Goal: Information Seeking & Learning: Get advice/opinions

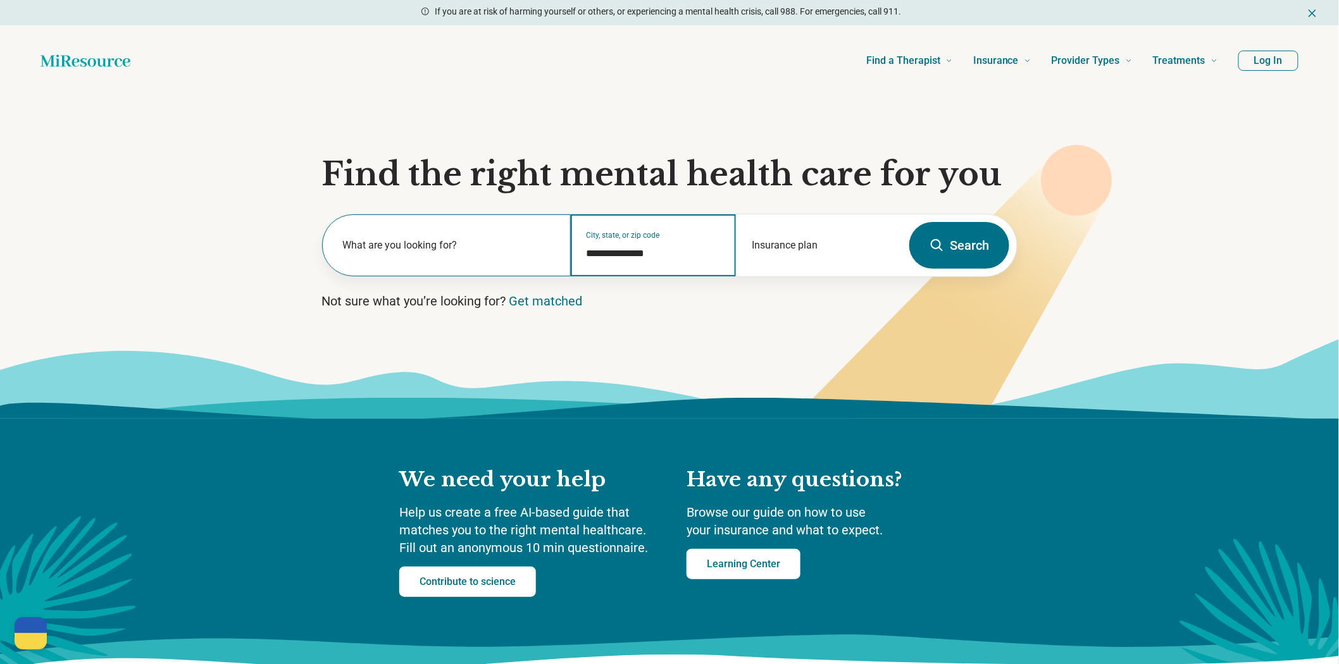
drag, startPoint x: 686, startPoint y: 318, endPoint x: 456, endPoint y: 292, distance: 232.4
click at [438, 276] on div "**********" at bounding box center [612, 245] width 580 height 62
click at [937, 269] on button "Search" at bounding box center [959, 245] width 100 height 47
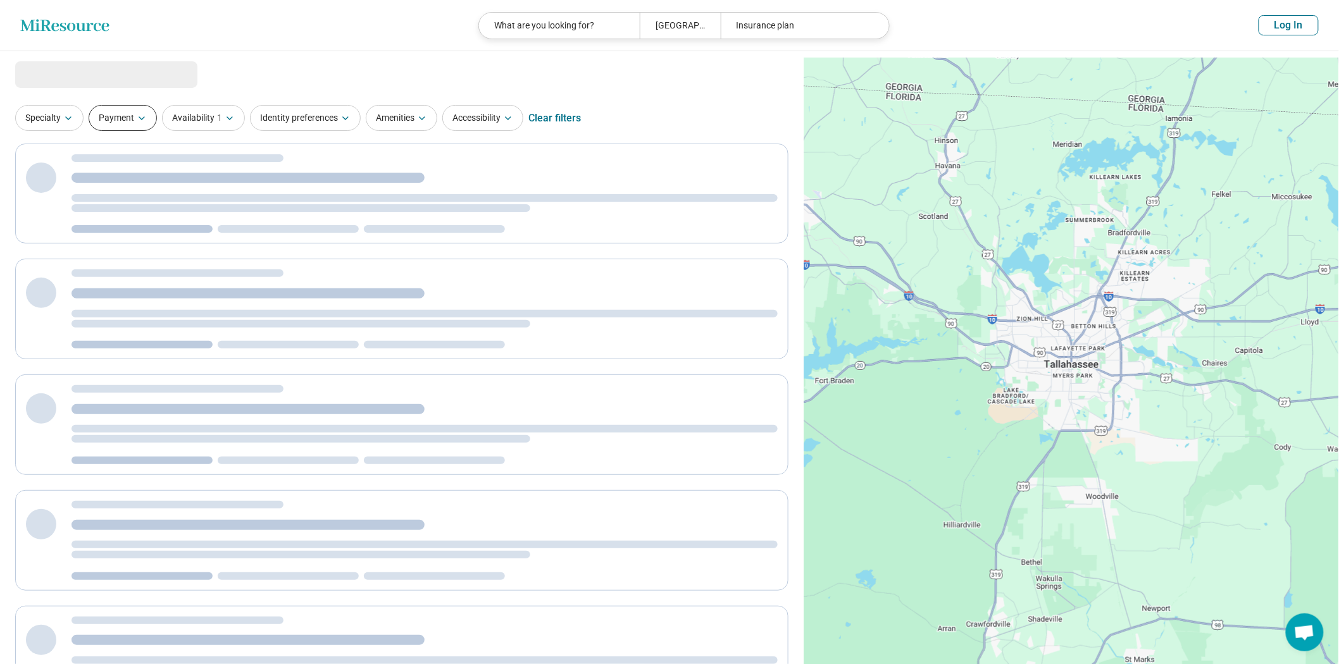
click at [137, 128] on button "Payment" at bounding box center [123, 118] width 68 height 26
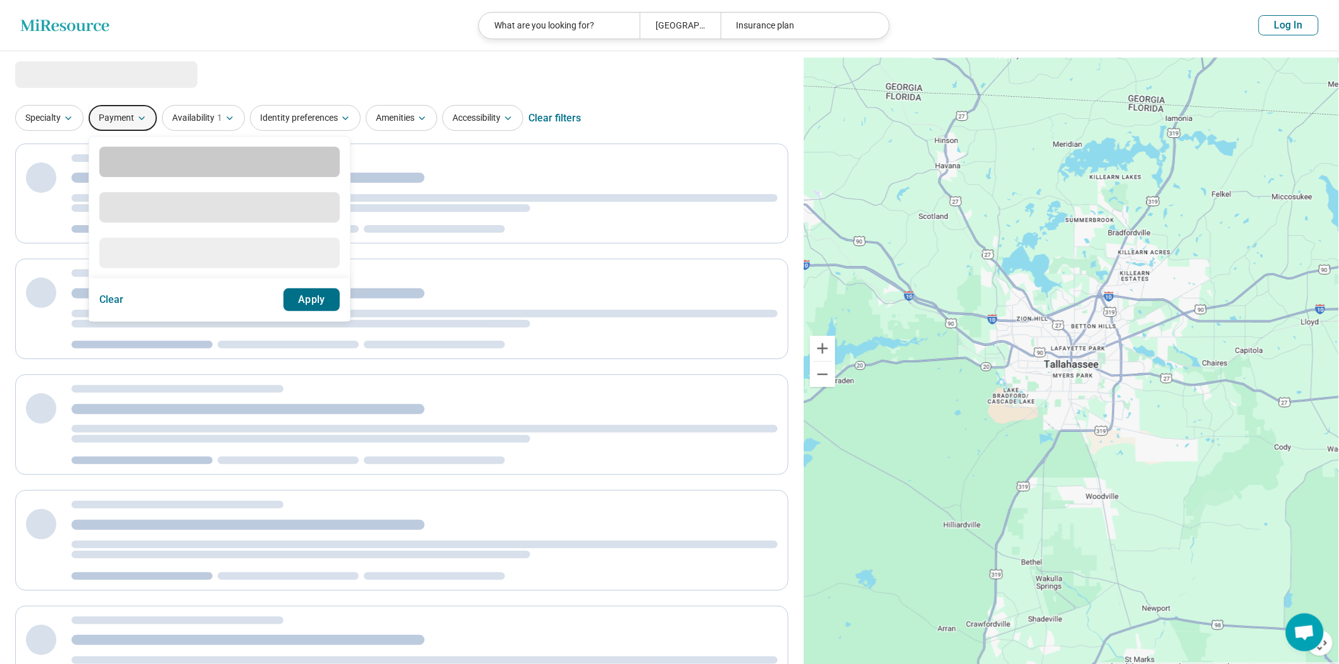
select select "***"
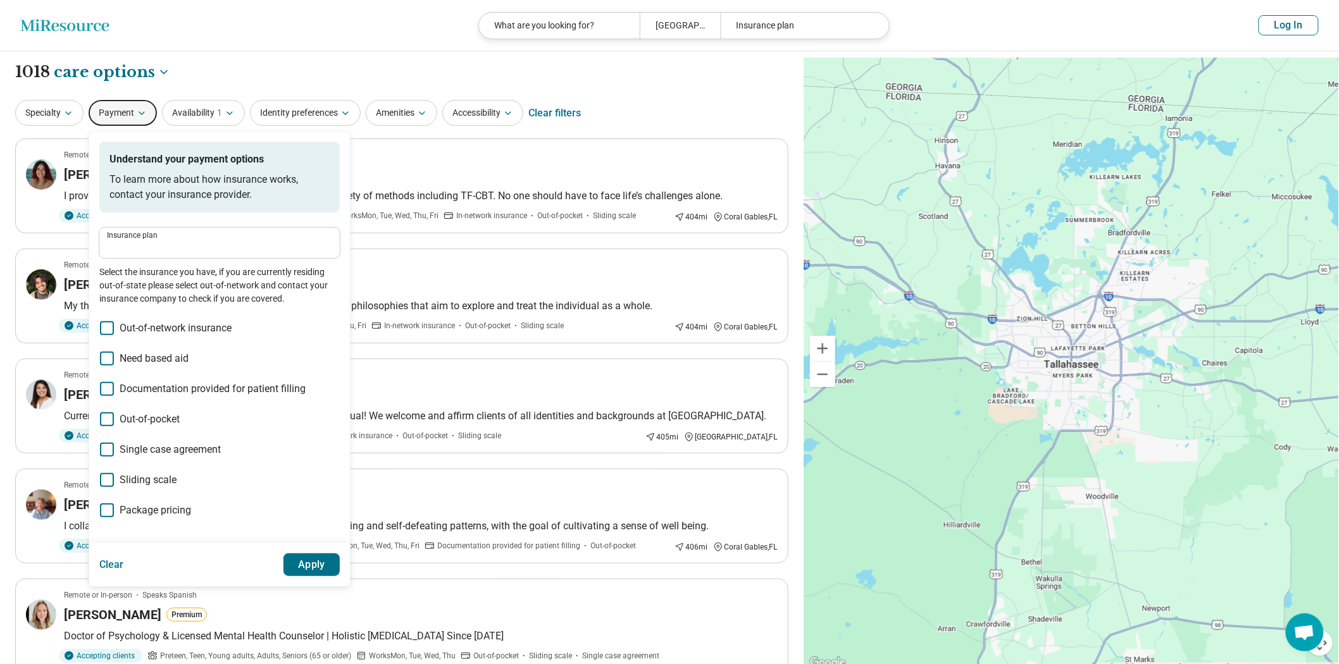
click at [165, 239] on label "Insurance plan" at bounding box center [219, 236] width 225 height 8
click at [165, 255] on input "Insurance plan" at bounding box center [219, 247] width 225 height 15
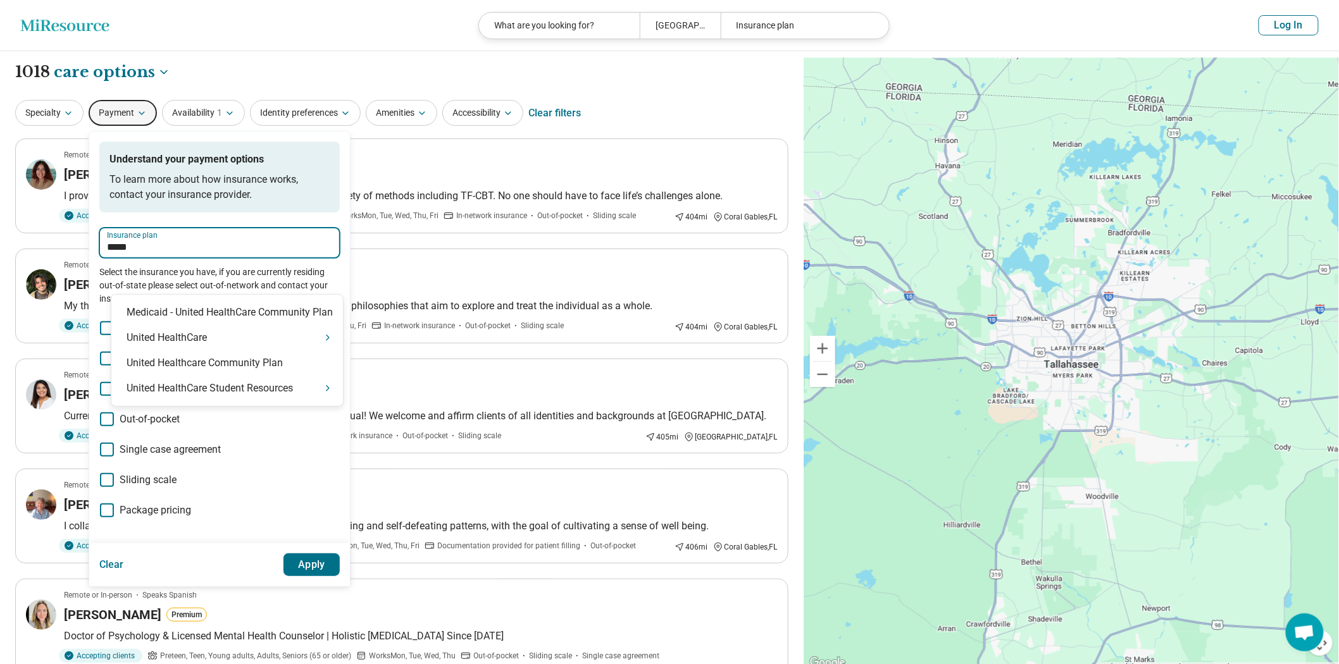
type input "******"
click at [201, 350] on div "United HealthCare" at bounding box center [227, 337] width 232 height 25
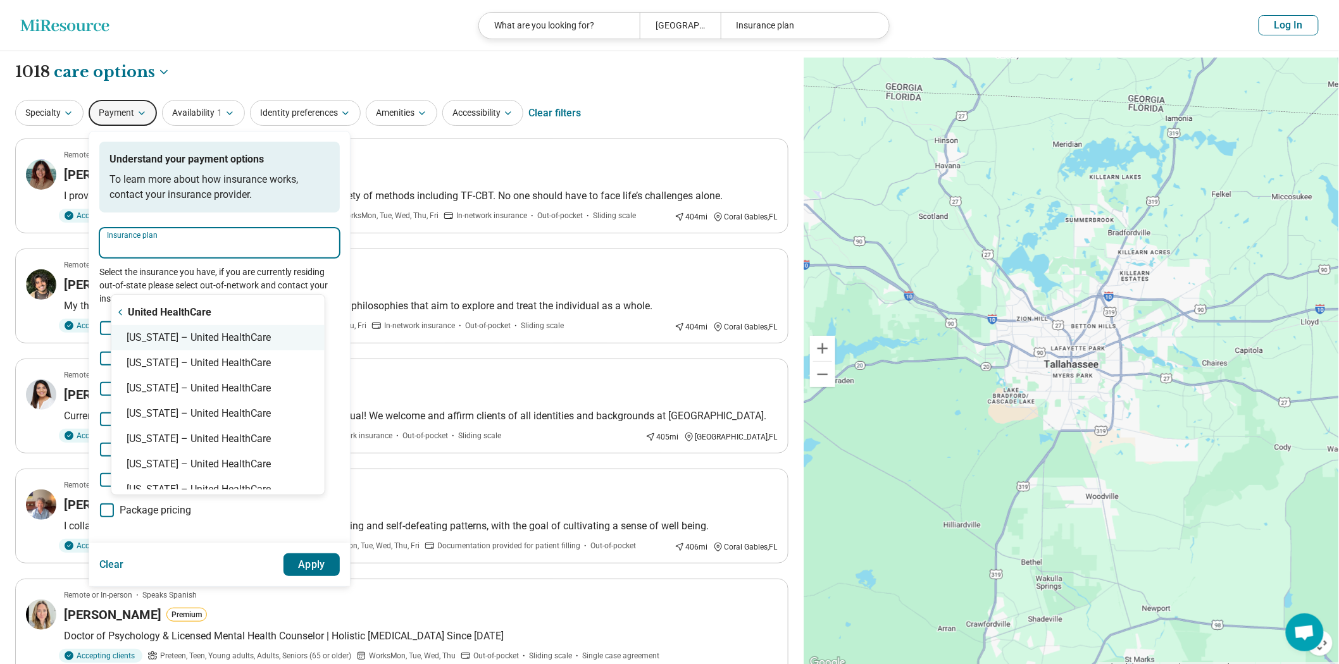
click at [199, 351] on div "Florida – United HealthCare" at bounding box center [217, 337] width 213 height 25
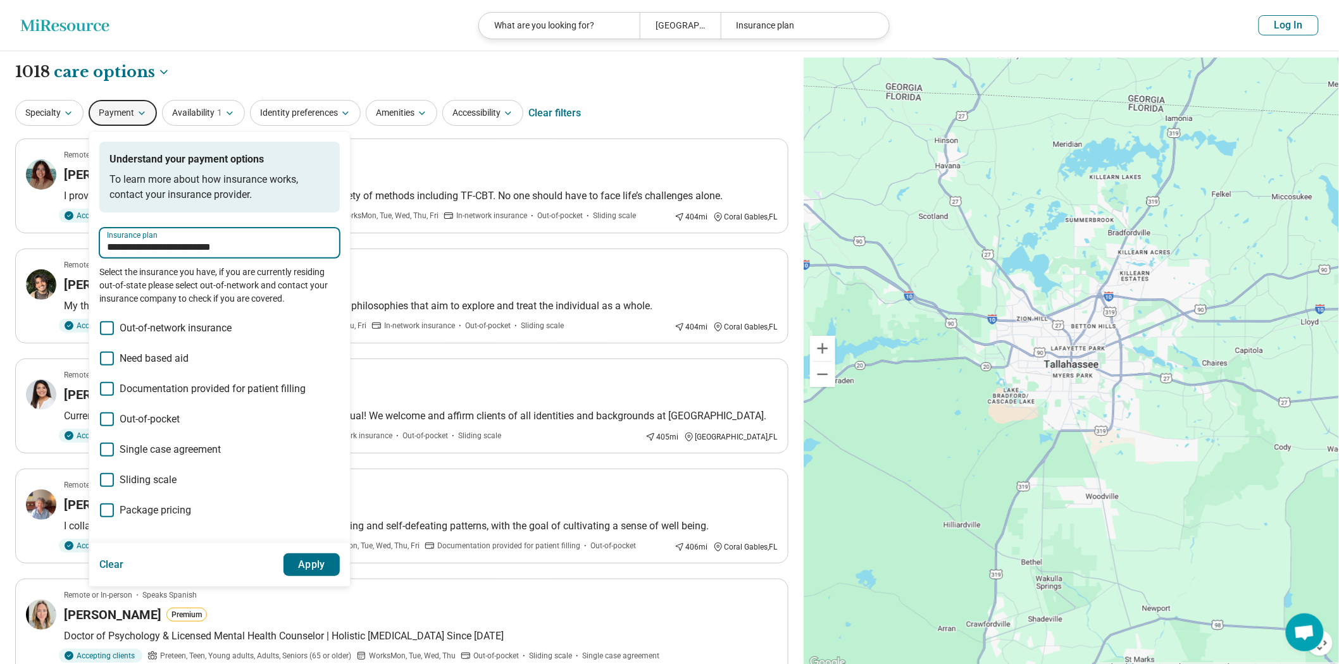
type input "**********"
click at [340, 576] on button "Apply" at bounding box center [311, 565] width 57 height 23
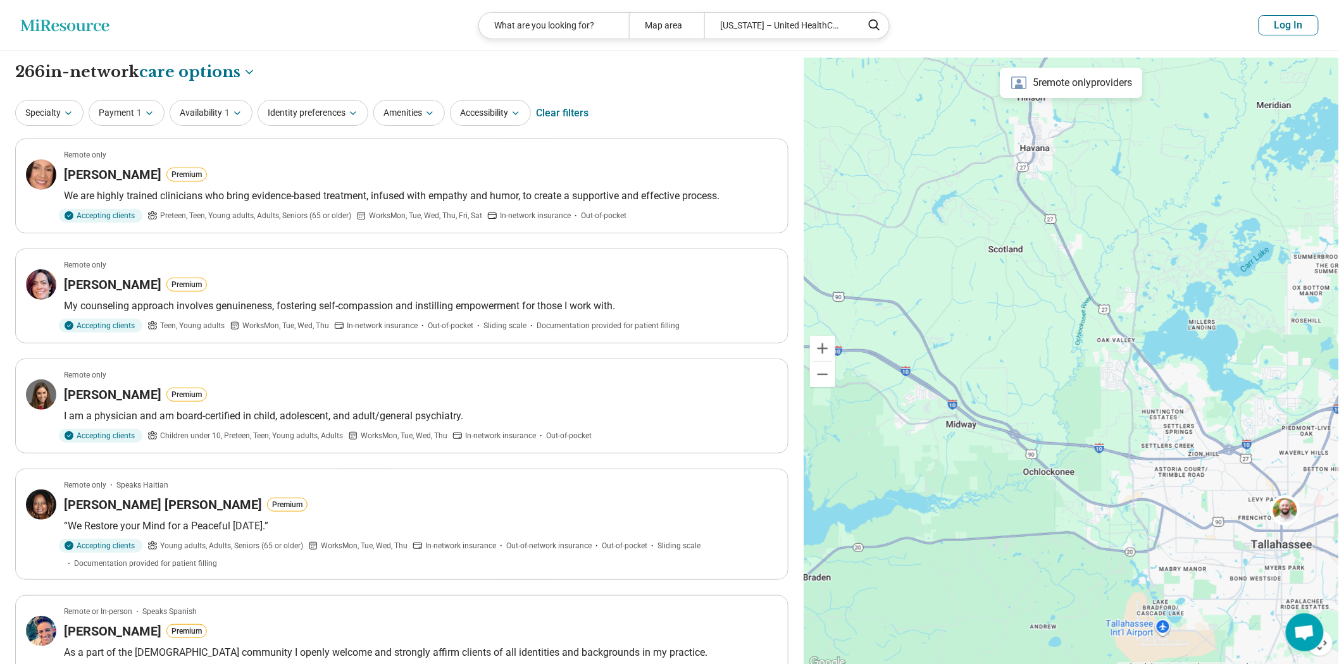
click at [1279, 35] on header "Miresource logo What are you looking for? Map area Florida – United HealthCare …" at bounding box center [669, 25] width 1339 height 51
click at [1279, 34] on button "Log In" at bounding box center [1288, 25] width 60 height 20
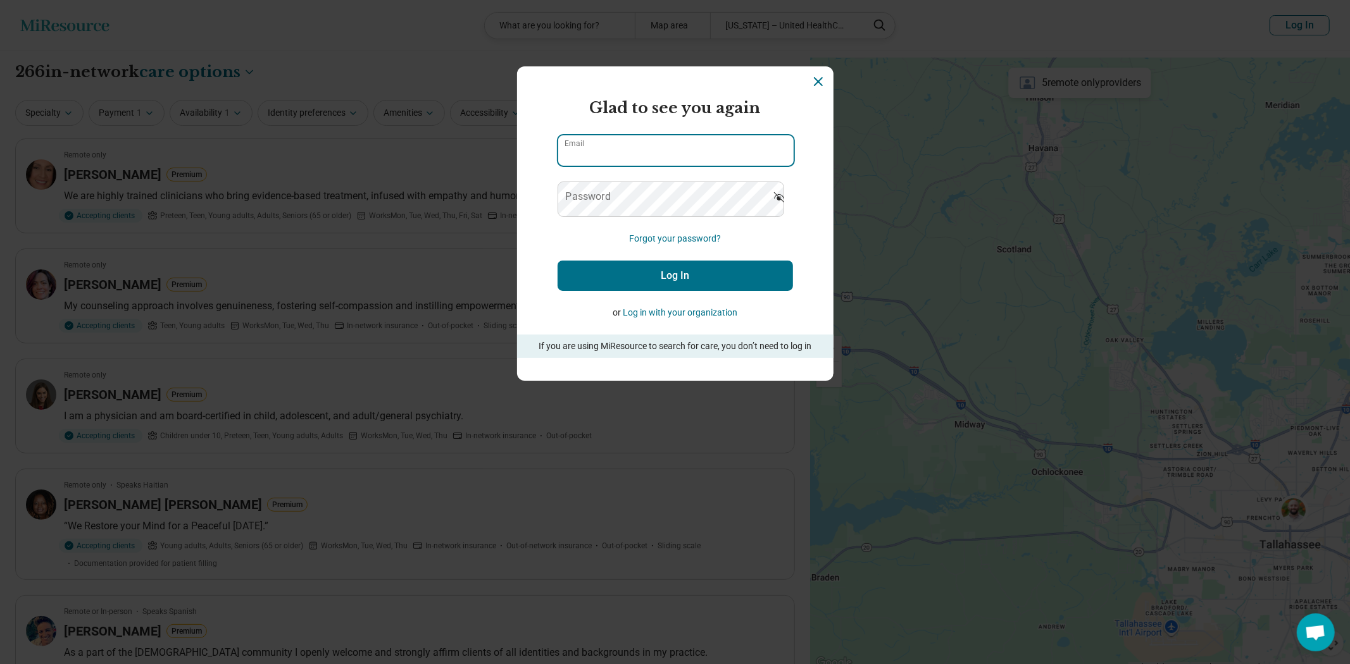
click at [672, 166] on input "Email" at bounding box center [675, 150] width 235 height 30
type input "**********"
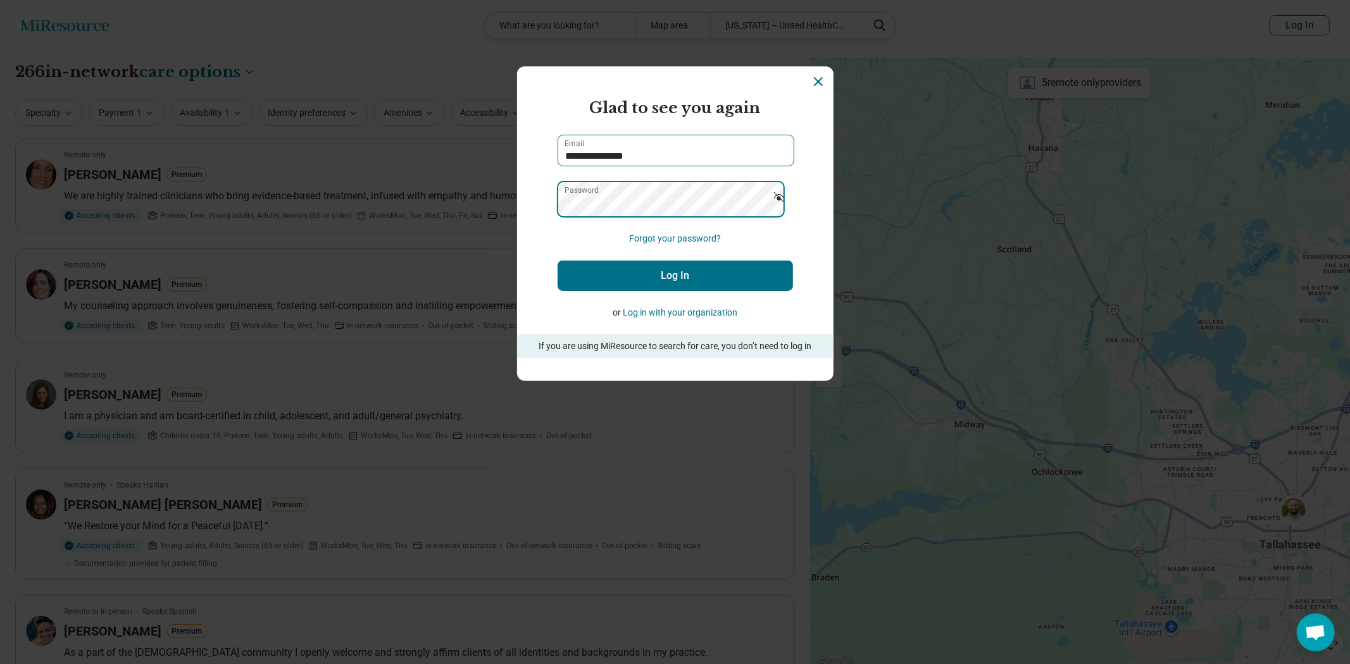
click at [557, 261] on button "Log In" at bounding box center [674, 276] width 235 height 30
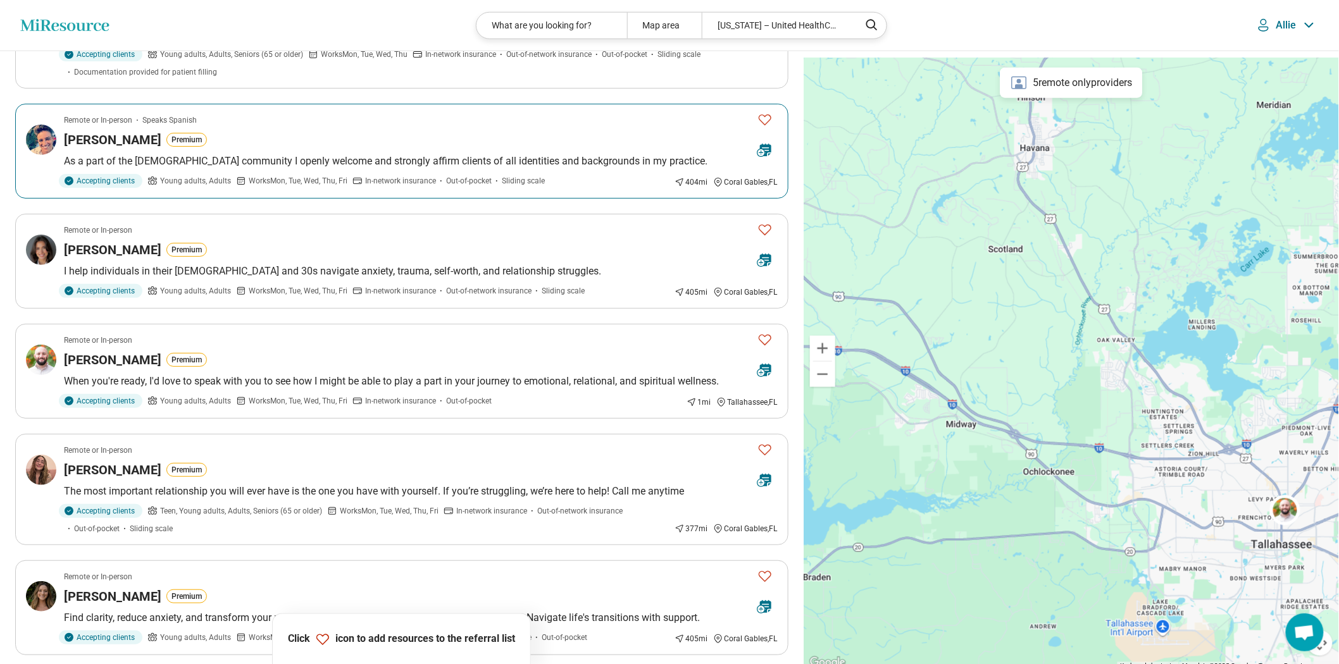
scroll to position [562, 0]
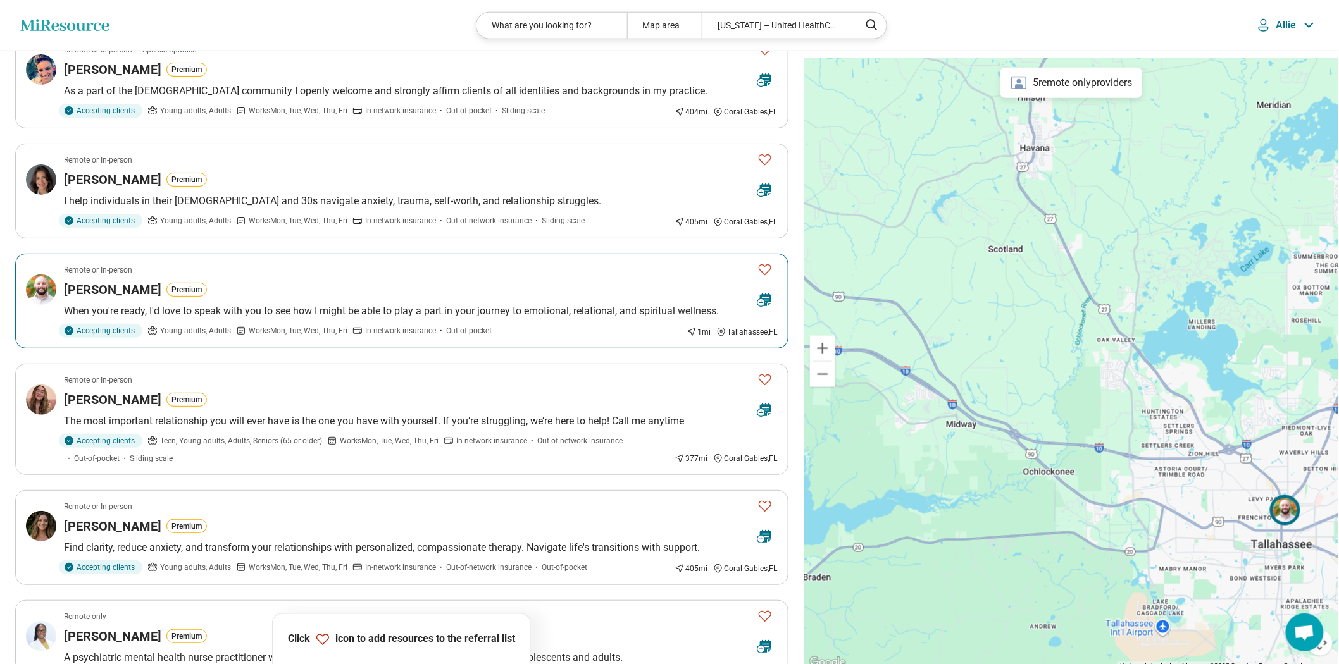
click at [760, 277] on icon "Favorite" at bounding box center [764, 269] width 15 height 15
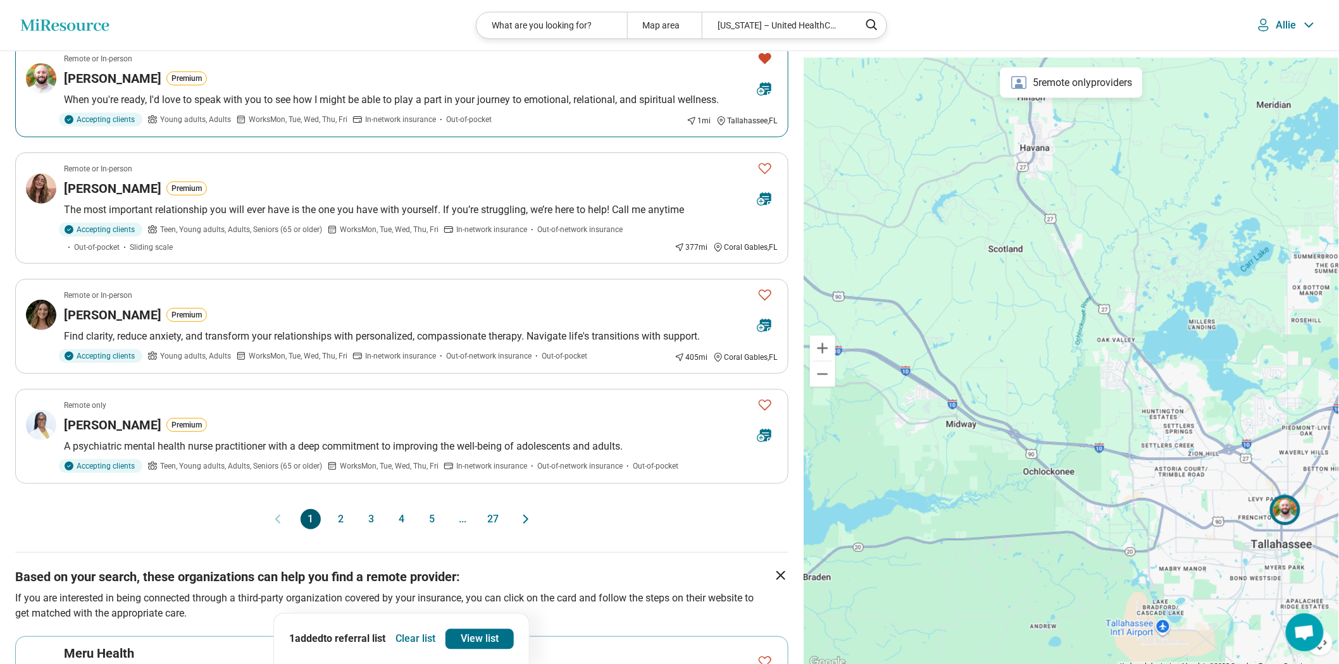
scroll to position [1124, 0]
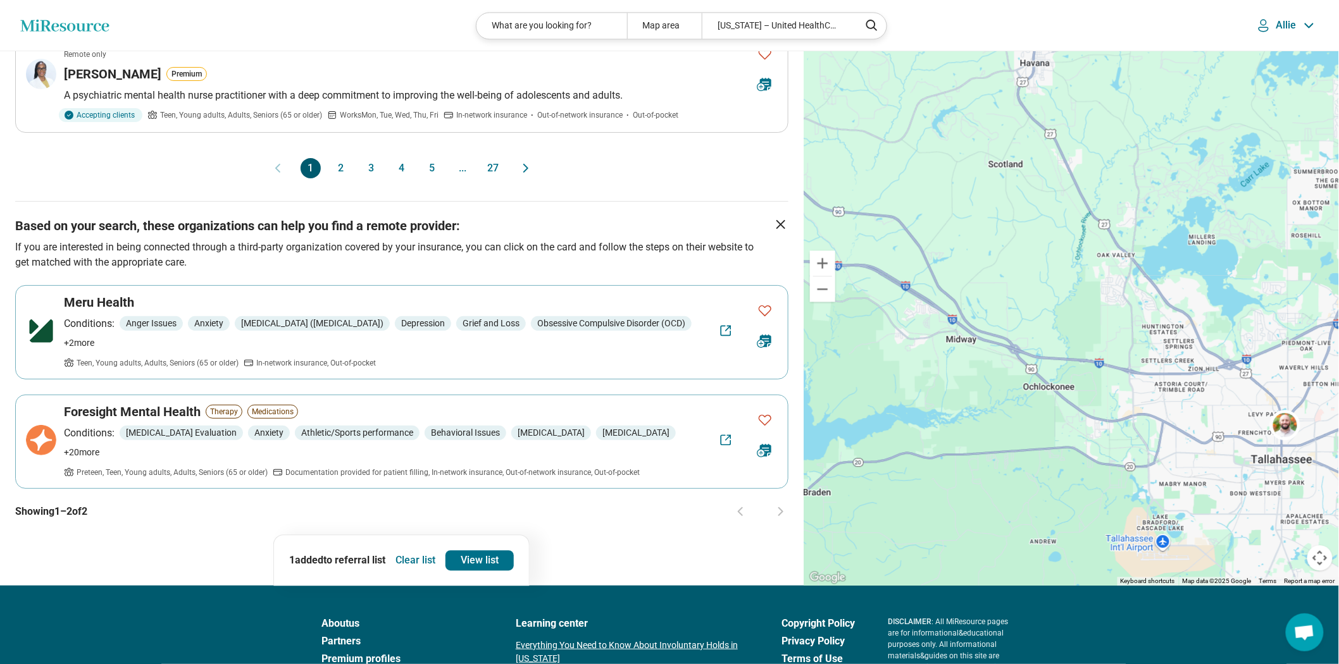
click at [340, 178] on button "2" at bounding box center [341, 168] width 20 height 20
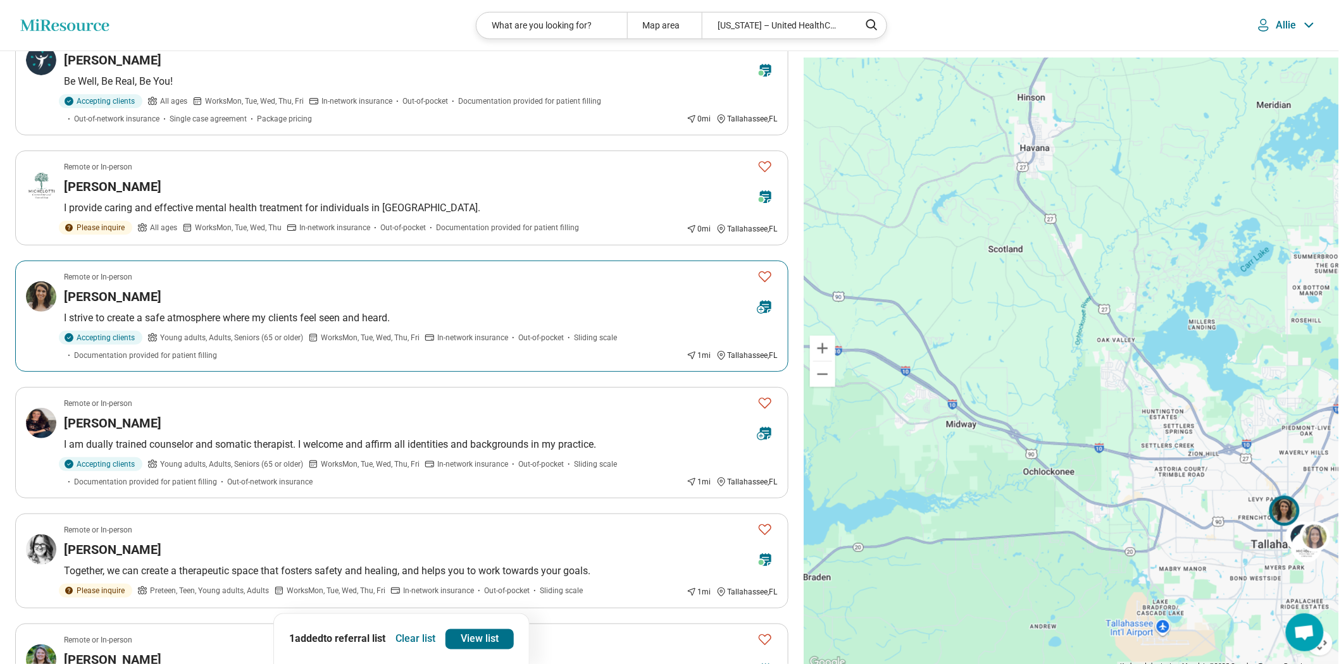
scroll to position [633, 0]
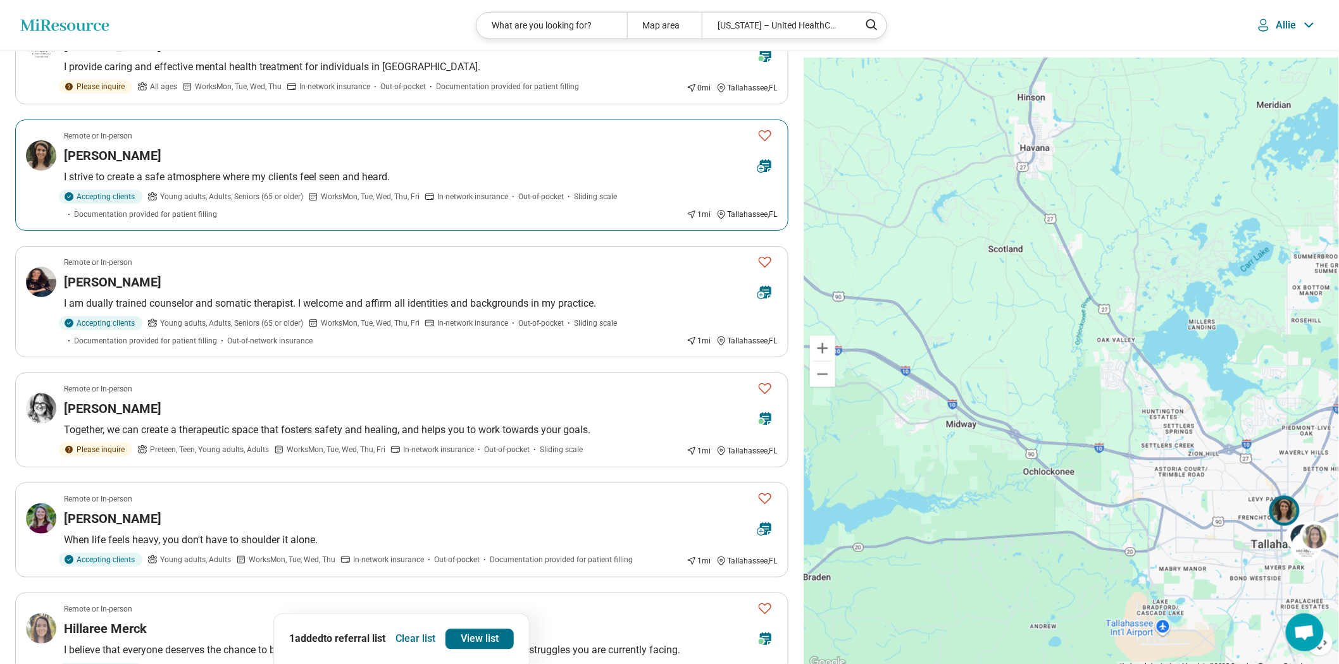
click at [402, 185] on p "I strive to create a safe atmosphere where my clients feel seen and heard." at bounding box center [421, 177] width 714 height 15
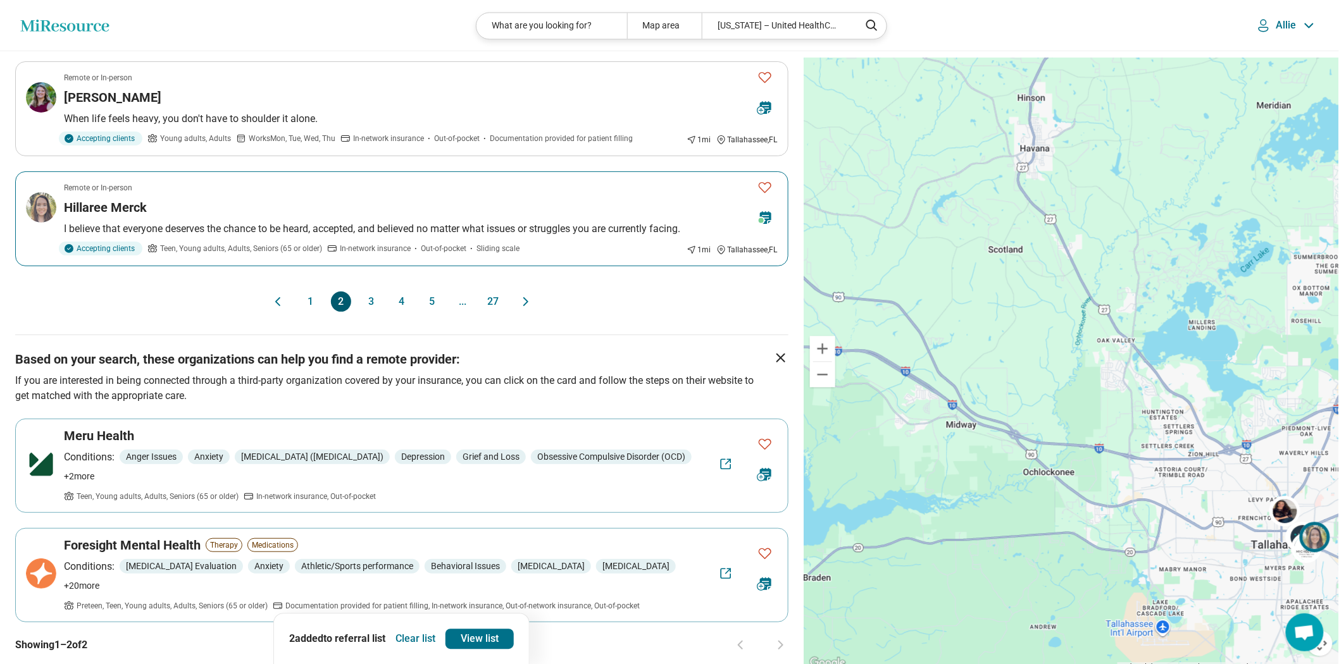
scroll to position [1124, 0]
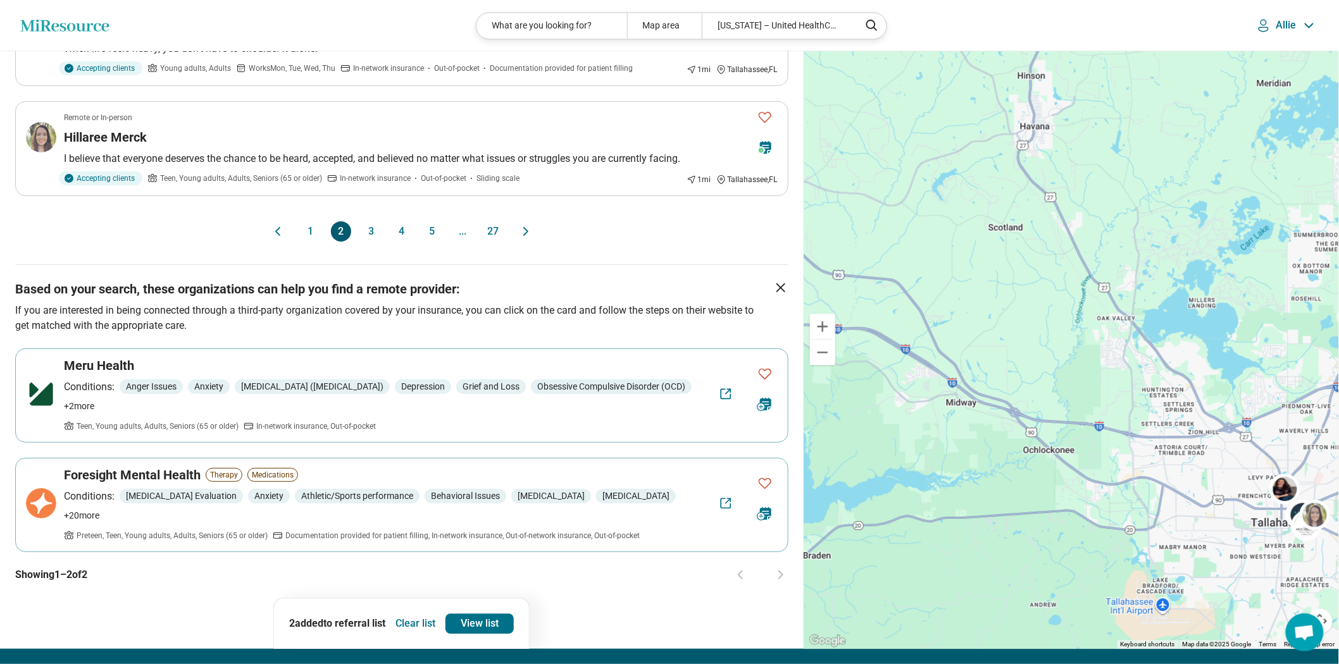
click at [361, 242] on button "3" at bounding box center [371, 231] width 20 height 20
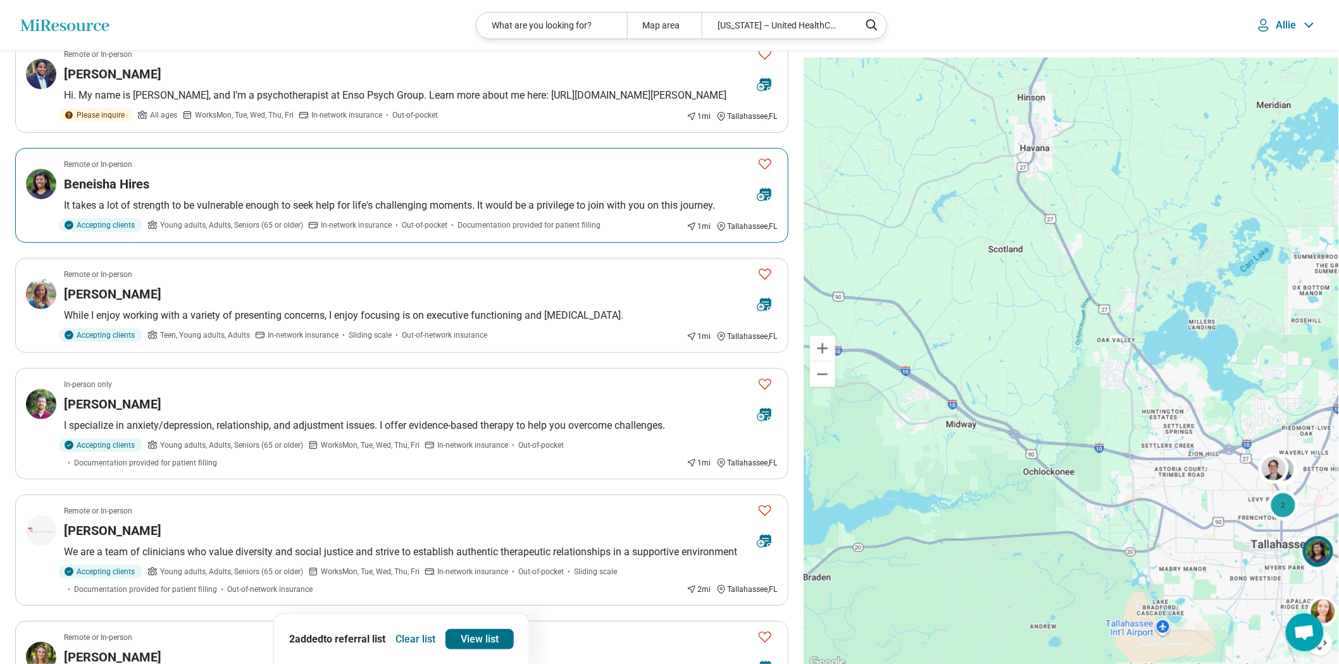
scroll to position [421, 0]
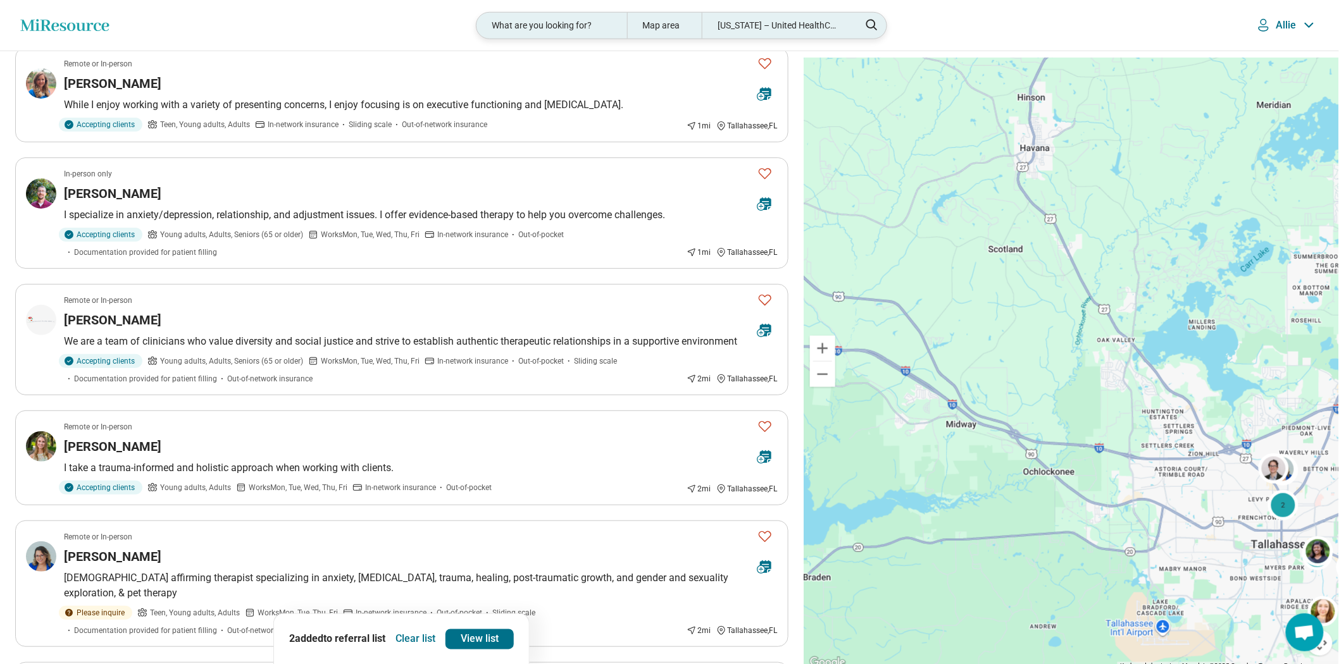
click at [742, 35] on div "Florida – United HealthCare" at bounding box center [777, 26] width 150 height 26
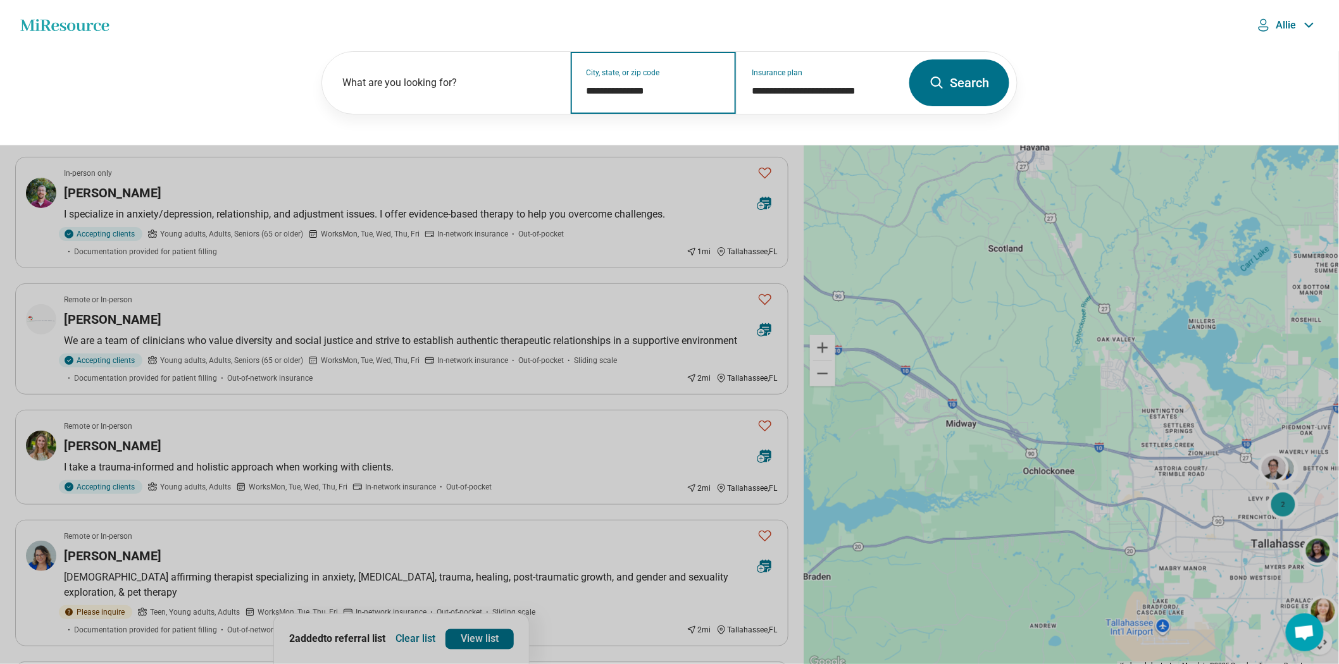
click at [655, 99] on input "**********" at bounding box center [654, 91] width 135 height 15
drag, startPoint x: 562, startPoint y: 91, endPoint x: 509, endPoint y: 74, distance: 55.2
click at [509, 74] on div "**********" at bounding box center [612, 83] width 580 height 62
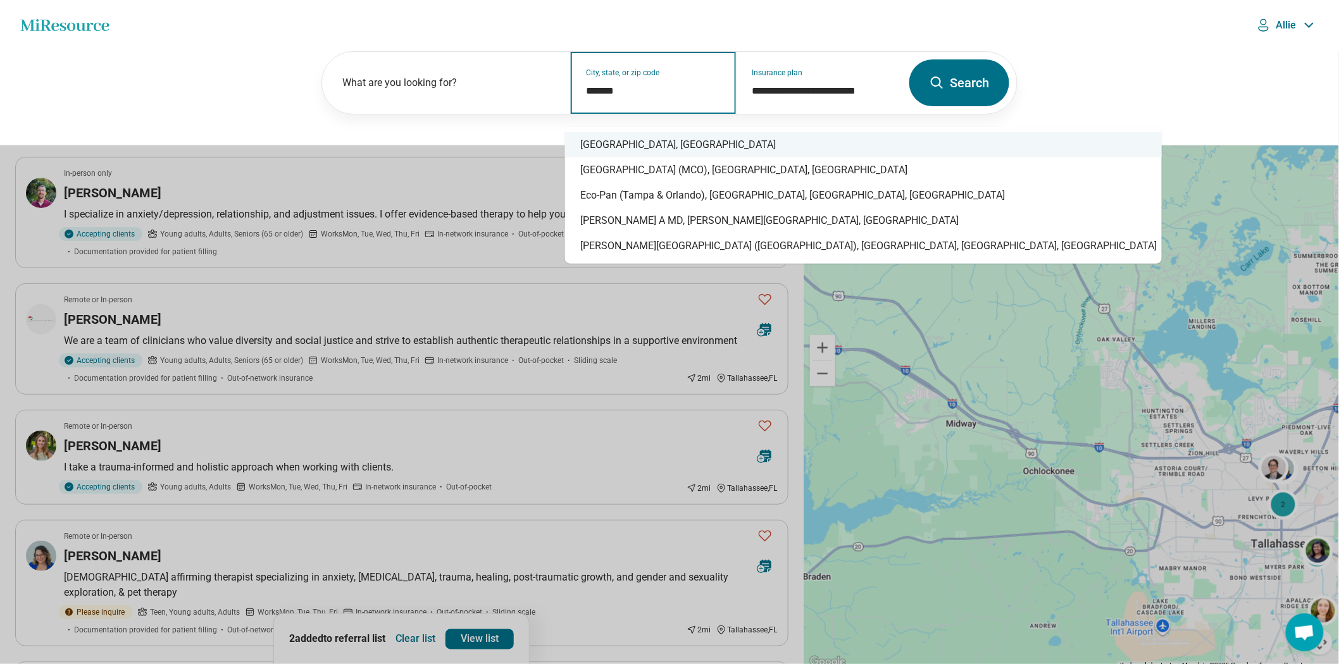
click at [614, 142] on div "Orlando, FL" at bounding box center [863, 144] width 597 height 25
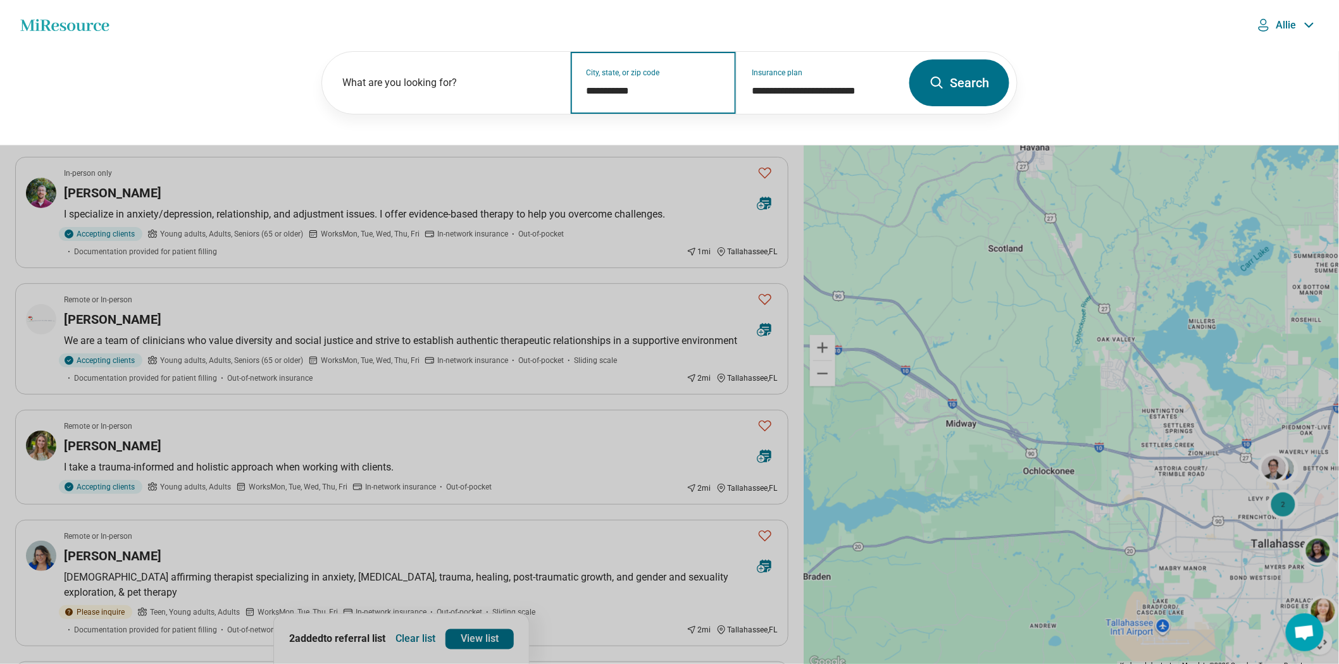
type input "**********"
click at [924, 99] on button "Search" at bounding box center [959, 82] width 100 height 47
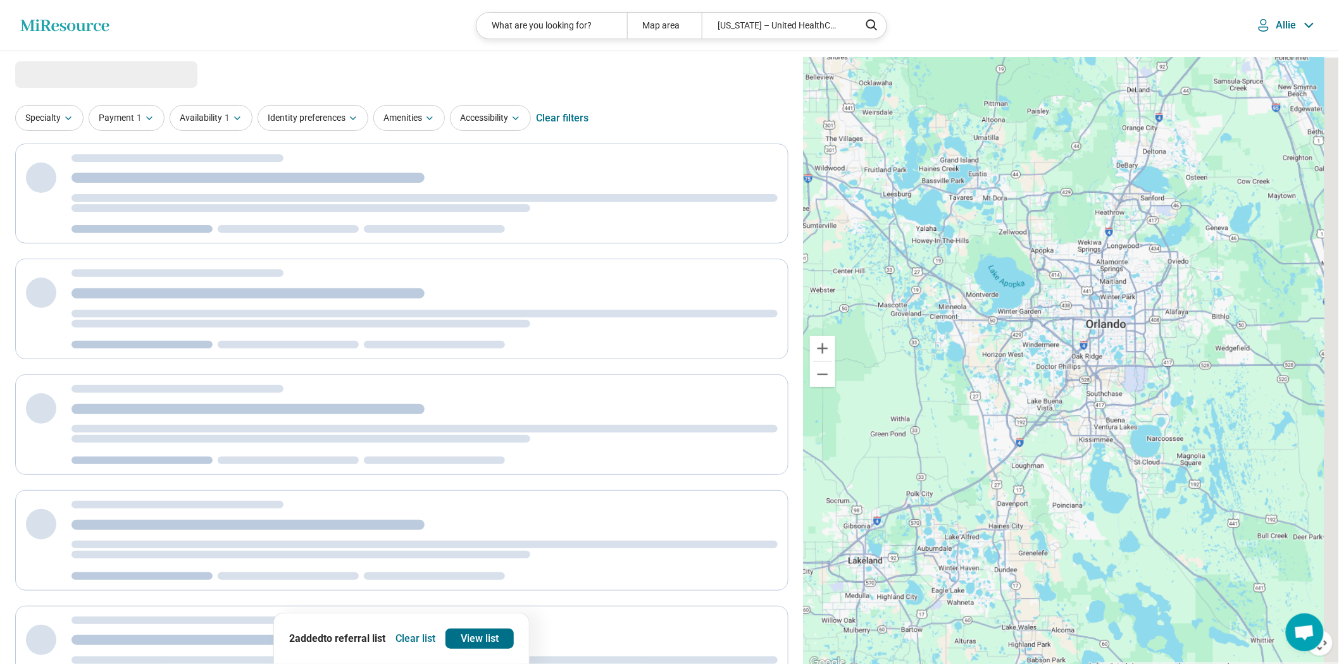
select select "***"
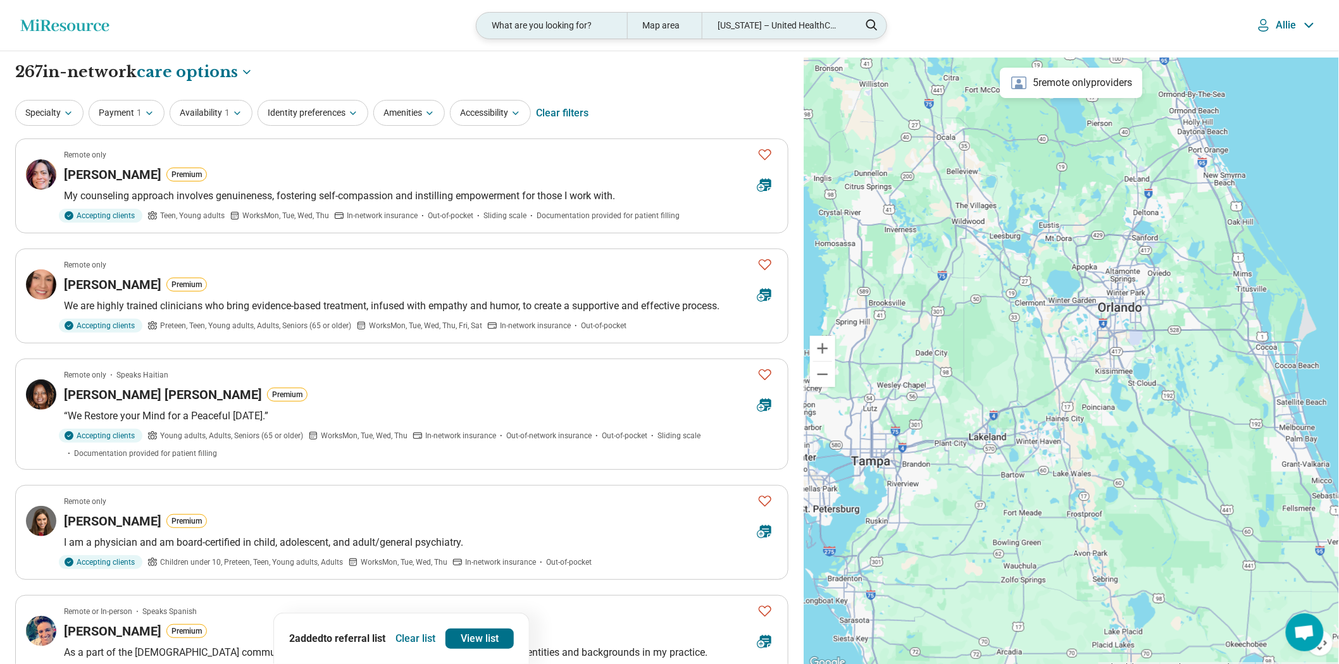
click at [682, 29] on div "Map area" at bounding box center [664, 26] width 75 height 26
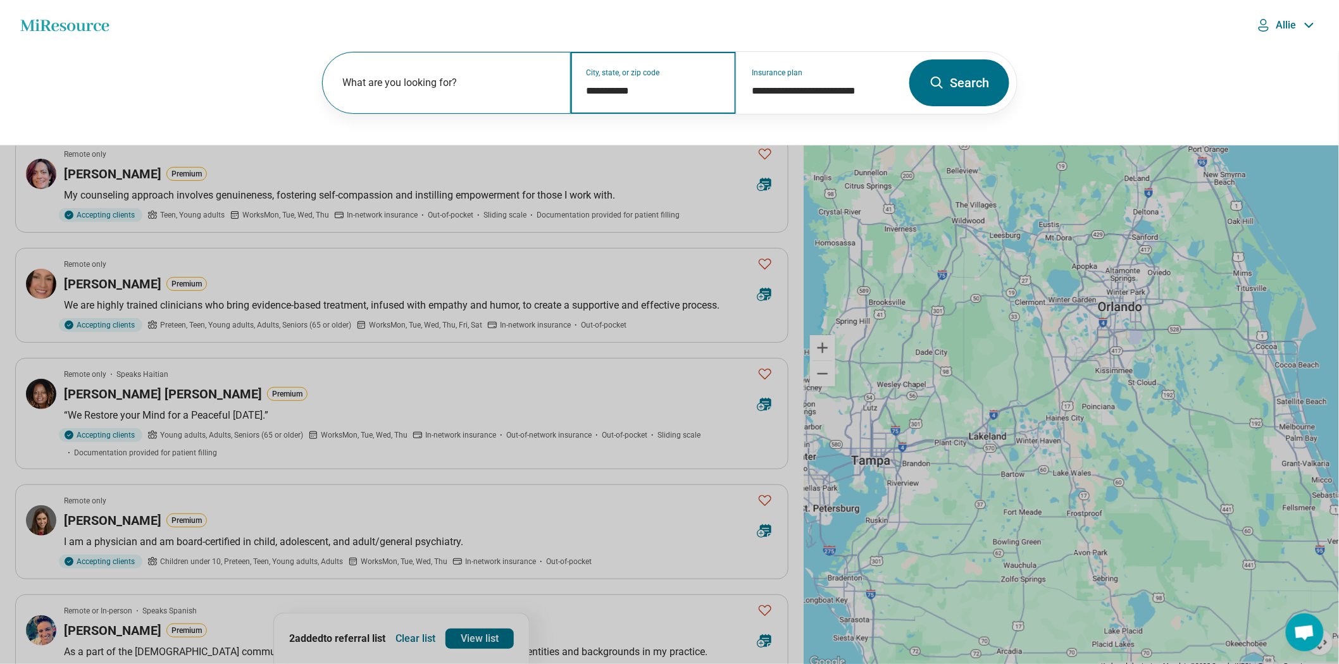
drag, startPoint x: 673, startPoint y: 97, endPoint x: 384, endPoint y: 97, distance: 289.1
click at [384, 97] on div "**********" at bounding box center [612, 83] width 580 height 62
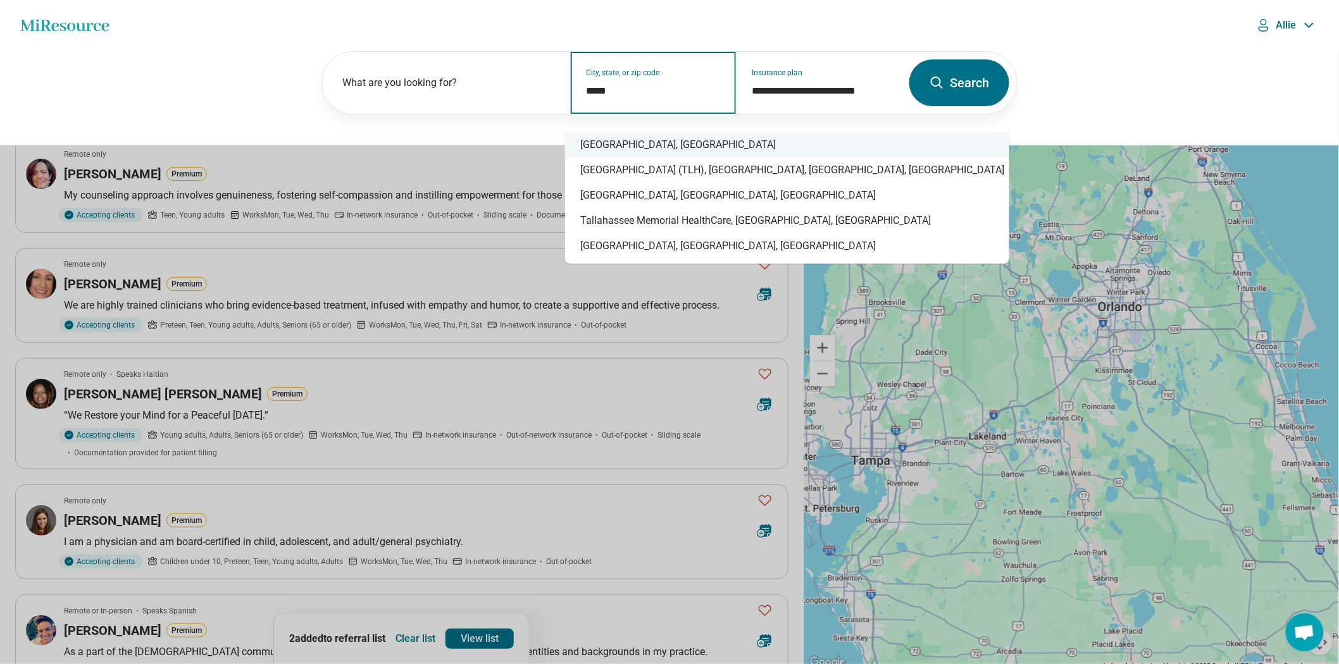
click at [736, 151] on div "Tallahassee, FL" at bounding box center [787, 144] width 444 height 25
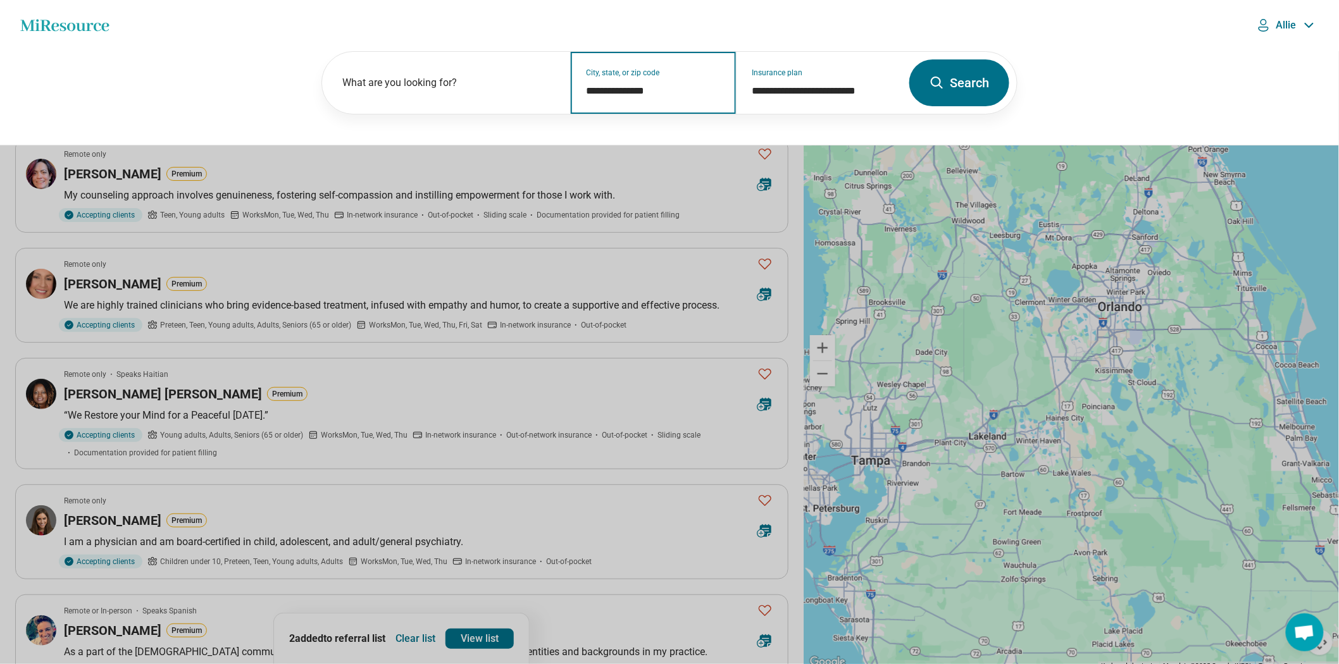
type input "**********"
click at [932, 89] on icon at bounding box center [936, 82] width 15 height 15
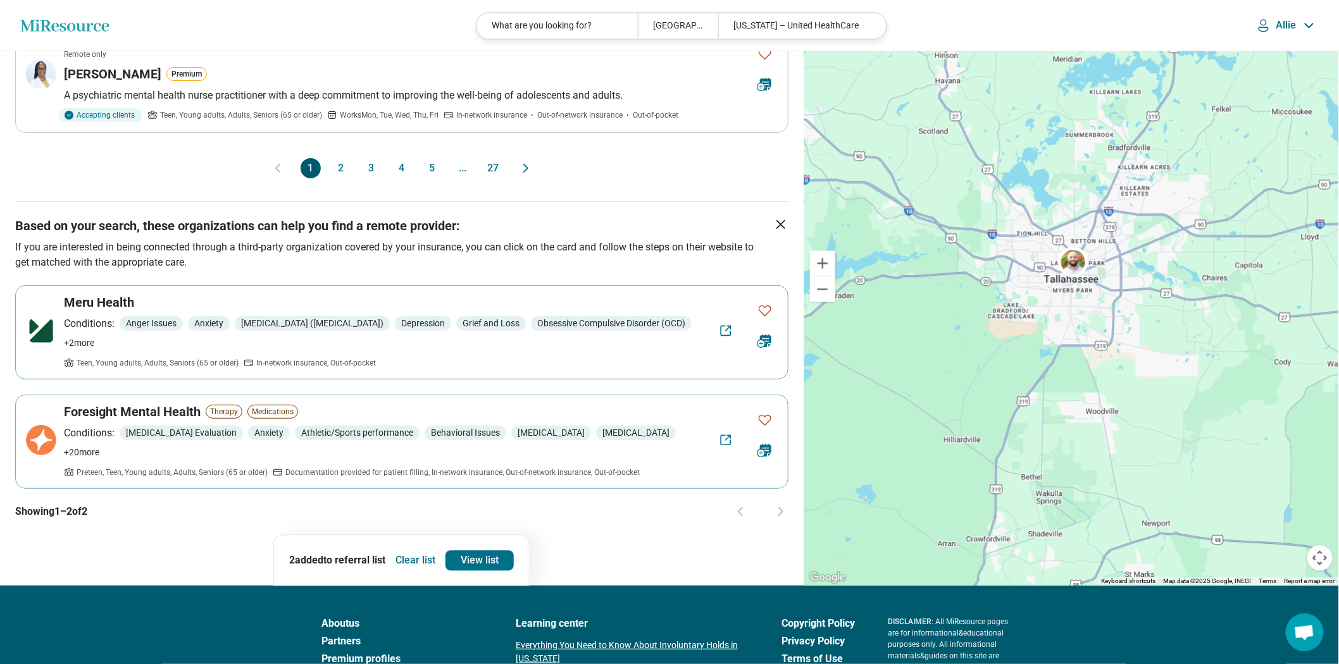
scroll to position [1265, 0]
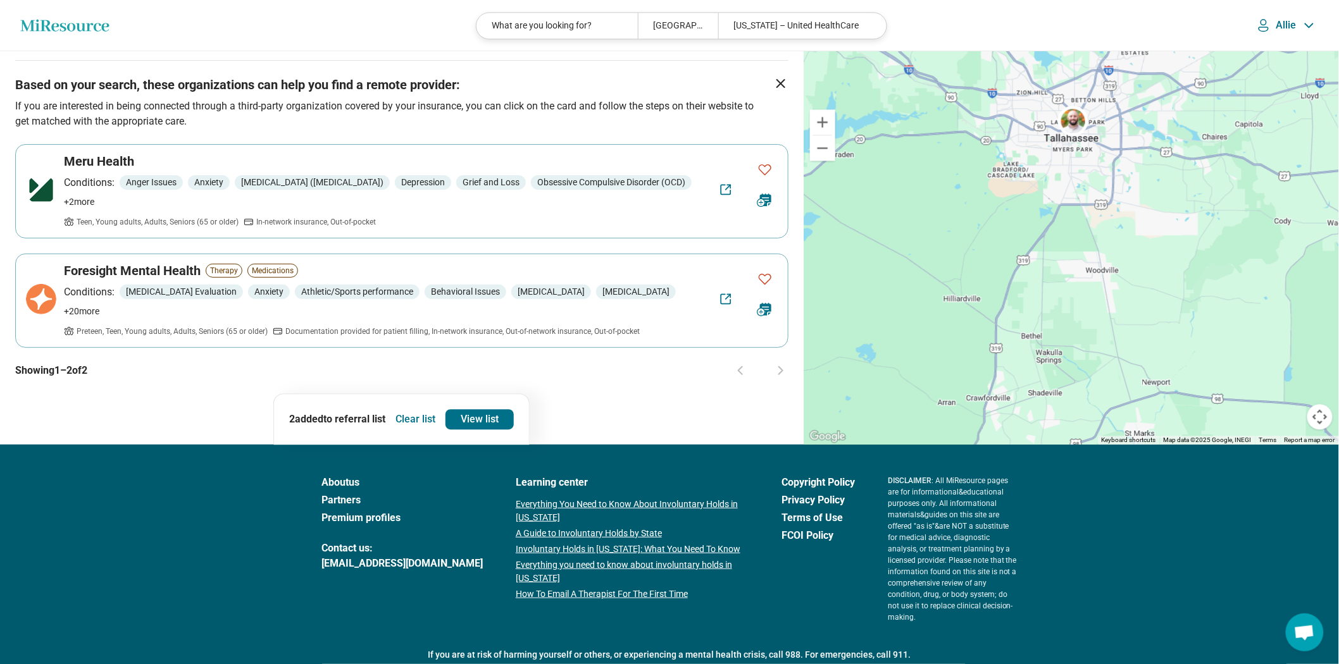
click at [387, 37] on div "1 2 3 4 5 ... 27" at bounding box center [402, 27] width 202 height 20
click at [364, 37] on button "3" at bounding box center [371, 27] width 20 height 20
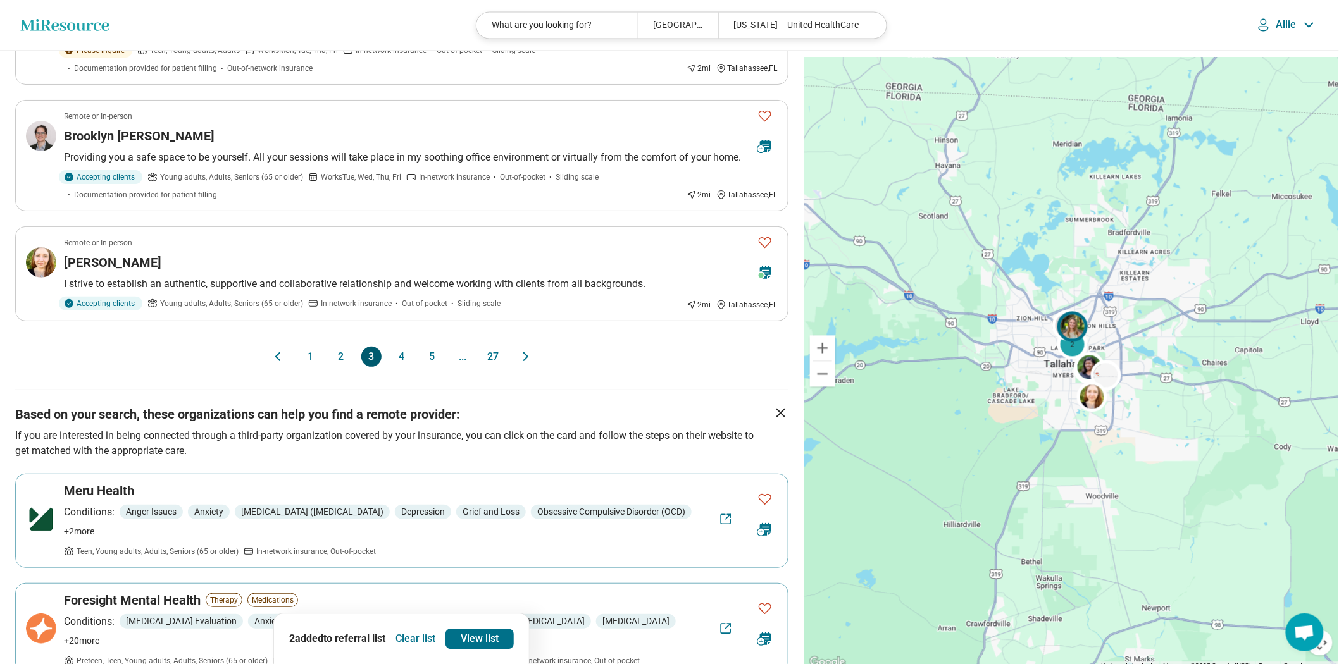
scroll to position [1124, 0]
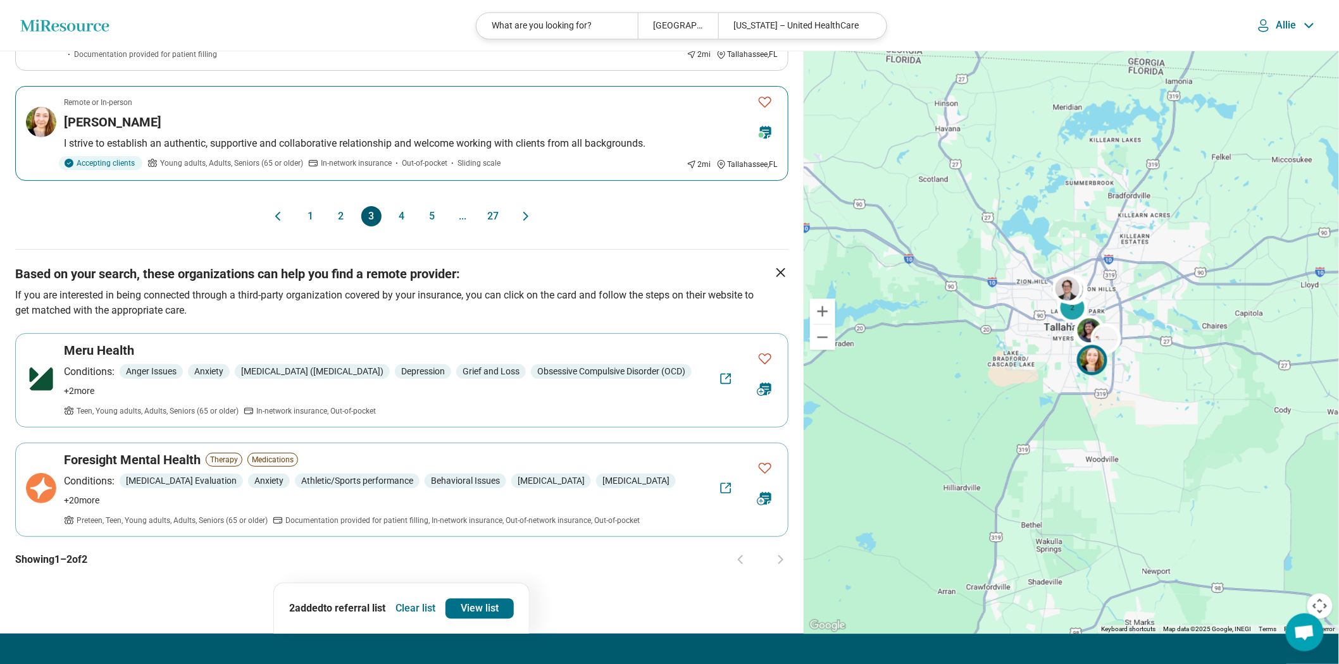
click at [763, 109] on icon "Favorite" at bounding box center [764, 101] width 15 height 15
click at [401, 227] on button "4" at bounding box center [402, 216] width 20 height 20
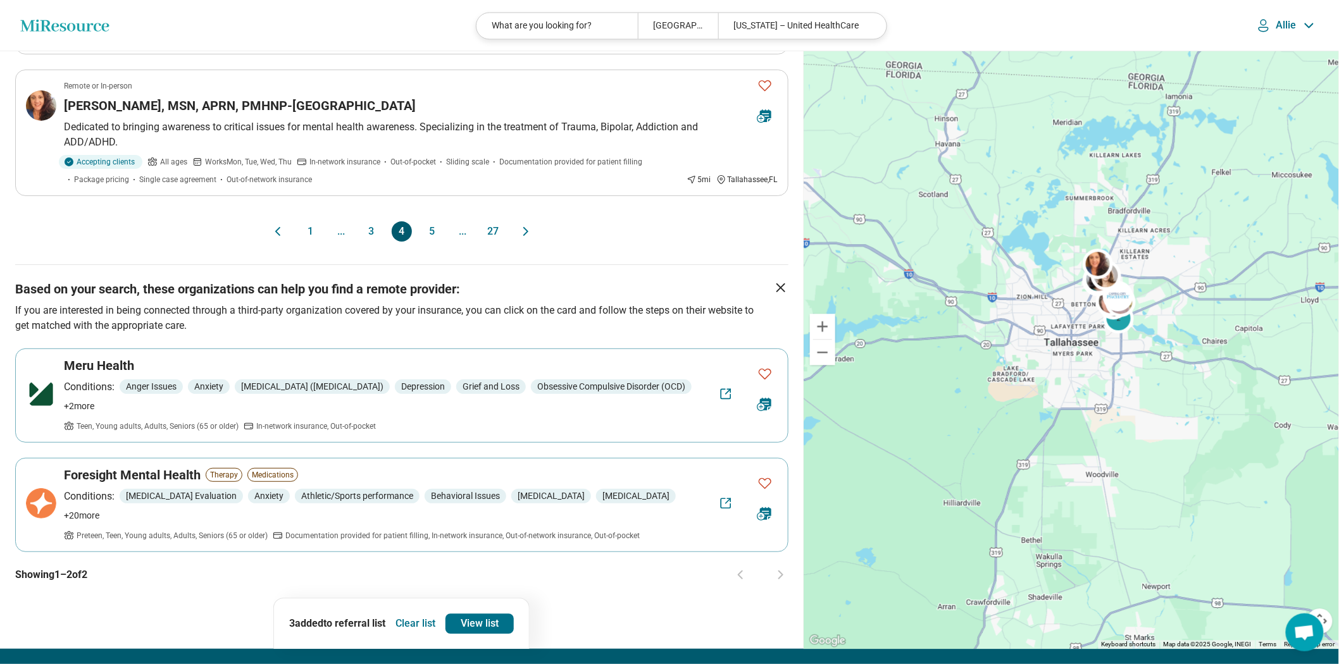
click at [433, 242] on button "5" at bounding box center [432, 231] width 20 height 20
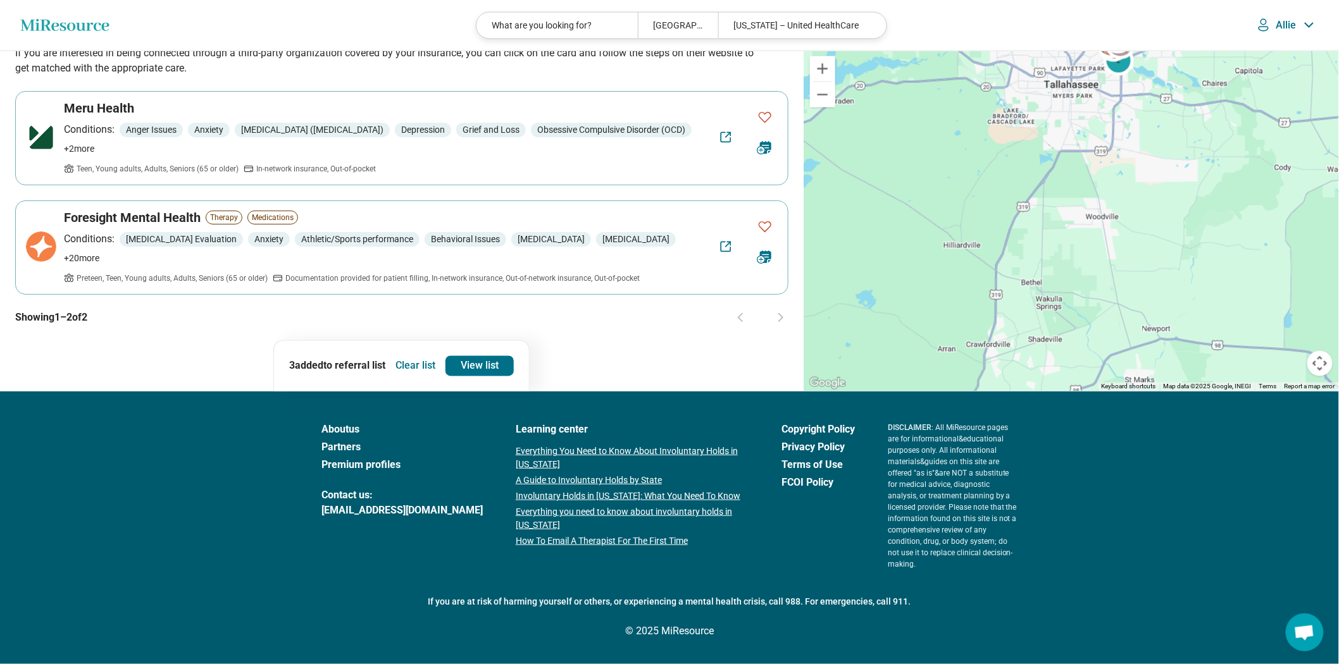
scroll to position [0, 0]
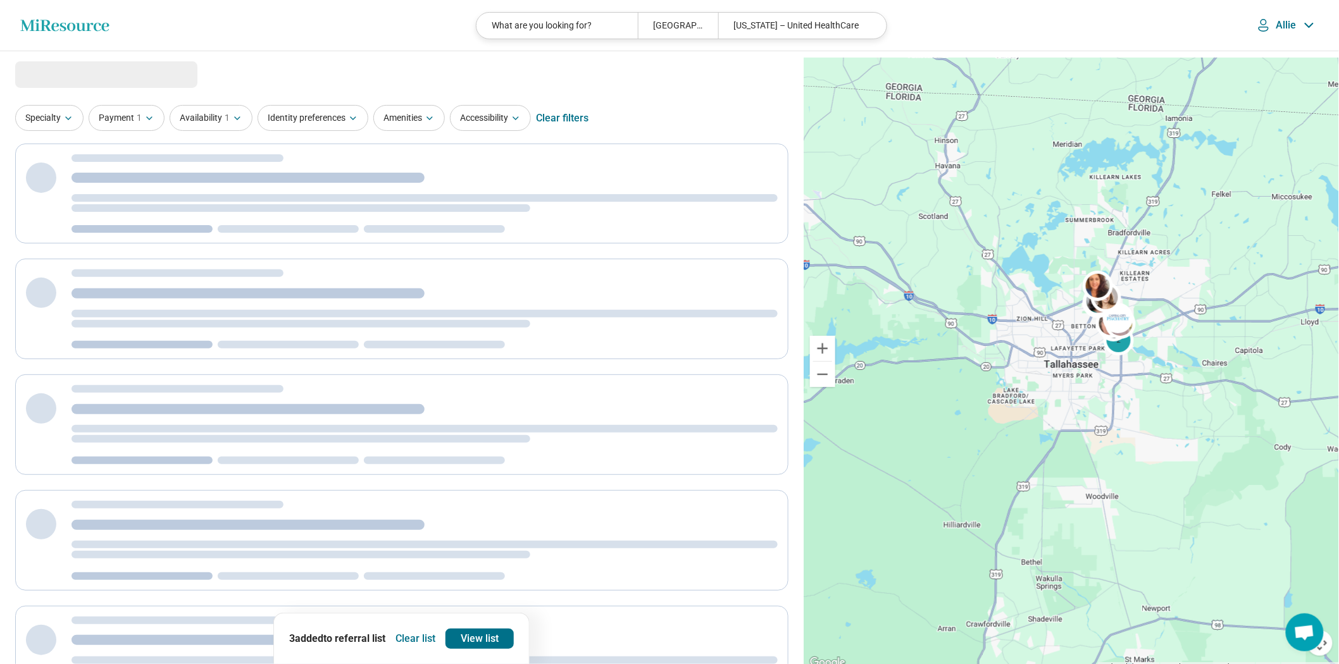
select select "***"
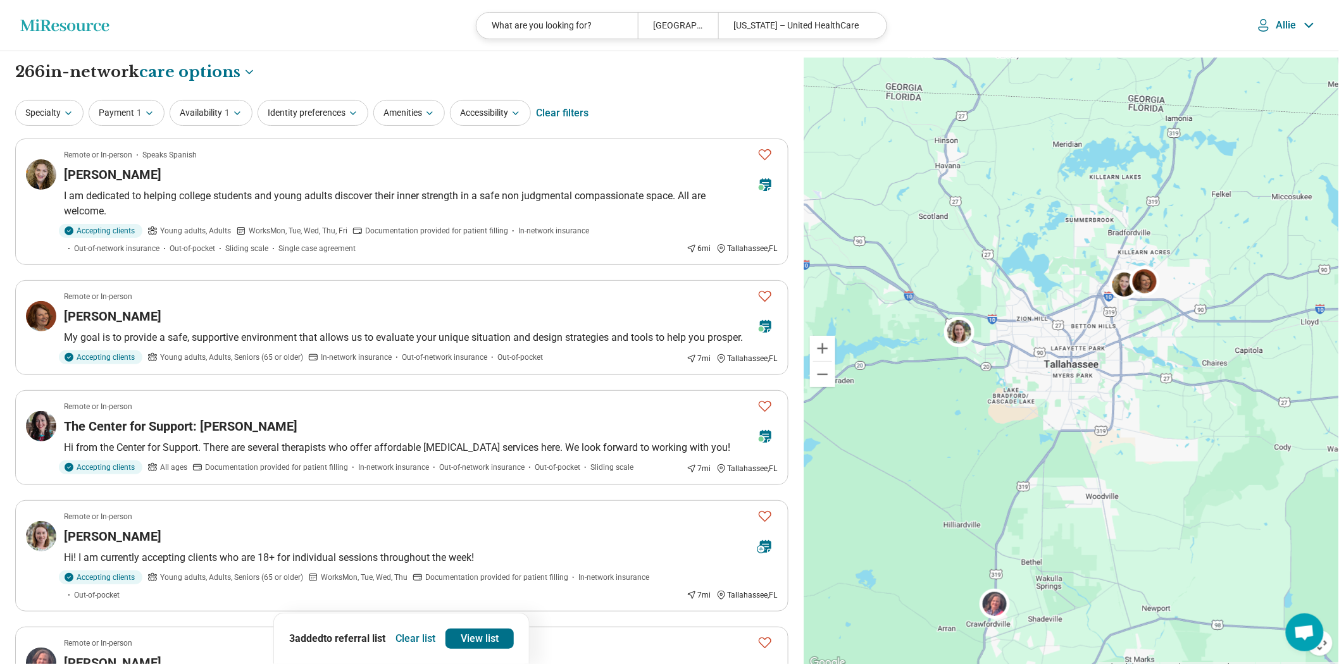
scroll to position [70, 0]
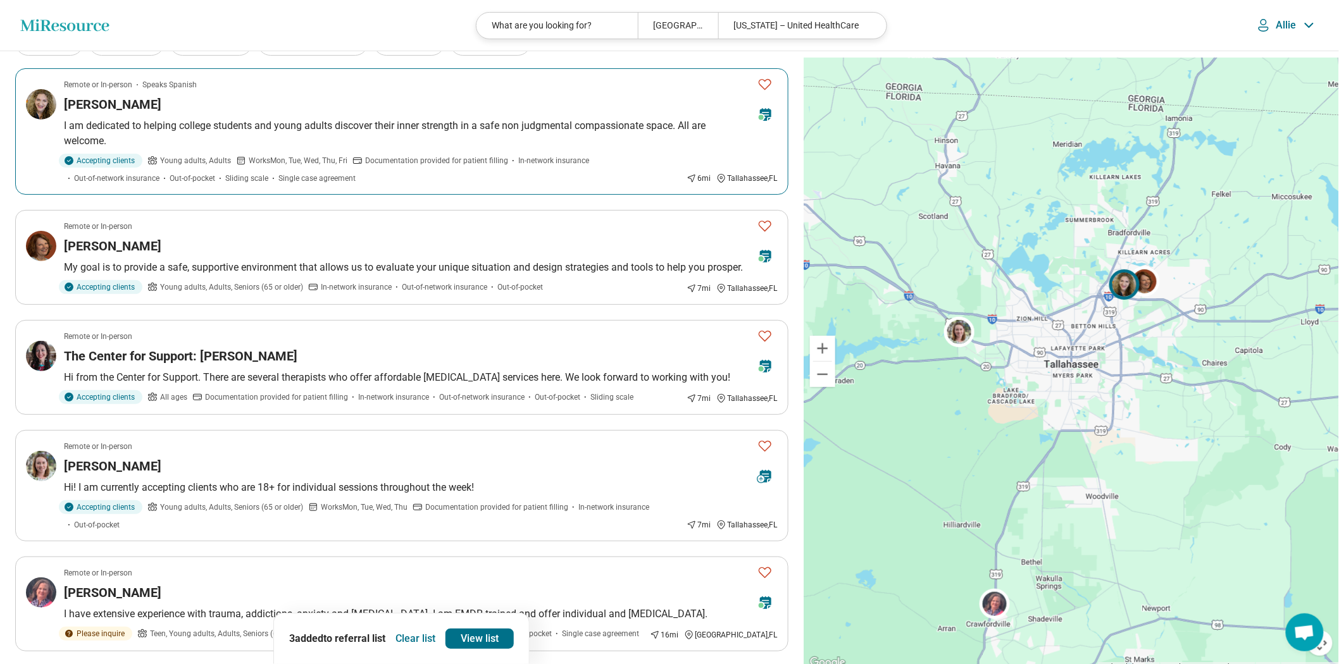
click at [762, 92] on icon "Favorite" at bounding box center [764, 84] width 15 height 15
click at [495, 631] on link "View list" at bounding box center [479, 639] width 68 height 20
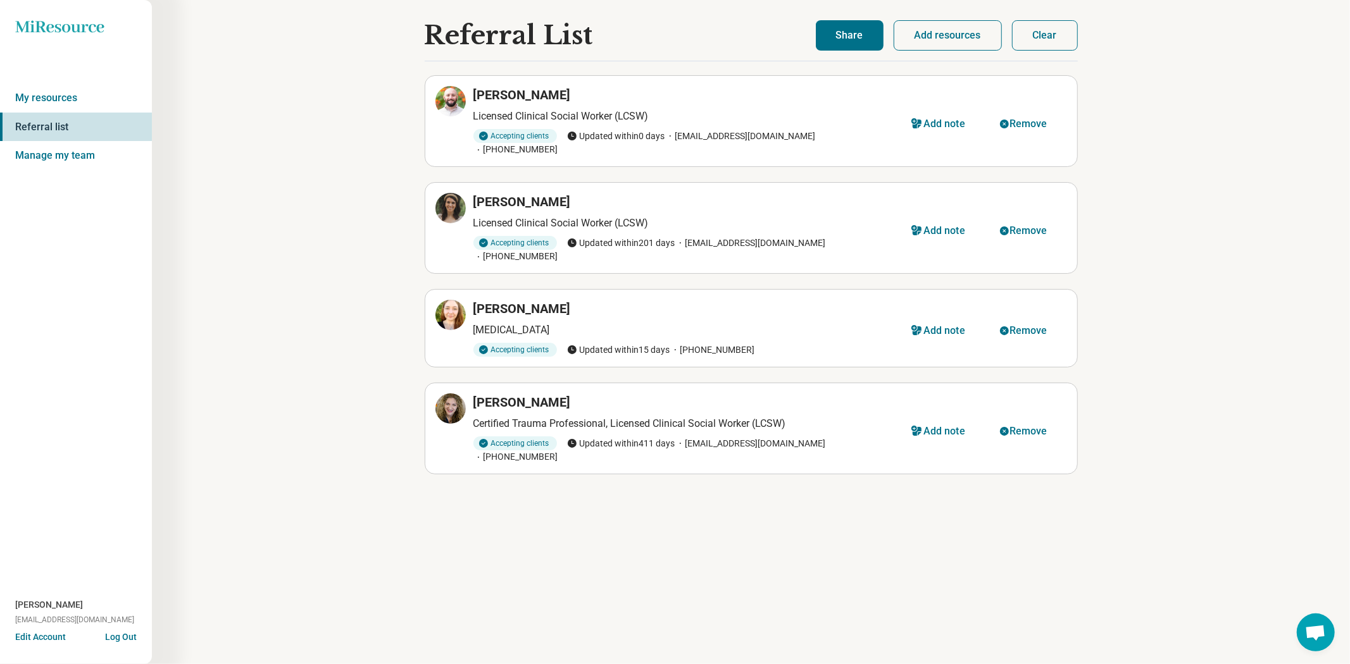
click at [816, 40] on button "Share" at bounding box center [850, 35] width 68 height 30
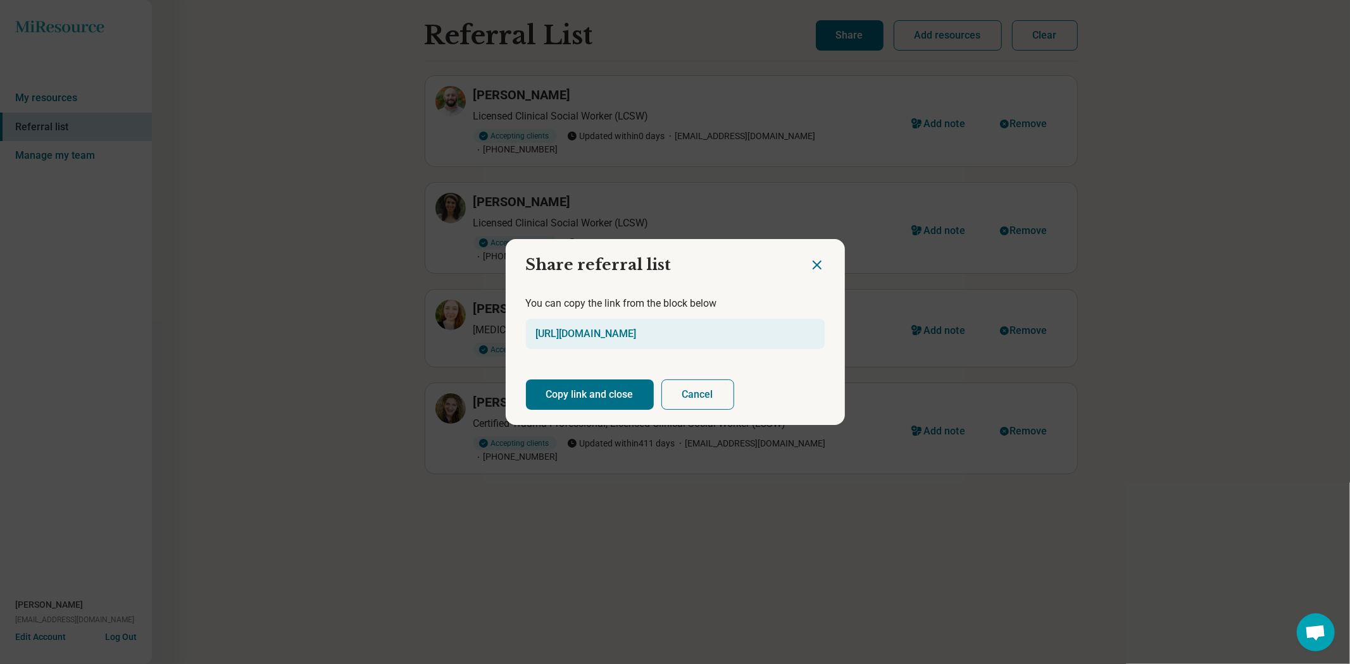
drag, startPoint x: 624, startPoint y: 403, endPoint x: 653, endPoint y: 414, distance: 30.4
click at [624, 403] on button "Copy link and close" at bounding box center [590, 395] width 128 height 30
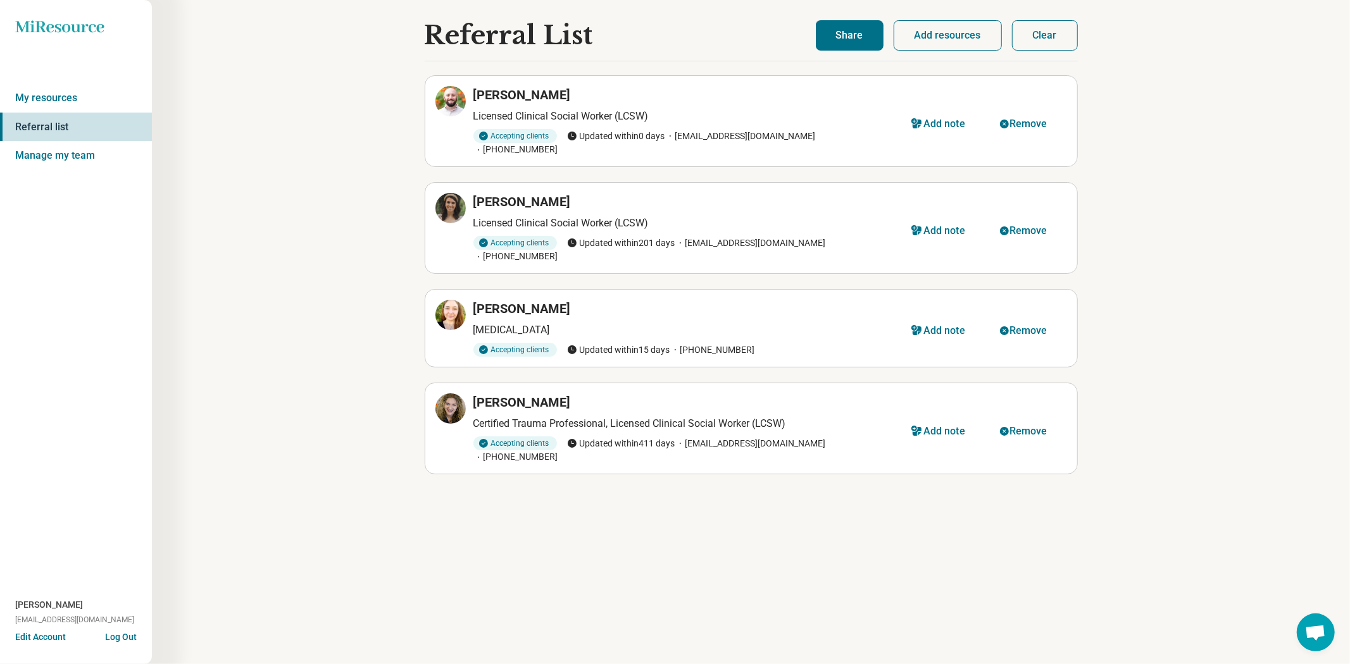
drag, startPoint x: 1255, startPoint y: 162, endPoint x: 947, endPoint y: 15, distance: 341.0
click at [1248, 161] on div "Referral List Luke Brocco Licensed Clinical Social Worker (LCSW) Accepting clie…" at bounding box center [751, 332] width 1198 height 664
click at [1058, 46] on button "Clear" at bounding box center [1045, 35] width 66 height 30
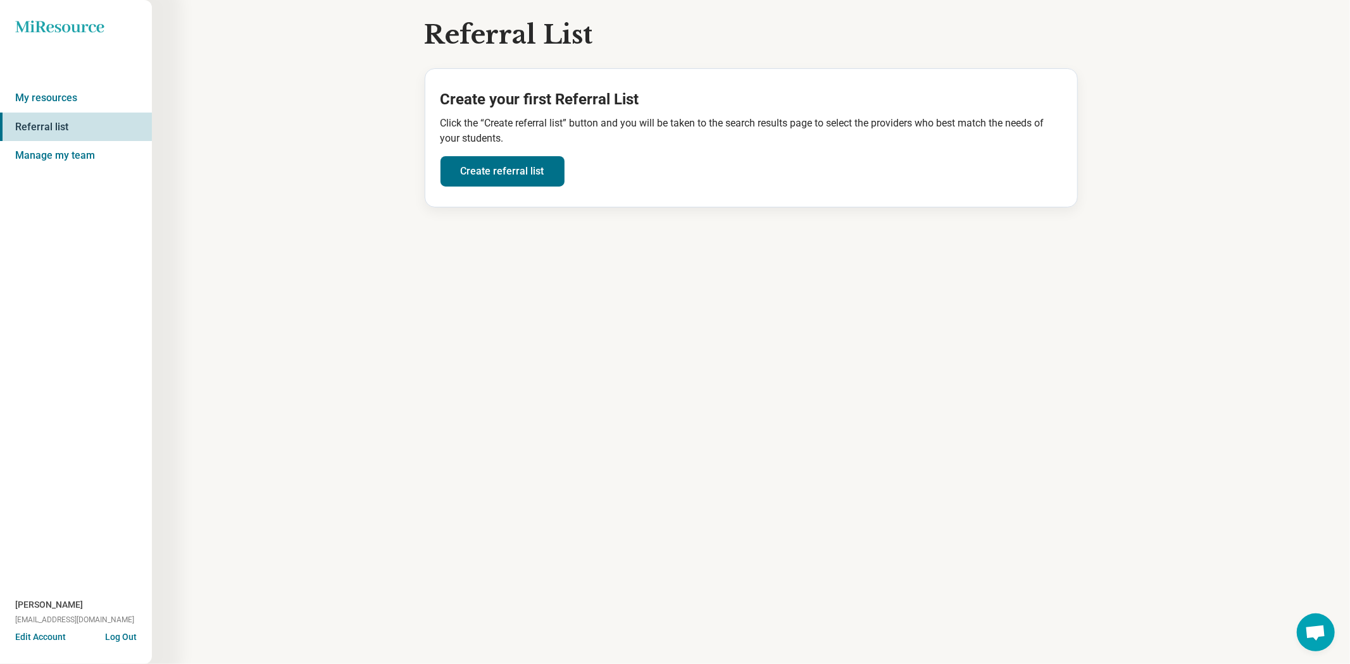
click at [70, 30] on icon "Miresource logo" at bounding box center [59, 26] width 89 height 13
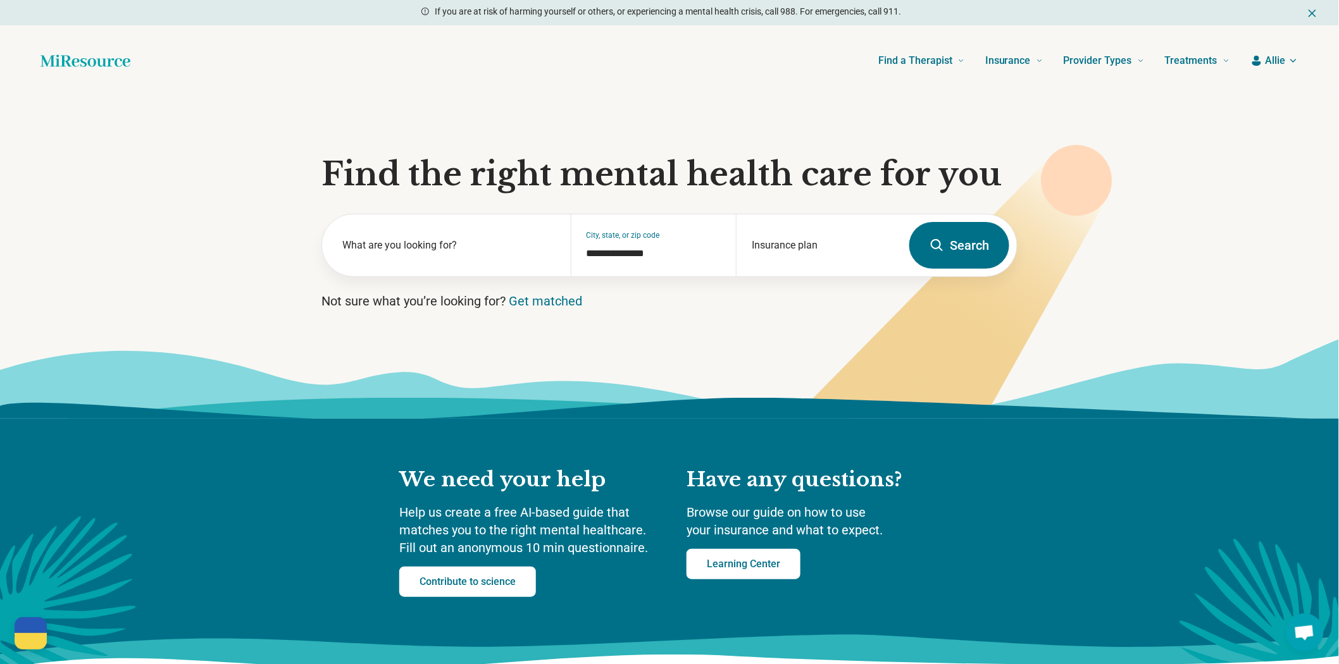
click at [910, 269] on button "Search" at bounding box center [959, 245] width 100 height 47
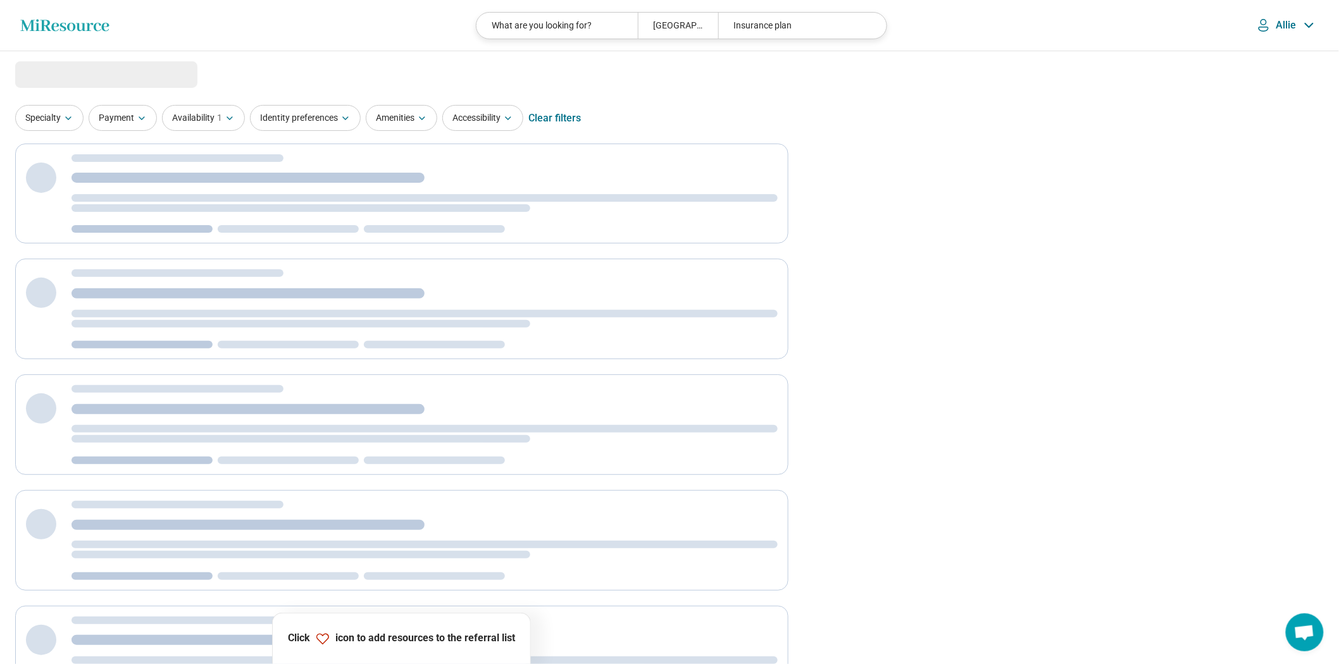
select select "***"
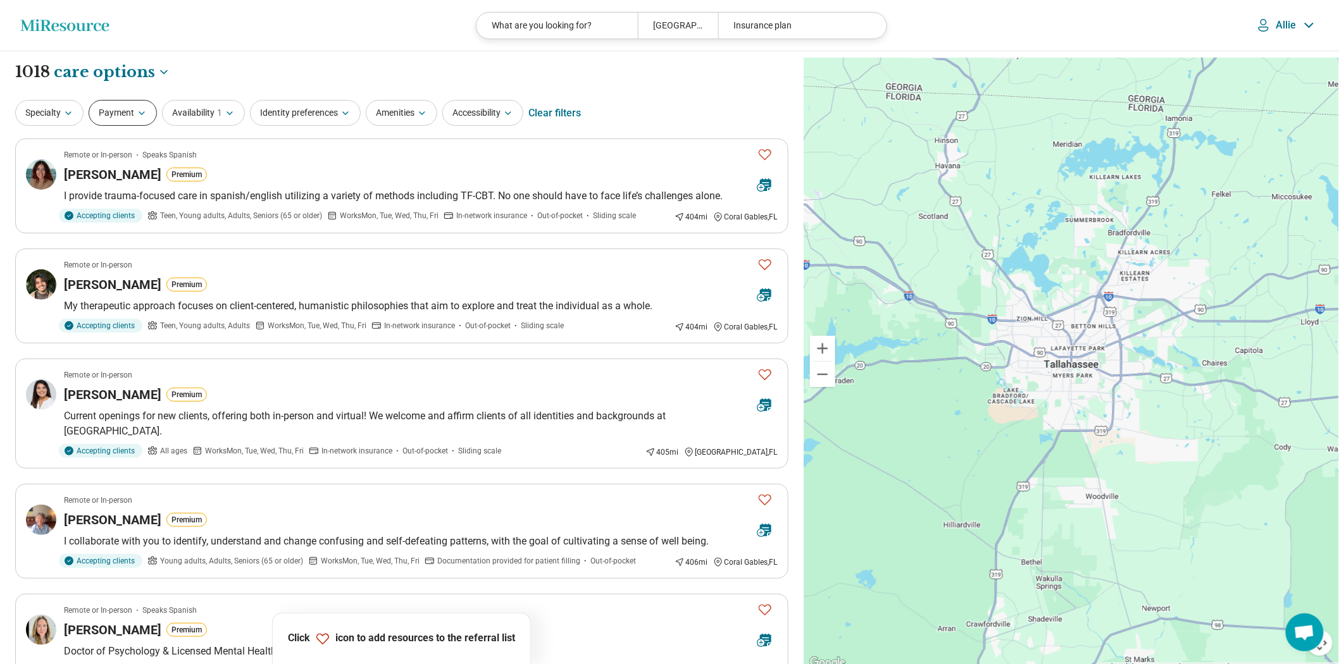
click at [134, 116] on button "Payment" at bounding box center [123, 113] width 68 height 26
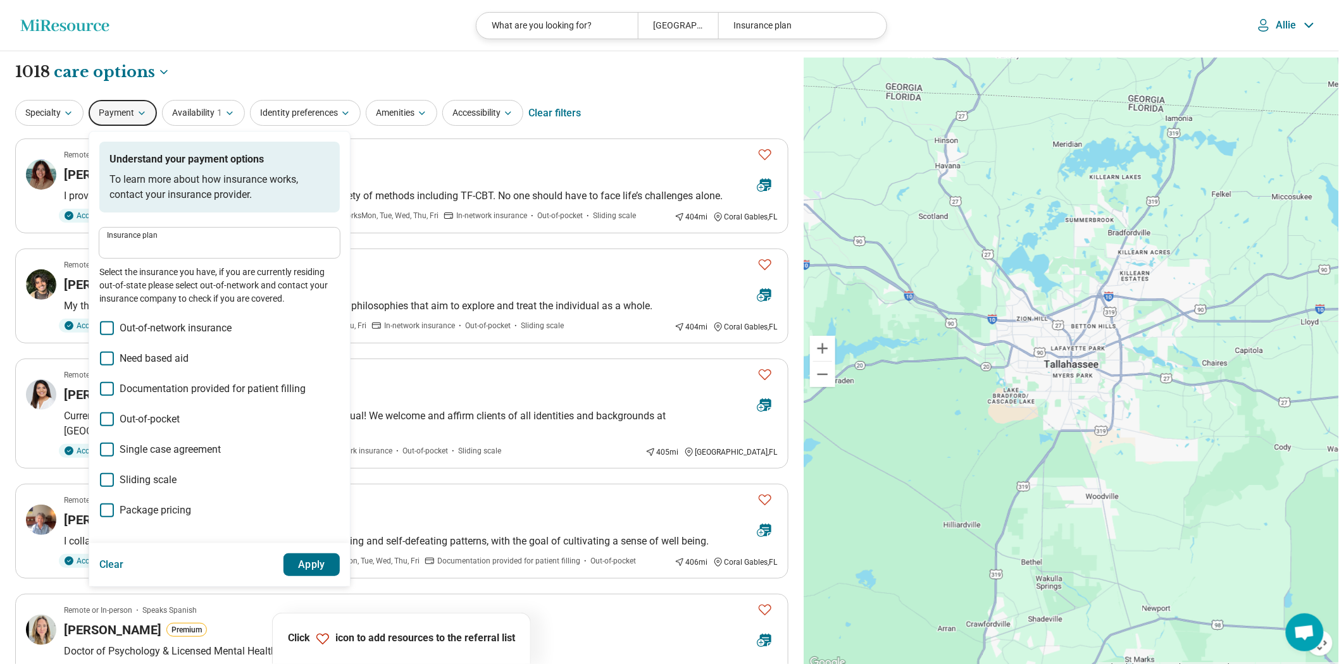
click at [176, 239] on label "Insurance plan" at bounding box center [219, 236] width 225 height 8
click at [176, 255] on input "Insurance plan" at bounding box center [219, 247] width 225 height 15
click at [160, 255] on input "Insurance plan" at bounding box center [219, 247] width 225 height 15
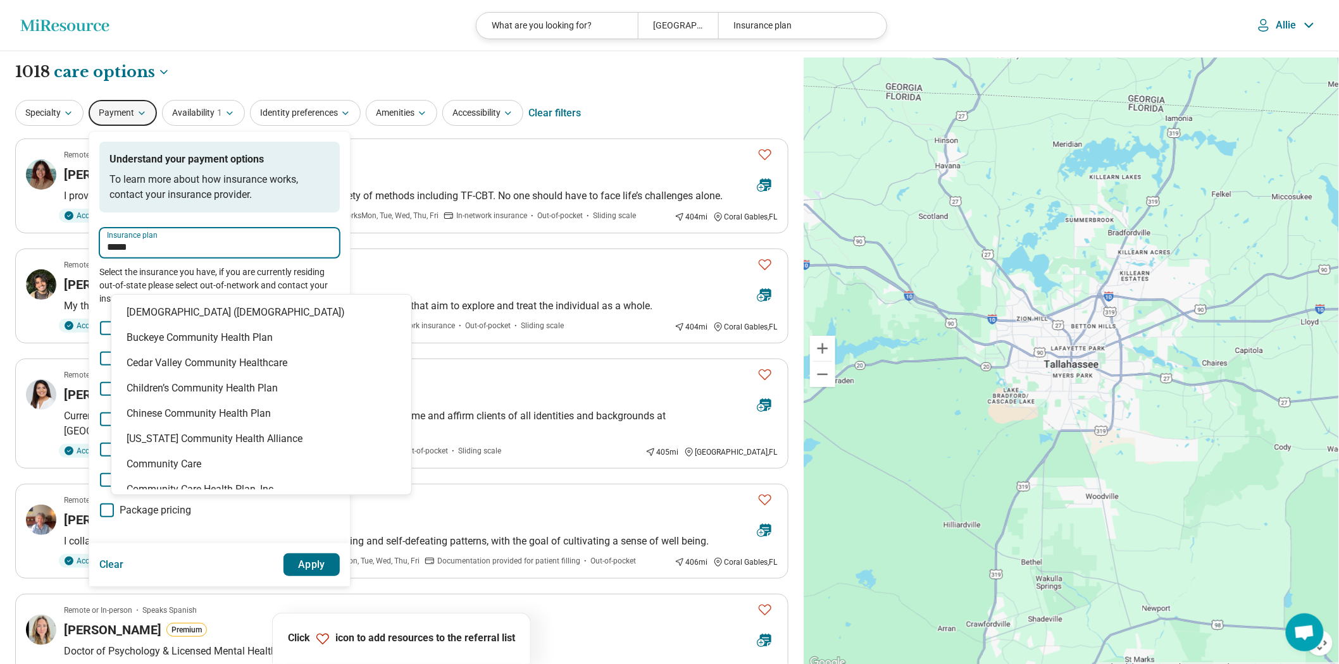
type input "******"
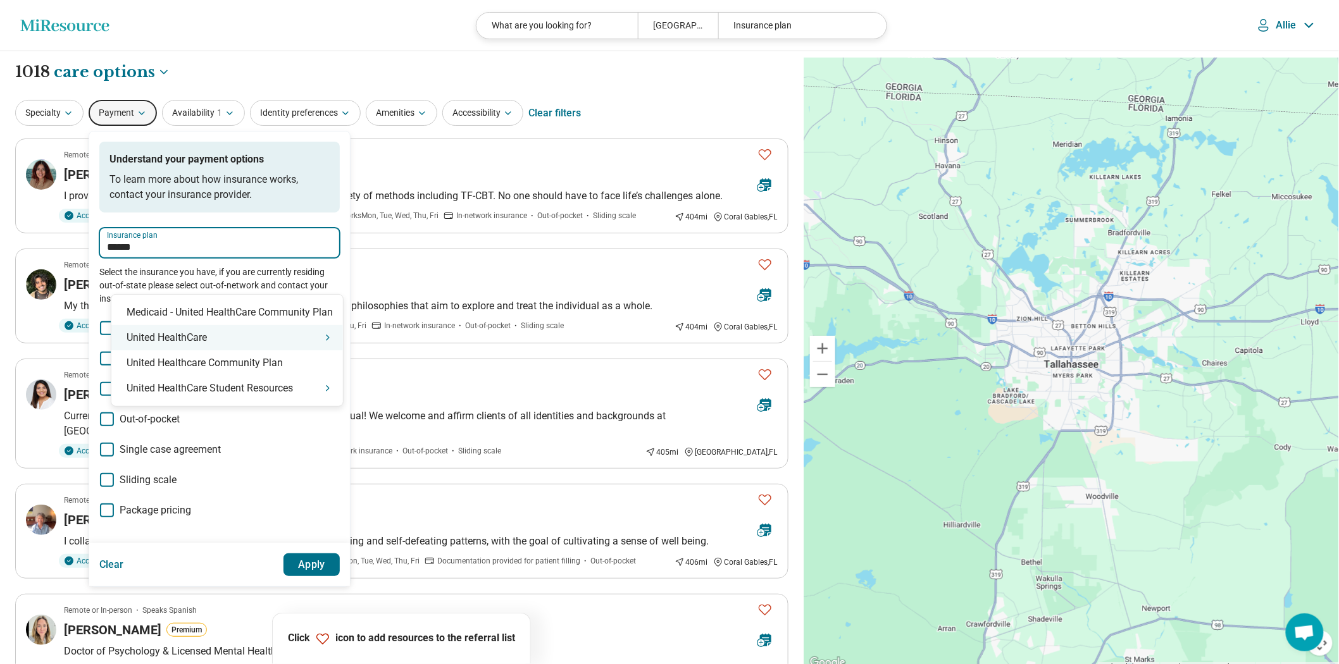
click at [198, 339] on div "United HealthCare" at bounding box center [227, 337] width 232 height 25
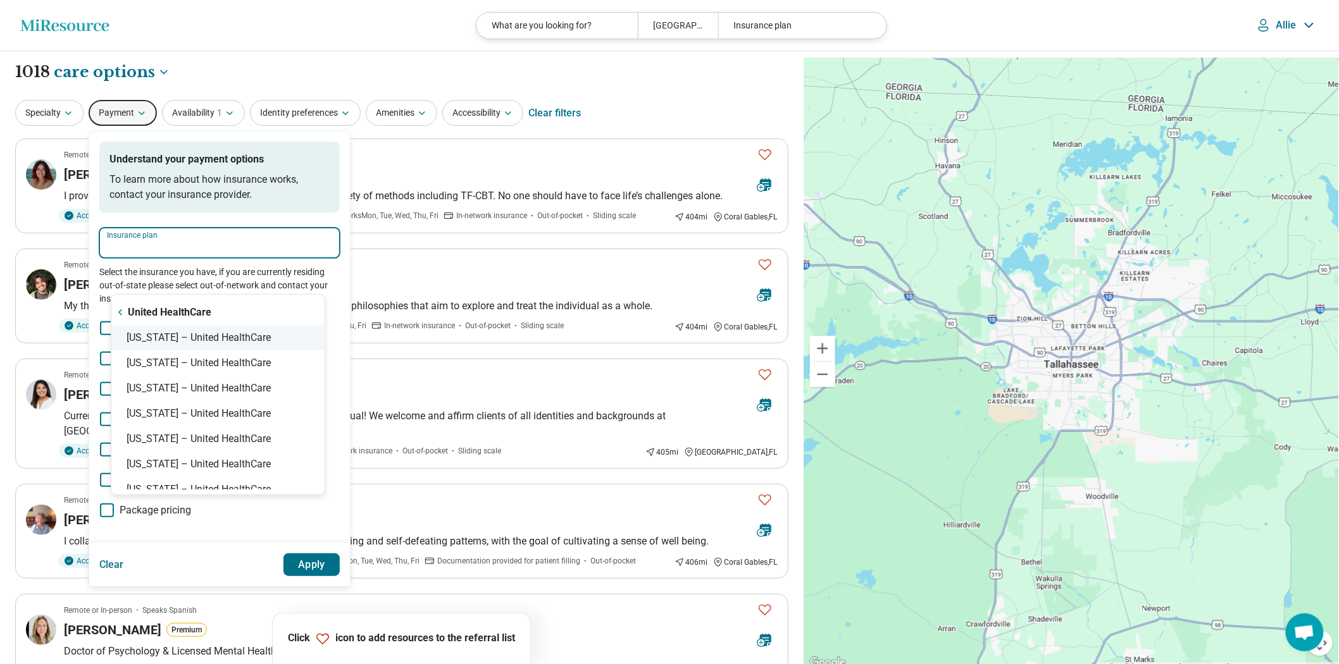
click at [189, 338] on div "Florida – United HealthCare" at bounding box center [217, 337] width 213 height 25
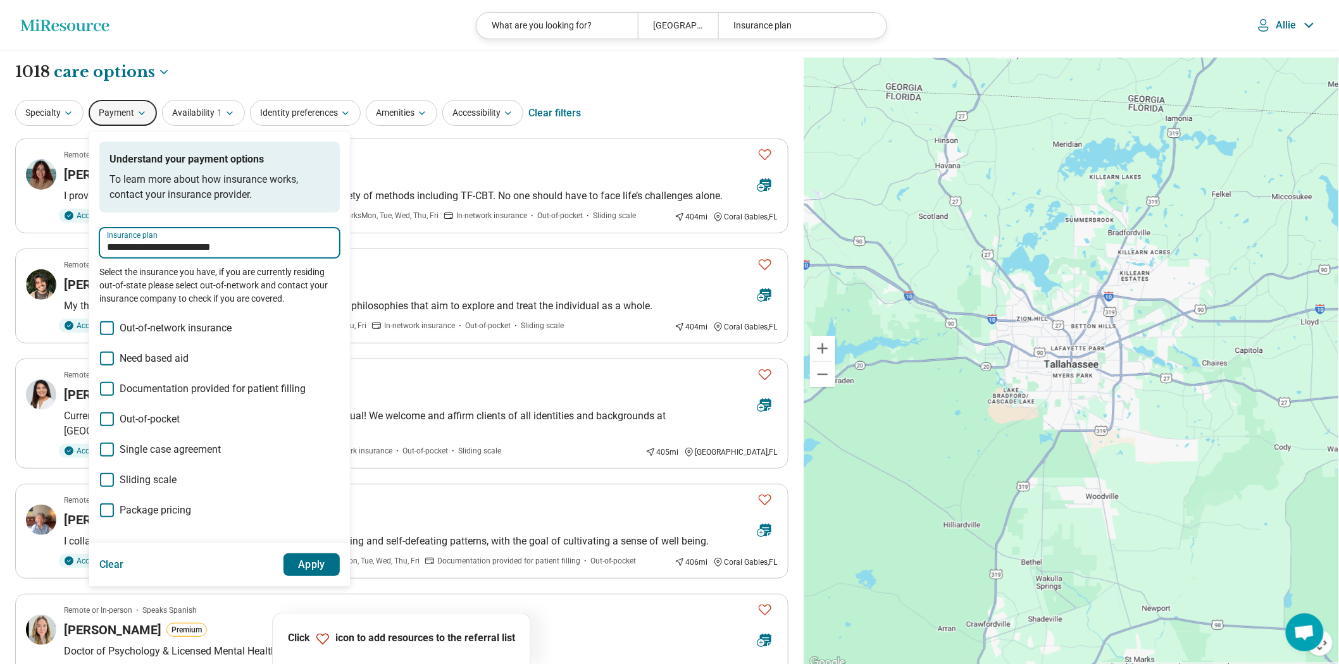
type input "**********"
click at [338, 576] on button "Apply" at bounding box center [311, 565] width 57 height 23
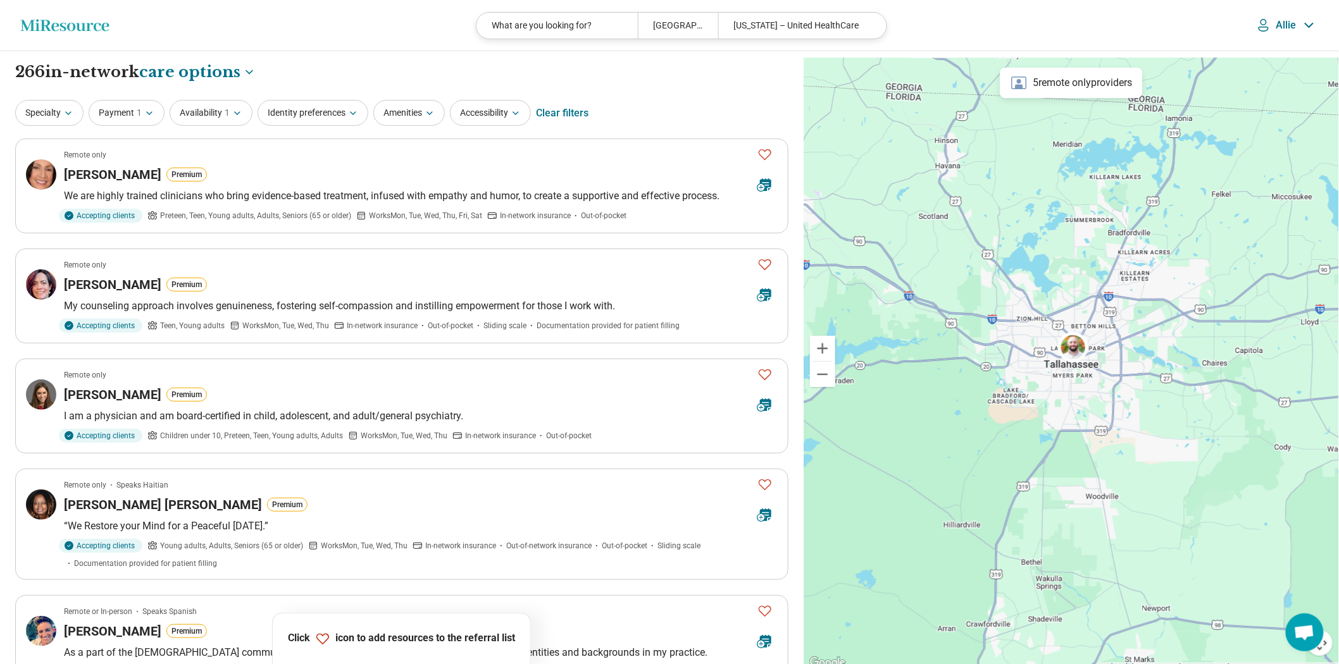
click at [54, 121] on button "Specialty" at bounding box center [49, 113] width 68 height 26
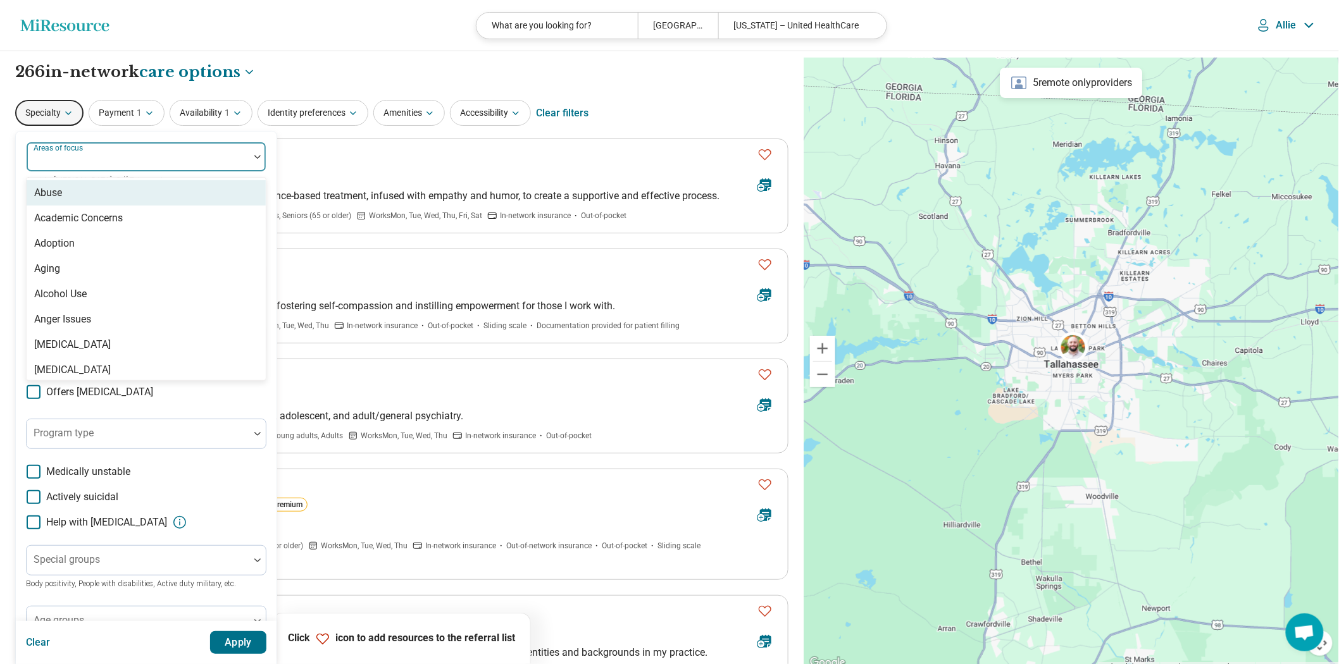
drag, startPoint x: 116, startPoint y: 186, endPoint x: 175, endPoint y: 192, distance: 59.1
click at [115, 171] on div at bounding box center [138, 162] width 213 height 18
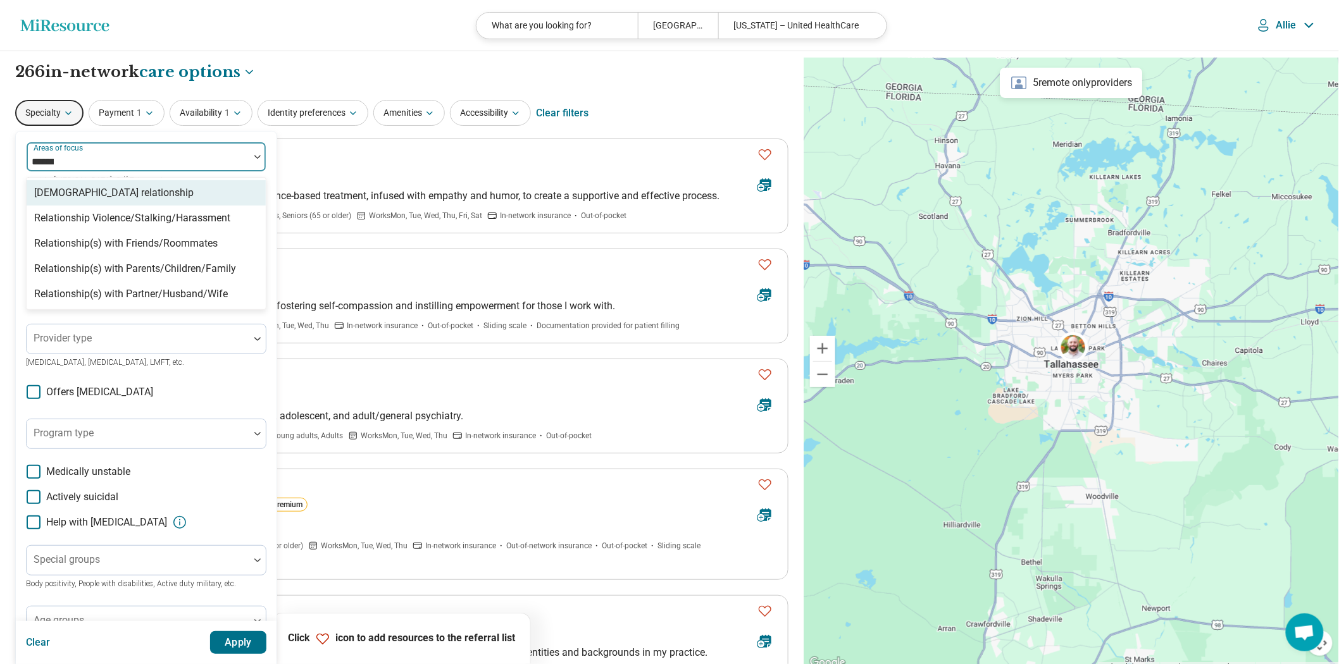
type input "********"
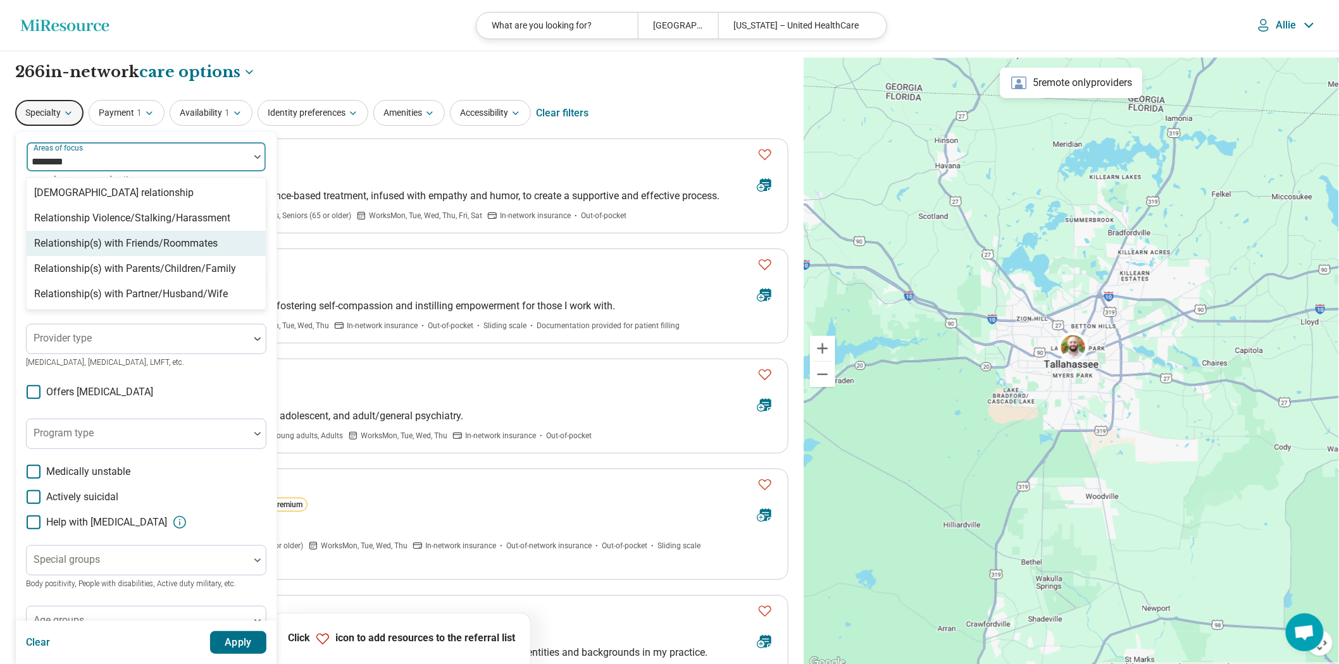
click at [185, 251] on div "Relationship(s) with Friends/Roommates" at bounding box center [125, 243] width 183 height 15
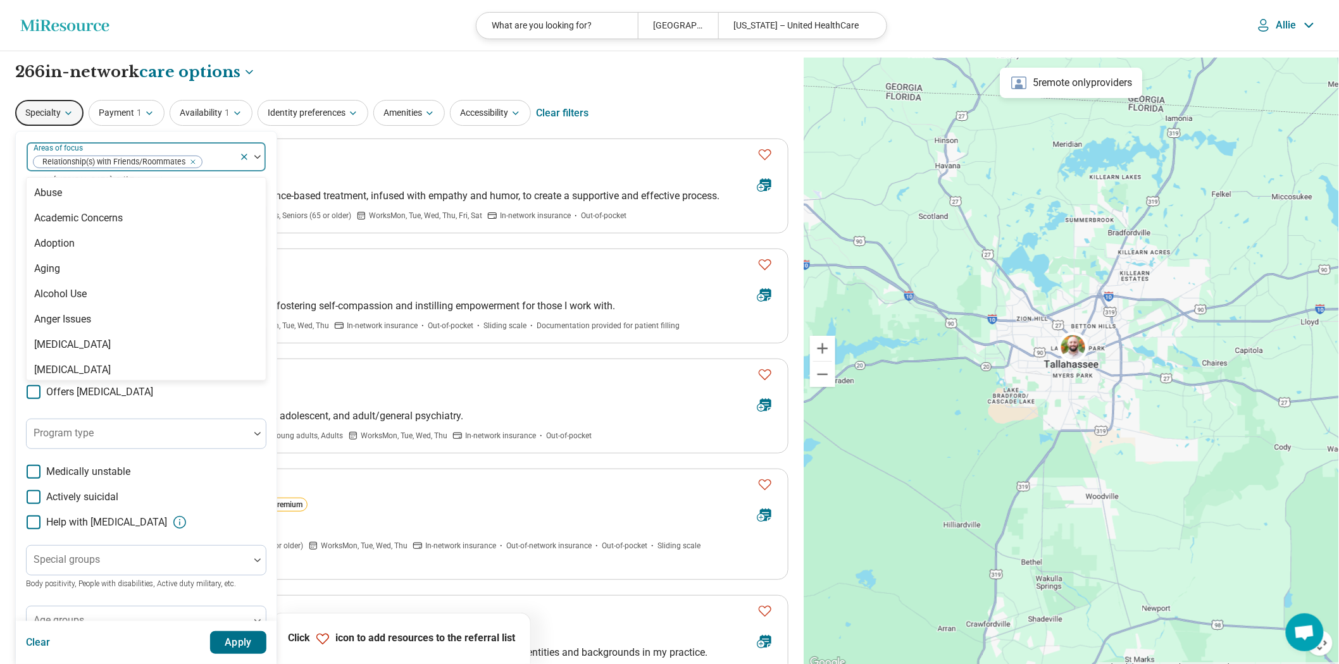
click at [267, 642] on button "Apply" at bounding box center [238, 642] width 57 height 23
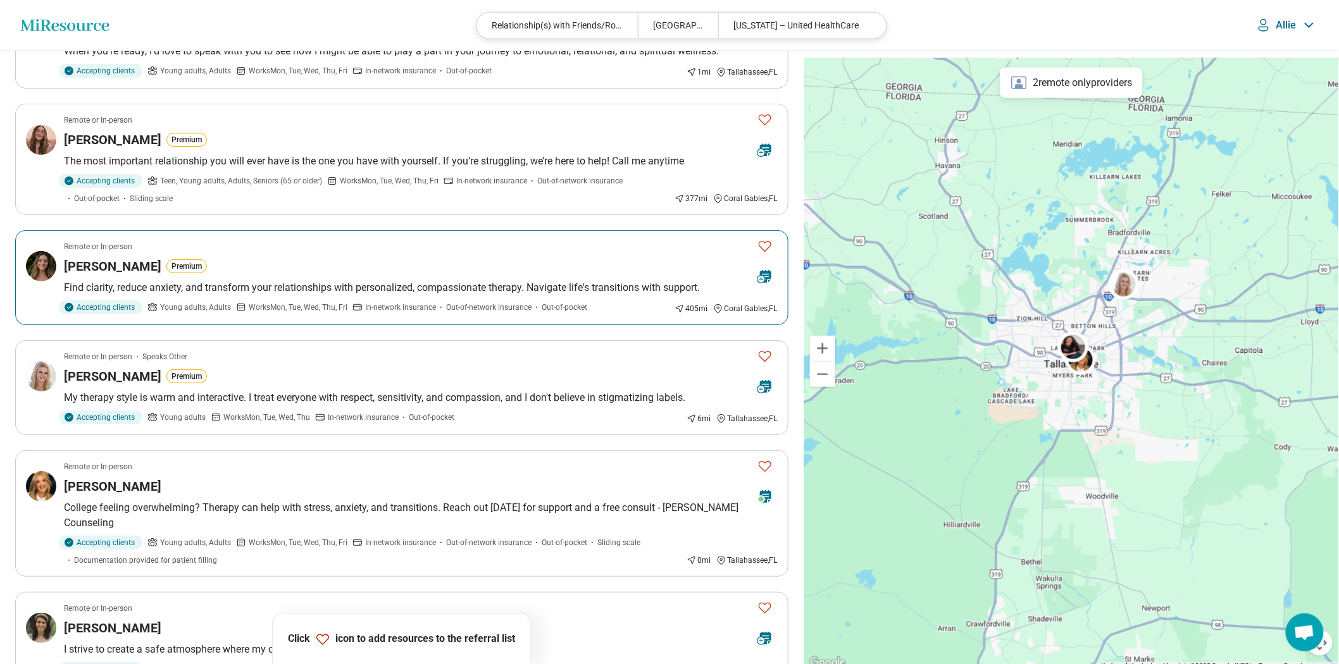
scroll to position [421, 0]
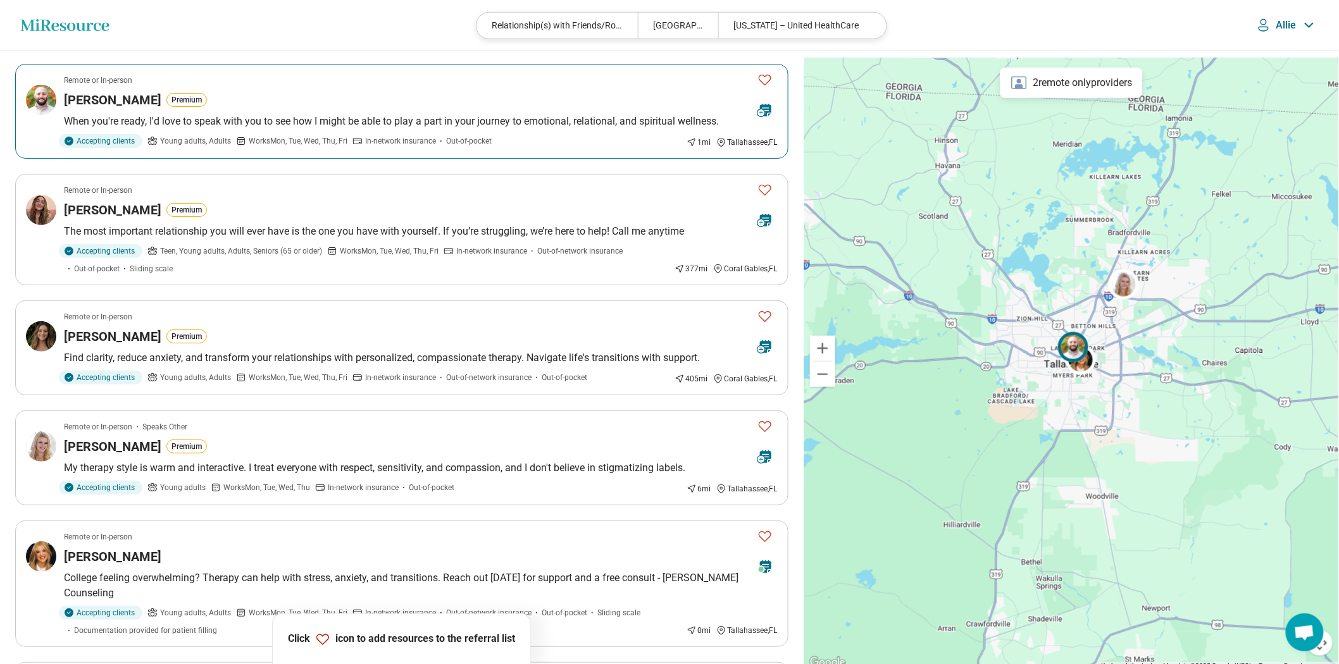
click at [764, 87] on icon "Favorite" at bounding box center [764, 79] width 15 height 15
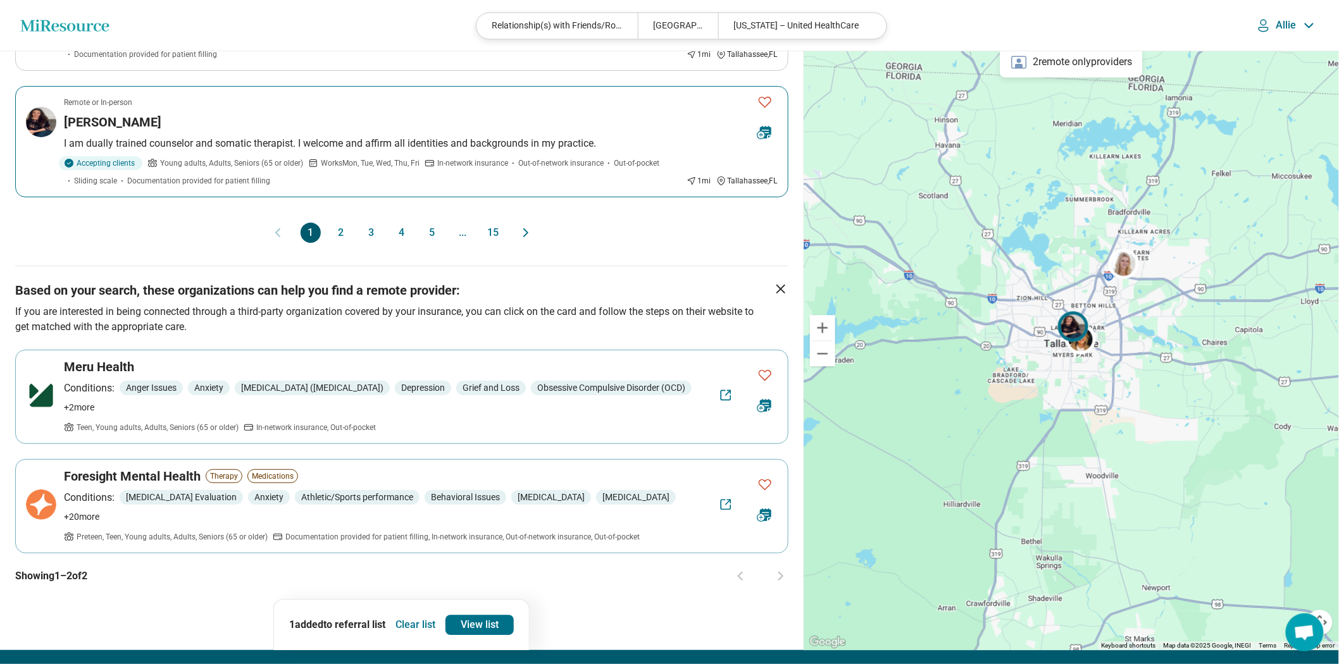
scroll to position [984, 0]
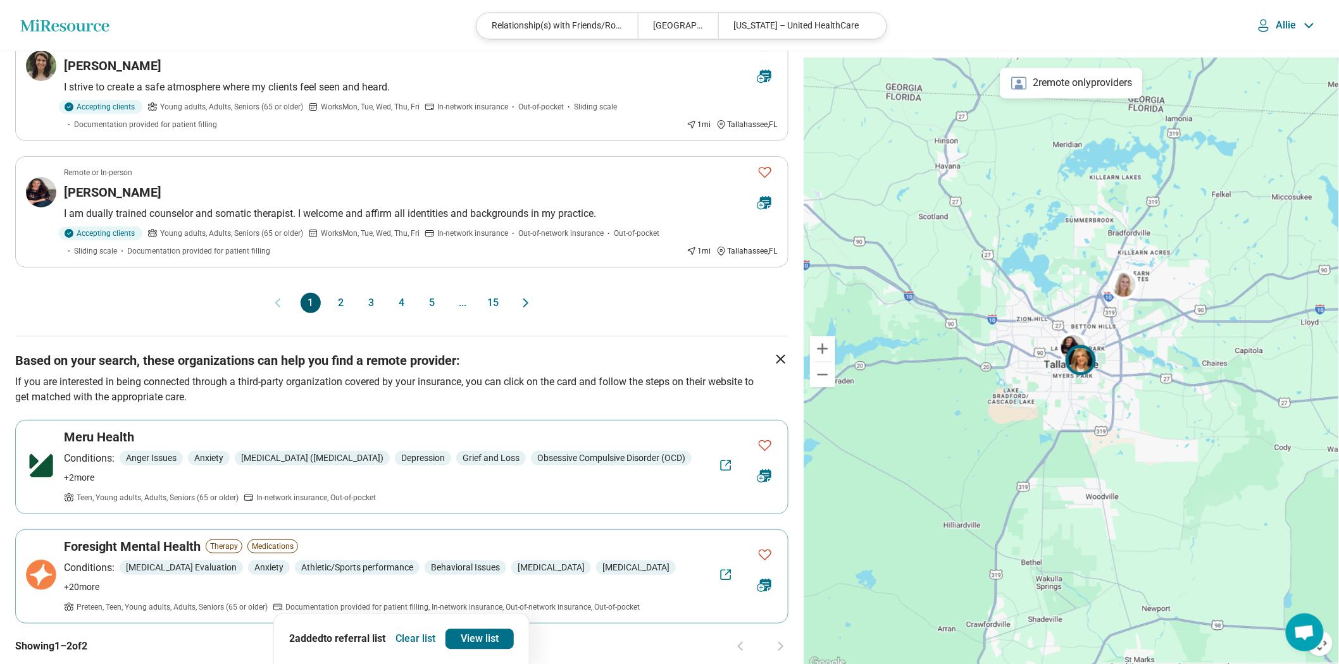
scroll to position [1124, 0]
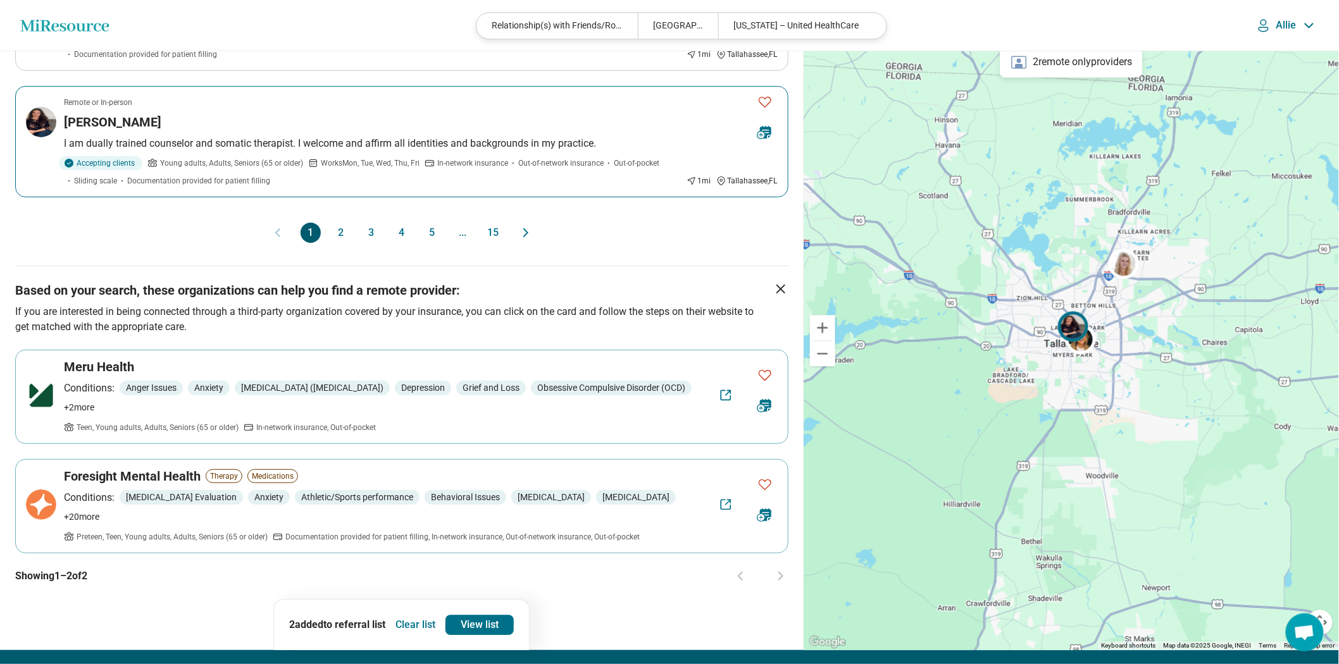
click at [758, 109] on icon "Favorite" at bounding box center [764, 101] width 15 height 15
click at [331, 243] on button "2" at bounding box center [341, 233] width 20 height 20
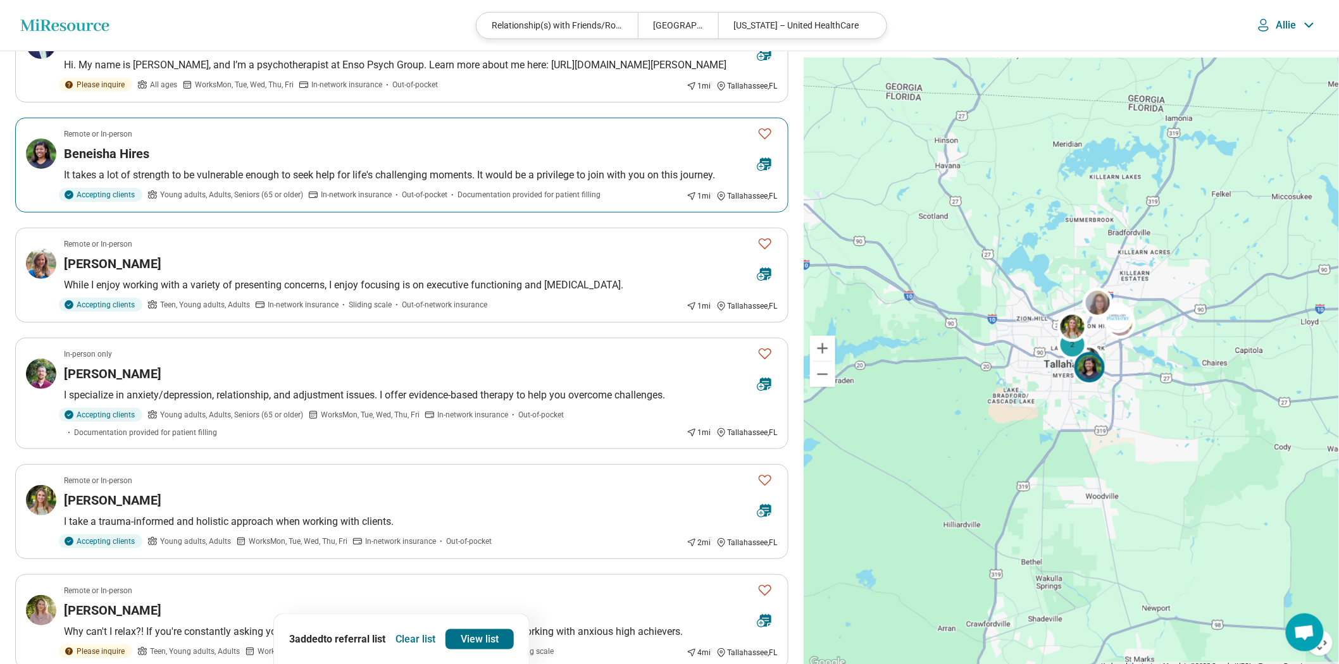
scroll to position [492, 0]
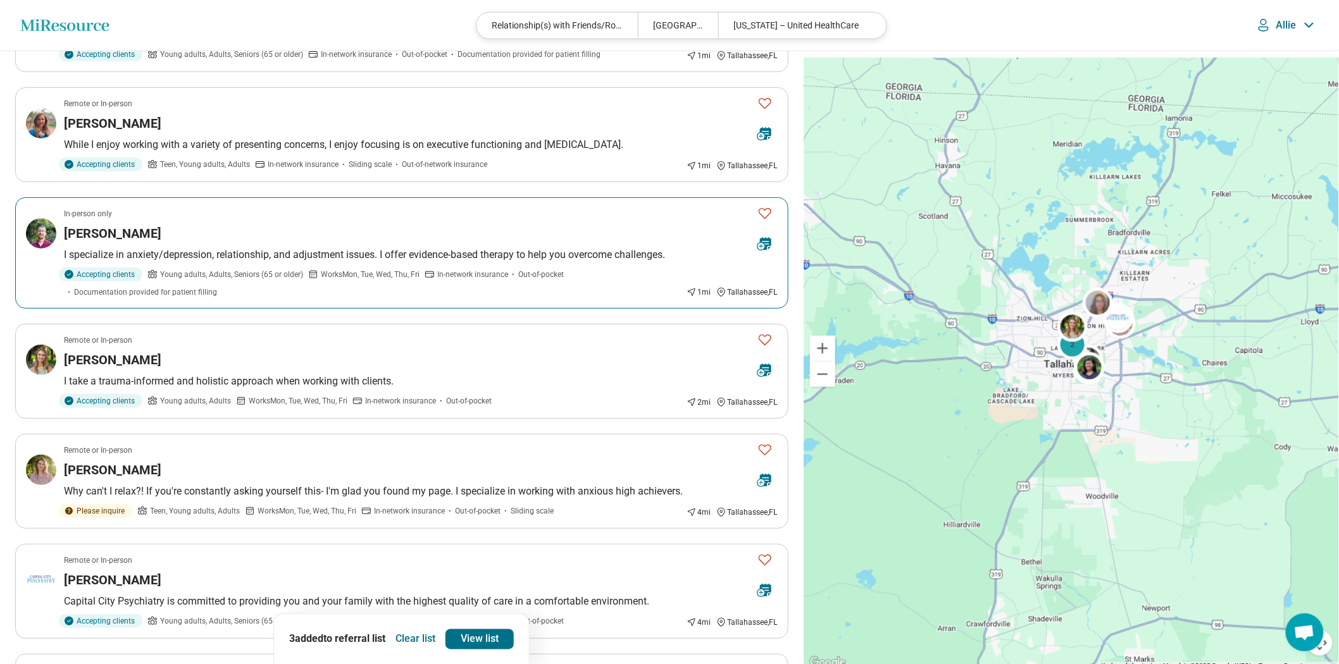
click at [764, 221] on icon "Favorite" at bounding box center [764, 213] width 15 height 15
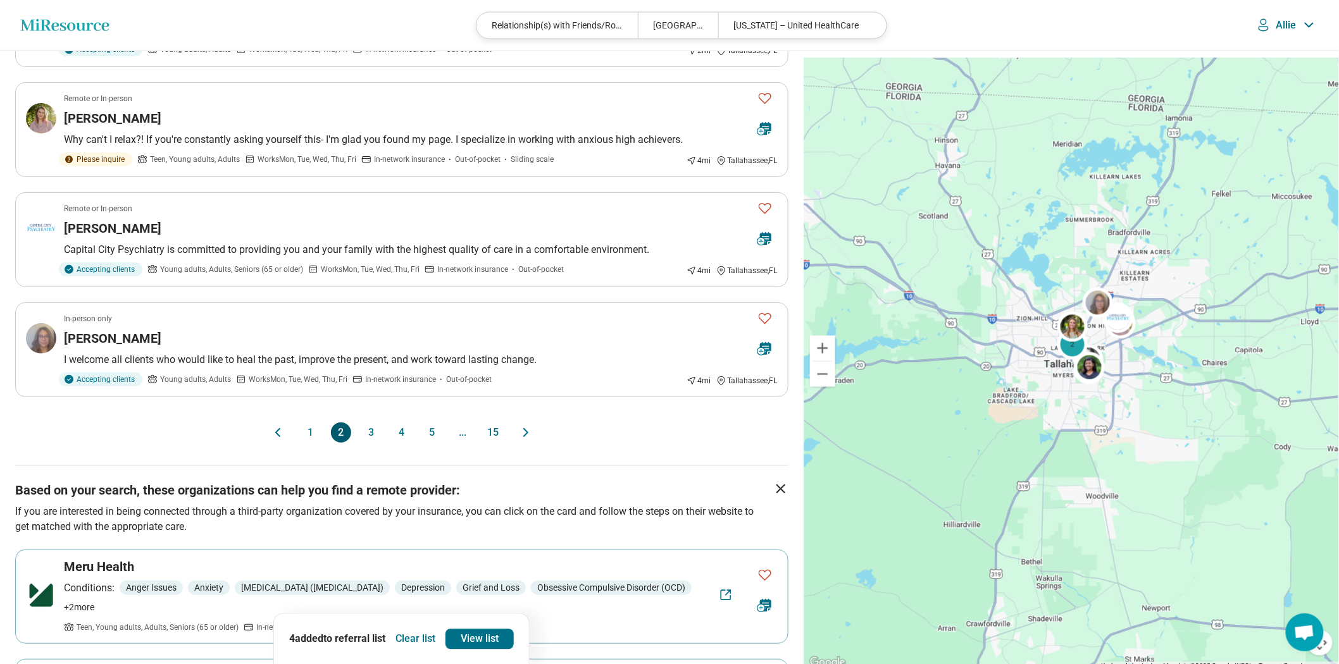
scroll to position [914, 0]
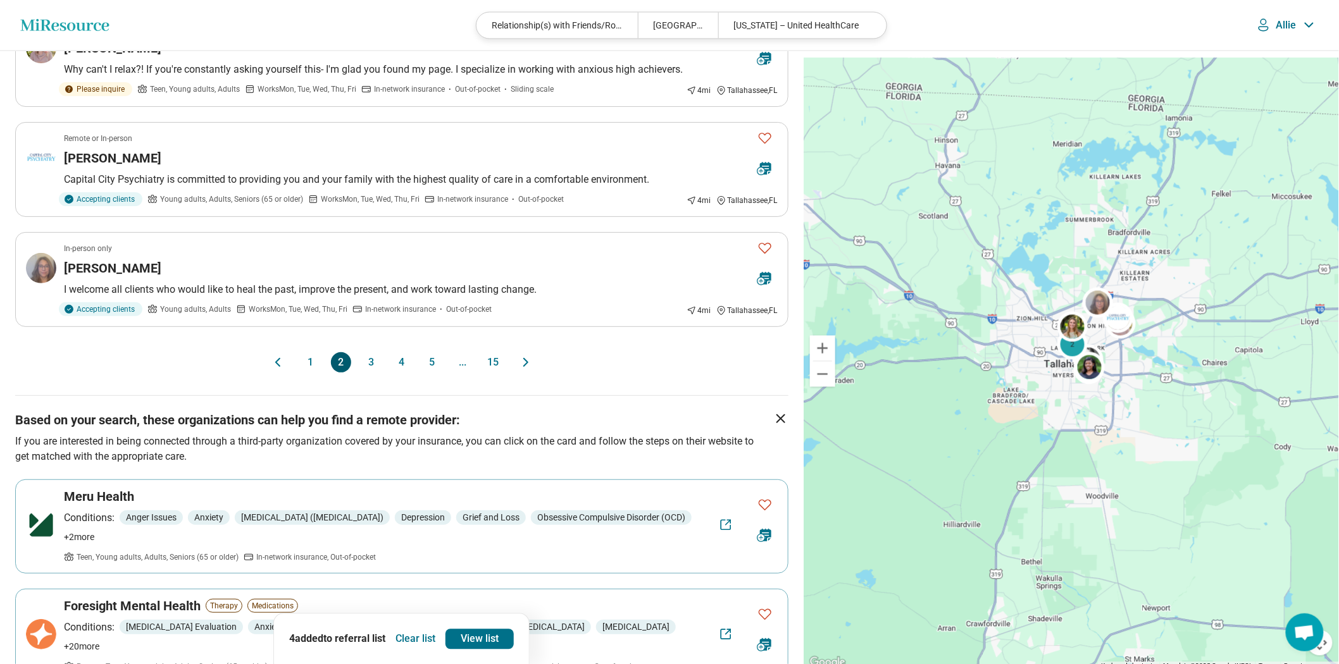
click at [361, 373] on button "3" at bounding box center [371, 362] width 20 height 20
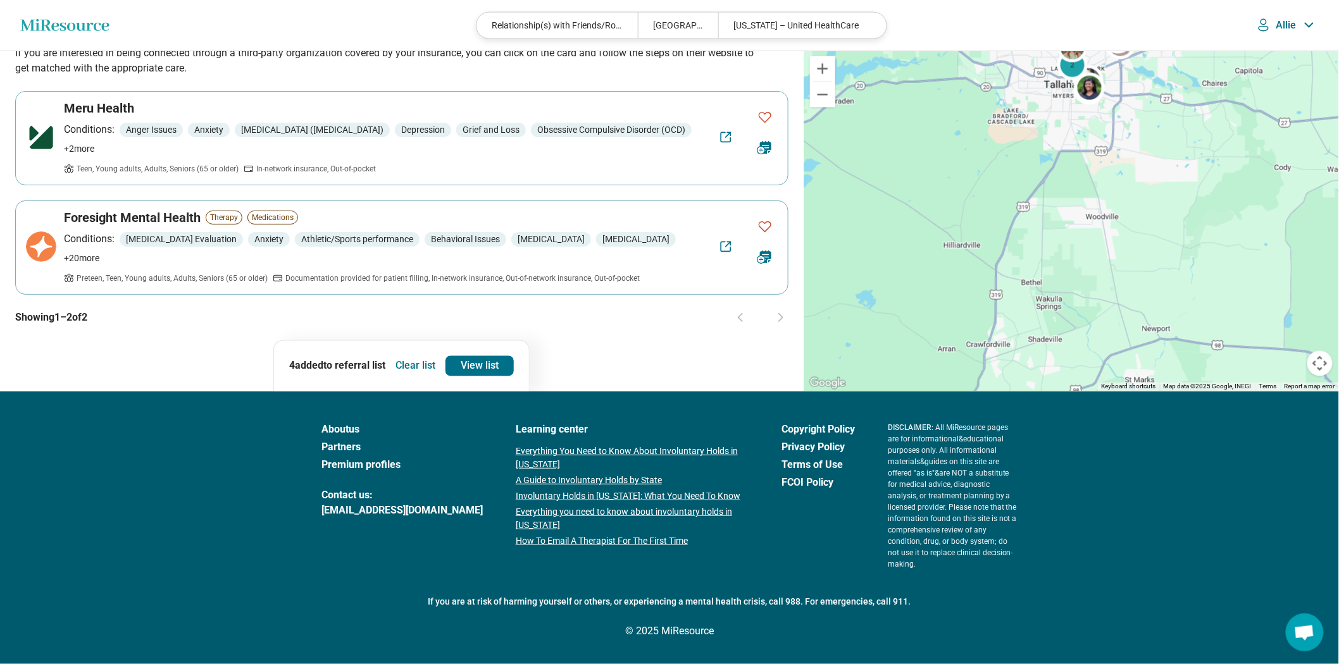
scroll to position [0, 0]
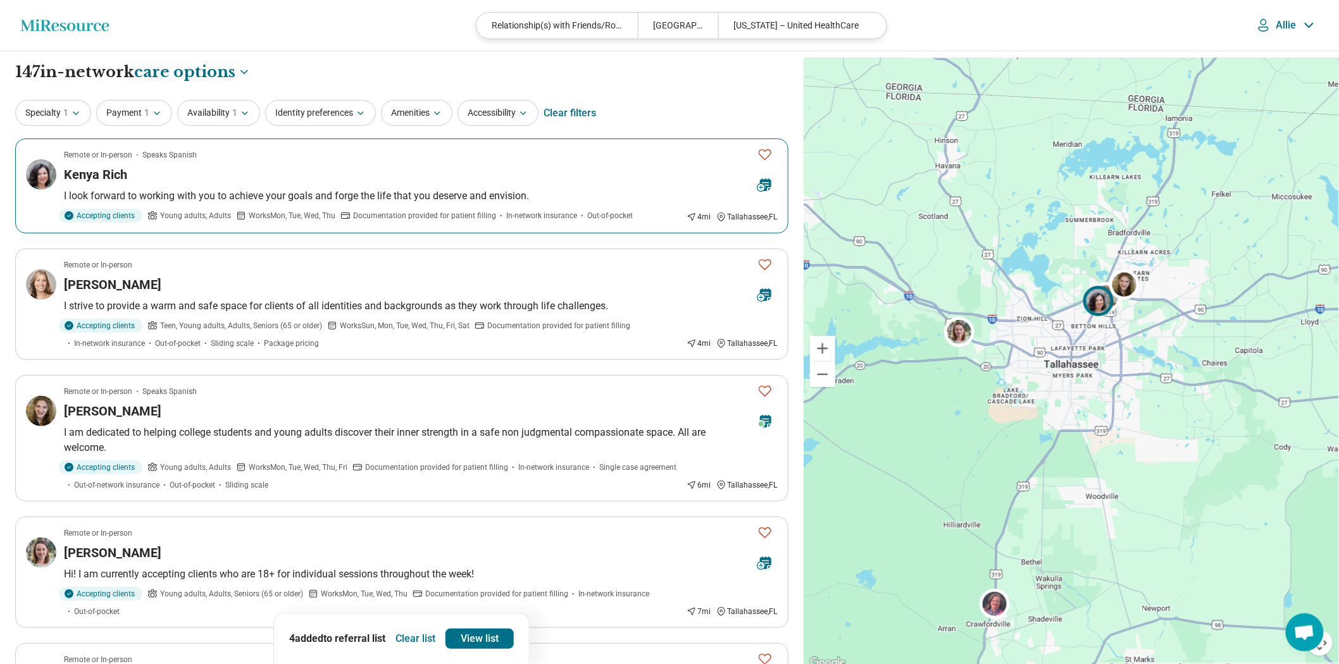
click at [762, 162] on icon "Favorite" at bounding box center [764, 154] width 15 height 15
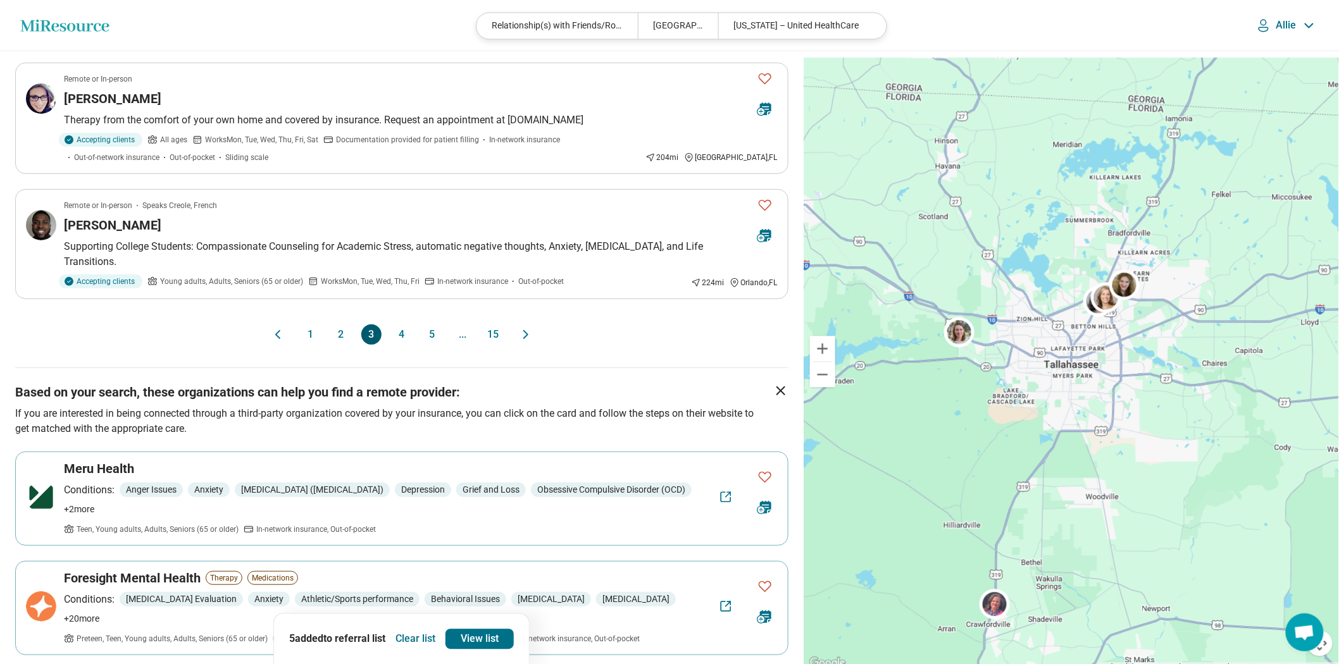
scroll to position [1195, 0]
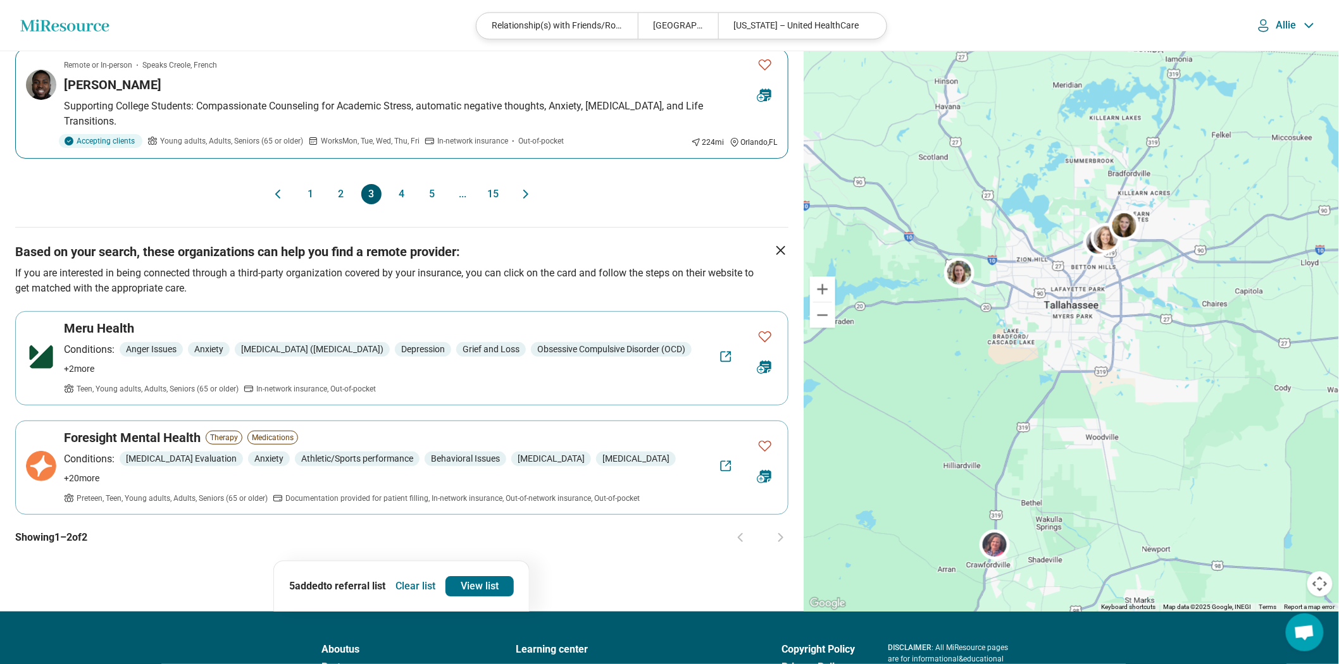
click at [761, 72] on icon "Favorite" at bounding box center [764, 64] width 15 height 15
click at [502, 597] on link "View list" at bounding box center [479, 586] width 68 height 20
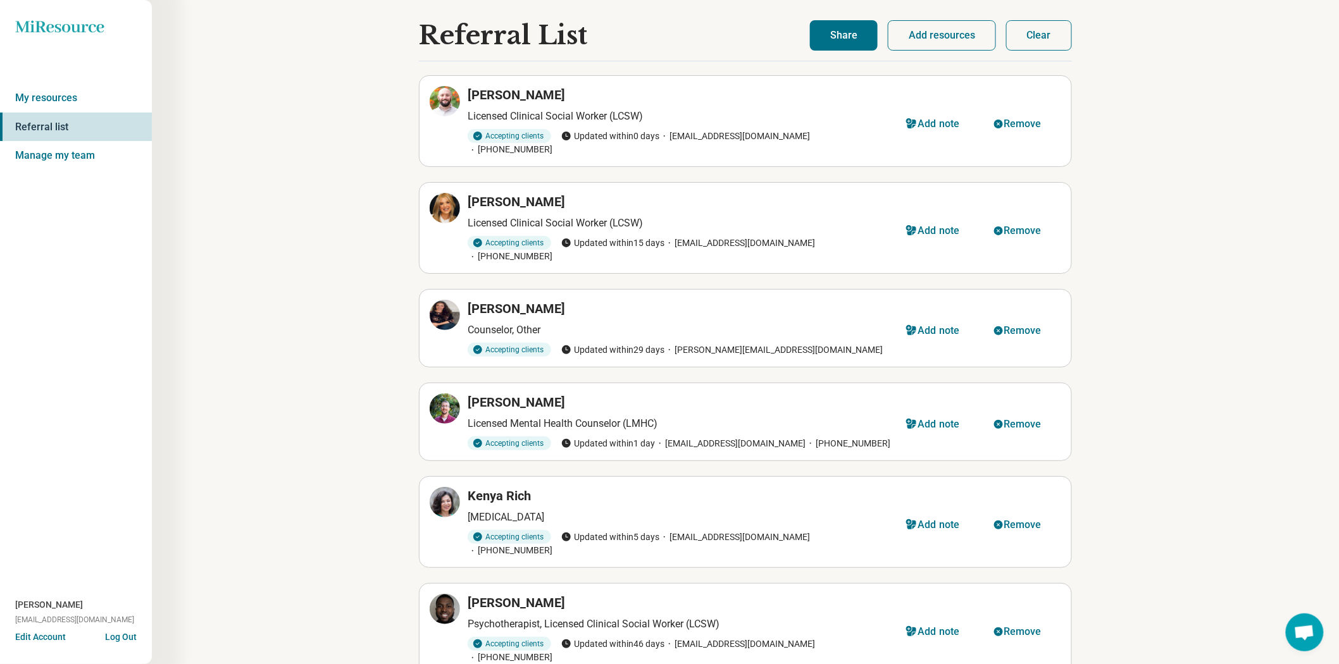
scroll to position [140, 0]
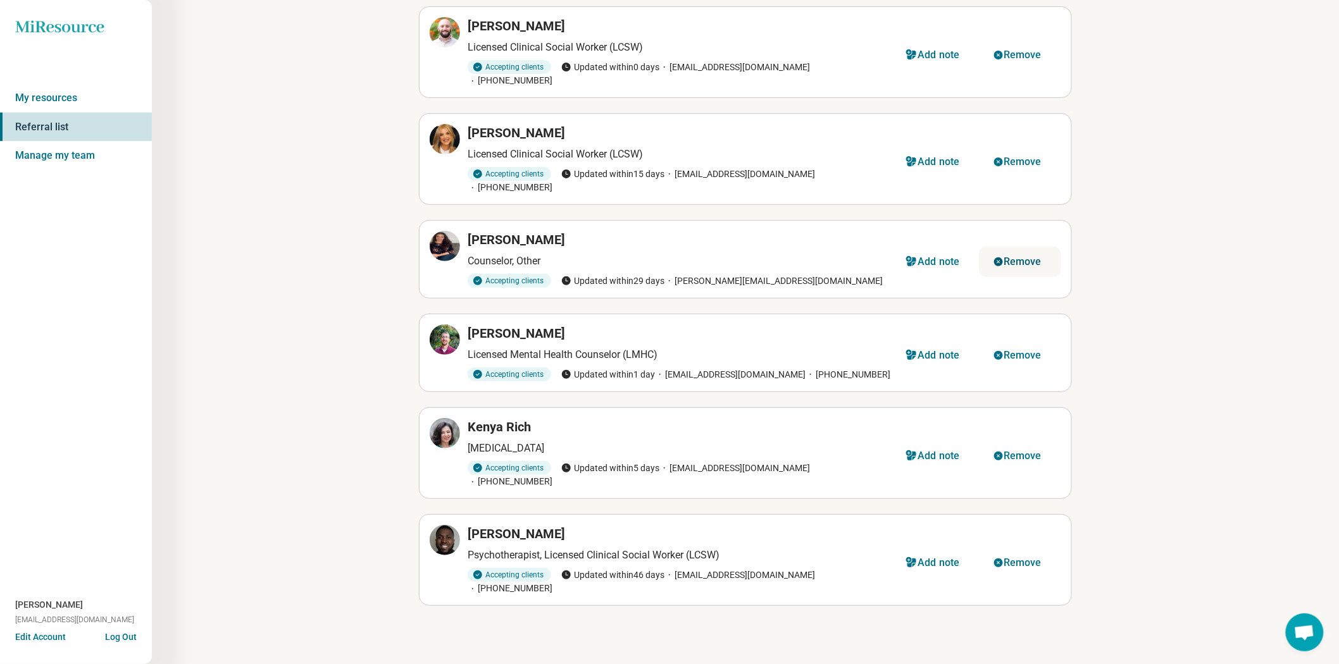
click at [1021, 257] on div "Remove" at bounding box center [1022, 262] width 38 height 10
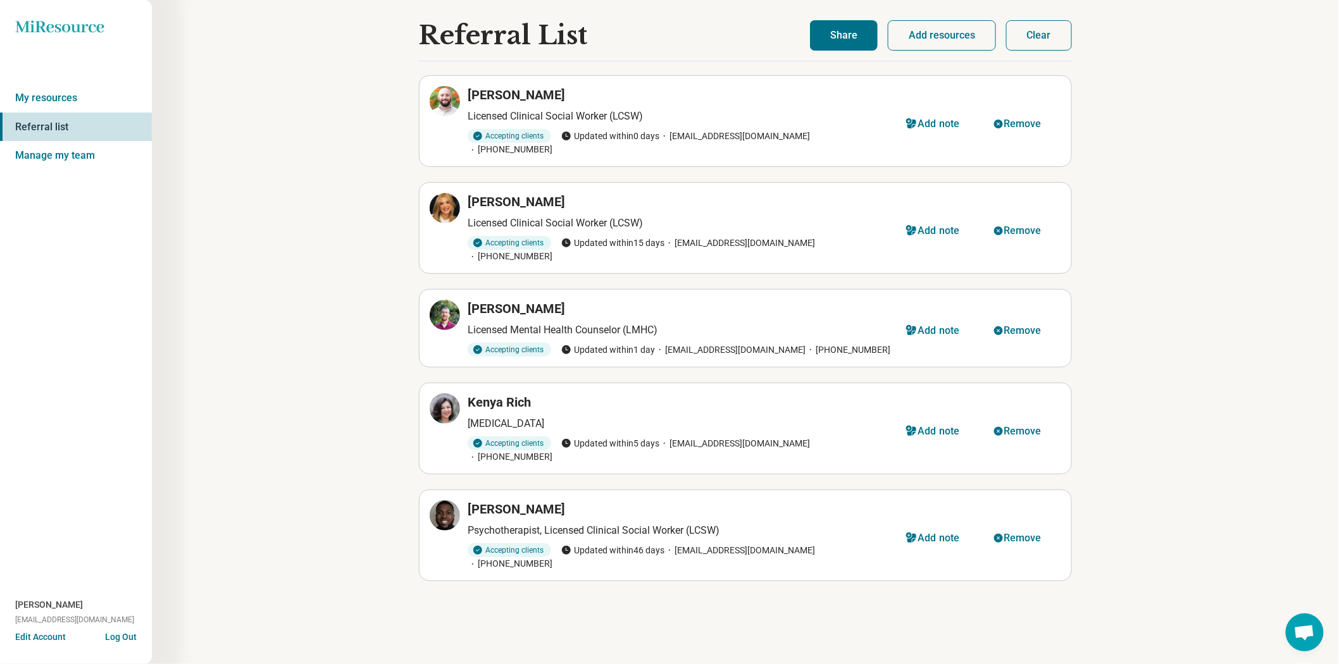
scroll to position [0, 0]
click at [815, 38] on button "Share" at bounding box center [844, 35] width 68 height 30
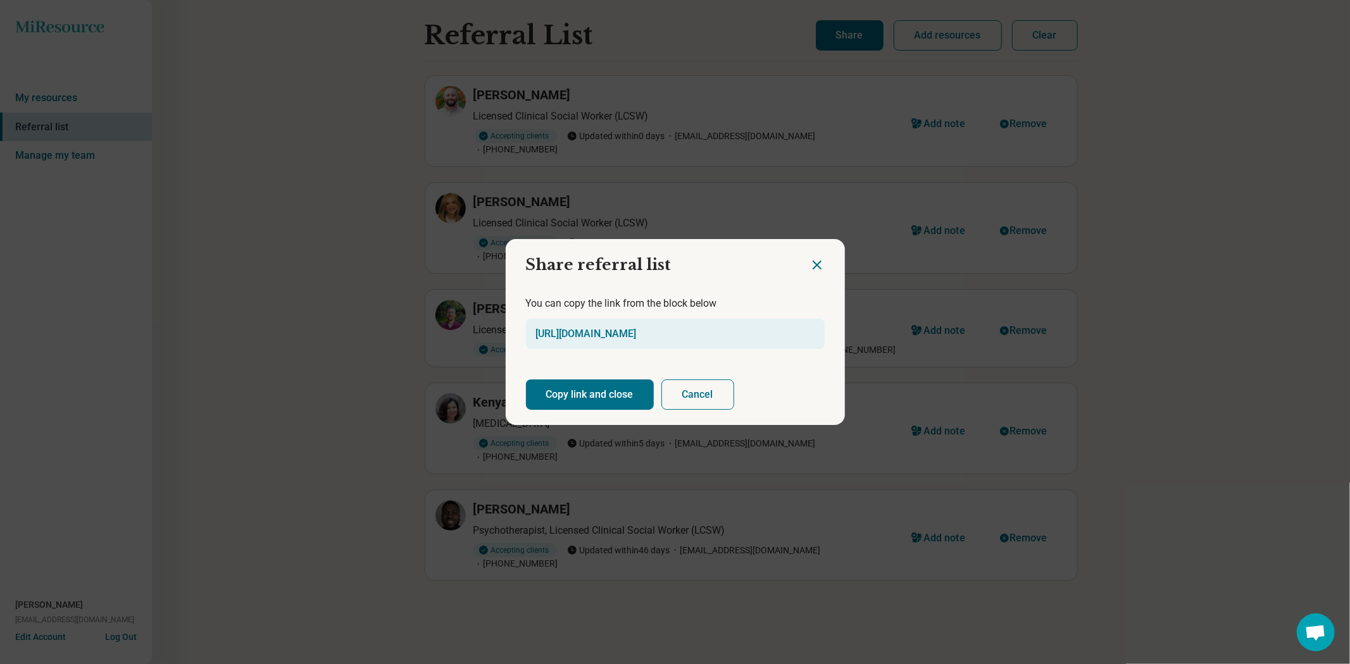
click at [639, 403] on button "Copy link and close" at bounding box center [590, 395] width 128 height 30
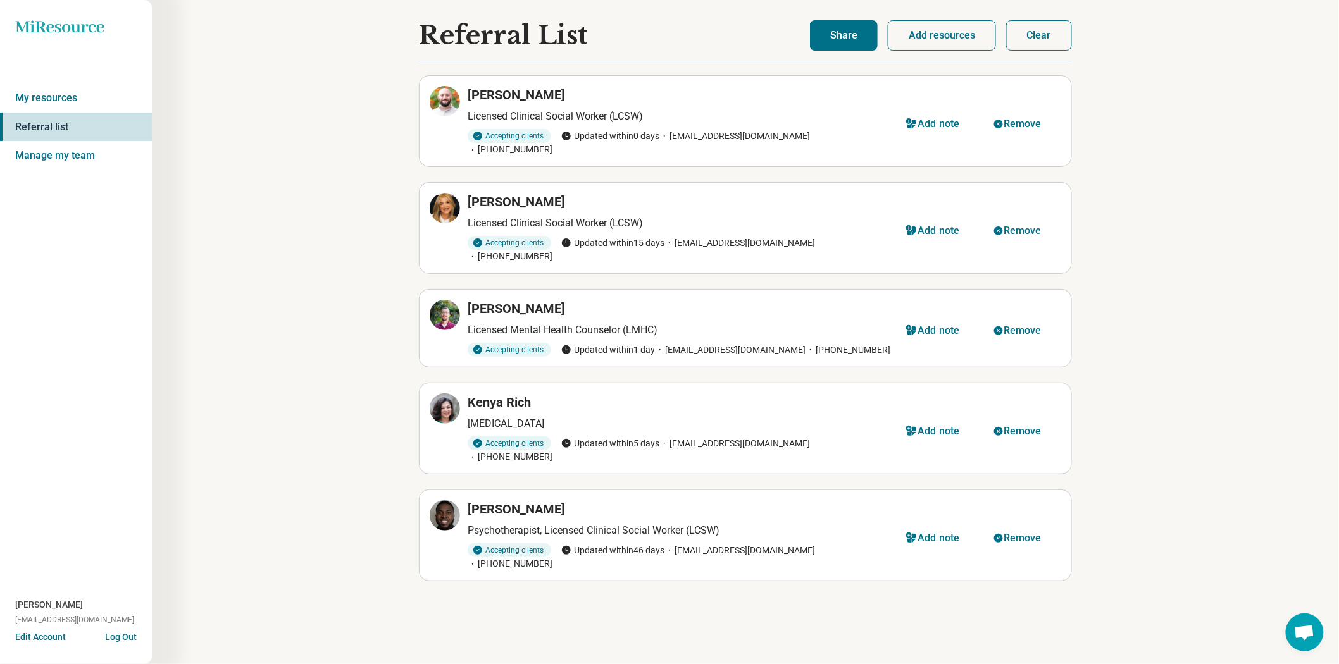
click at [1195, 213] on div "Referral List Luke Brocco Licensed Clinical Social Worker (LCSW) Accepting clie…" at bounding box center [745, 332] width 1187 height 664
click at [1003, 437] on div "Remove" at bounding box center [1022, 431] width 38 height 10
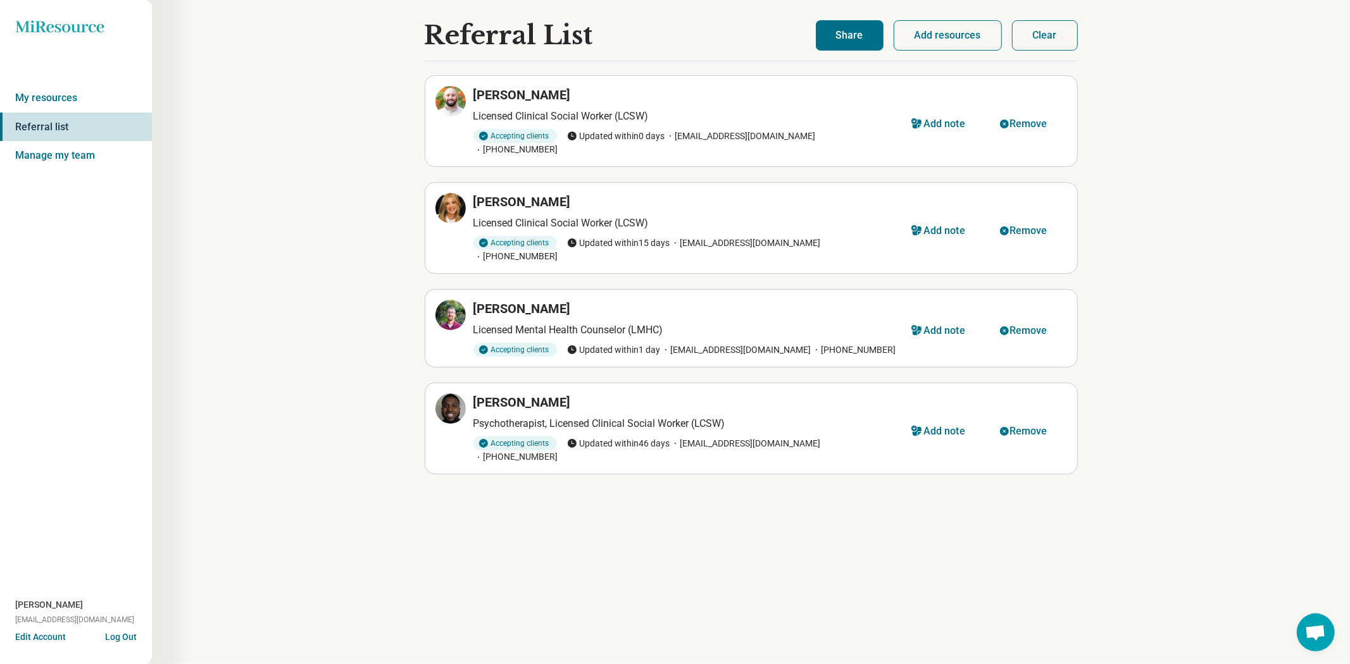
click at [1106, 161] on div "Referral List Luke Brocco Licensed Clinical Social Worker (LCSW) Accepting clie…" at bounding box center [751, 332] width 1198 height 664
click at [1036, 34] on button "Clear" at bounding box center [1045, 35] width 66 height 30
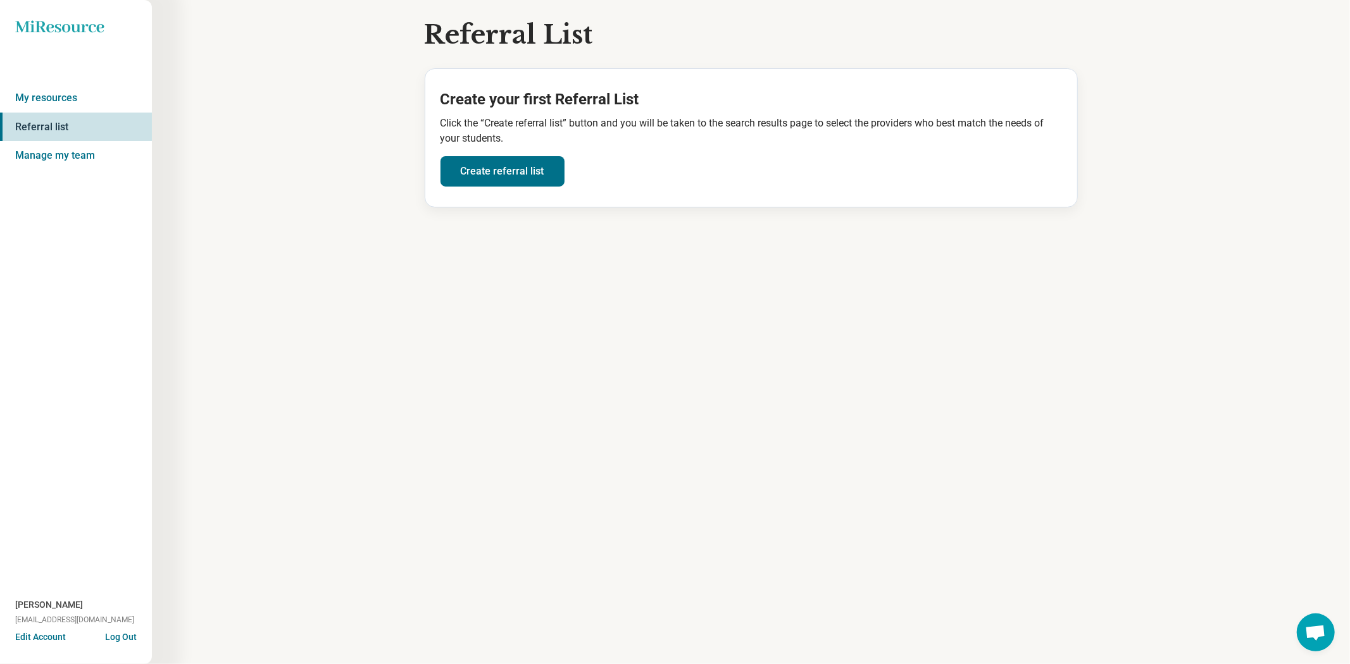
drag, startPoint x: 77, startPoint y: 30, endPoint x: 58, endPoint y: 28, distance: 19.1
click at [76, 29] on icon "Miresource logo" at bounding box center [59, 26] width 89 height 13
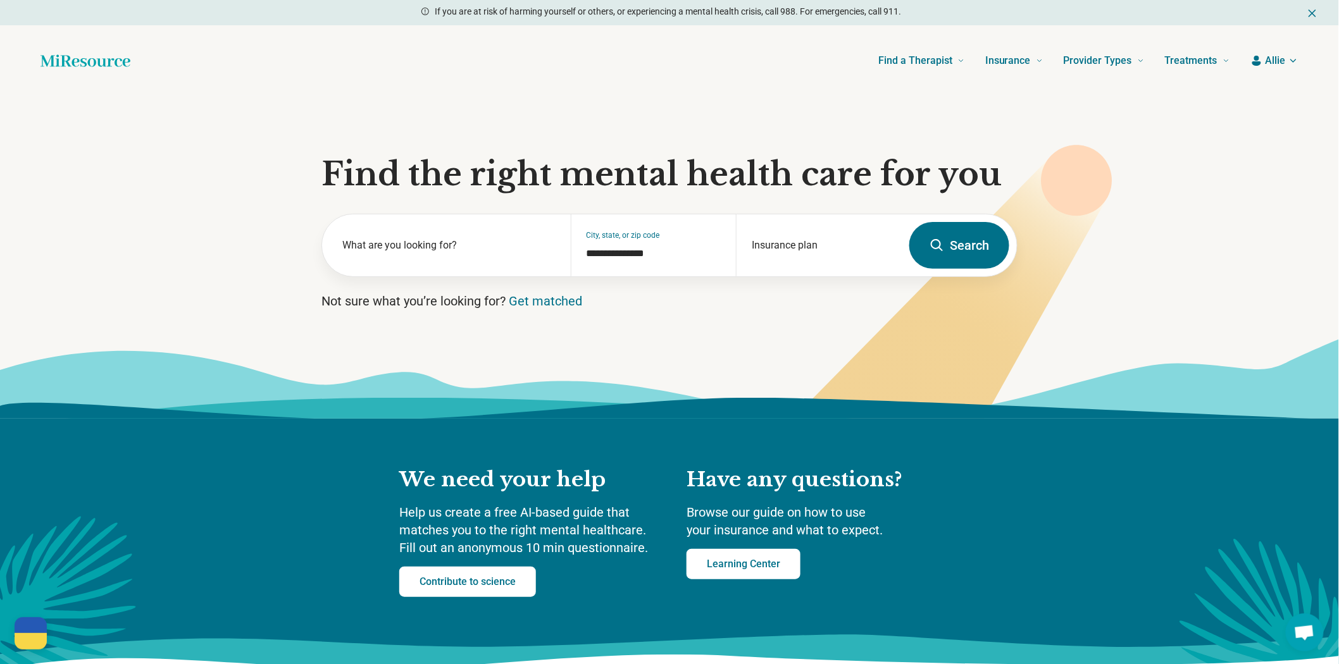
click at [933, 269] on button "Search" at bounding box center [959, 245] width 100 height 47
select select "***"
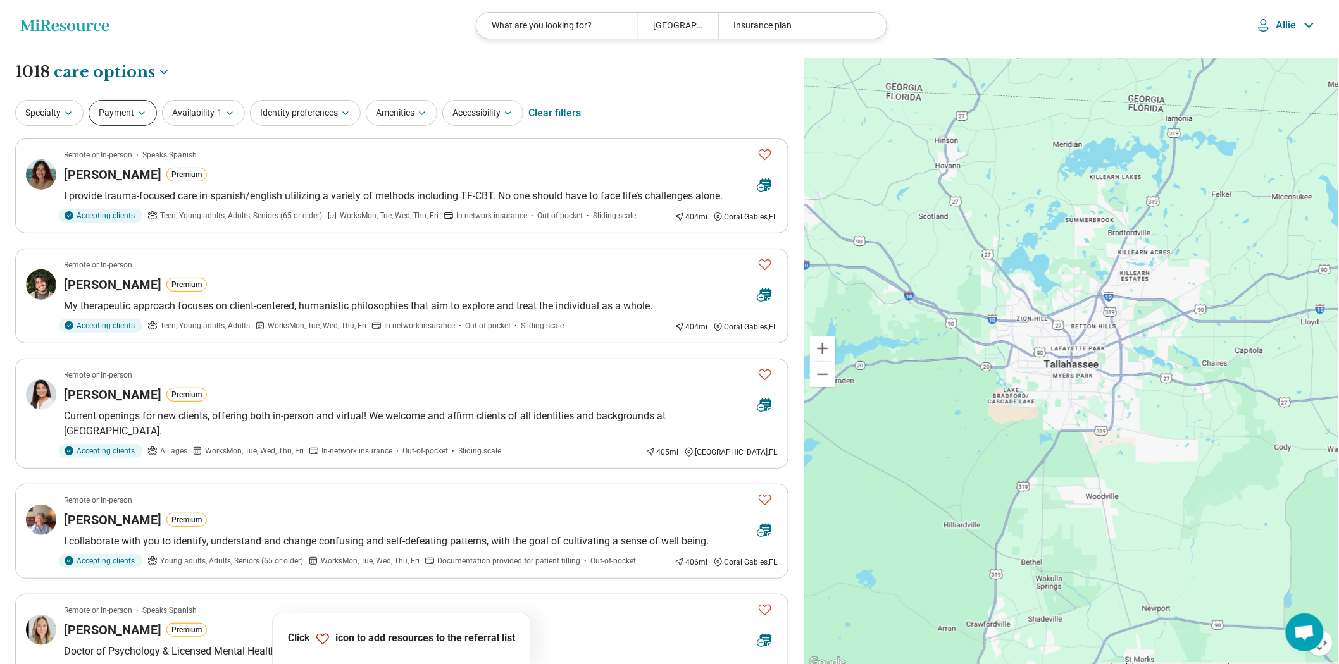
click at [134, 125] on button "Payment" at bounding box center [123, 113] width 68 height 26
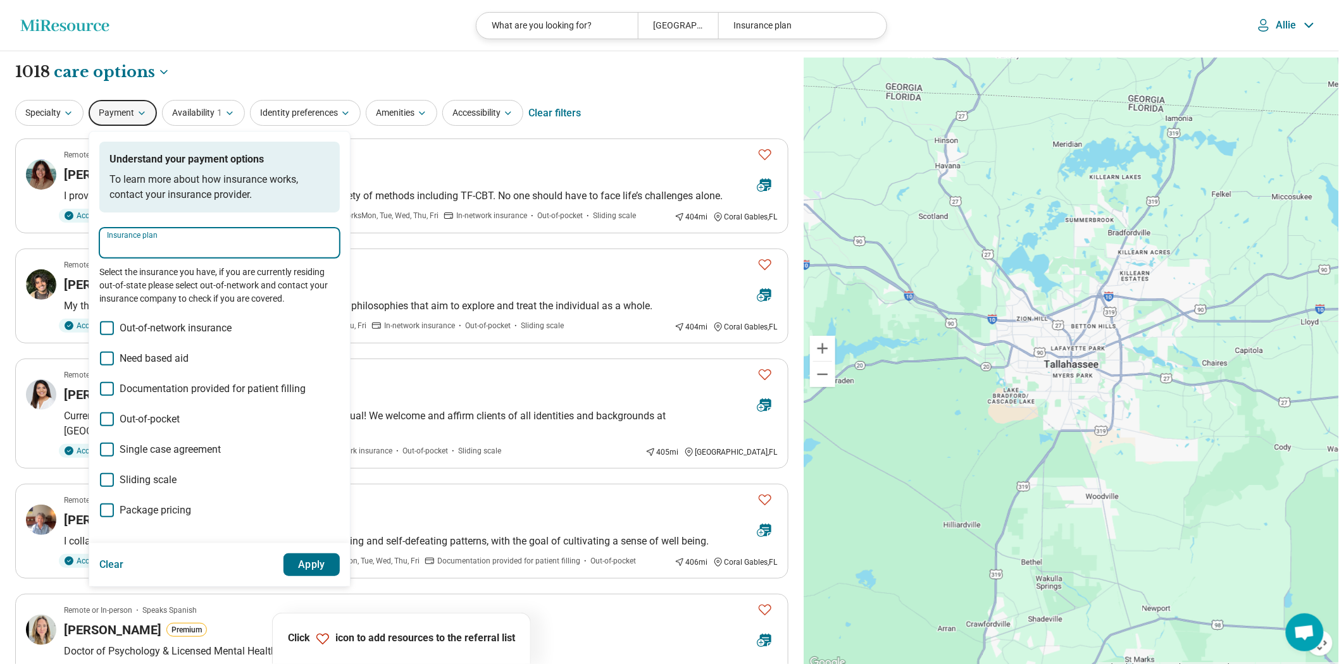
click at [192, 255] on input "Insurance plan" at bounding box center [219, 247] width 225 height 15
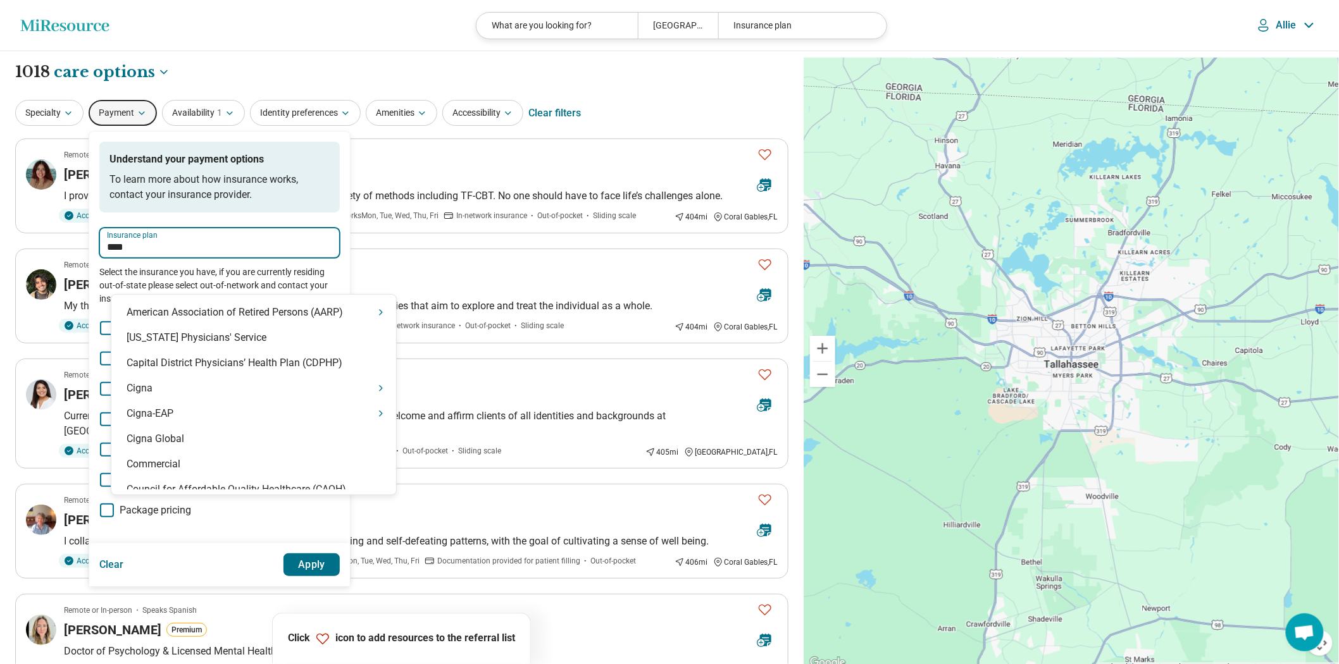
type input "*****"
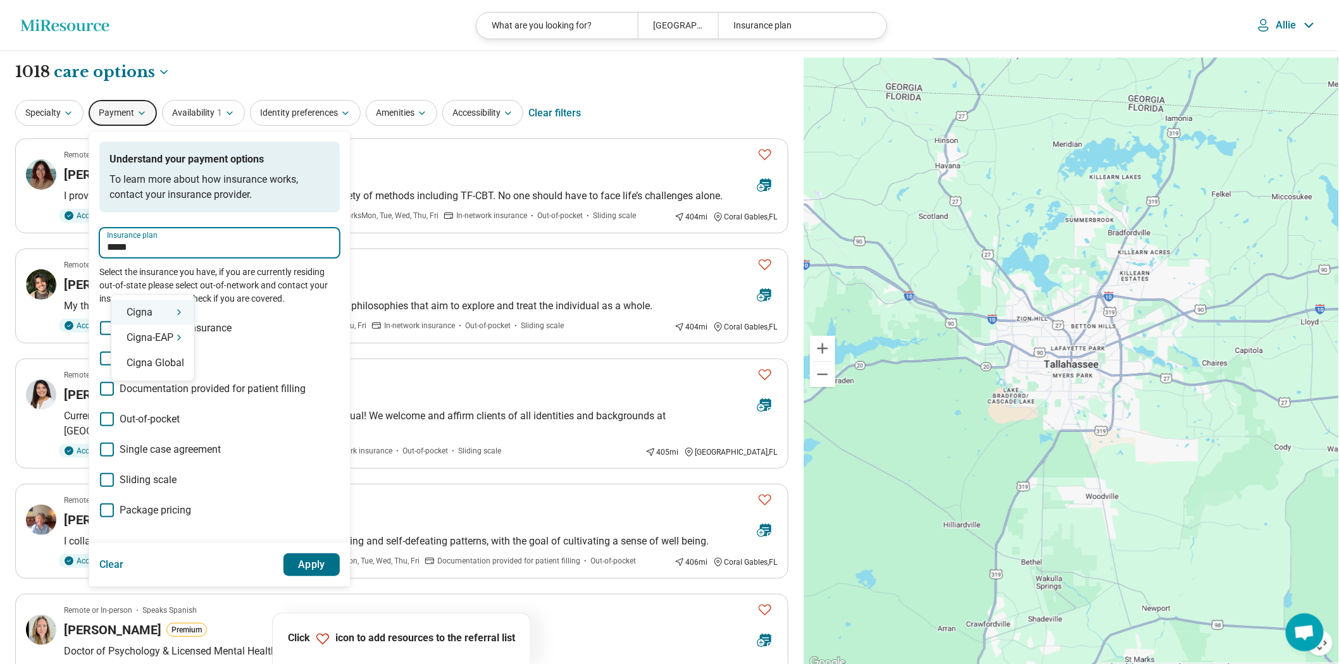
click at [140, 317] on div "Cigna" at bounding box center [152, 312] width 83 height 25
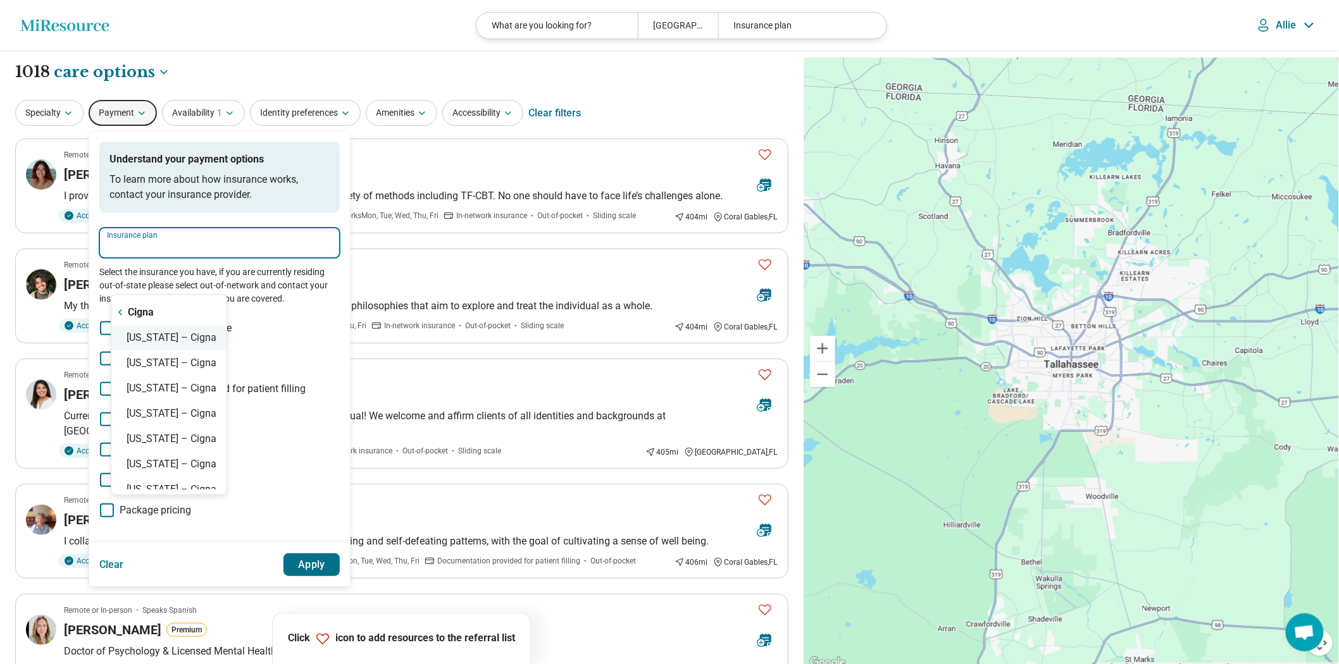
click at [148, 338] on div "Florida – Cigna" at bounding box center [168, 337] width 115 height 25
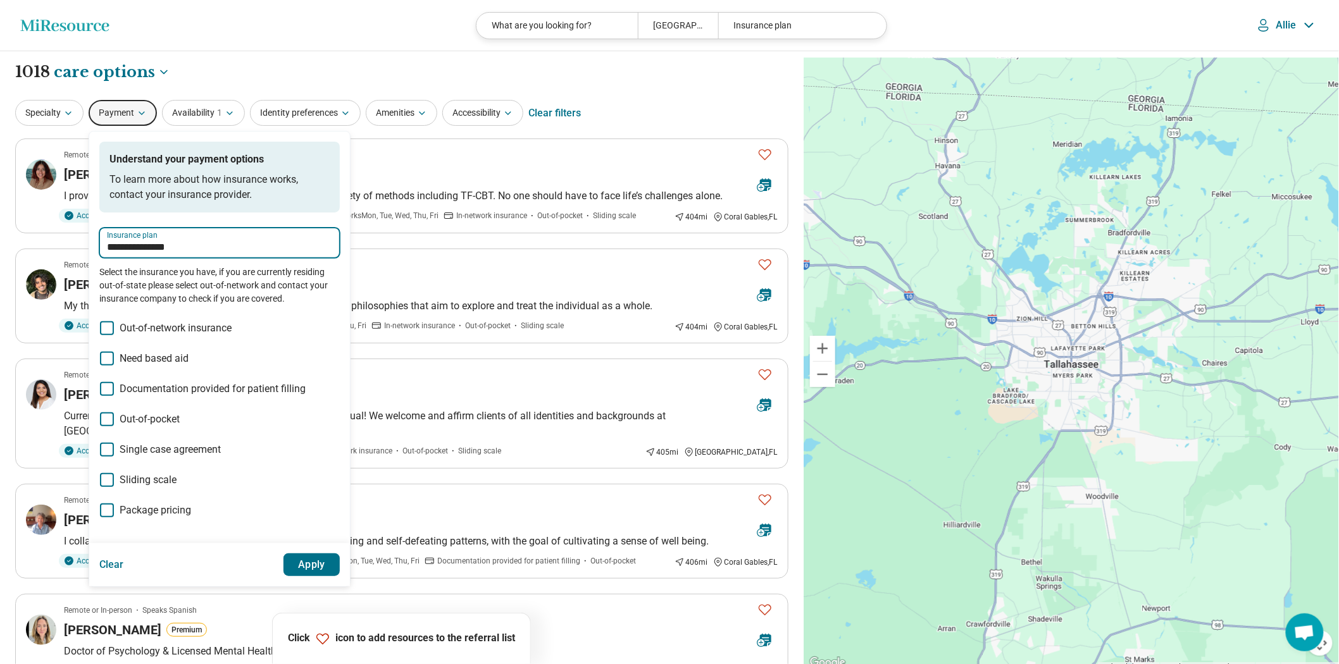
type input "**********"
click at [340, 576] on button "Apply" at bounding box center [311, 565] width 57 height 23
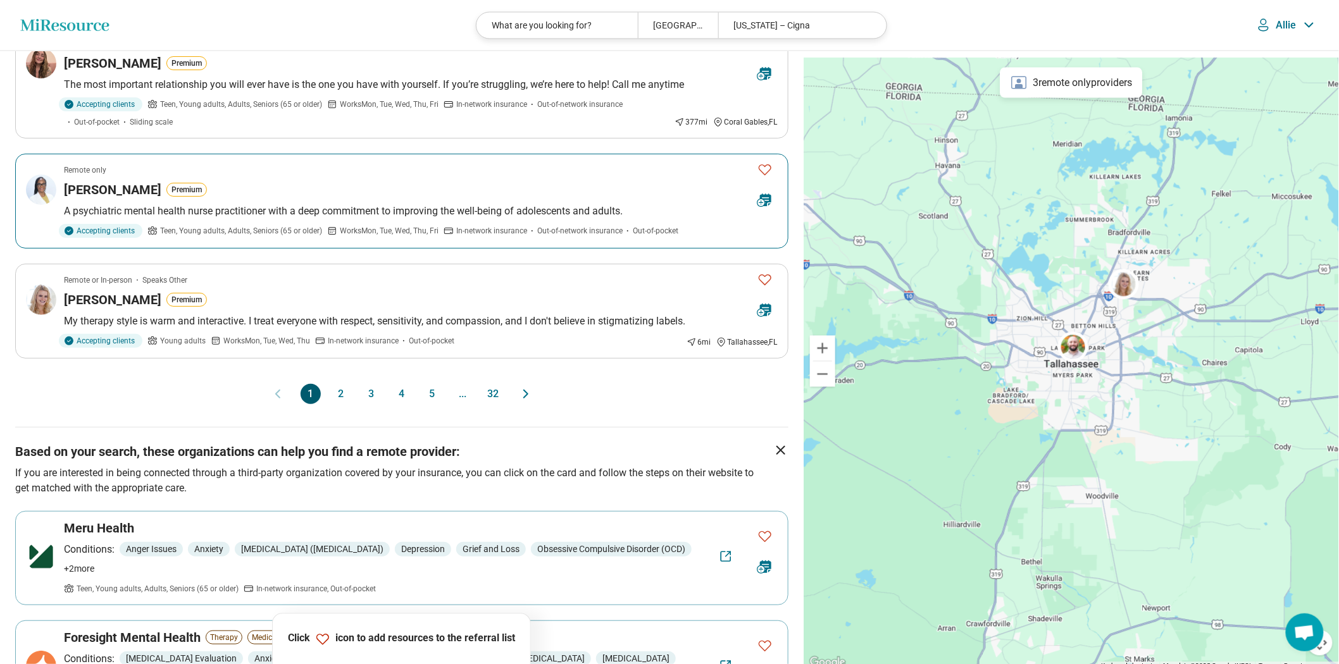
scroll to position [1054, 0]
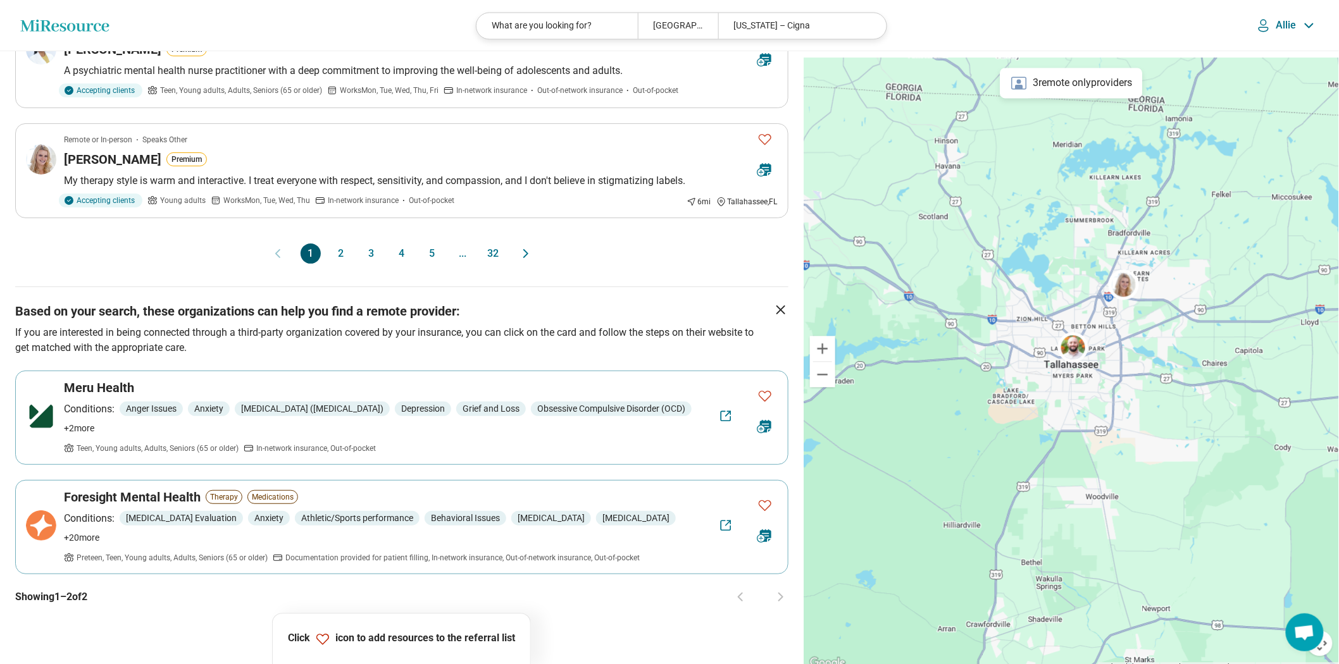
click at [331, 264] on button "2" at bounding box center [341, 254] width 20 height 20
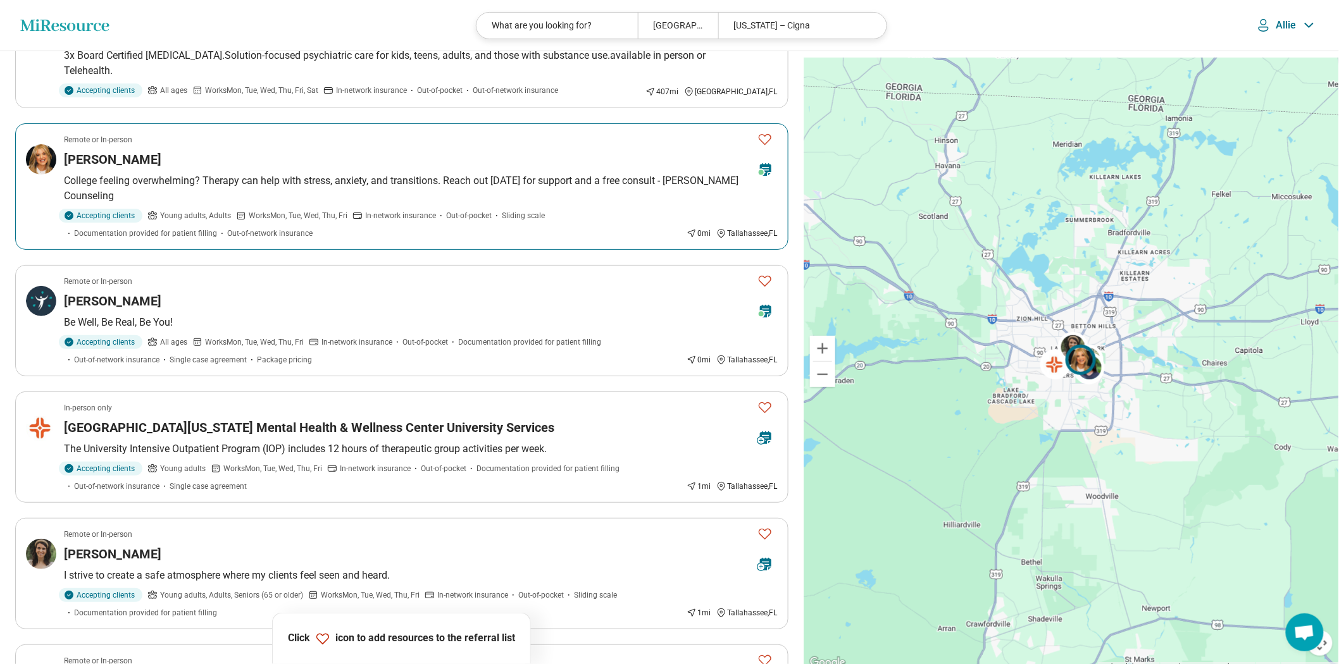
scroll to position [211, 0]
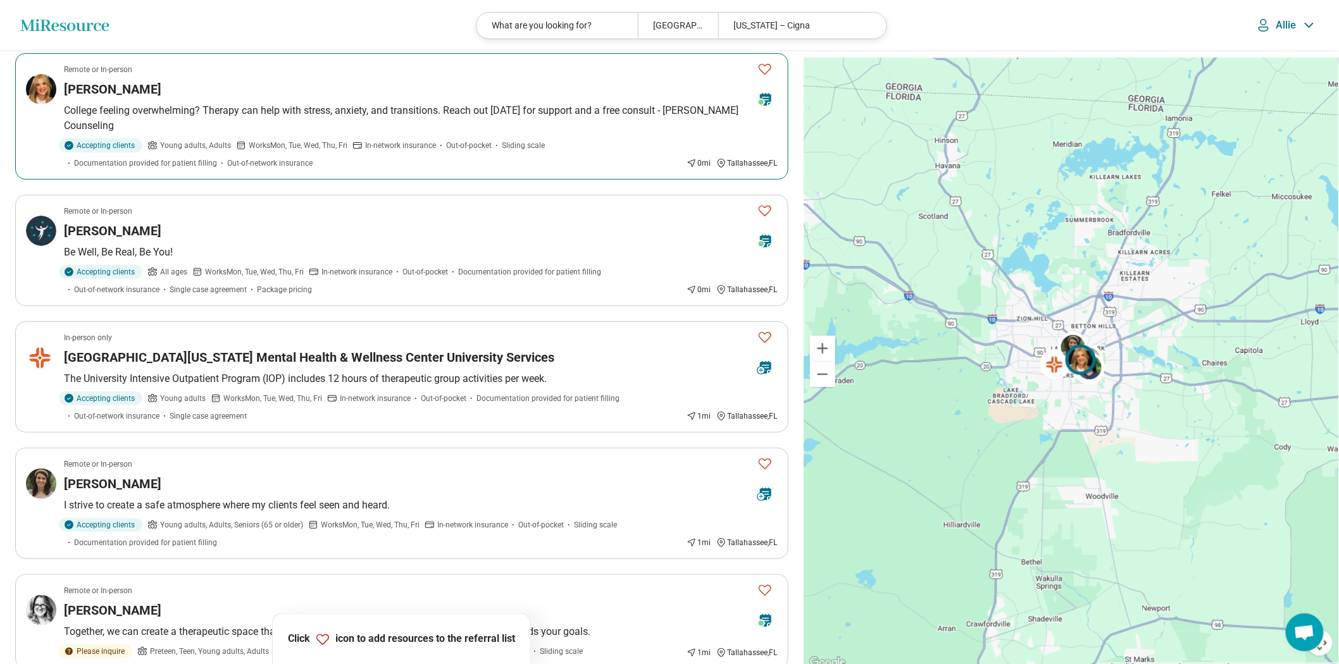
click at [536, 98] on div "Kristi Damron" at bounding box center [405, 89] width 683 height 18
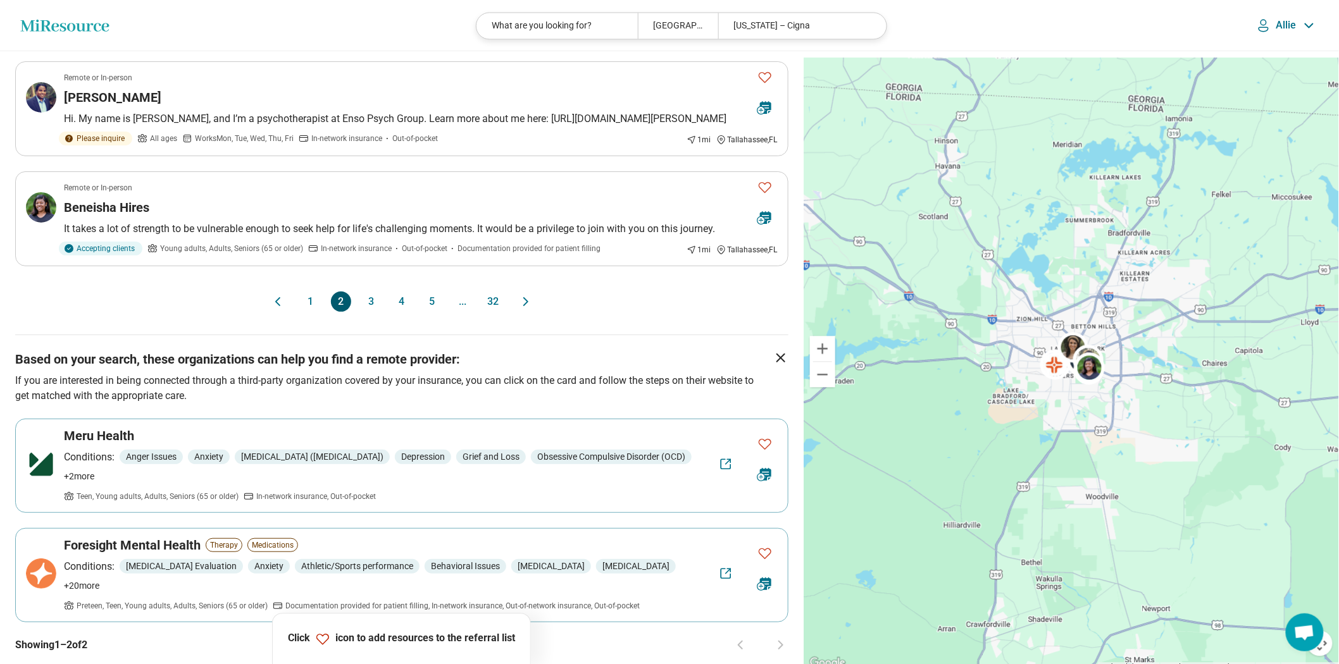
scroll to position [1124, 0]
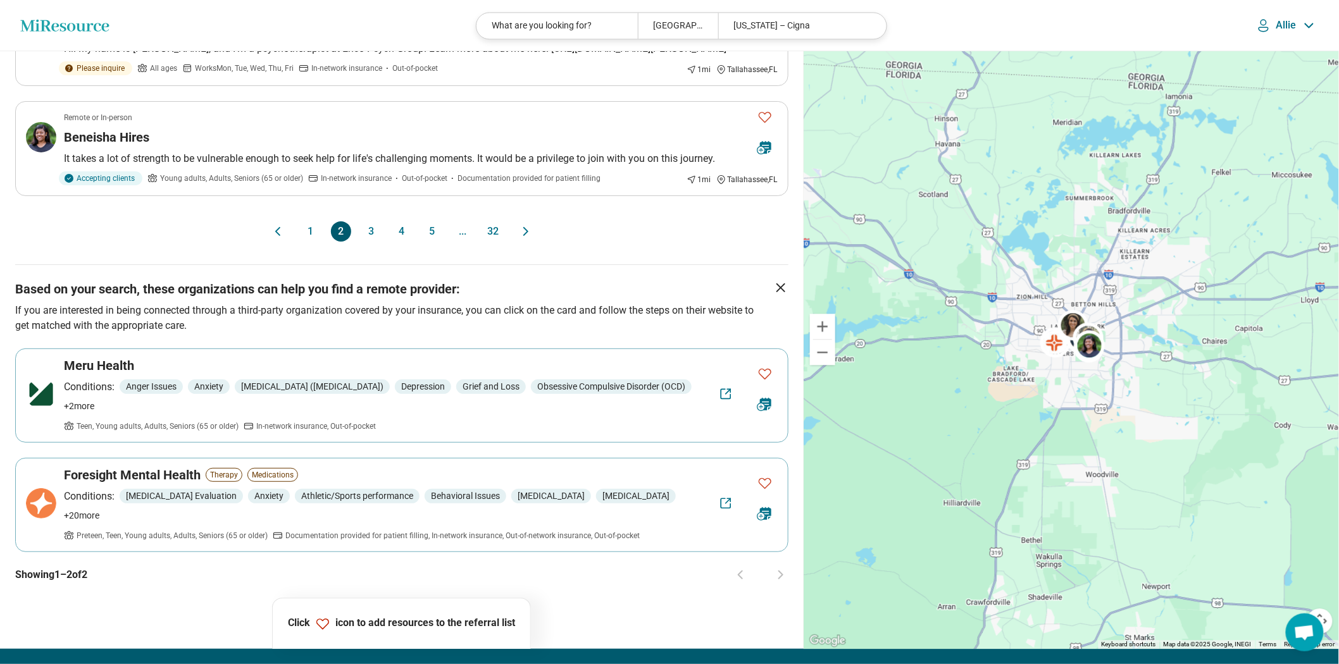
click at [362, 242] on button "3" at bounding box center [371, 231] width 20 height 20
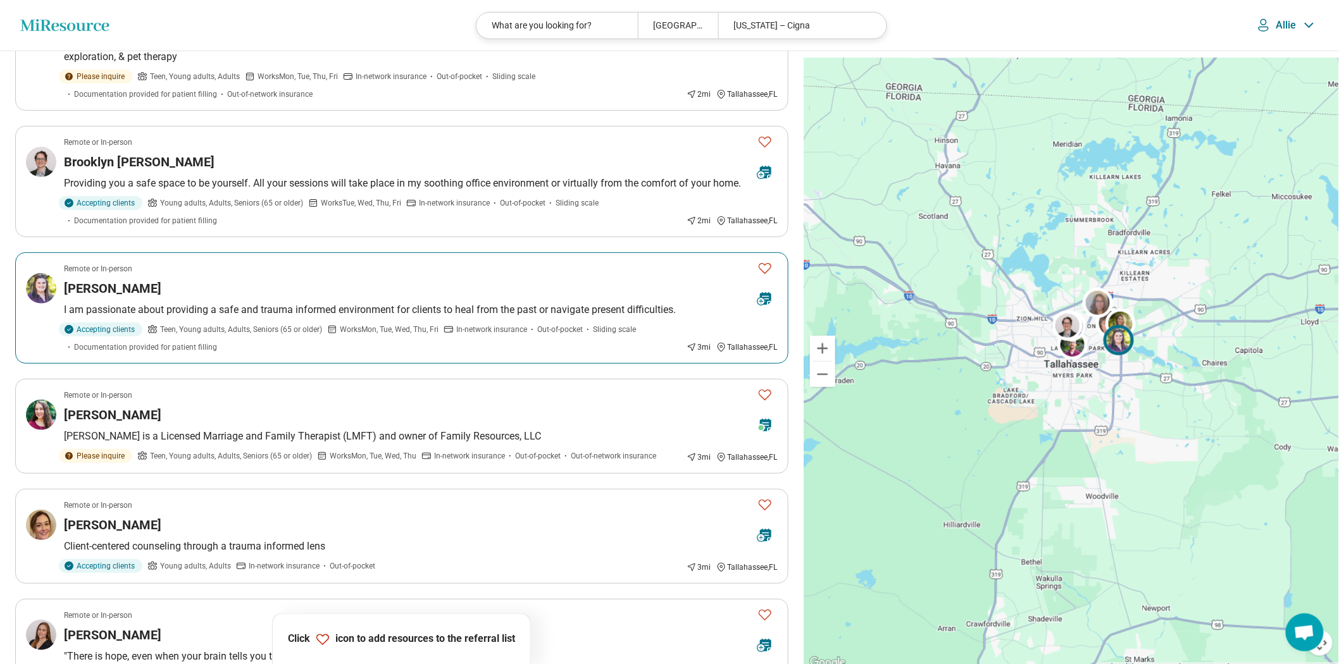
scroll to position [351, 0]
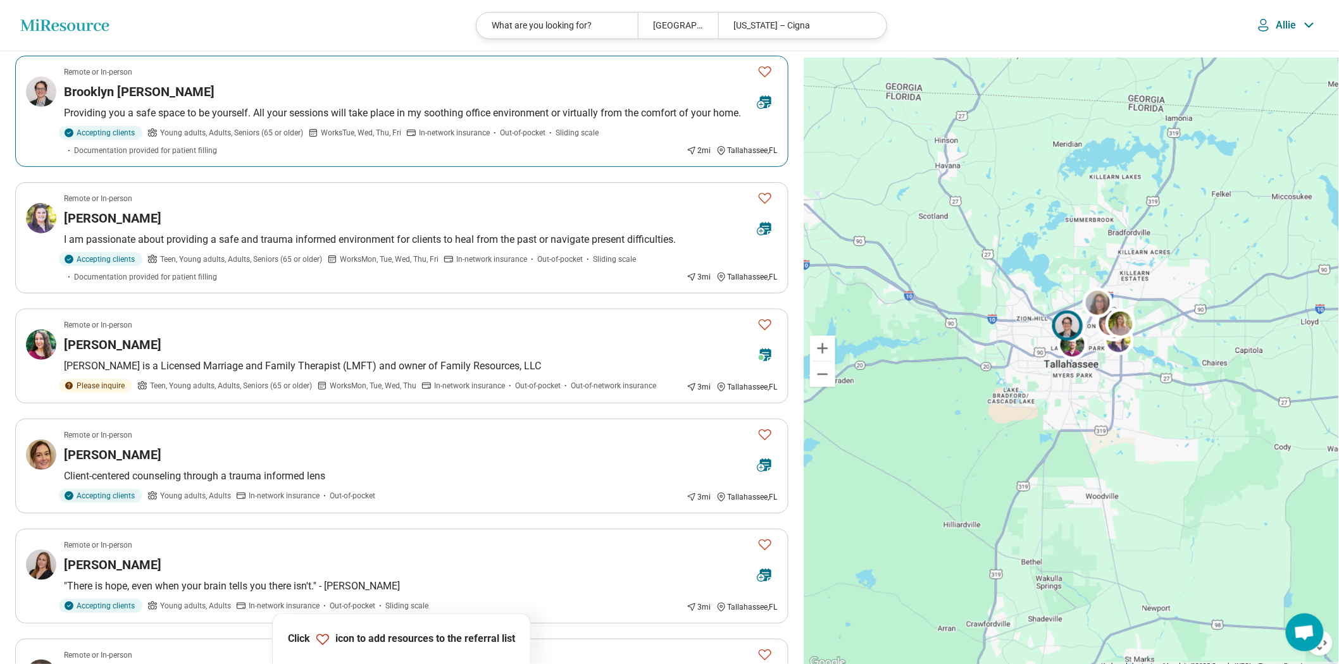
click at [389, 167] on article "Remote or In-person Brooklyn Roddenberry Providing you a safe space to be yours…" at bounding box center [401, 111] width 773 height 111
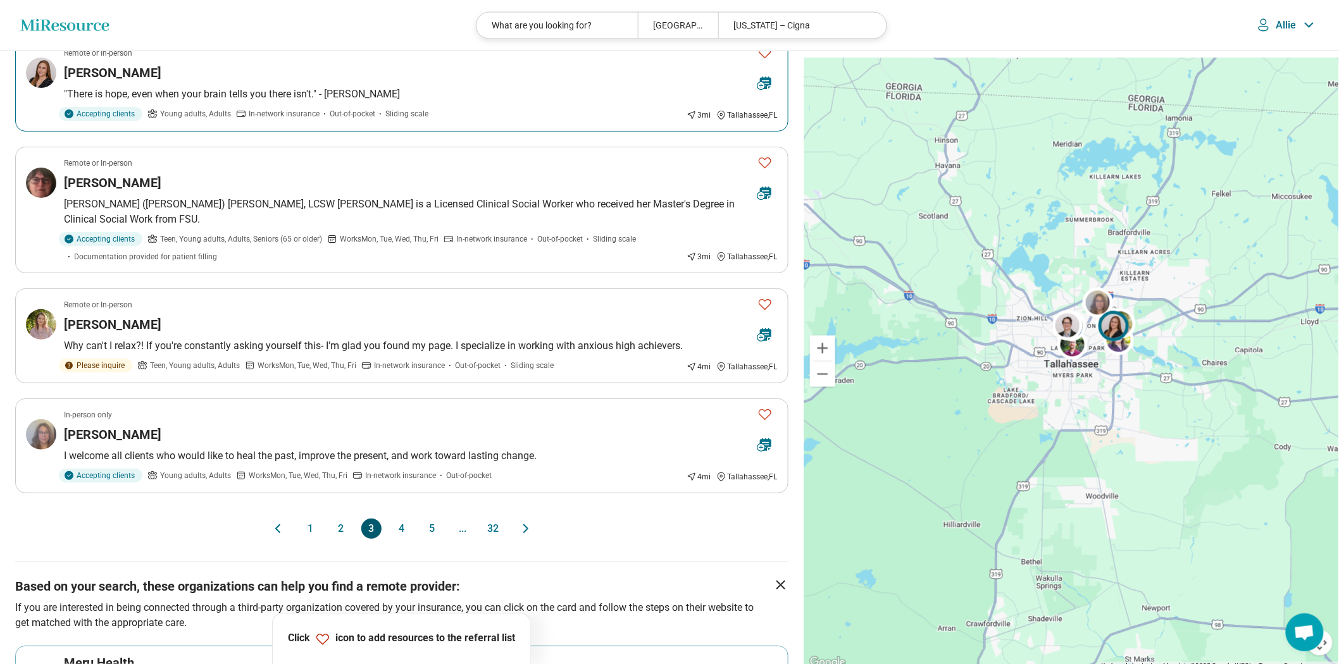
scroll to position [914, 0]
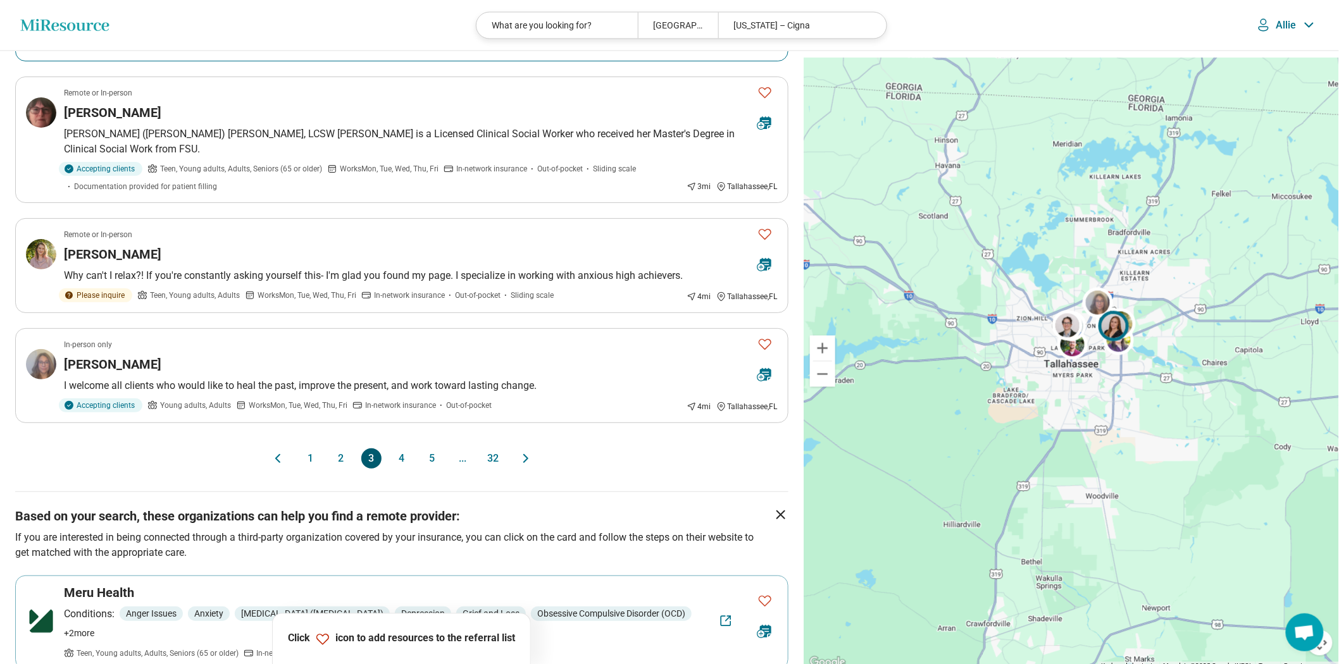
click at [505, 32] on p ""There is hope, even when your brain tells you there isn't." - John Green" at bounding box center [421, 23] width 714 height 15
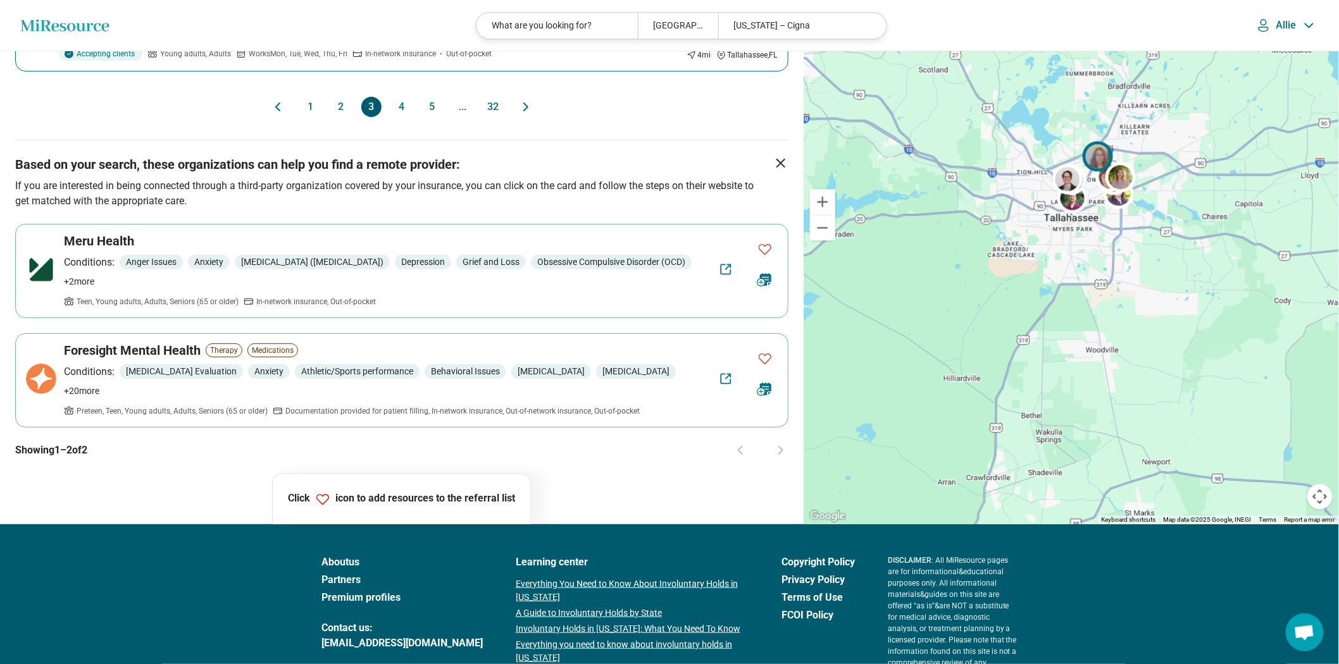
scroll to position [1336, 0]
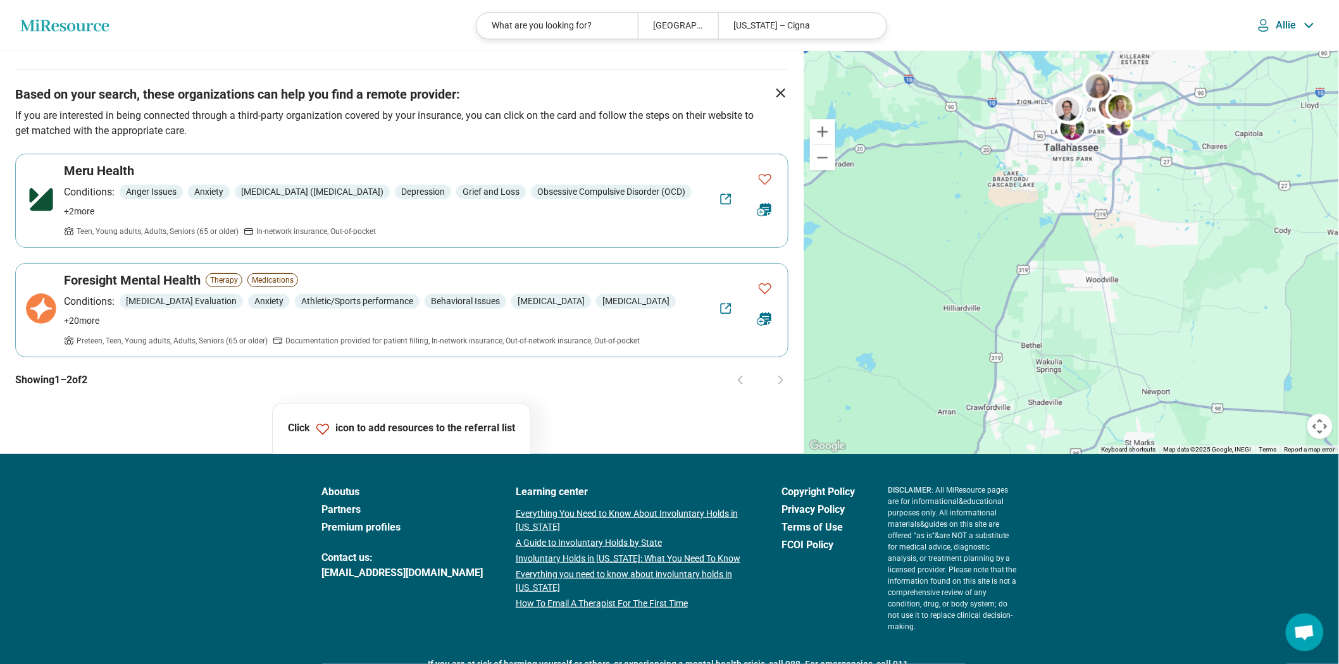
click at [405, 47] on button "4" at bounding box center [402, 37] width 20 height 20
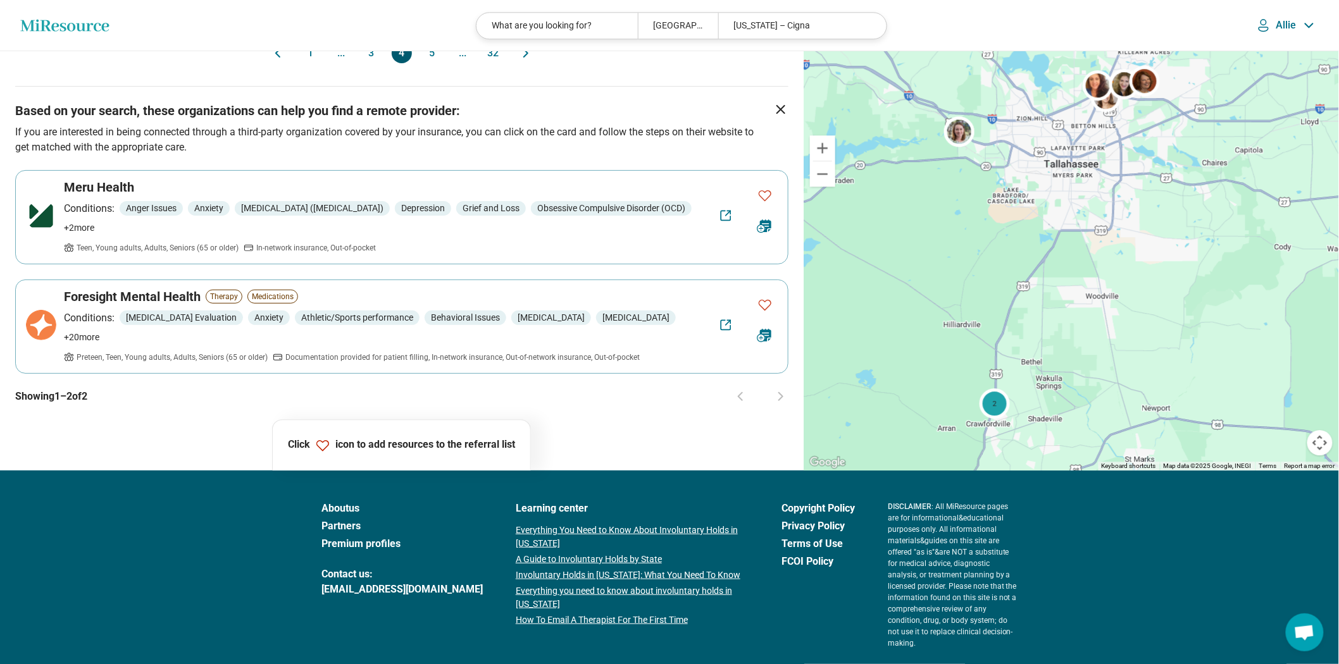
click at [302, 63] on button "1" at bounding box center [311, 53] width 20 height 20
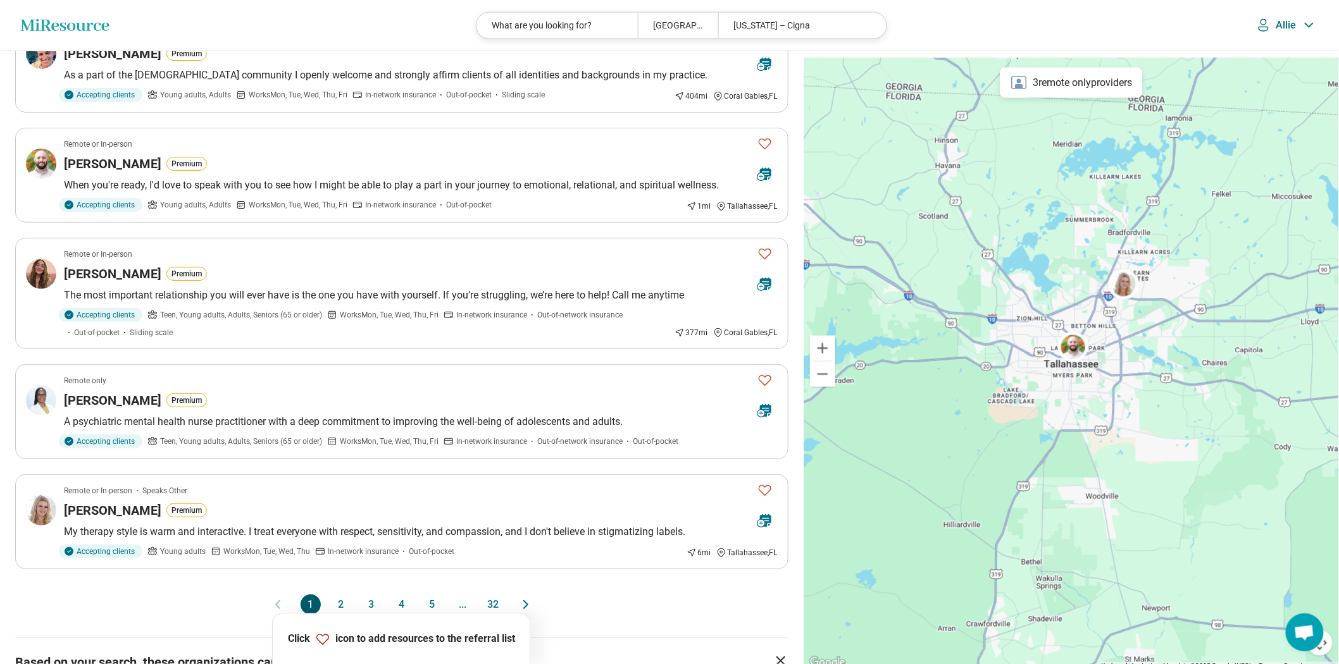
scroll to position [773, 0]
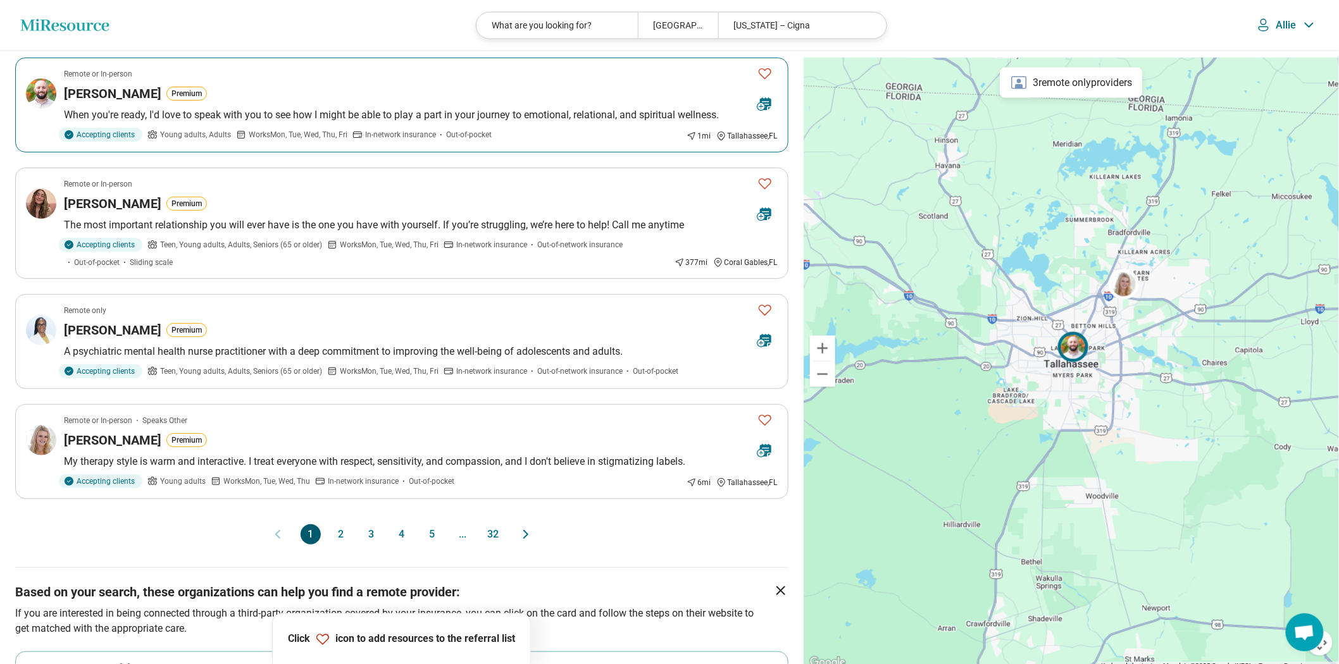
click at [434, 152] on article "Remote or In-person Luke Brocco Premium When you're ready, I'd love to speak wi…" at bounding box center [401, 105] width 773 height 95
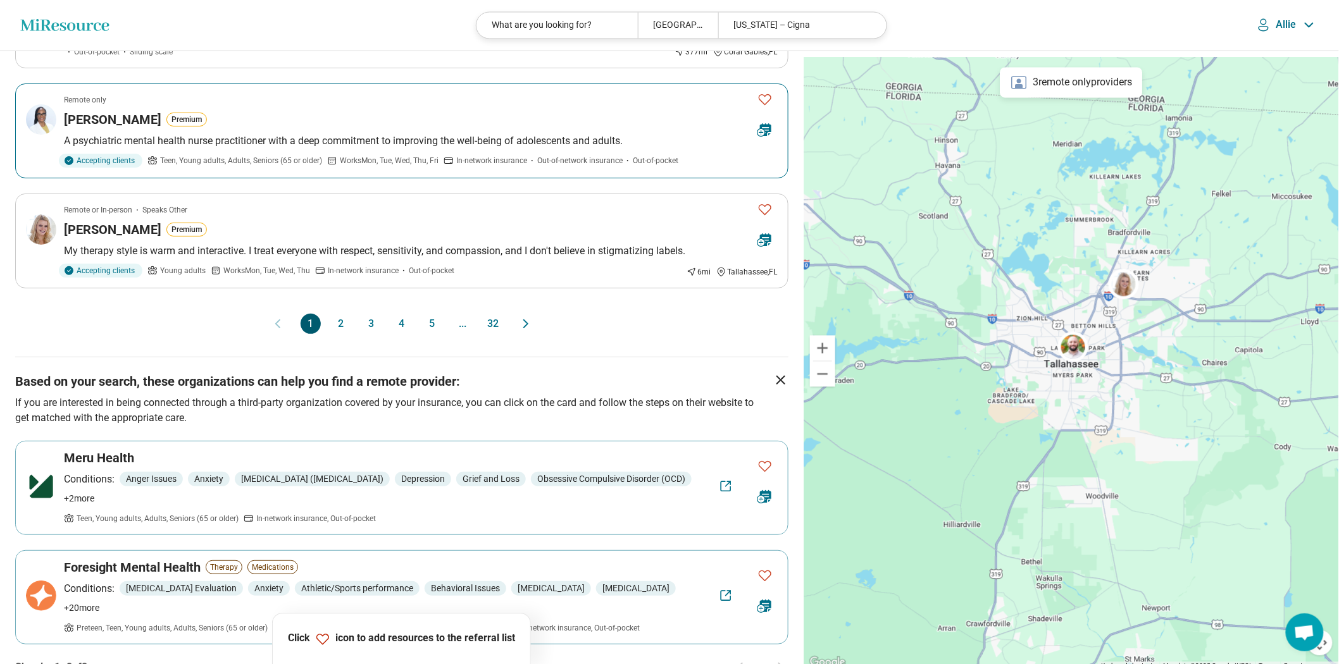
scroll to position [1195, 0]
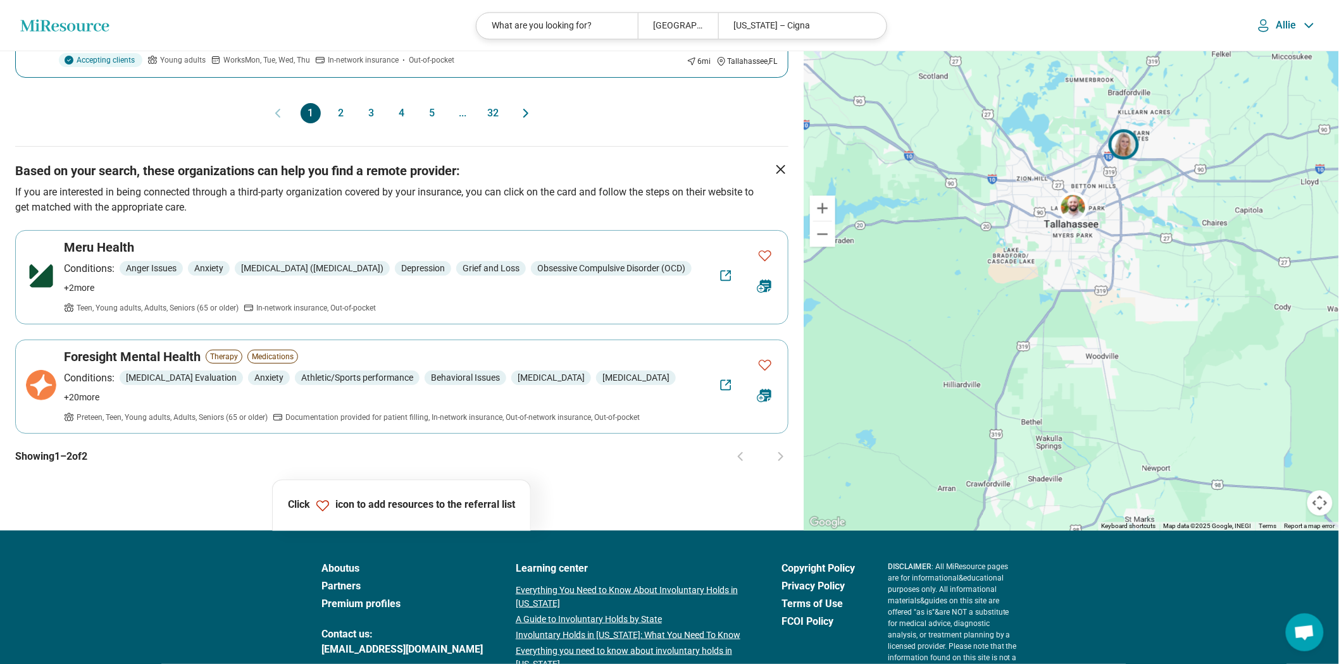
click at [456, 78] on article "Remote or In-person Speaks Other Casey Albrizio Premium My therapy style is war…" at bounding box center [401, 30] width 773 height 95
click at [340, 123] on button "2" at bounding box center [341, 113] width 20 height 20
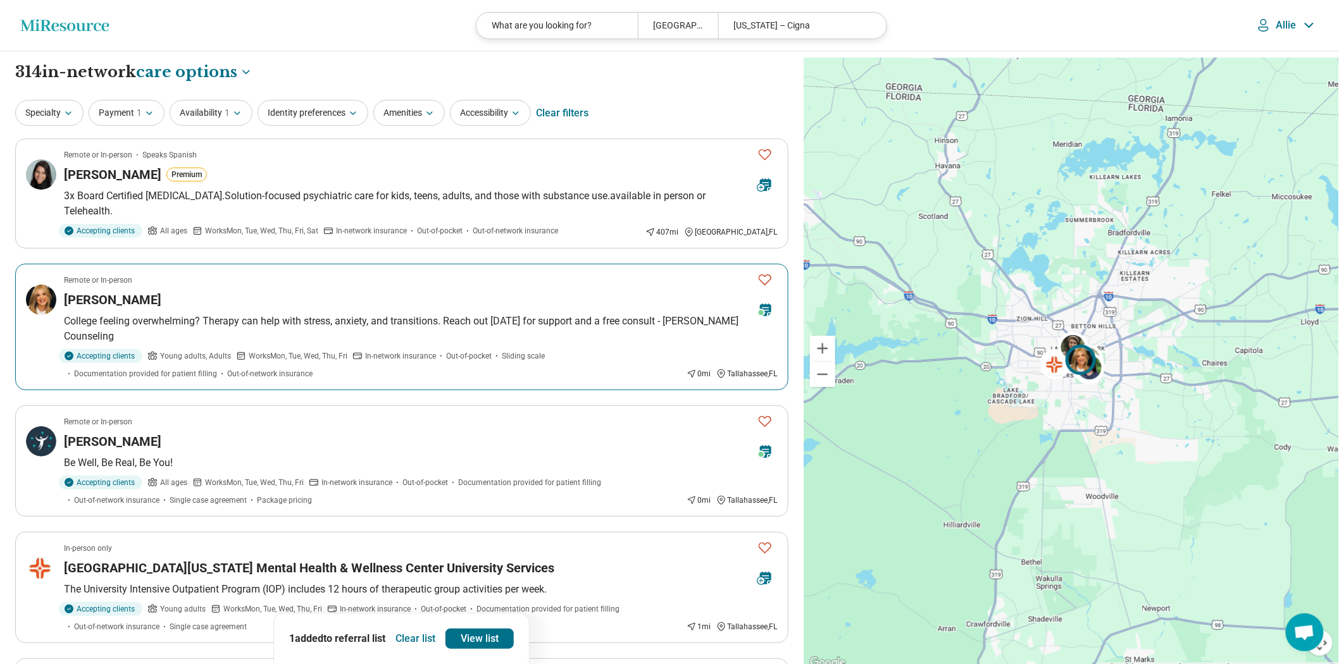
click at [691, 309] on div "Kristi Damron" at bounding box center [405, 300] width 683 height 18
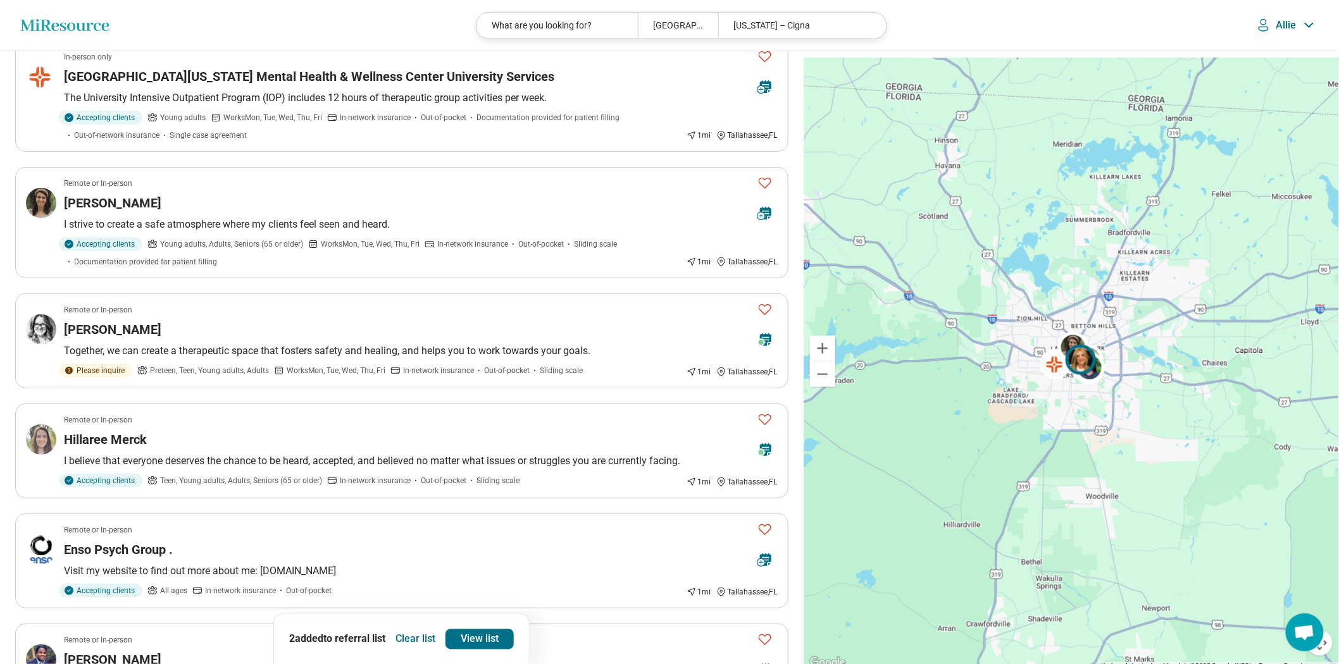
scroll to position [562, 0]
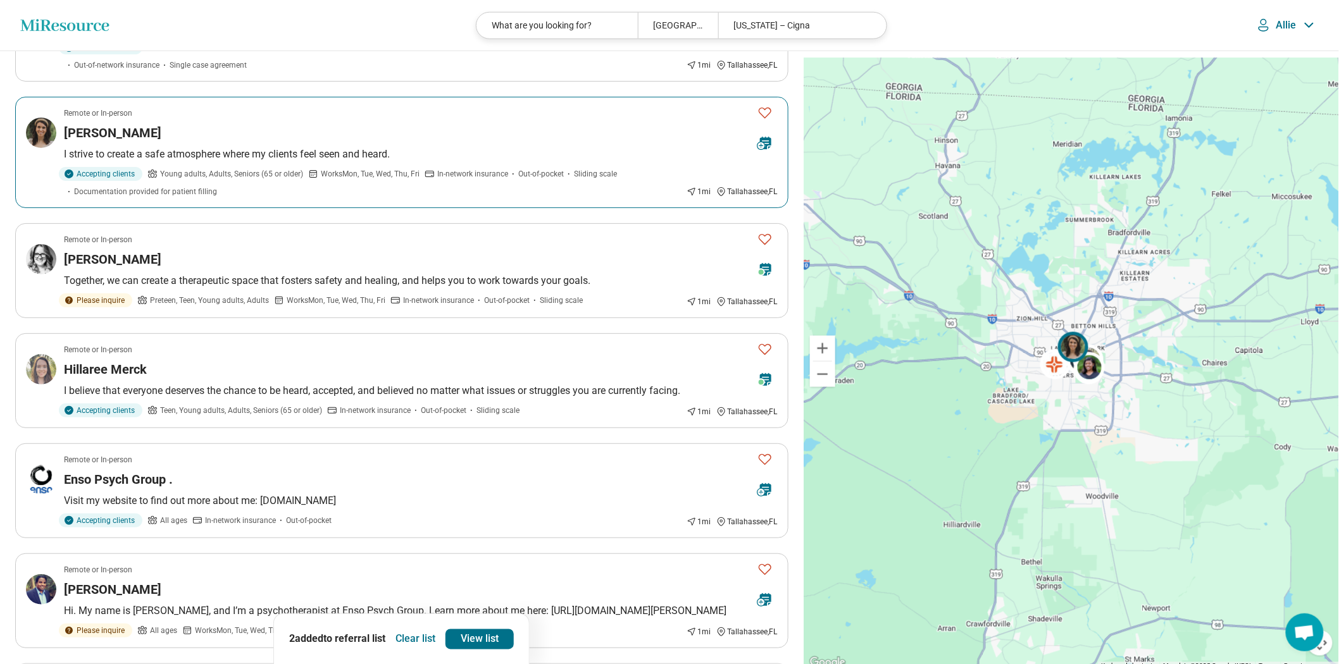
click at [468, 142] on div "Emily Hall" at bounding box center [405, 133] width 683 height 18
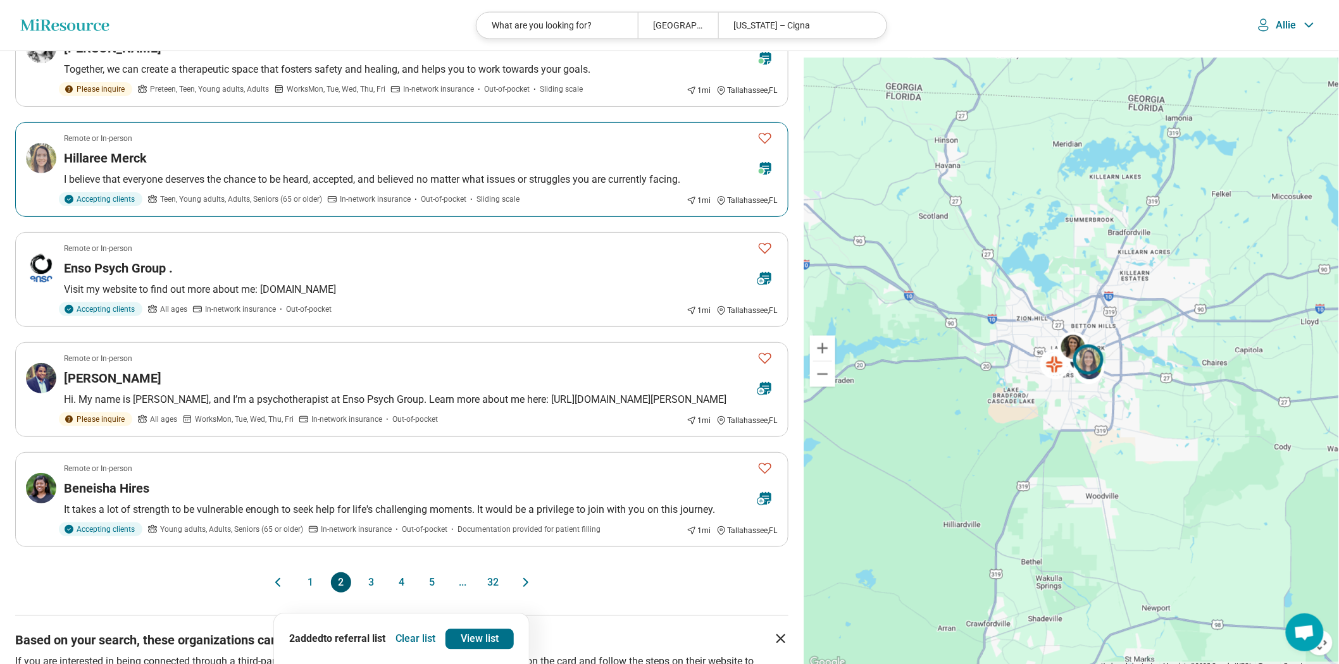
click at [382, 187] on p "I believe that everyone deserves the chance to be heard, accepted, and believed…" at bounding box center [421, 179] width 714 height 15
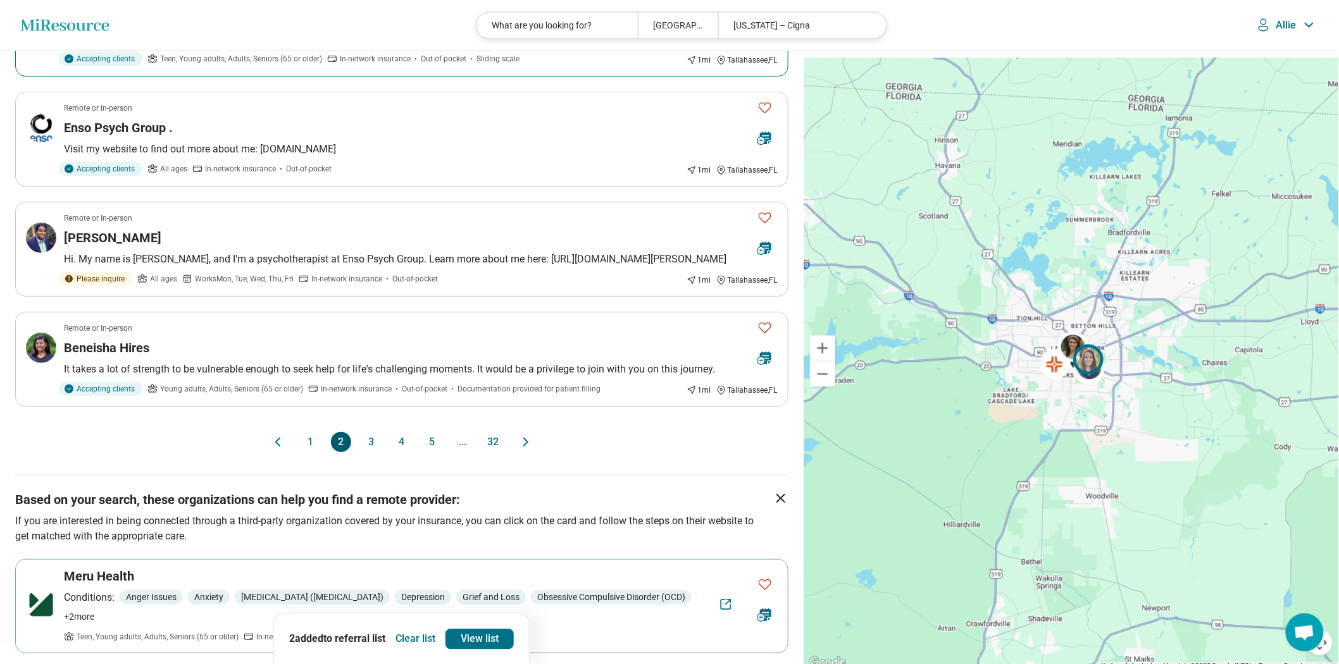
scroll to position [984, 0]
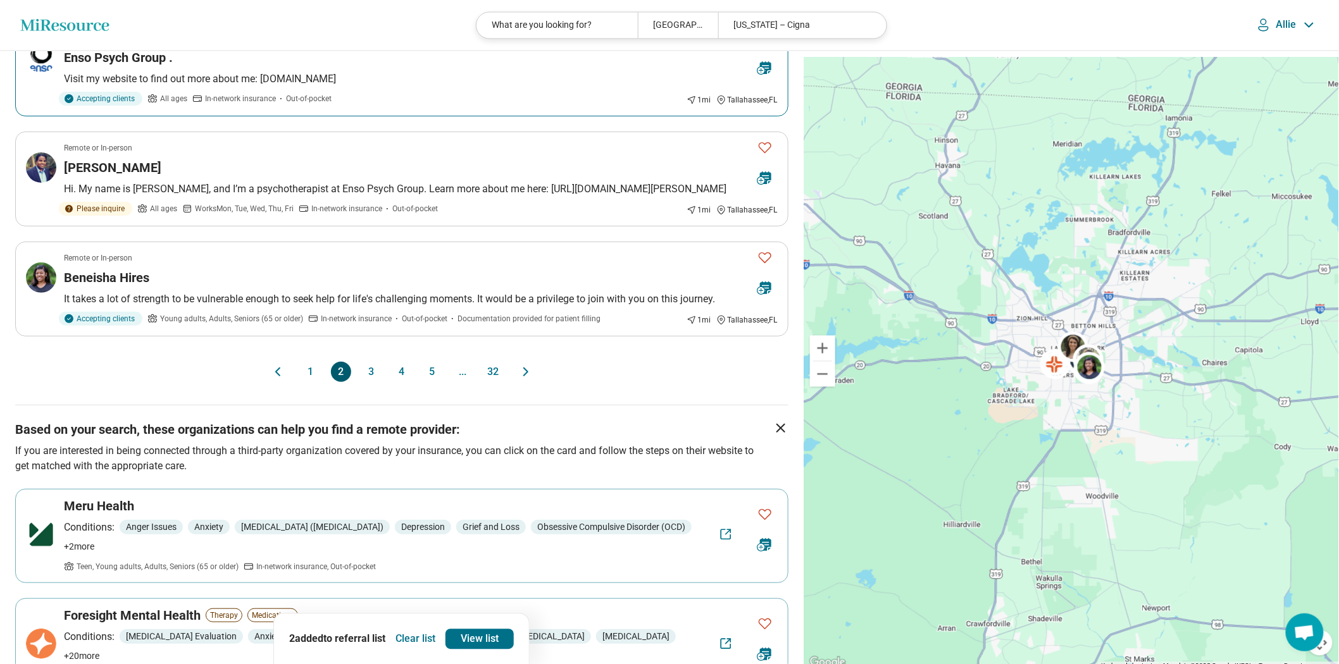
click at [421, 87] on p "Visit my website to find out more about me: www.ensopsych.com" at bounding box center [421, 78] width 714 height 15
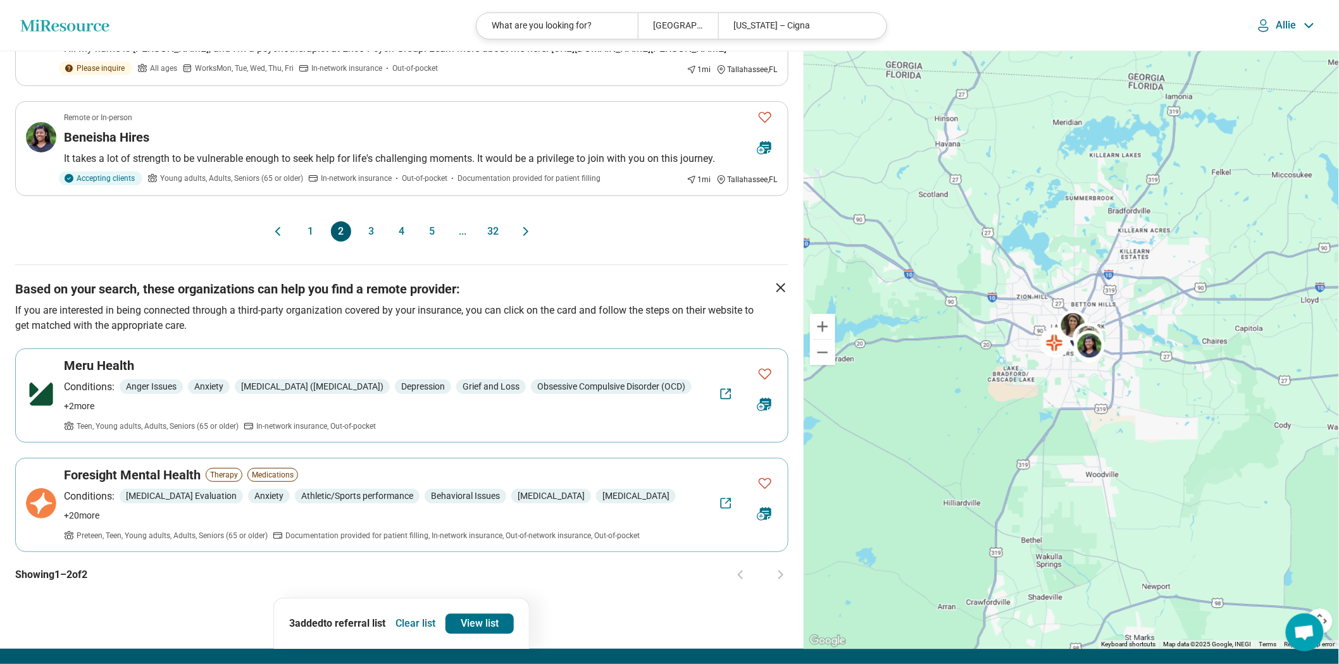
click at [370, 242] on button "3" at bounding box center [371, 231] width 20 height 20
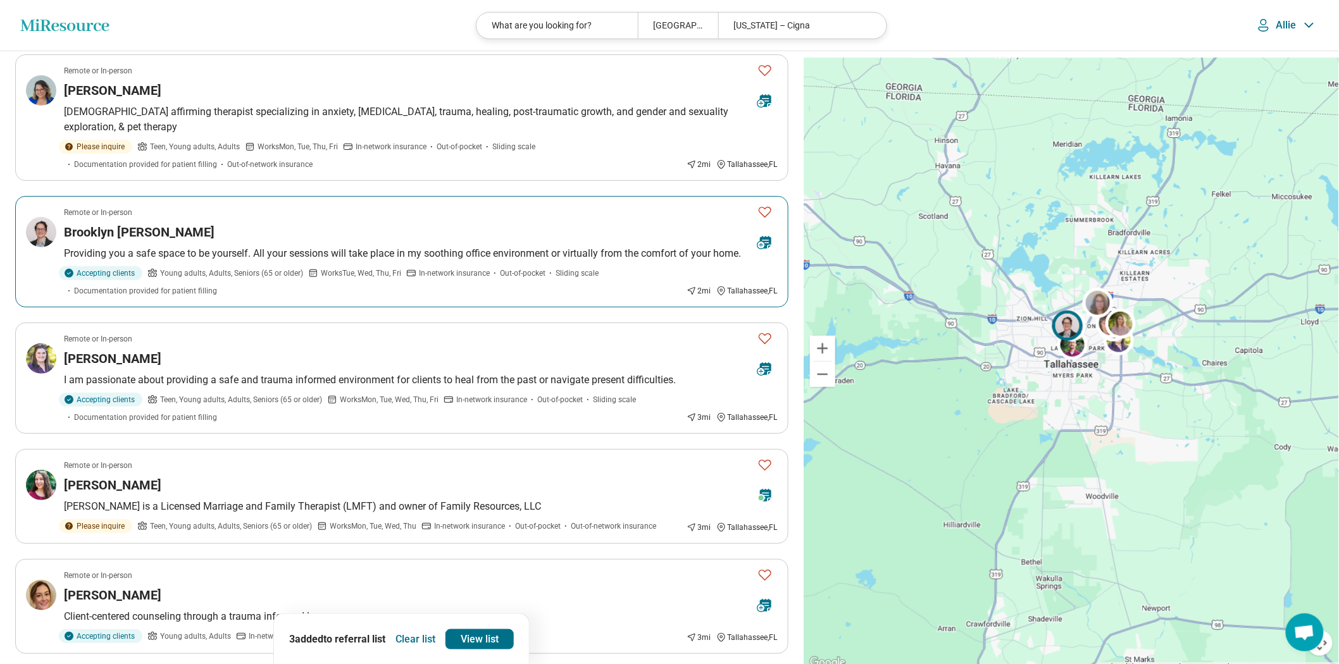
scroll to position [281, 0]
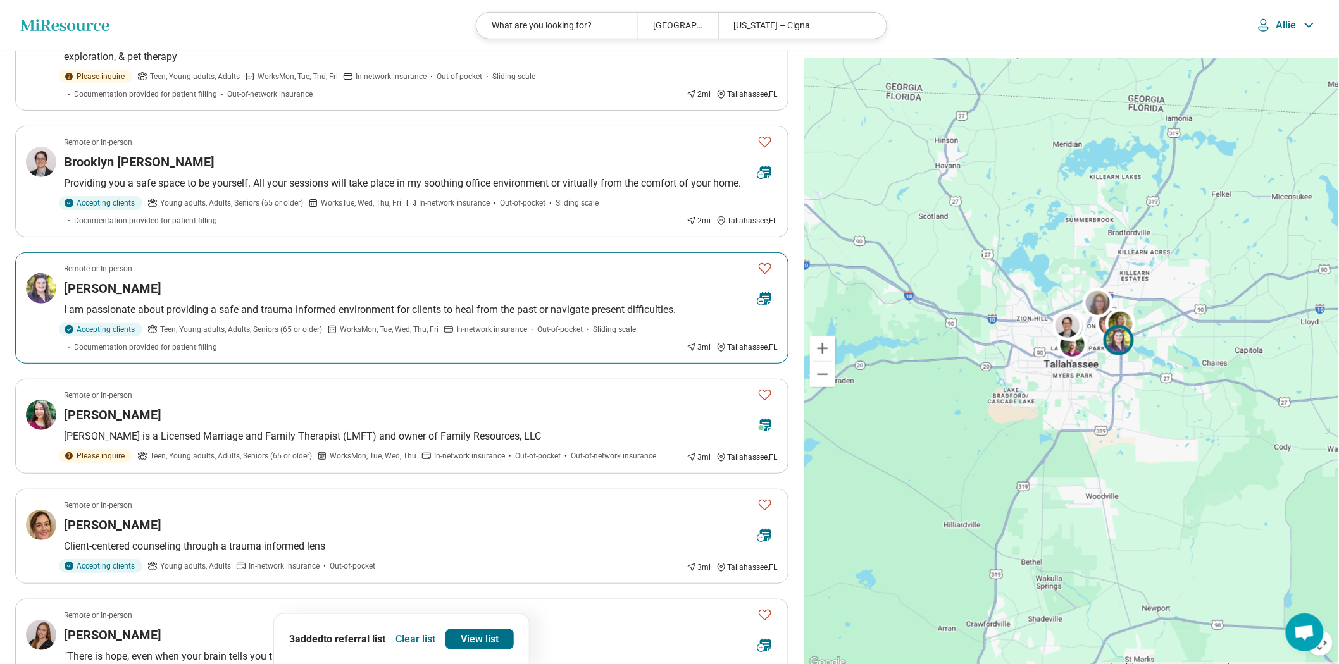
click at [409, 297] on div "Julia Coelho" at bounding box center [405, 289] width 683 height 18
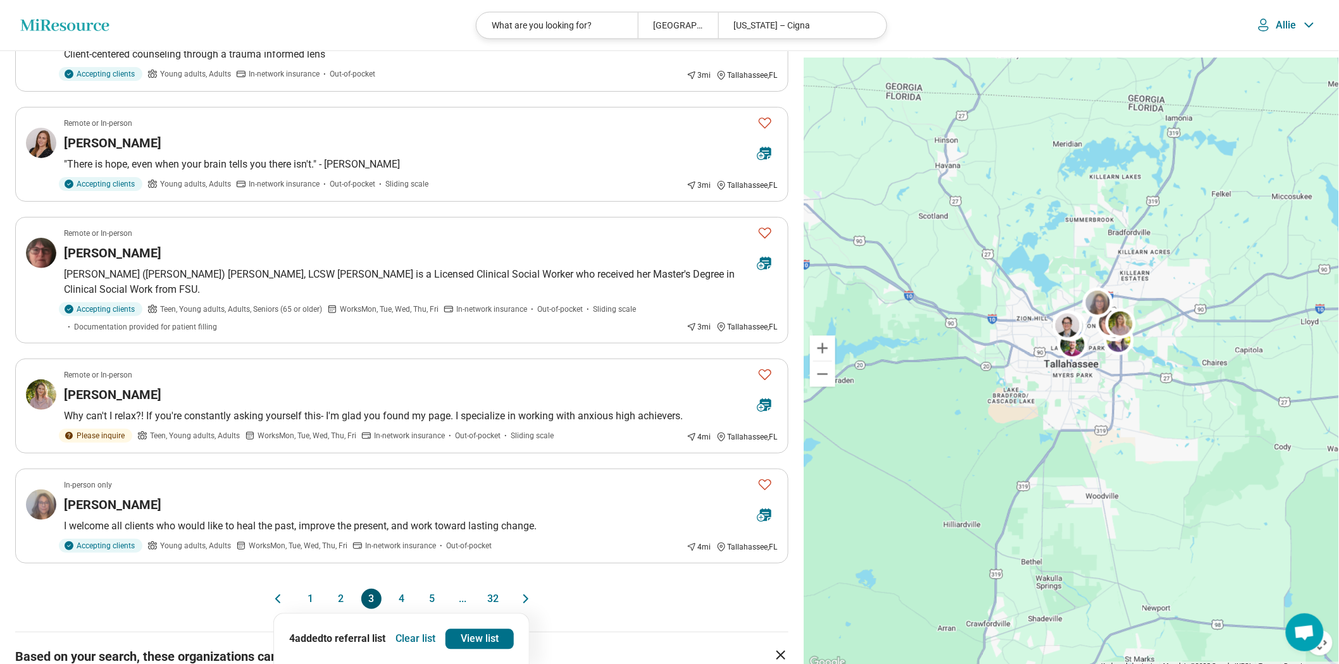
scroll to position [843, 0]
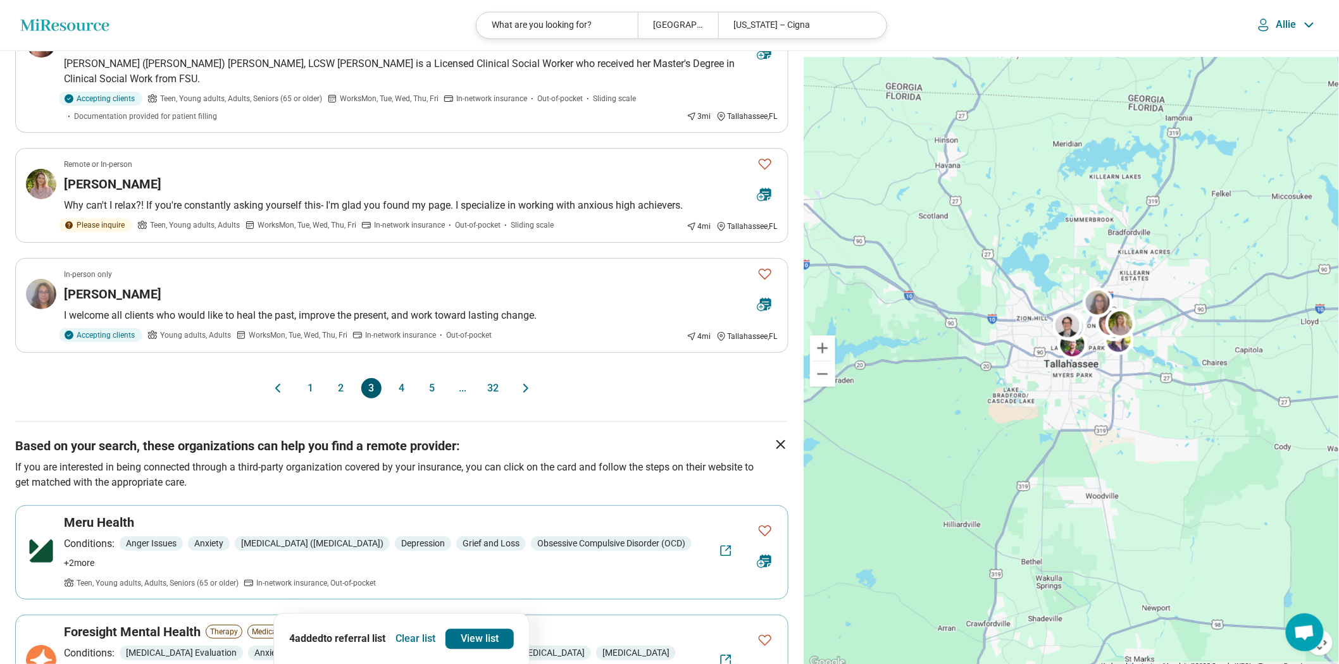
scroll to position [1054, 0]
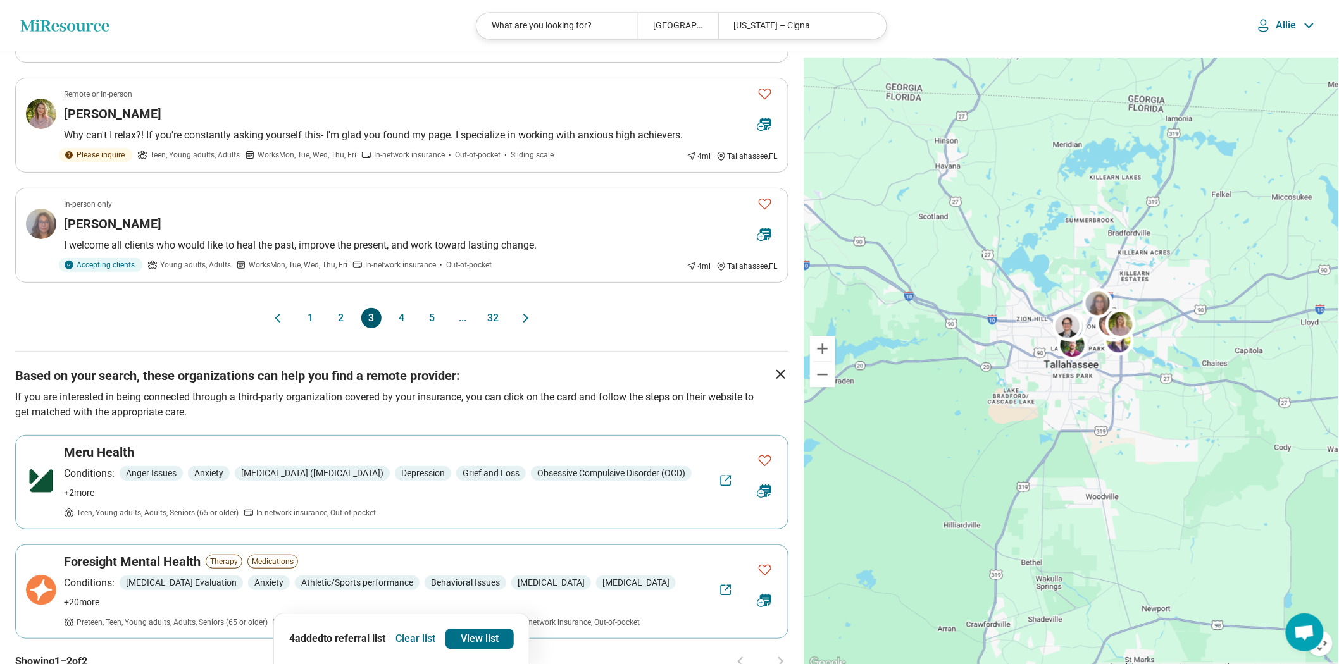
click at [399, 328] on button "4" at bounding box center [402, 318] width 20 height 20
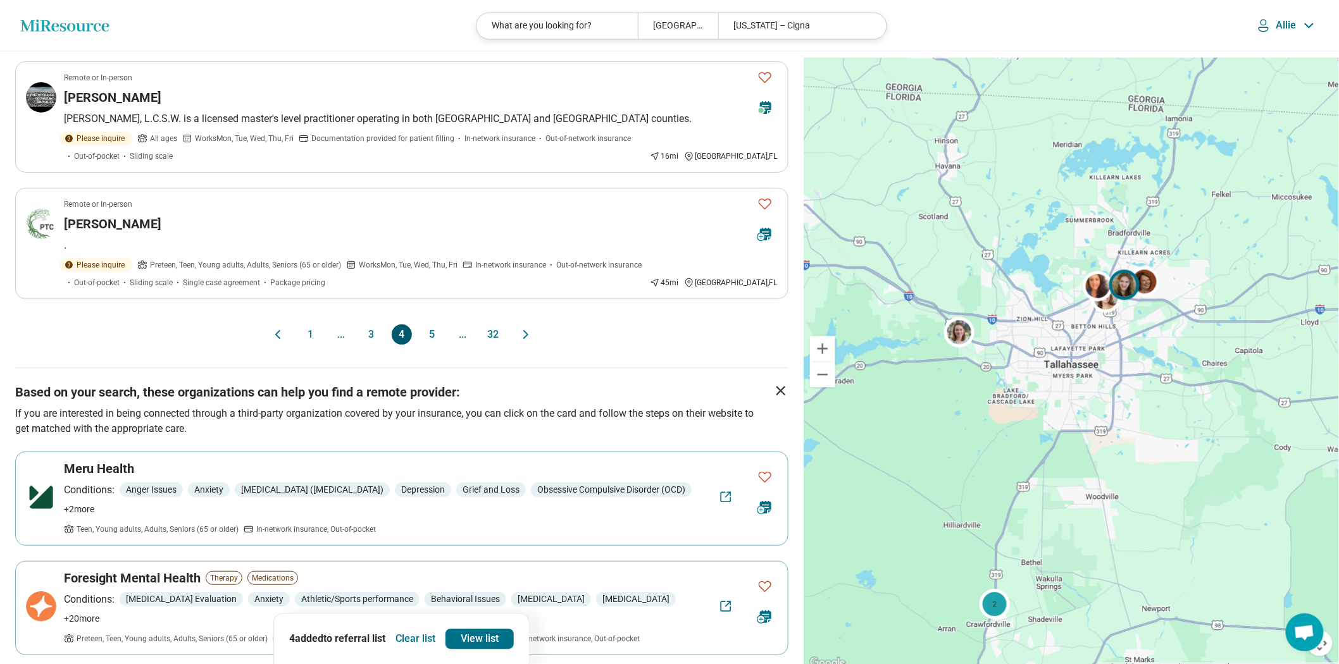
scroll to position [0, 0]
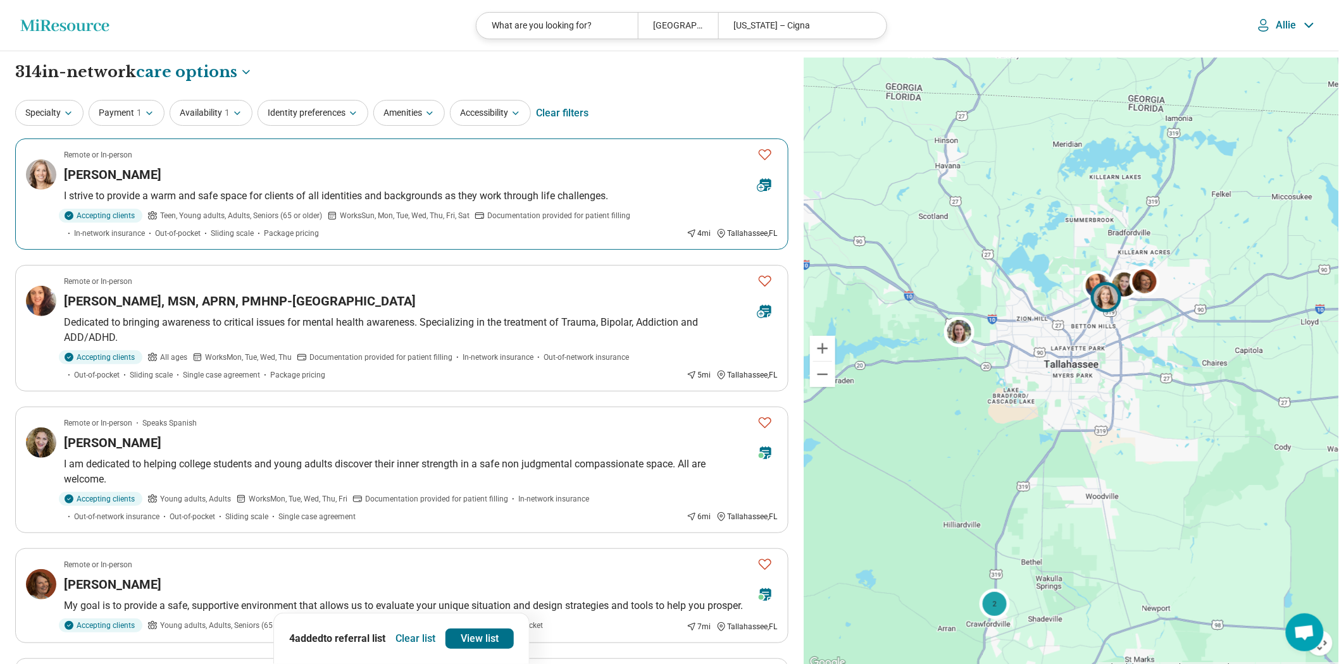
click at [600, 156] on article "Remote or In-person Kristin Allen I strive to provide a warm and safe space for…" at bounding box center [401, 194] width 773 height 111
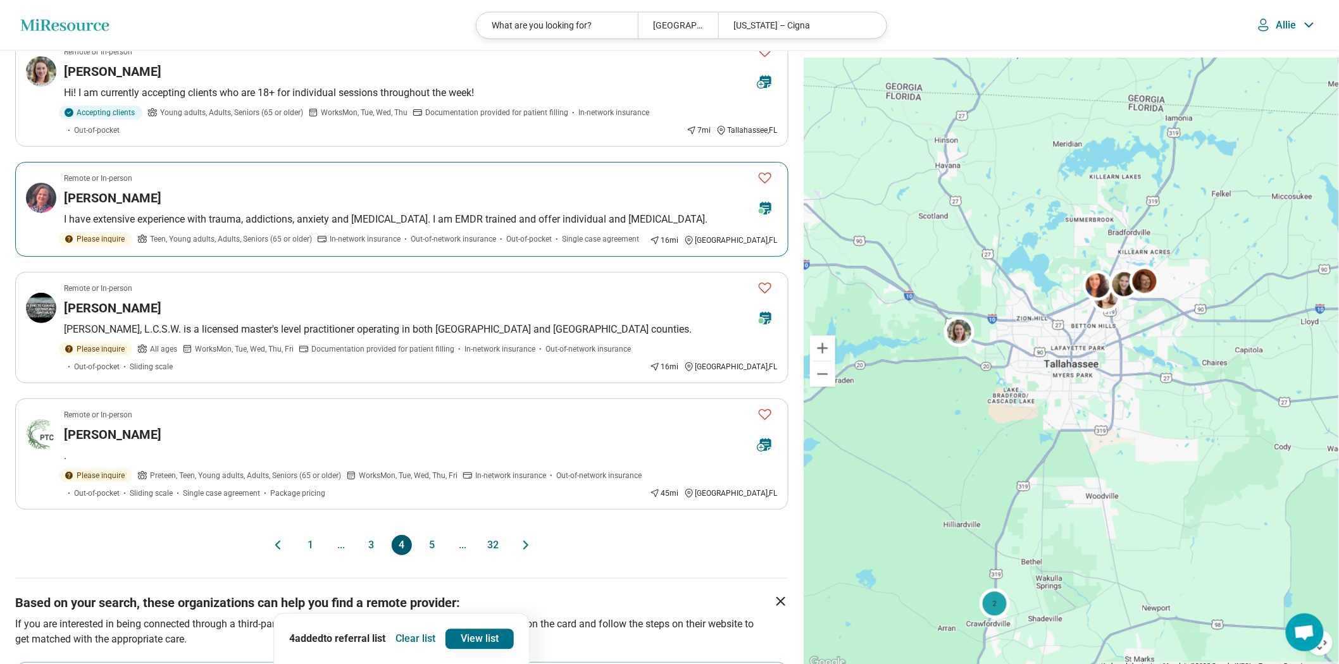
scroll to position [1124, 0]
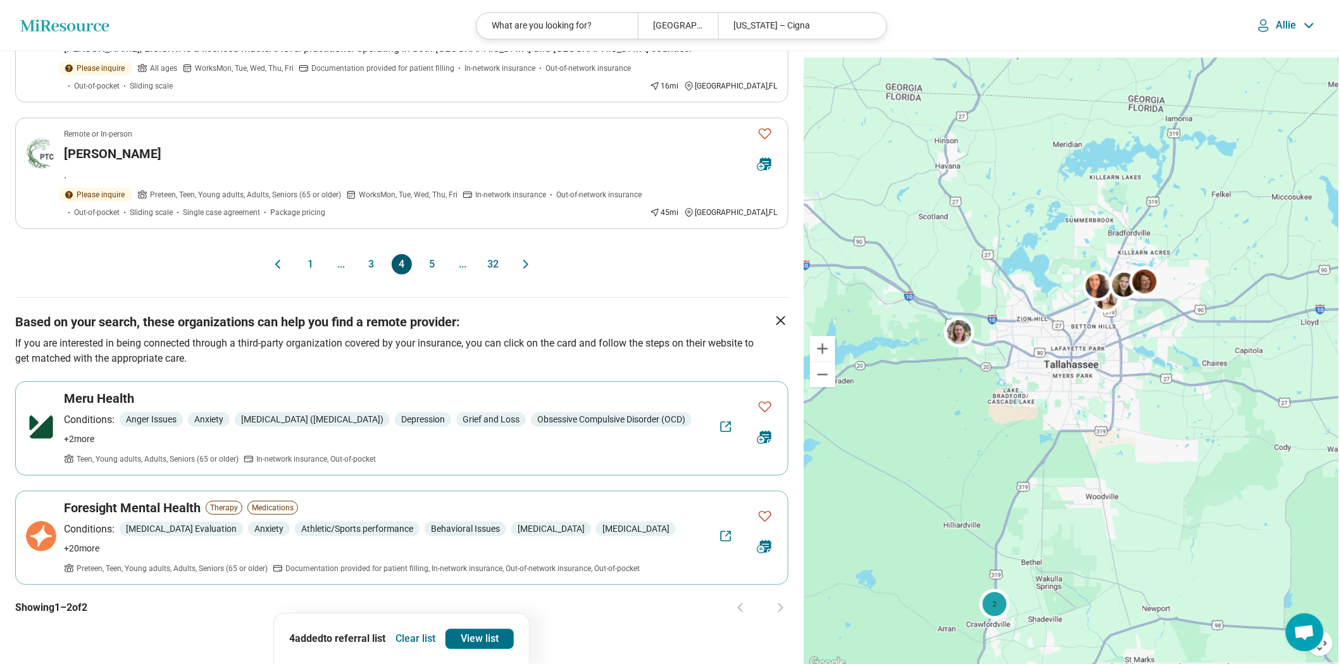
click at [432, 275] on button "5" at bounding box center [432, 264] width 20 height 20
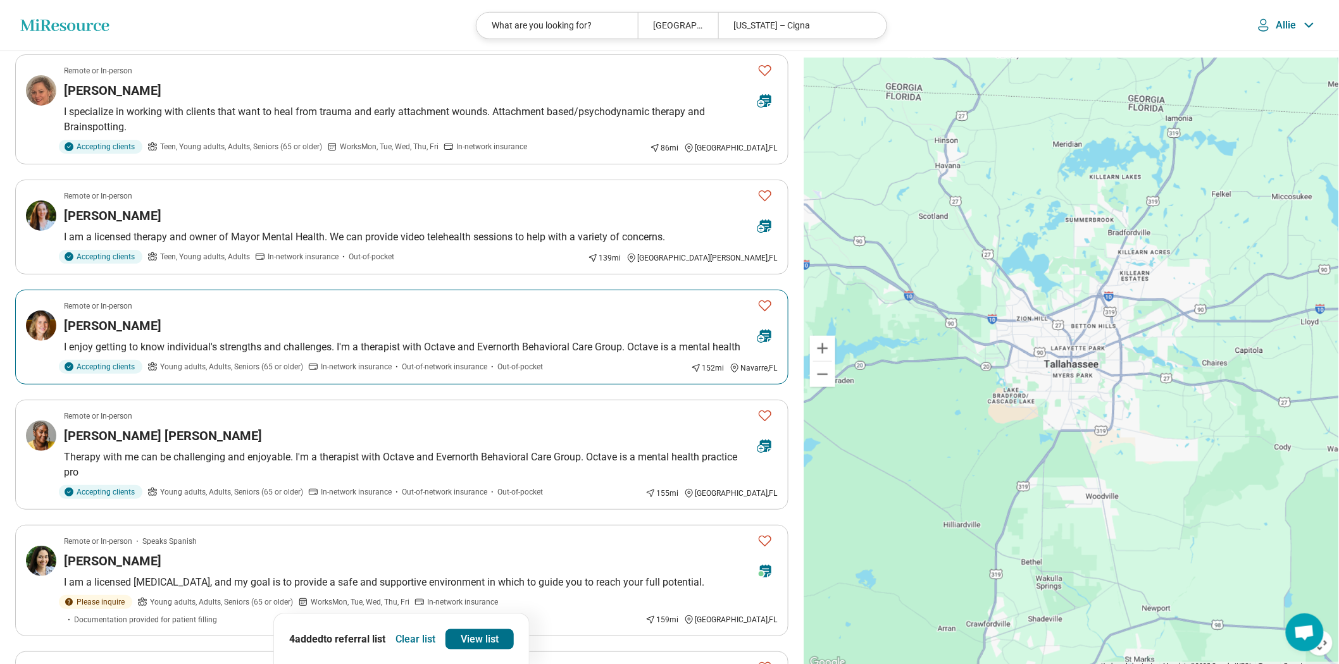
scroll to position [773, 0]
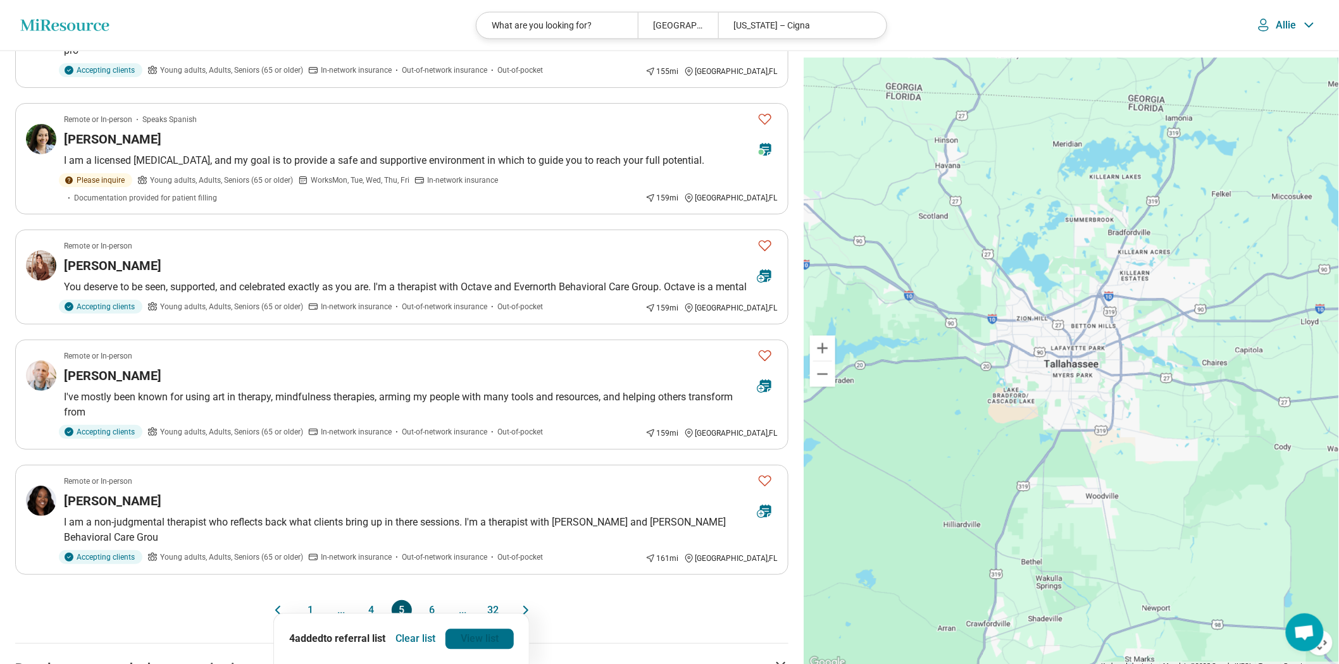
click at [507, 633] on link "View list" at bounding box center [479, 639] width 68 height 20
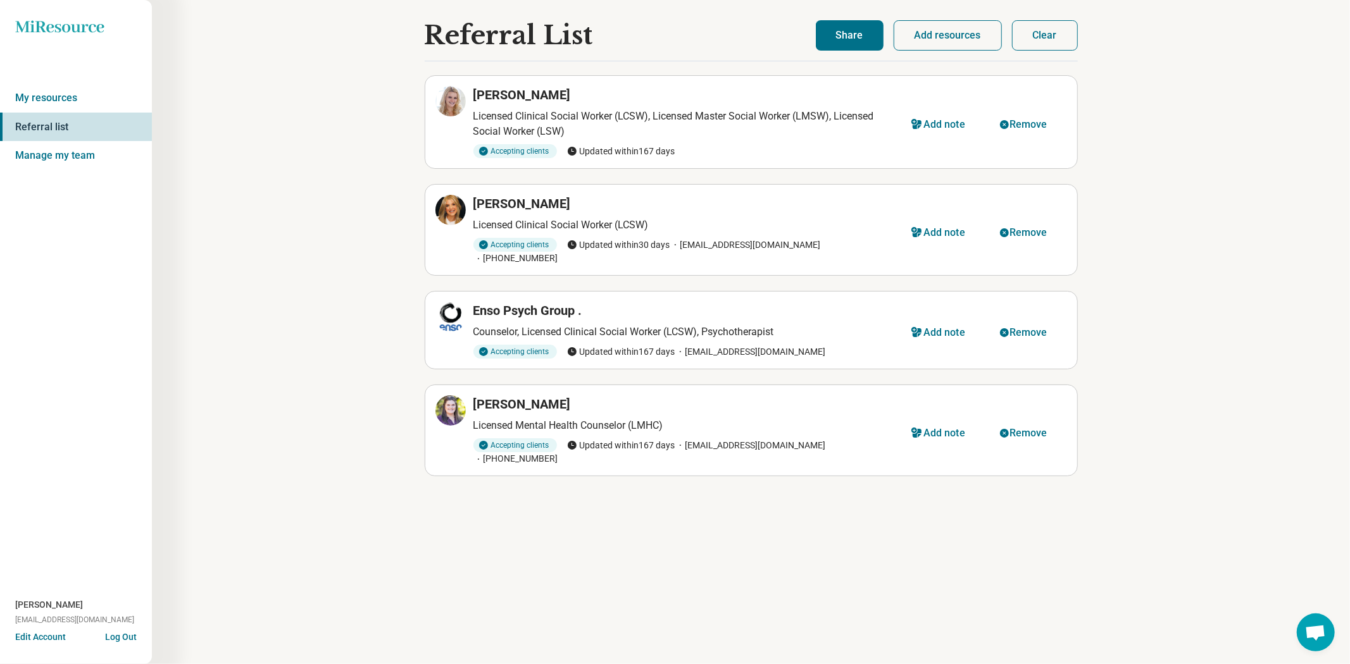
click at [816, 47] on button "Share" at bounding box center [850, 35] width 68 height 30
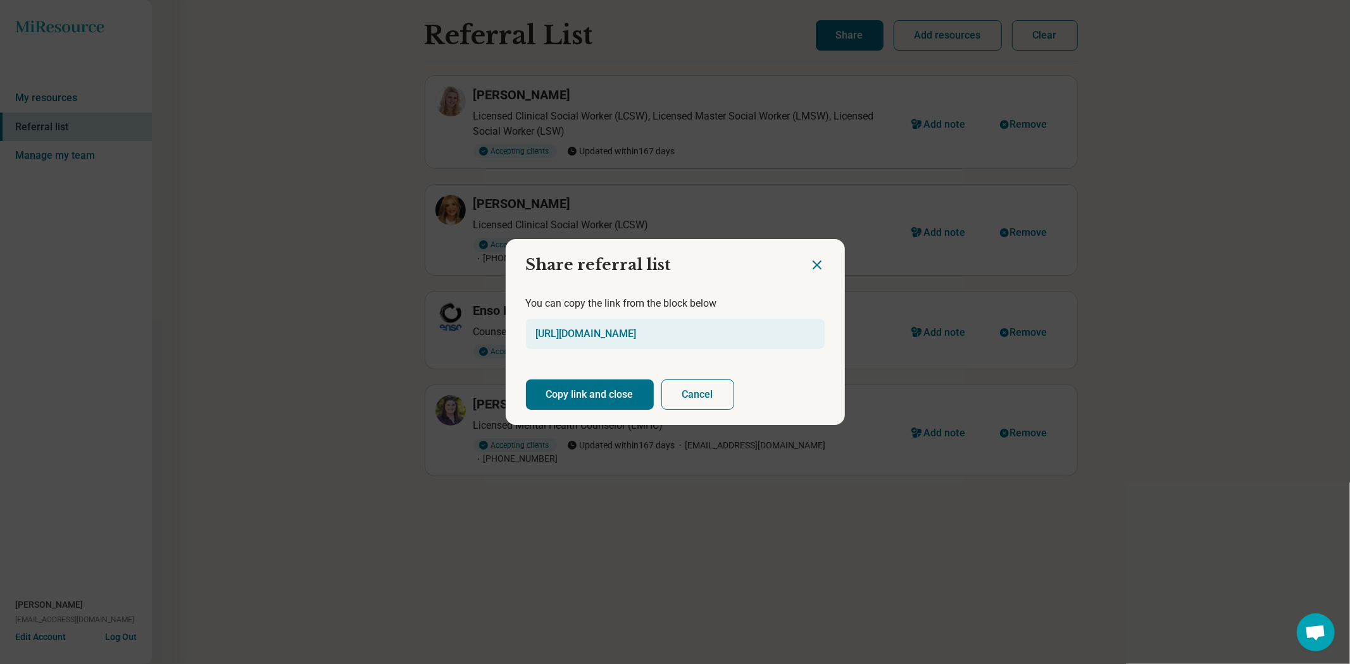
drag, startPoint x: 630, startPoint y: 401, endPoint x: 395, endPoint y: 435, distance: 237.8
click at [630, 401] on button "Copy link and close" at bounding box center [590, 395] width 128 height 30
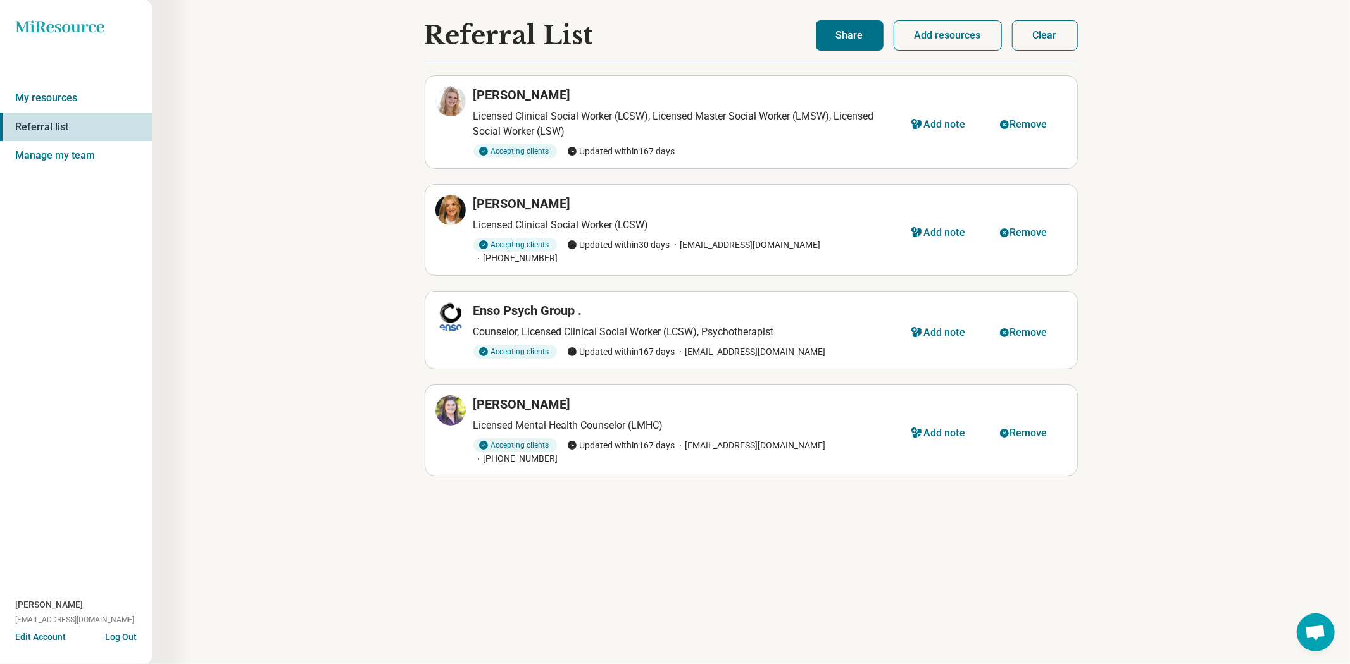
drag, startPoint x: 1060, startPoint y: 35, endPoint x: 1085, endPoint y: 32, distance: 25.4
click at [1066, 35] on button "Clear" at bounding box center [1045, 35] width 66 height 30
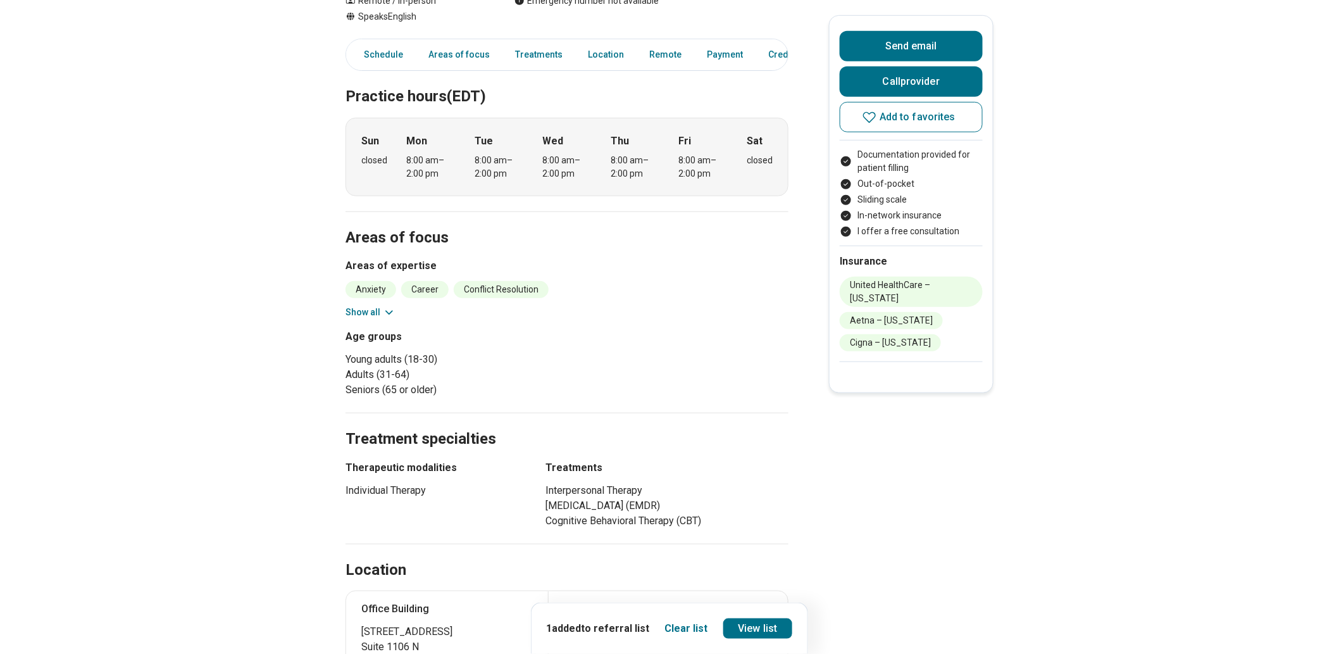
scroll to position [421, 0]
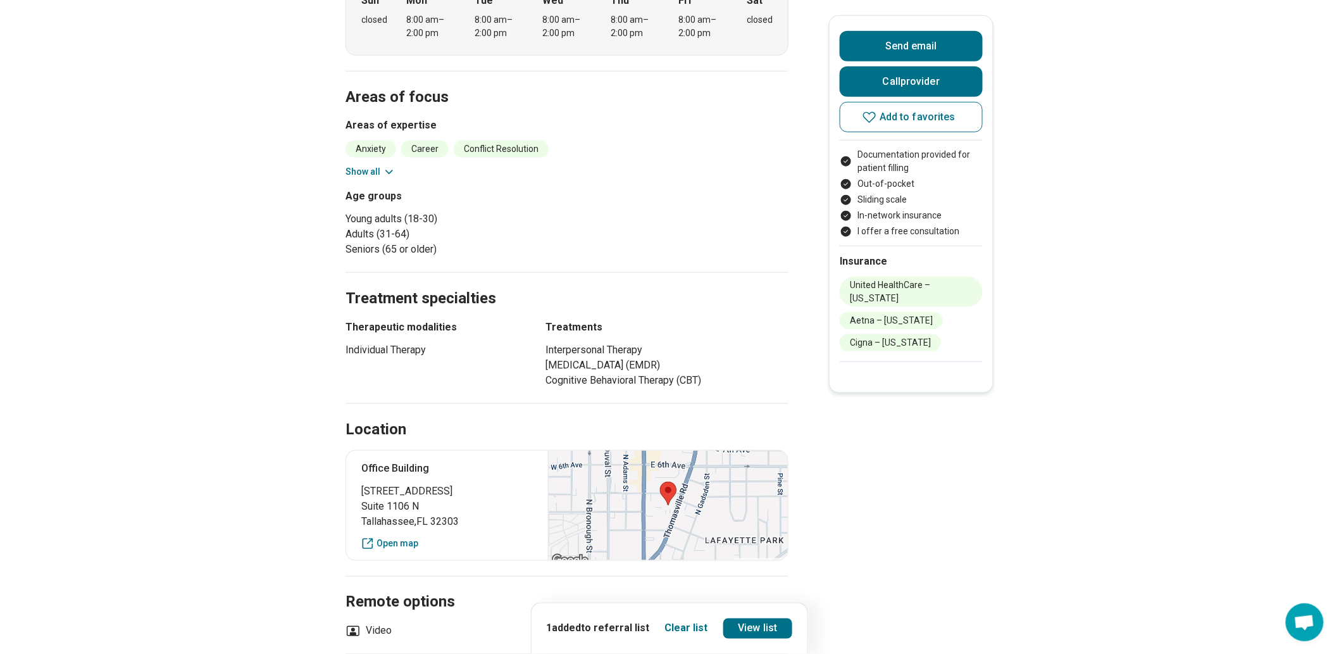
click at [381, 178] on button "Show all" at bounding box center [370, 171] width 50 height 13
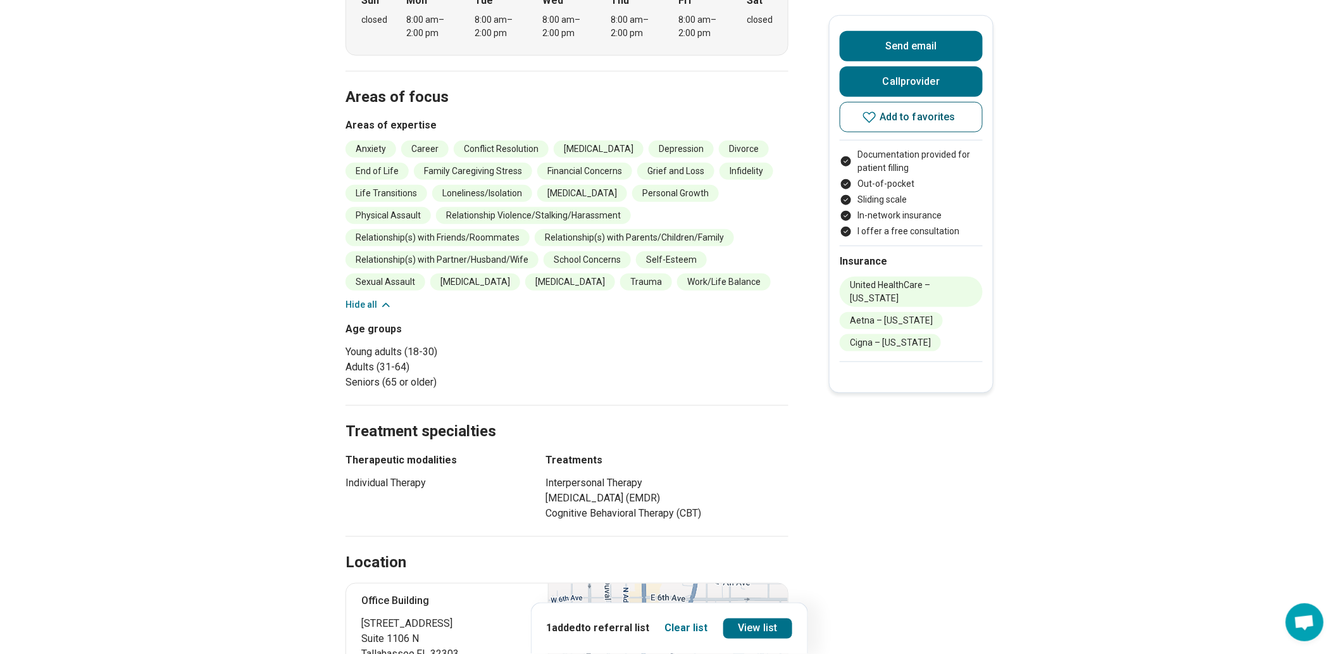
click at [927, 132] on button "Add to favorites" at bounding box center [911, 117] width 143 height 30
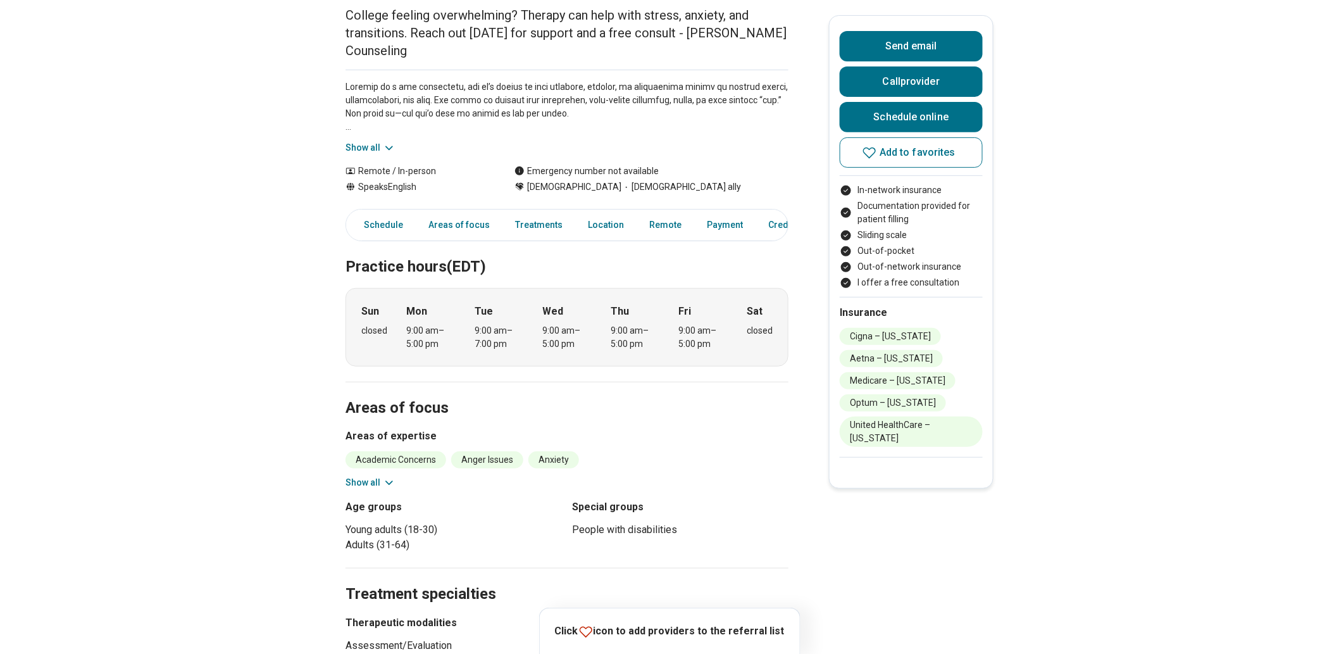
scroll to position [211, 0]
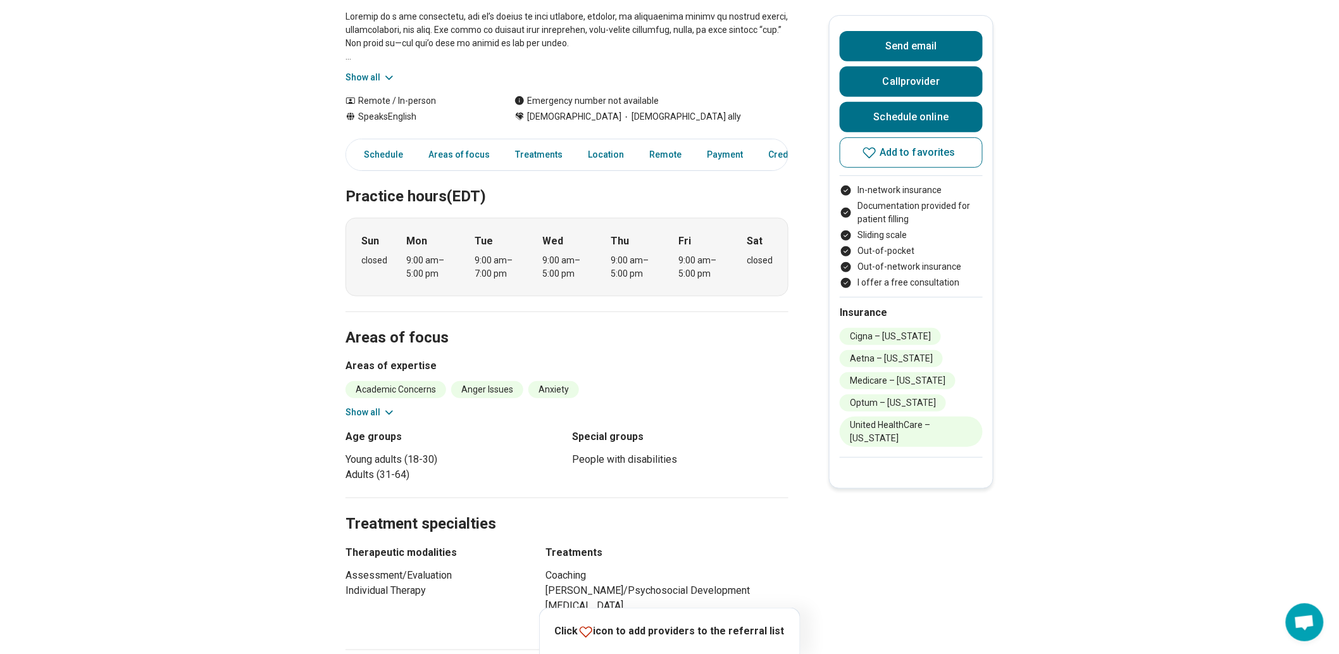
click at [381, 419] on button "Show all" at bounding box center [370, 412] width 50 height 13
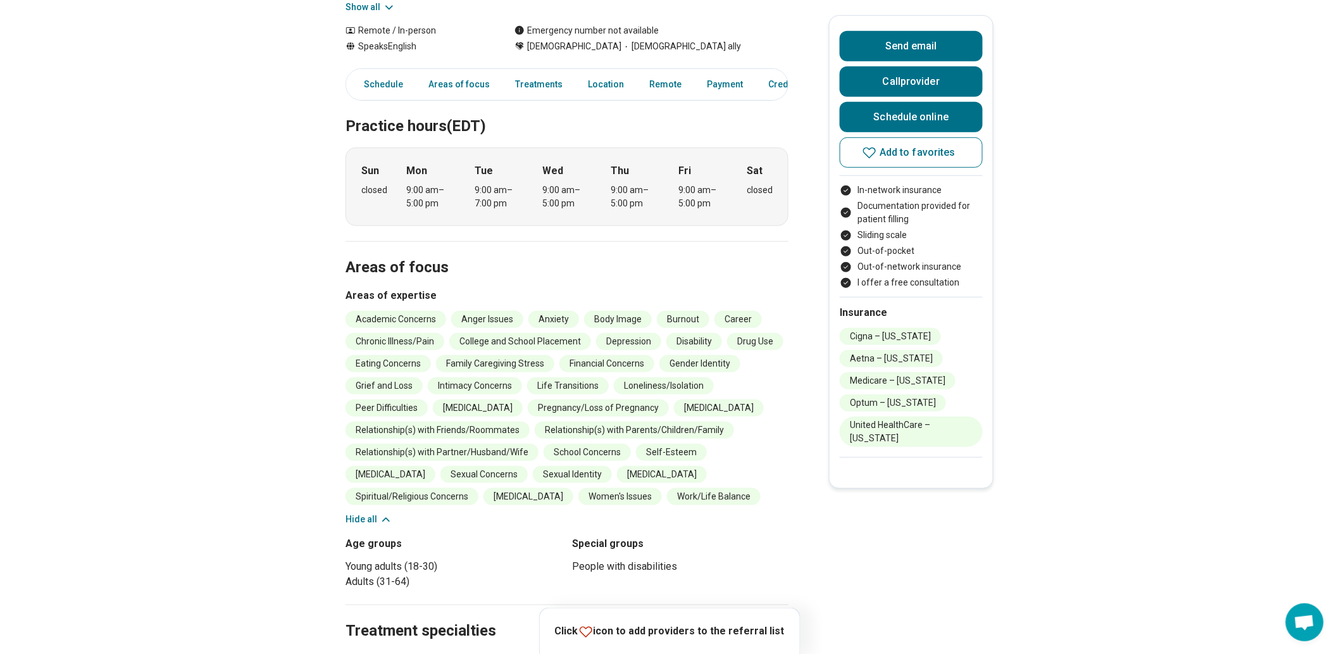
scroll to position [351, 0]
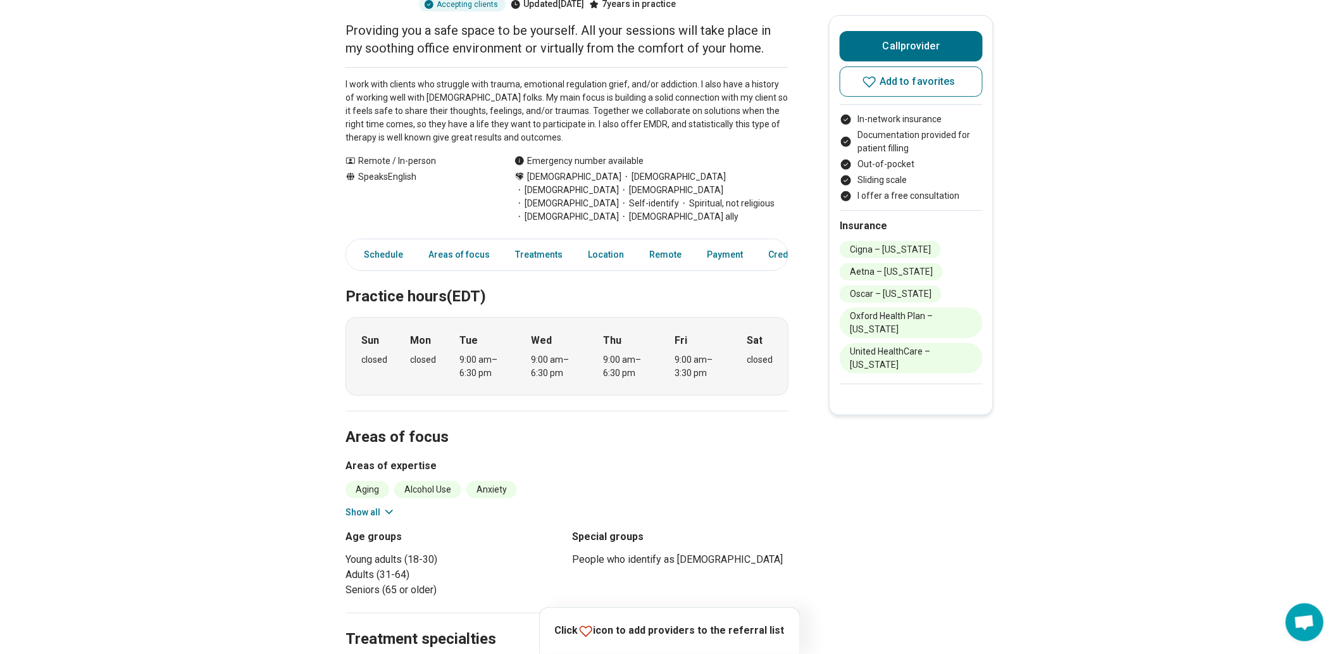
scroll to position [281, 0]
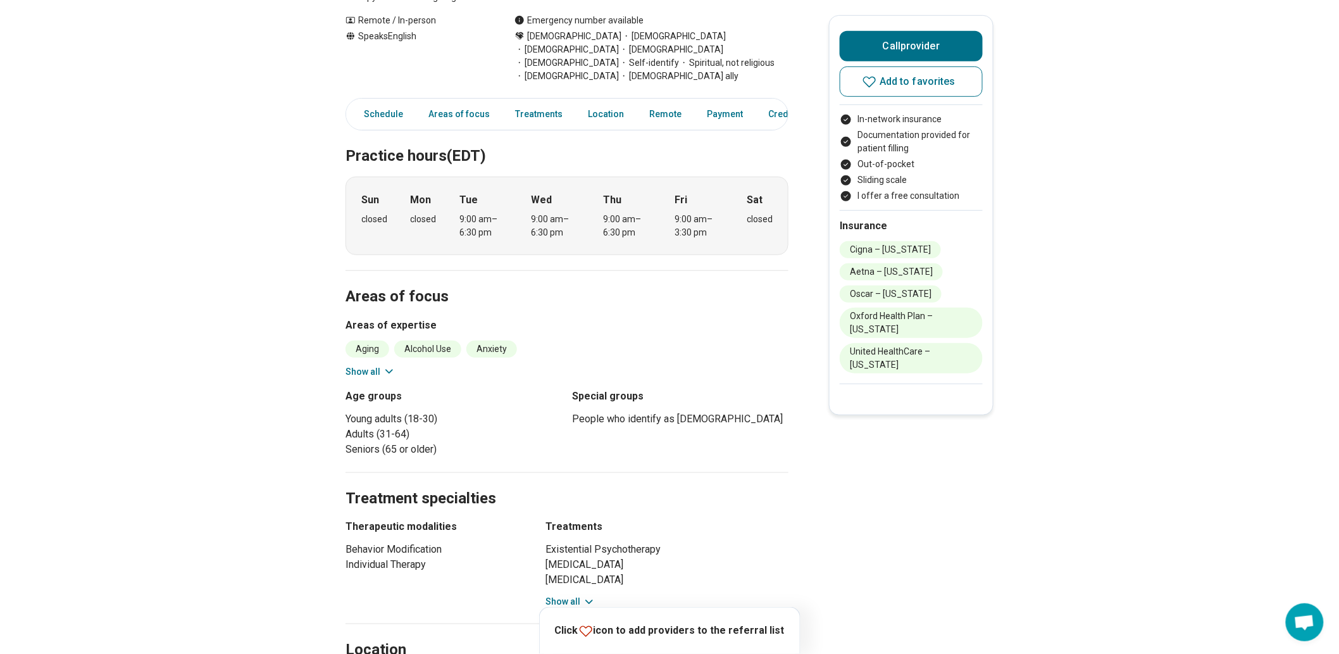
click at [382, 378] on button "Show all" at bounding box center [370, 371] width 50 height 13
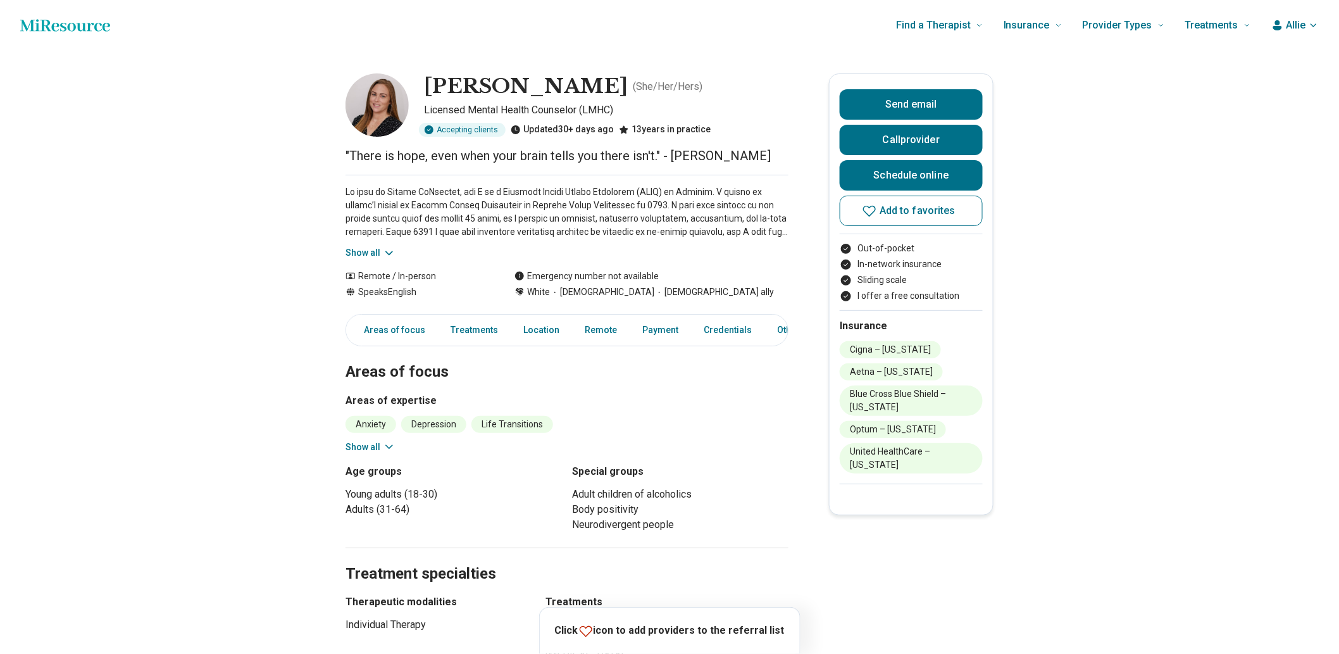
click at [389, 453] on icon at bounding box center [389, 446] width 13 height 13
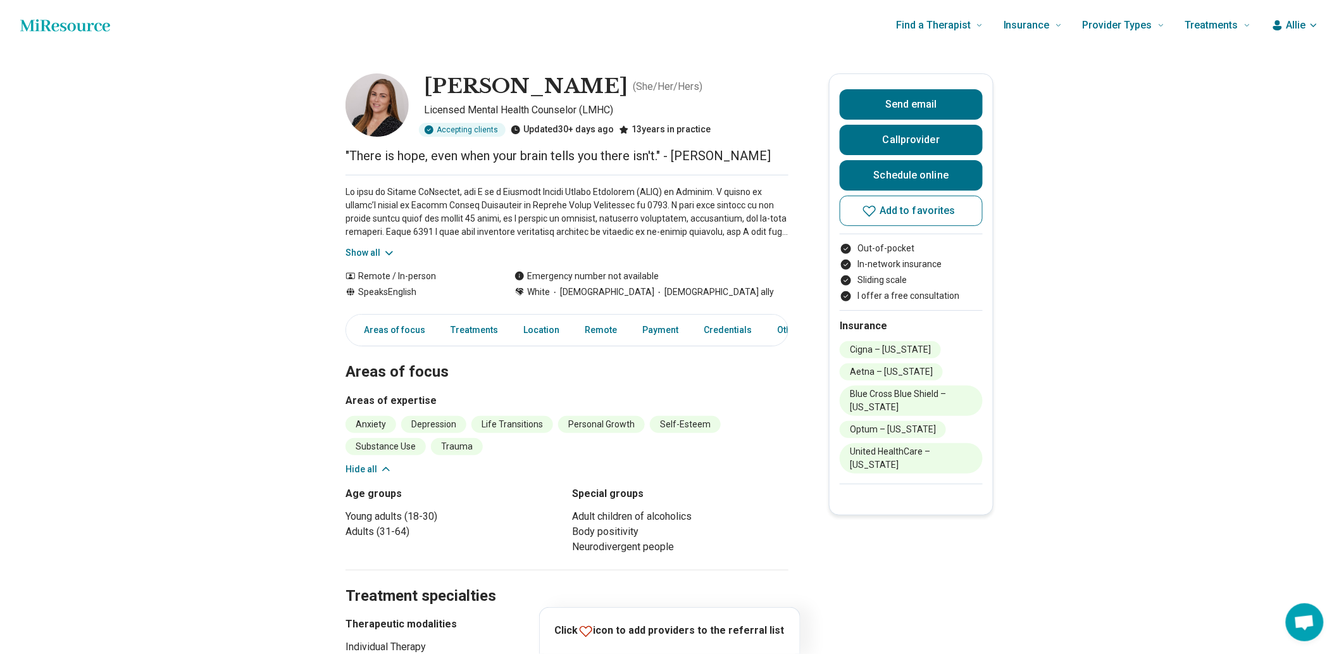
drag, startPoint x: 372, startPoint y: 268, endPoint x: 371, endPoint y: 274, distance: 6.5
click at [371, 259] on div "Show all" at bounding box center [566, 217] width 443 height 85
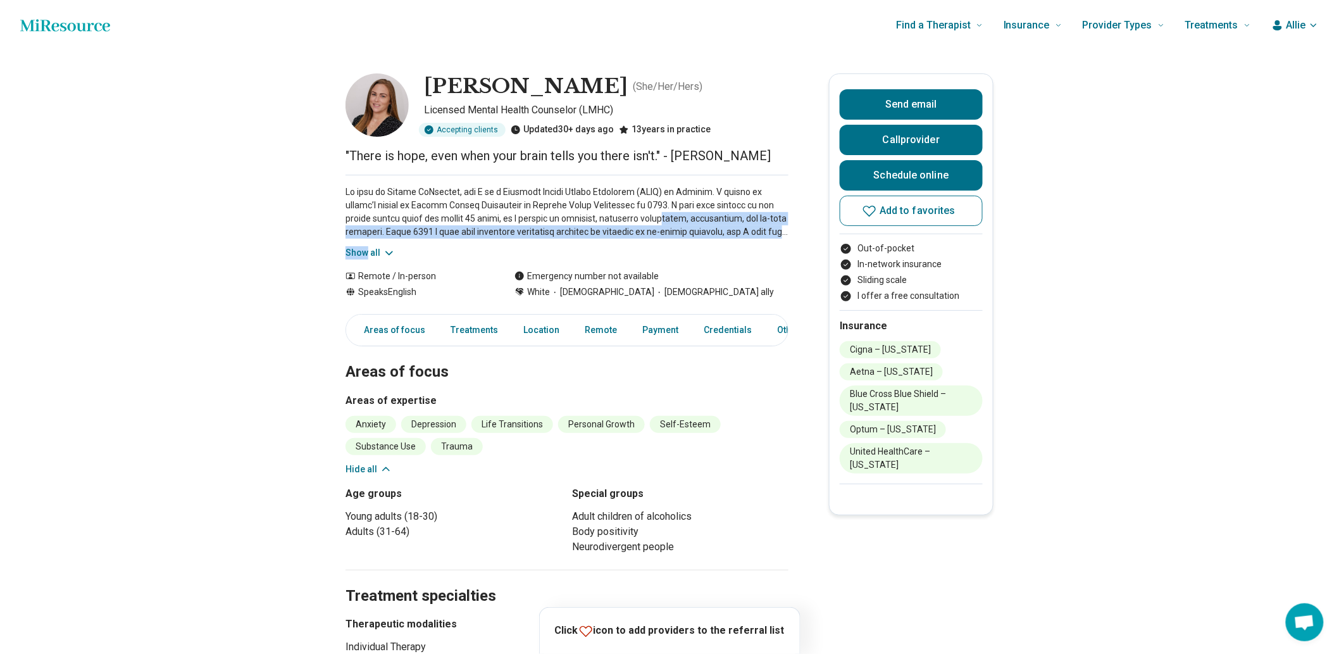
click at [371, 259] on button "Show all" at bounding box center [370, 252] width 50 height 13
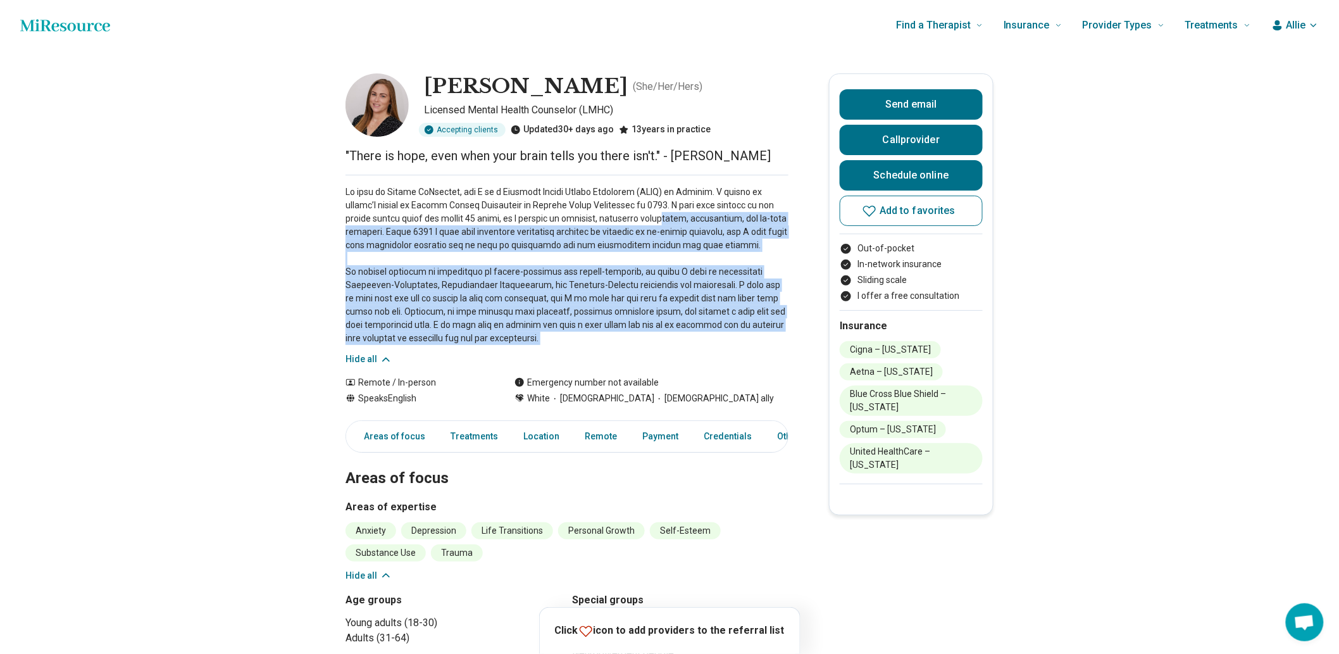
click at [387, 296] on p at bounding box center [566, 264] width 443 height 159
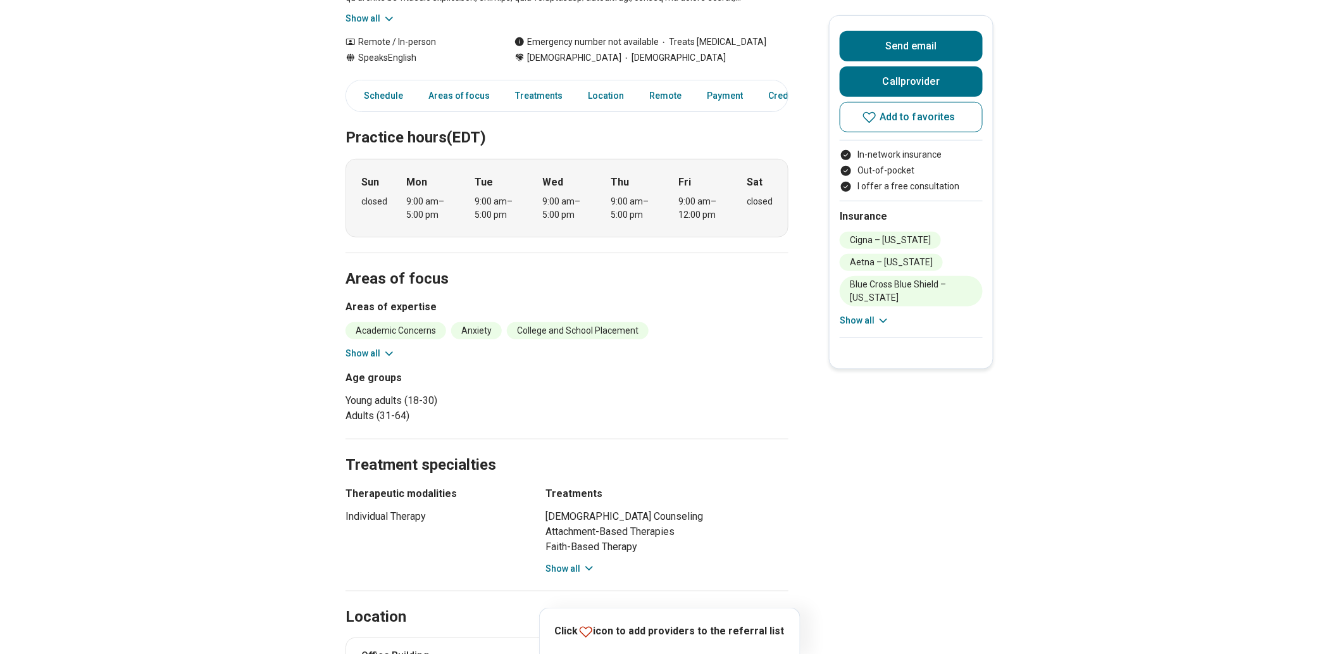
scroll to position [351, 0]
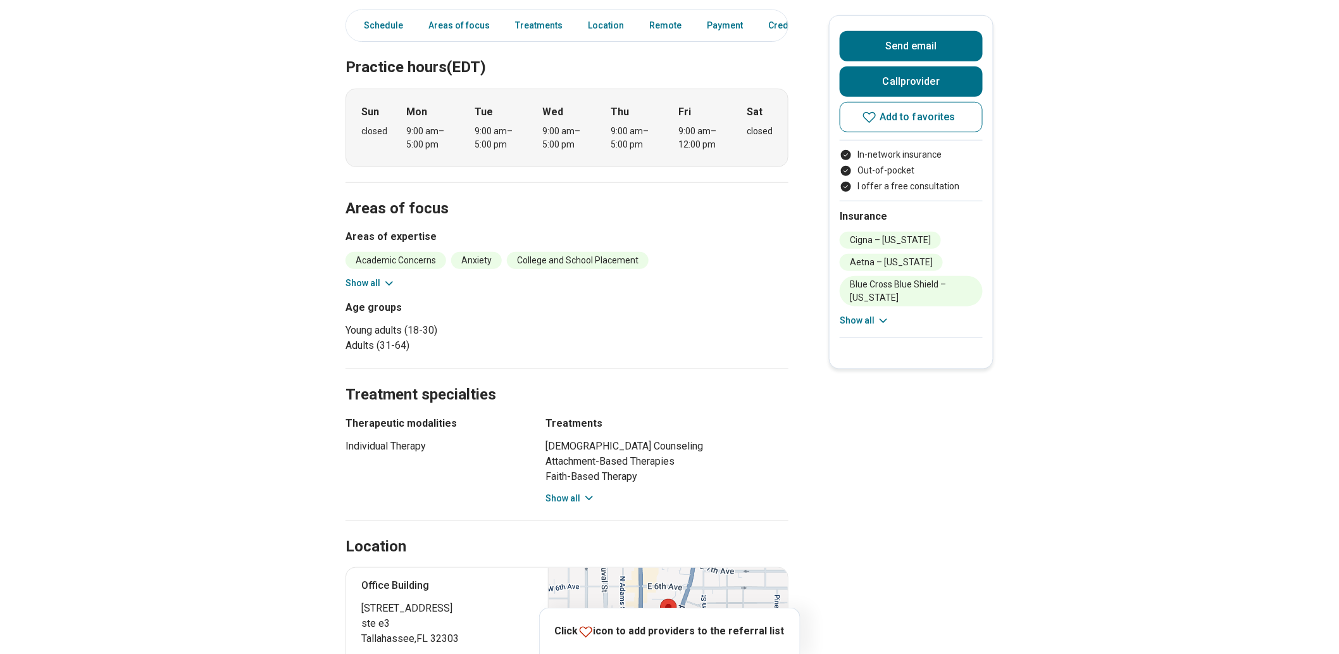
click at [388, 290] on icon at bounding box center [389, 283] width 13 height 13
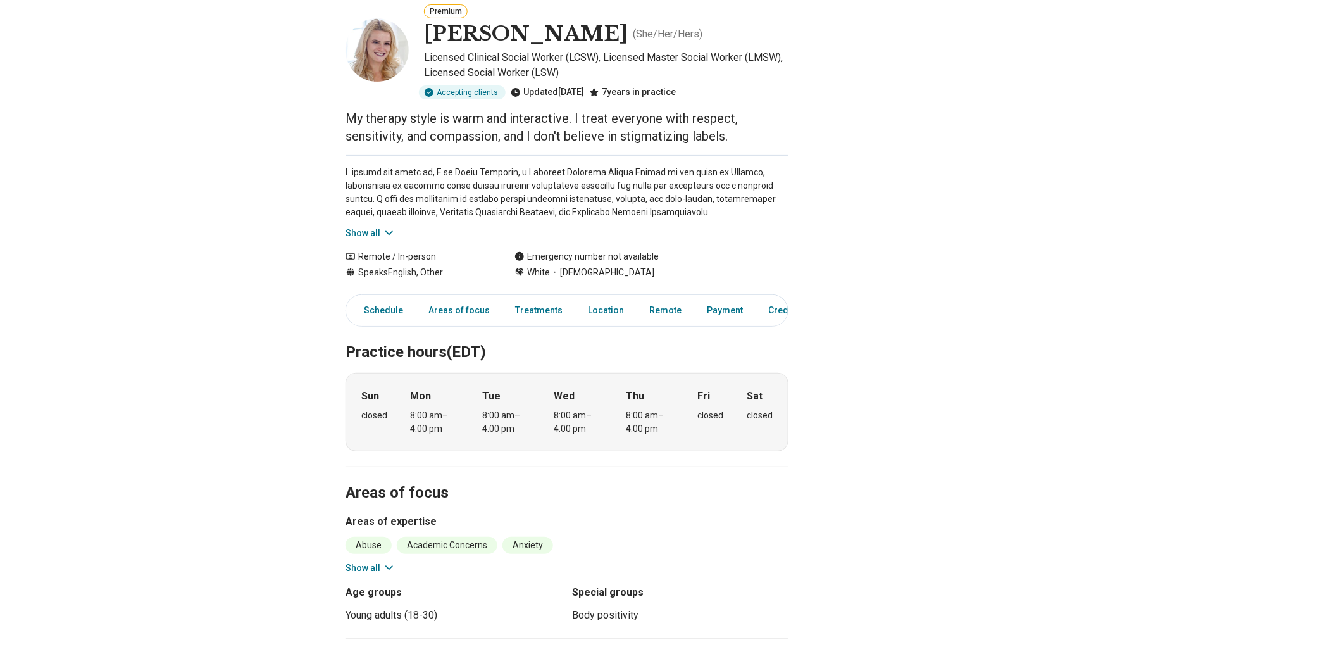
scroll to position [281, 0]
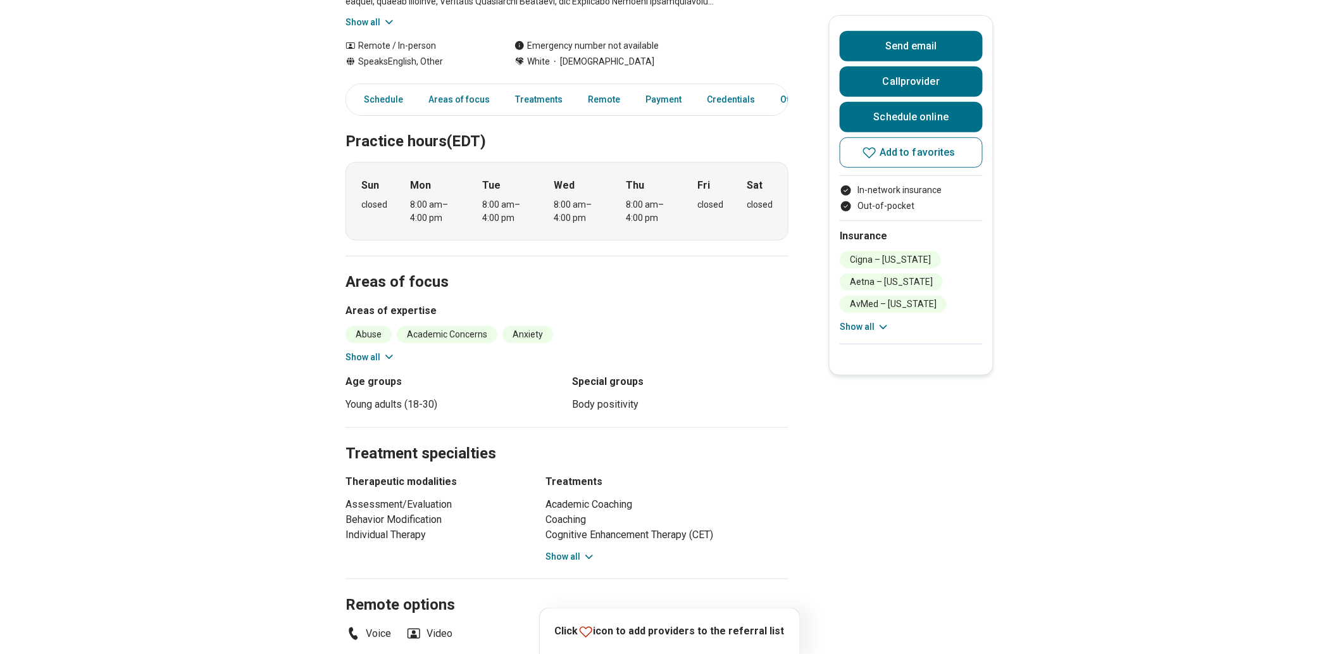
click at [395, 363] on icon at bounding box center [389, 357] width 13 height 13
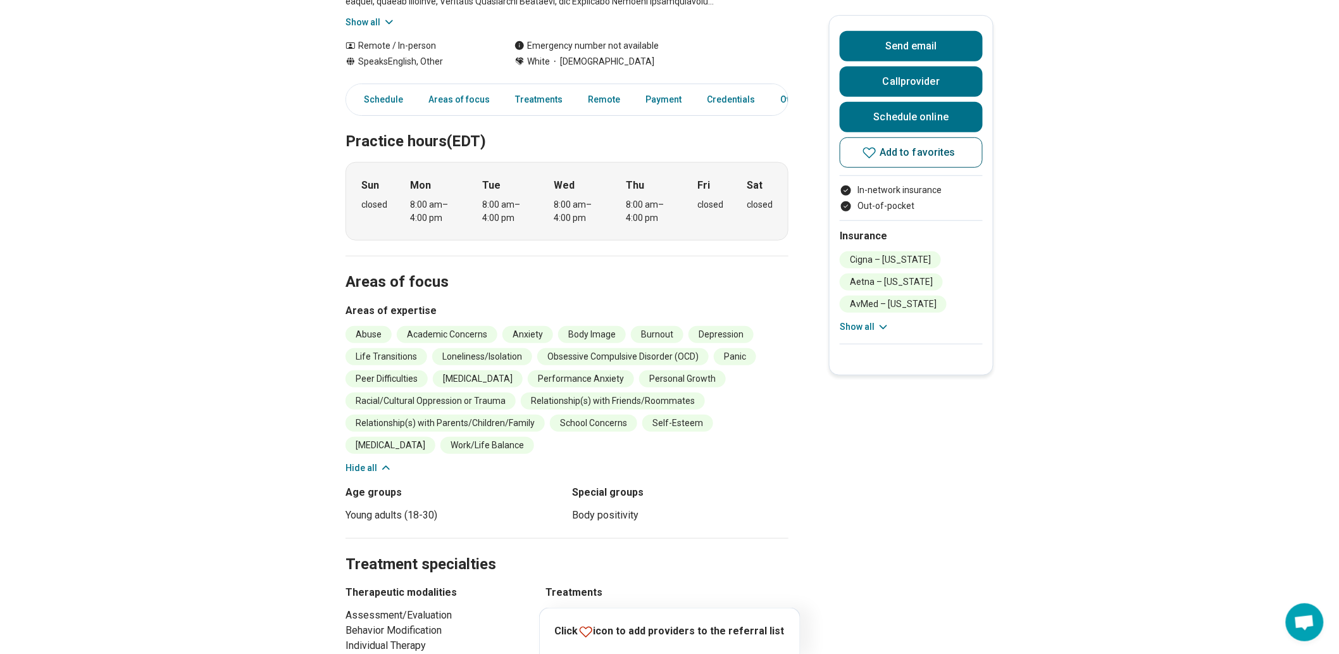
click at [885, 168] on button "Add to favorites" at bounding box center [911, 152] width 143 height 30
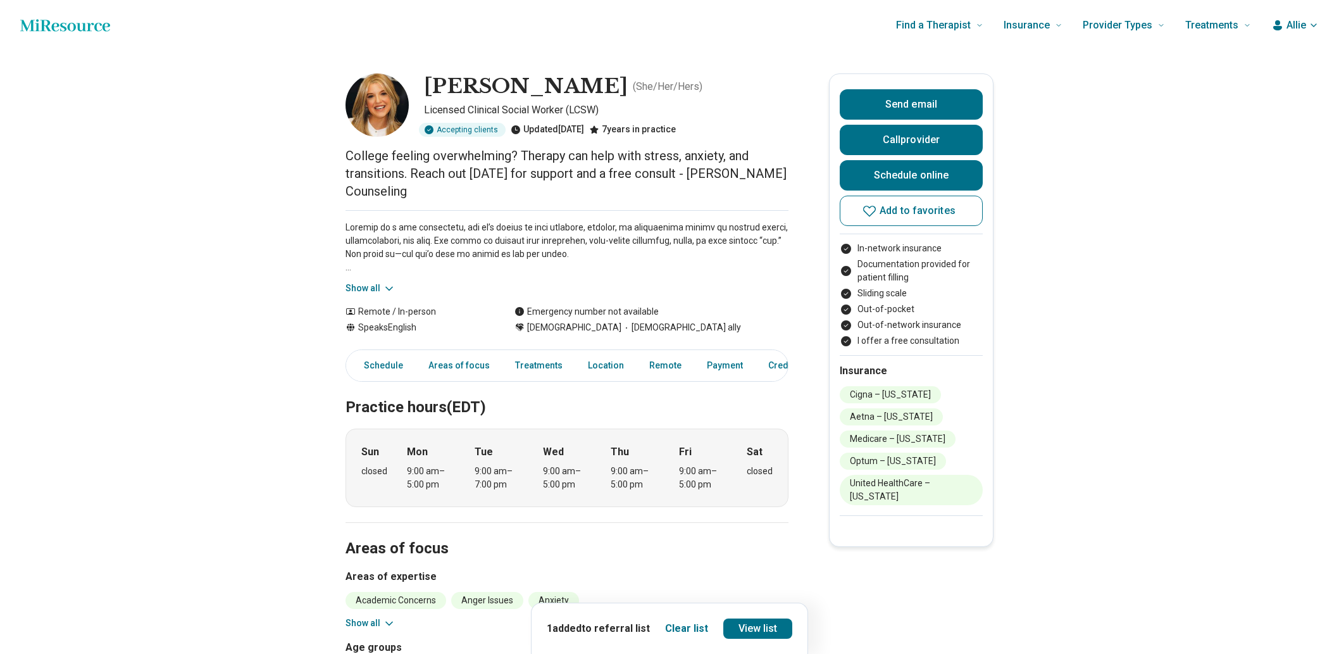
scroll to position [70, 0]
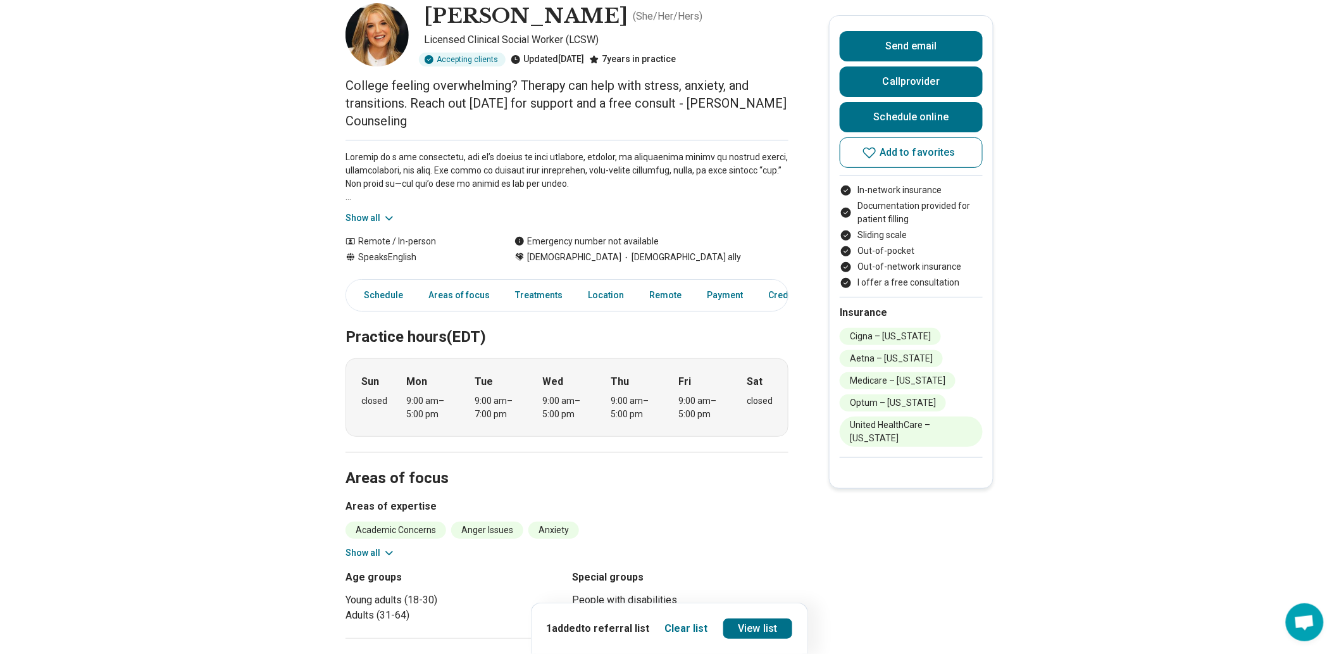
click at [378, 225] on button "Show all" at bounding box center [370, 217] width 50 height 13
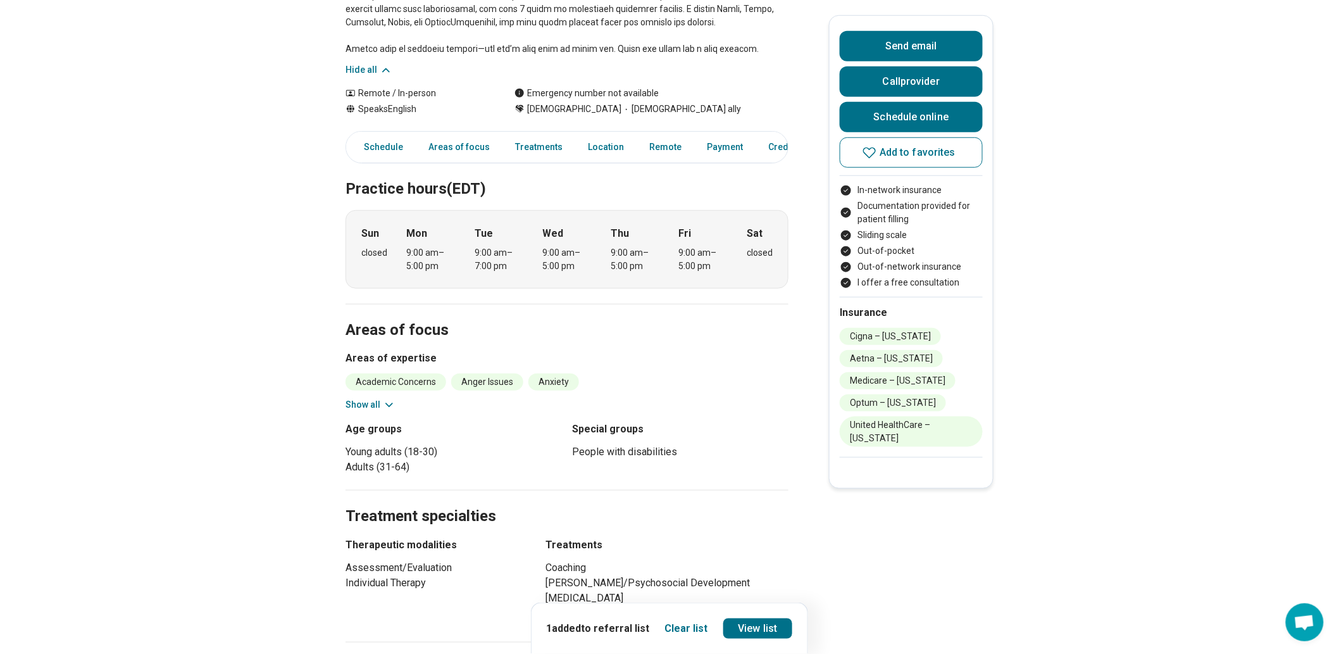
scroll to position [492, 0]
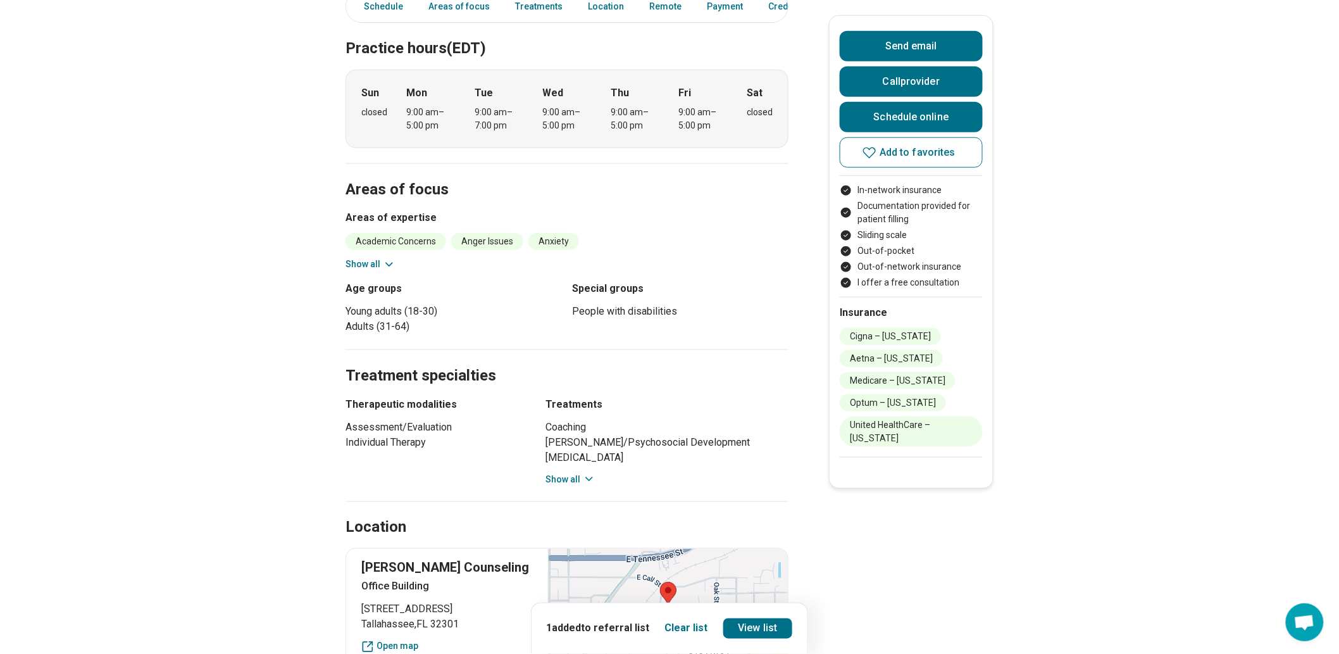
click at [378, 271] on button "Show all" at bounding box center [370, 264] width 50 height 13
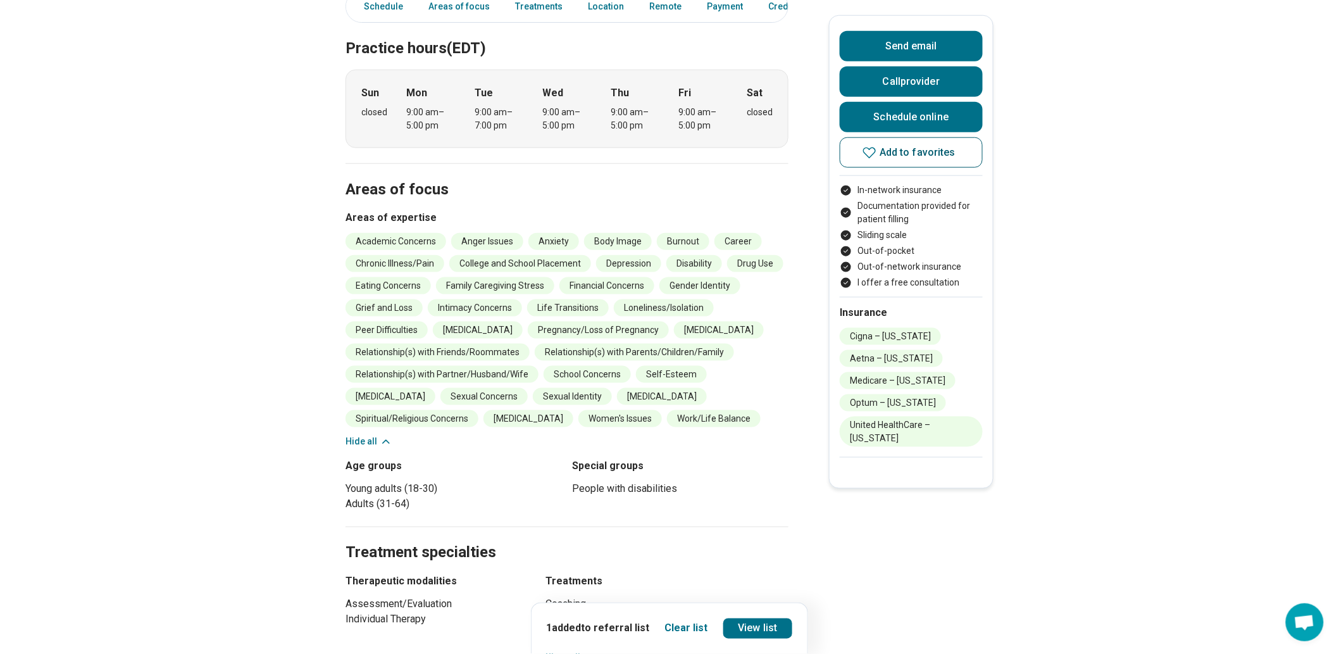
click at [877, 160] on icon at bounding box center [869, 152] width 15 height 15
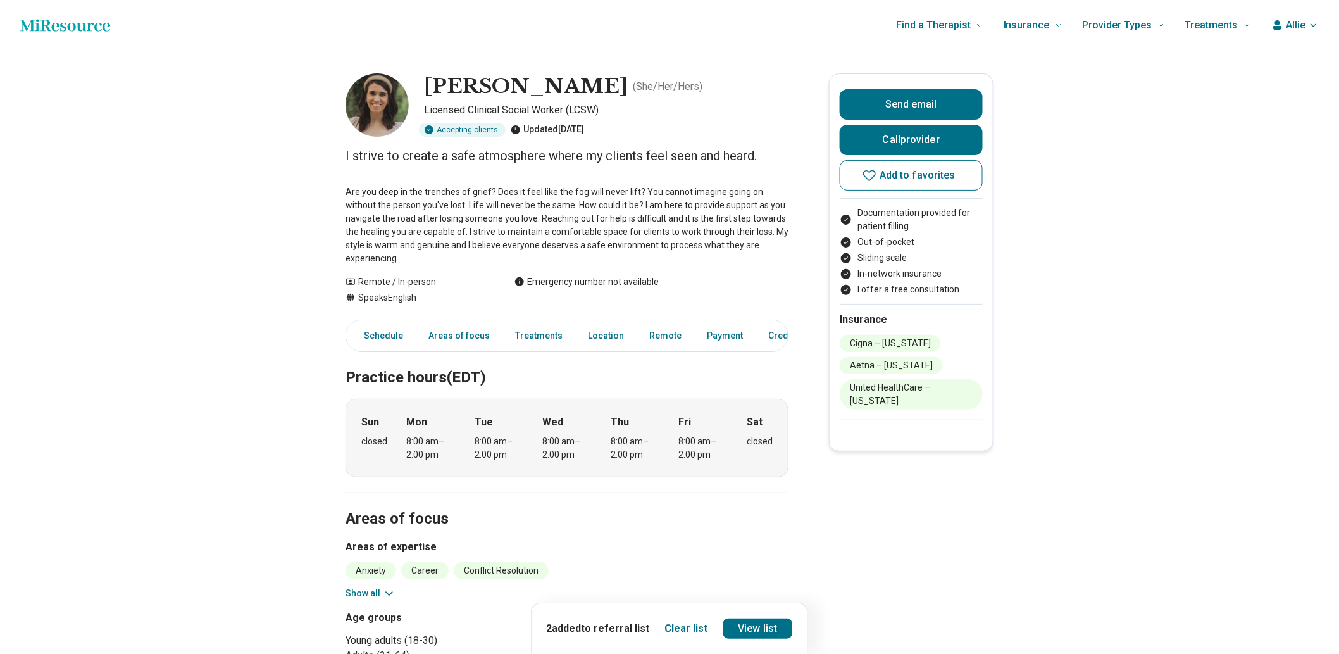
scroll to position [421, 0]
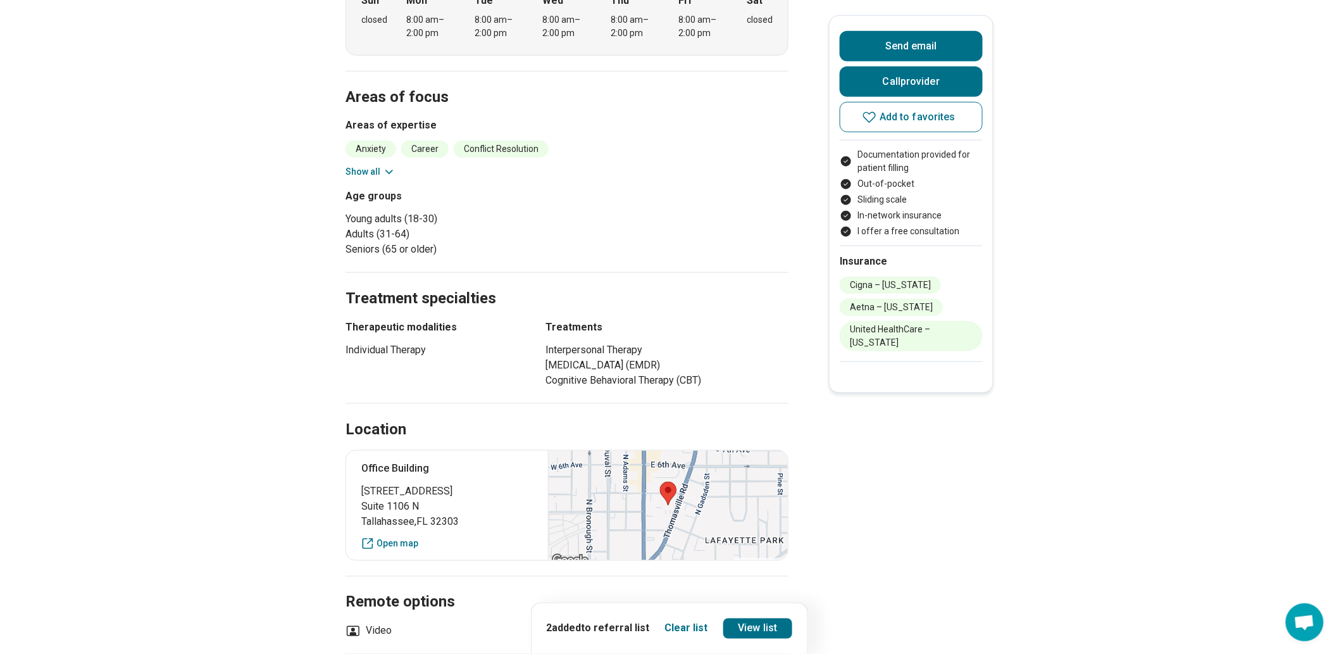
click at [388, 178] on button "Show all" at bounding box center [370, 171] width 50 height 13
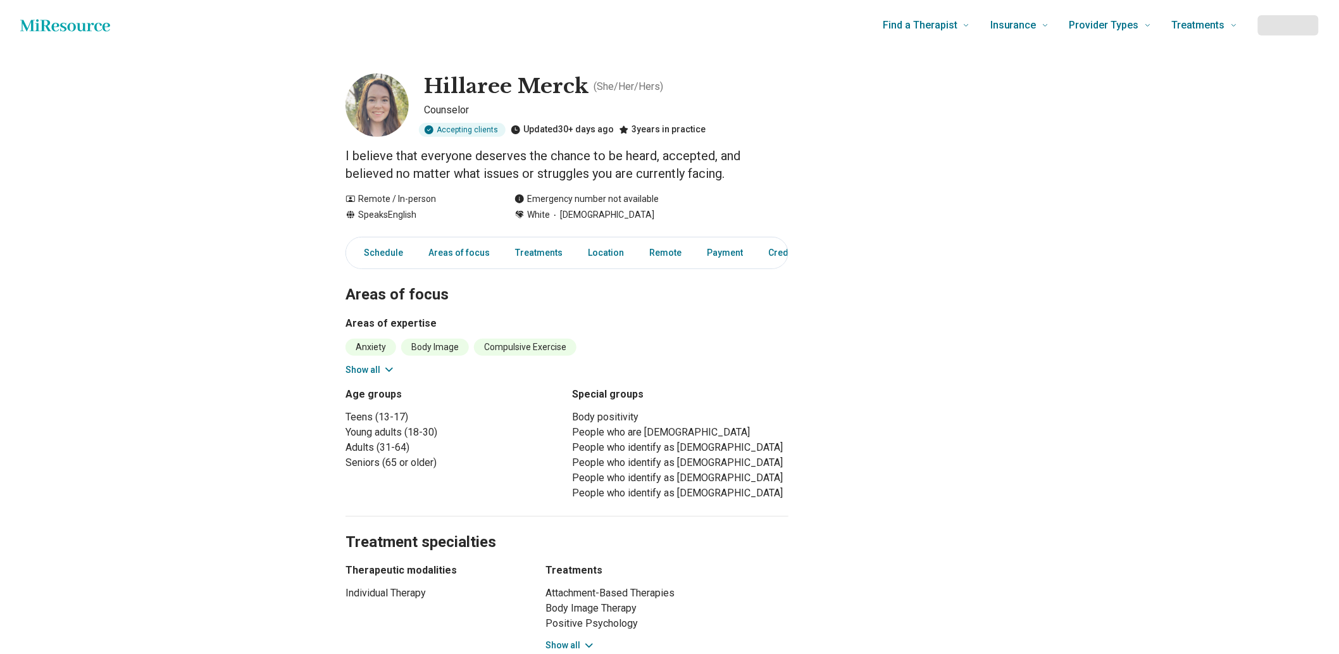
scroll to position [140, 0]
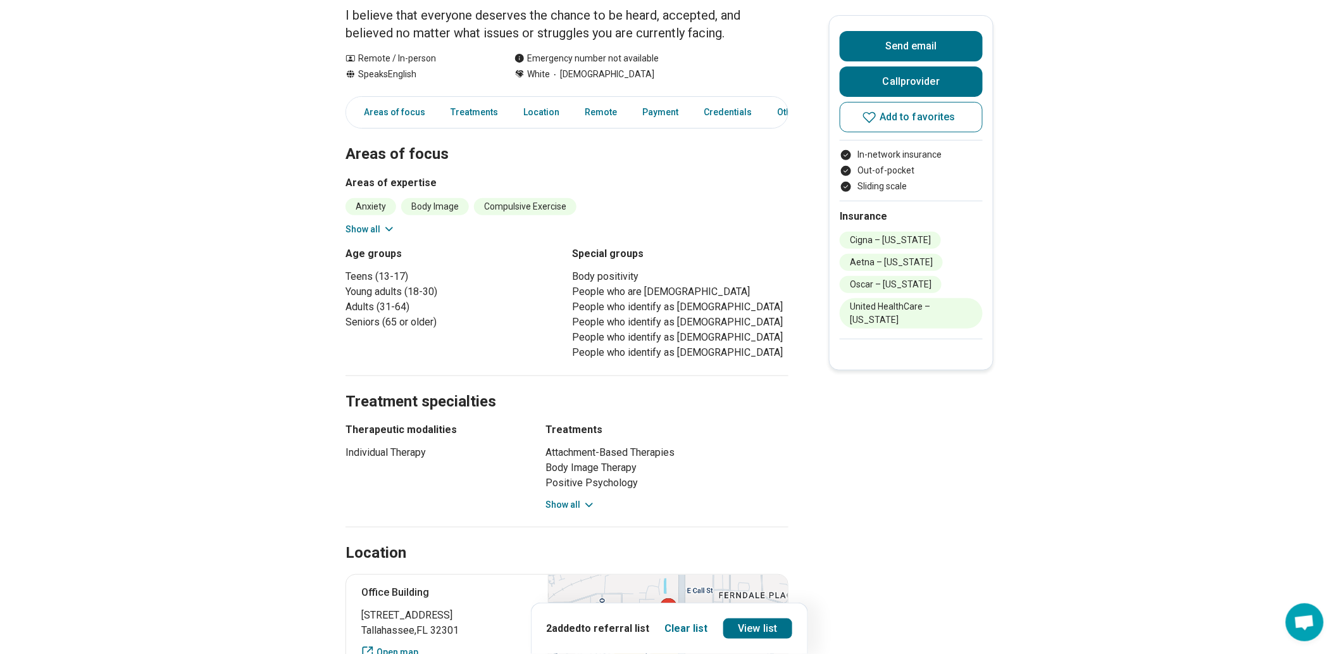
click at [377, 236] on button "Show all" at bounding box center [370, 229] width 50 height 13
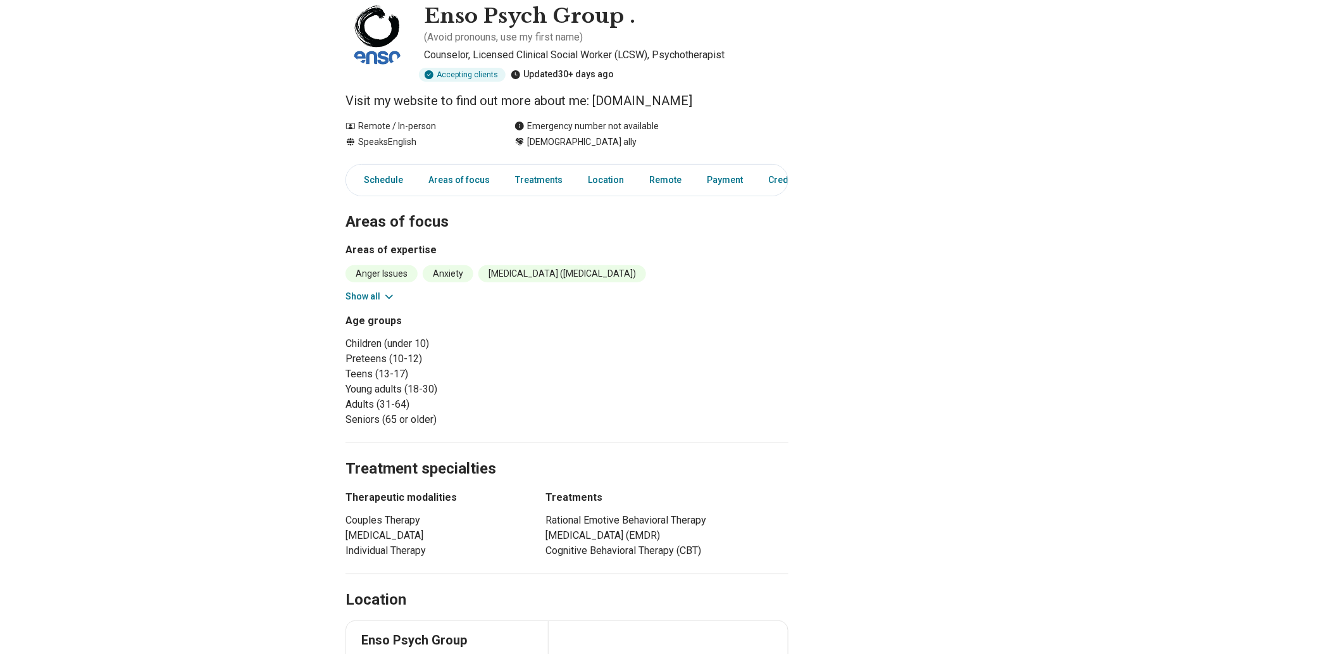
scroll to position [211, 0]
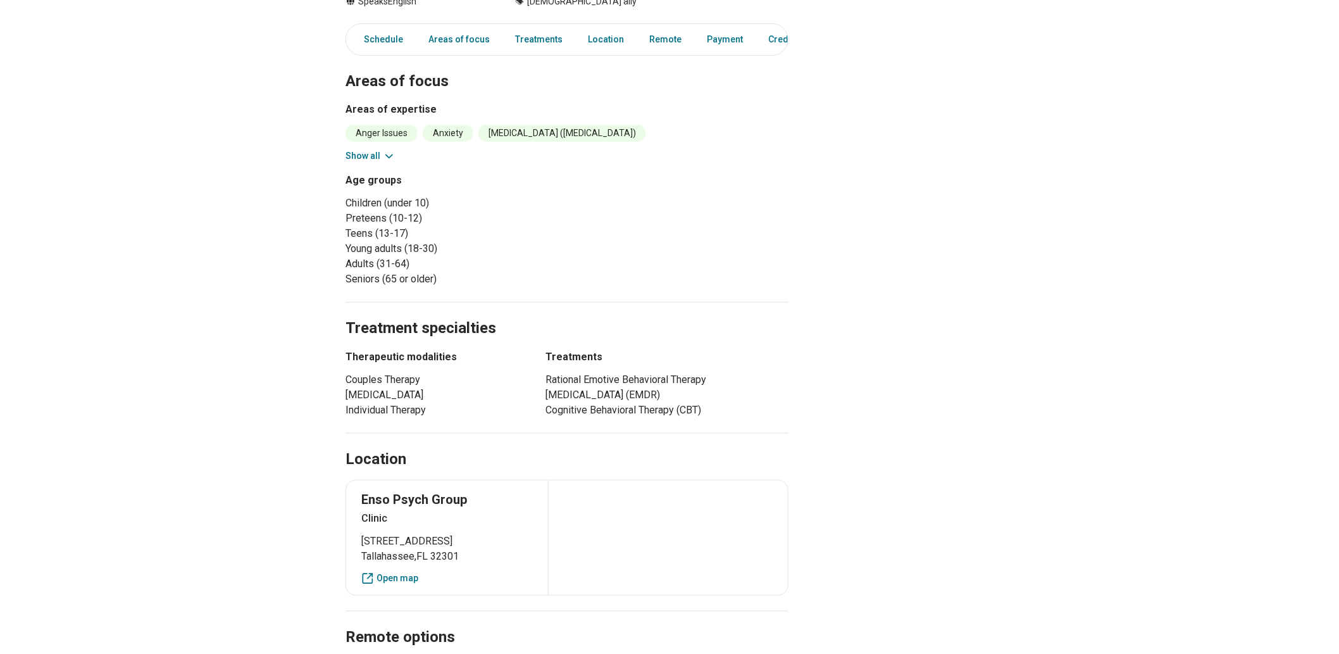
click at [370, 163] on button "Show all" at bounding box center [370, 155] width 50 height 13
click at [375, 163] on button "Show all" at bounding box center [370, 155] width 50 height 13
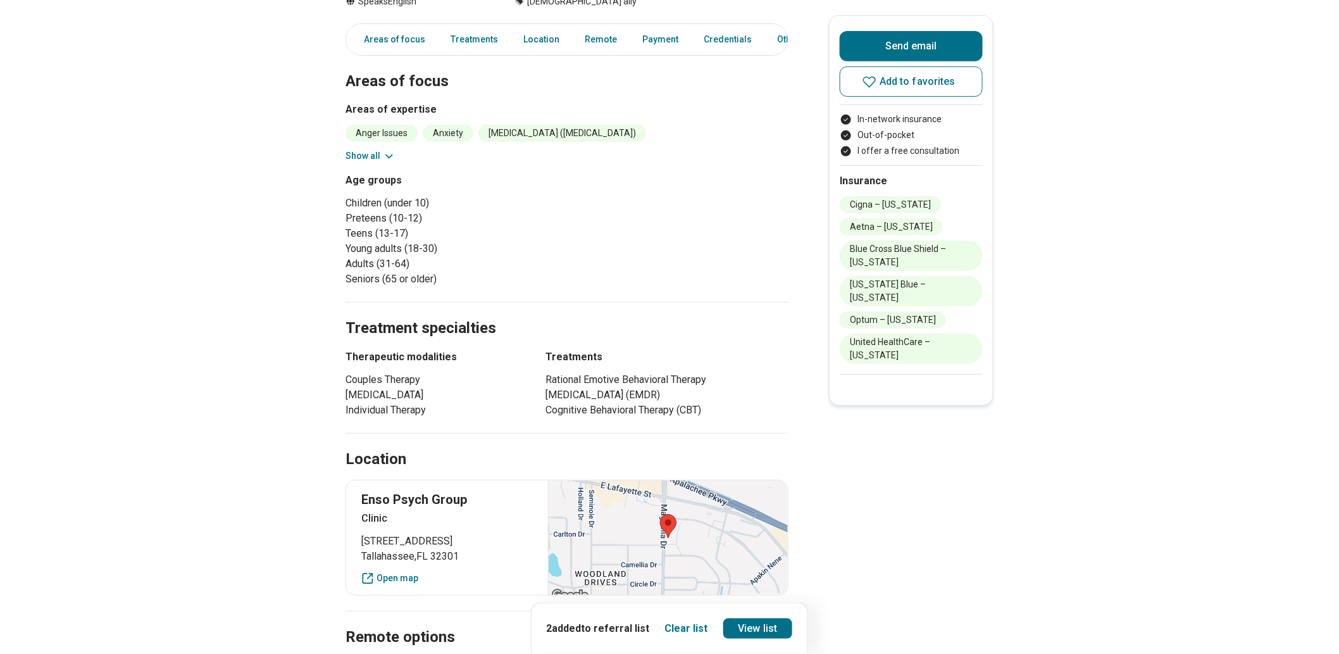
click at [383, 163] on button "Show all" at bounding box center [370, 155] width 50 height 13
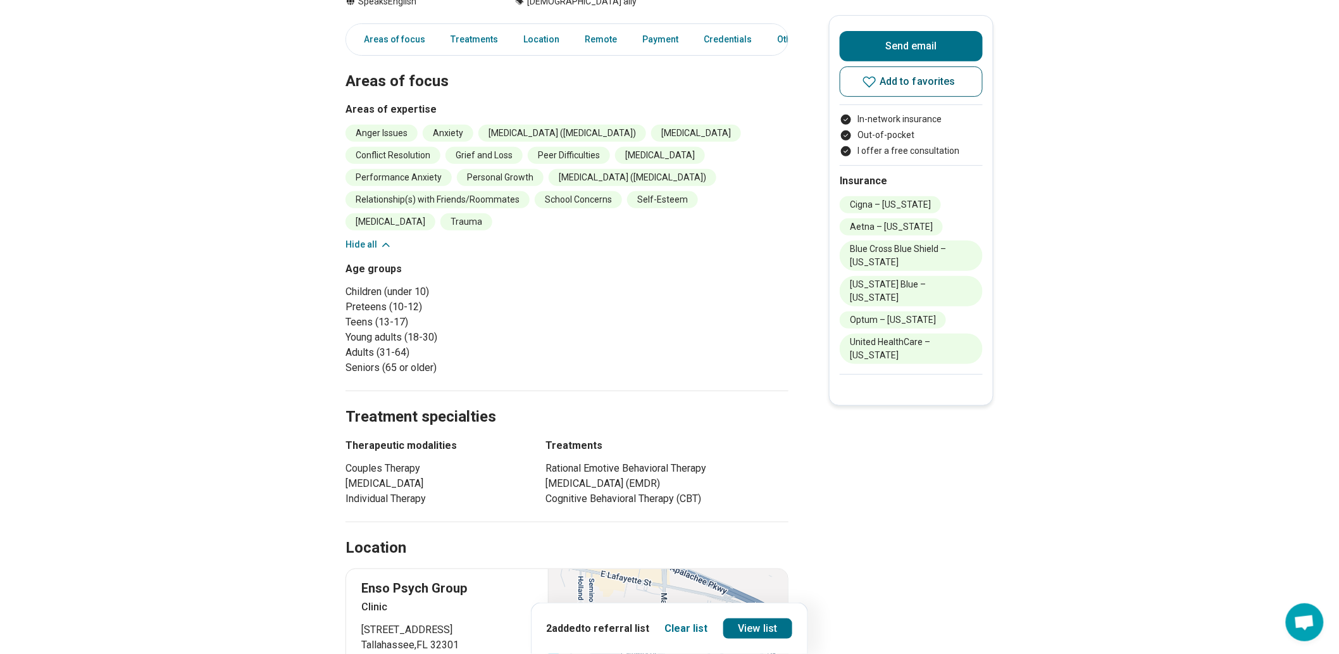
click at [940, 87] on span "Add to favorites" at bounding box center [917, 82] width 76 height 10
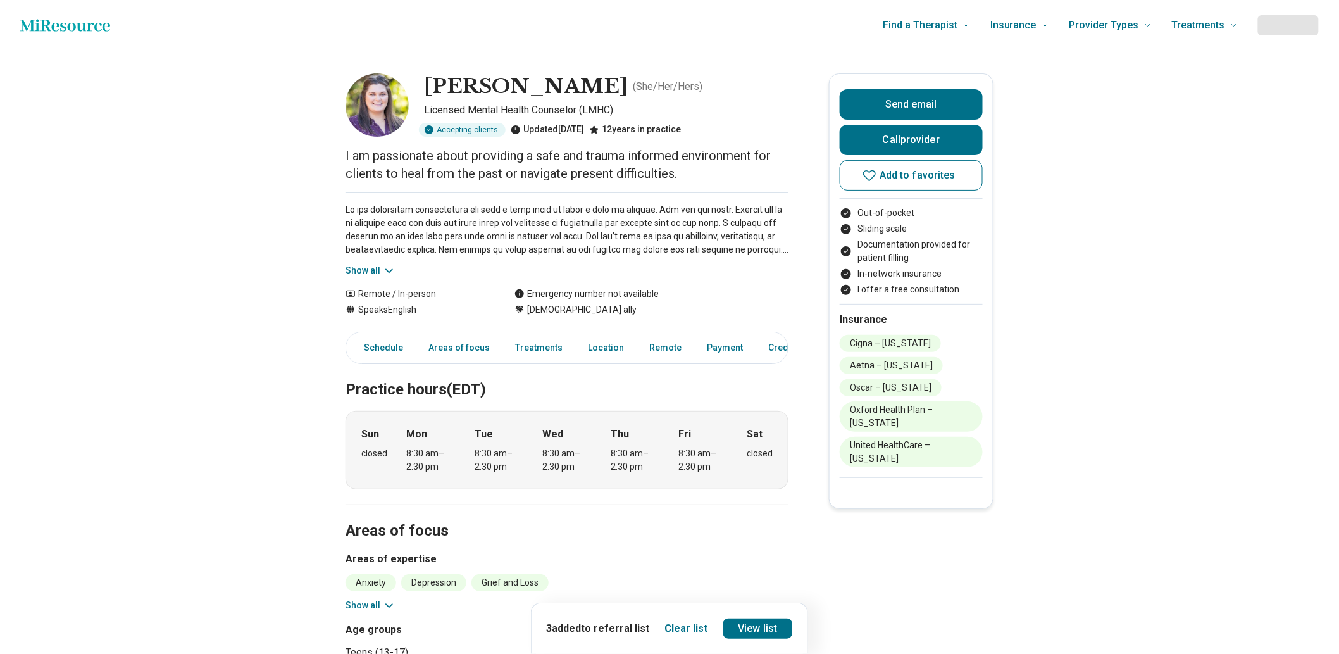
scroll to position [211, 0]
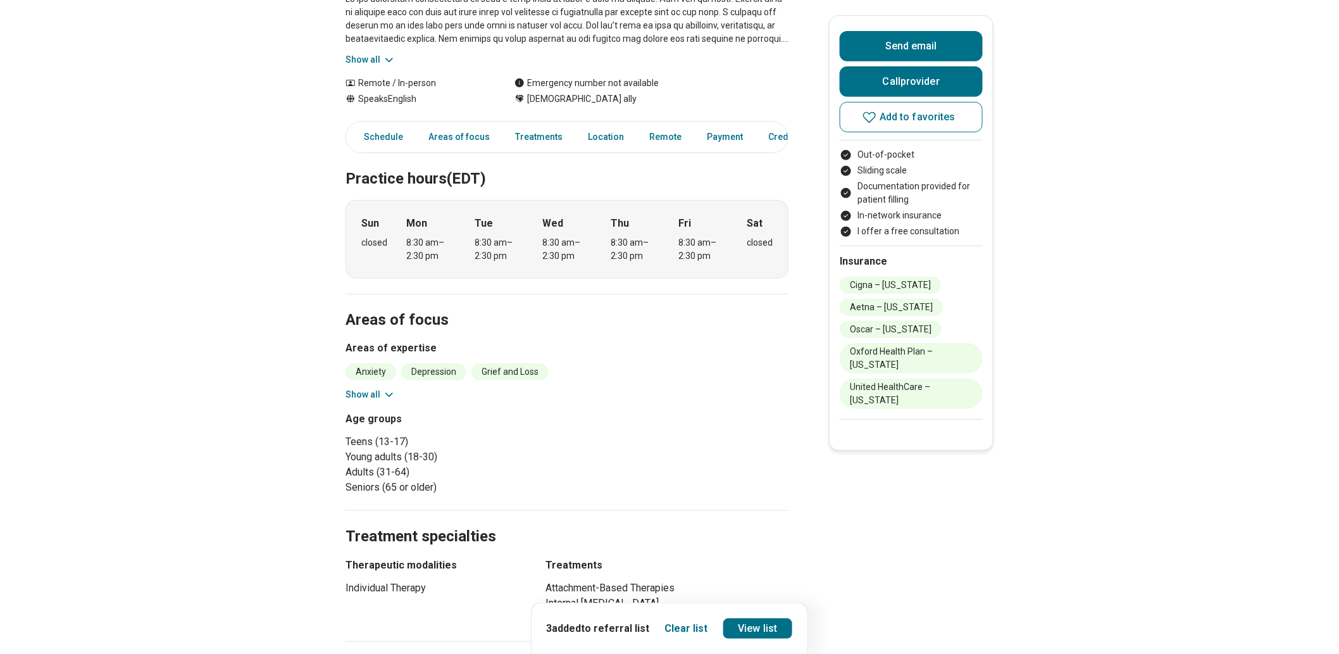
click at [392, 396] on icon at bounding box center [389, 394] width 6 height 3
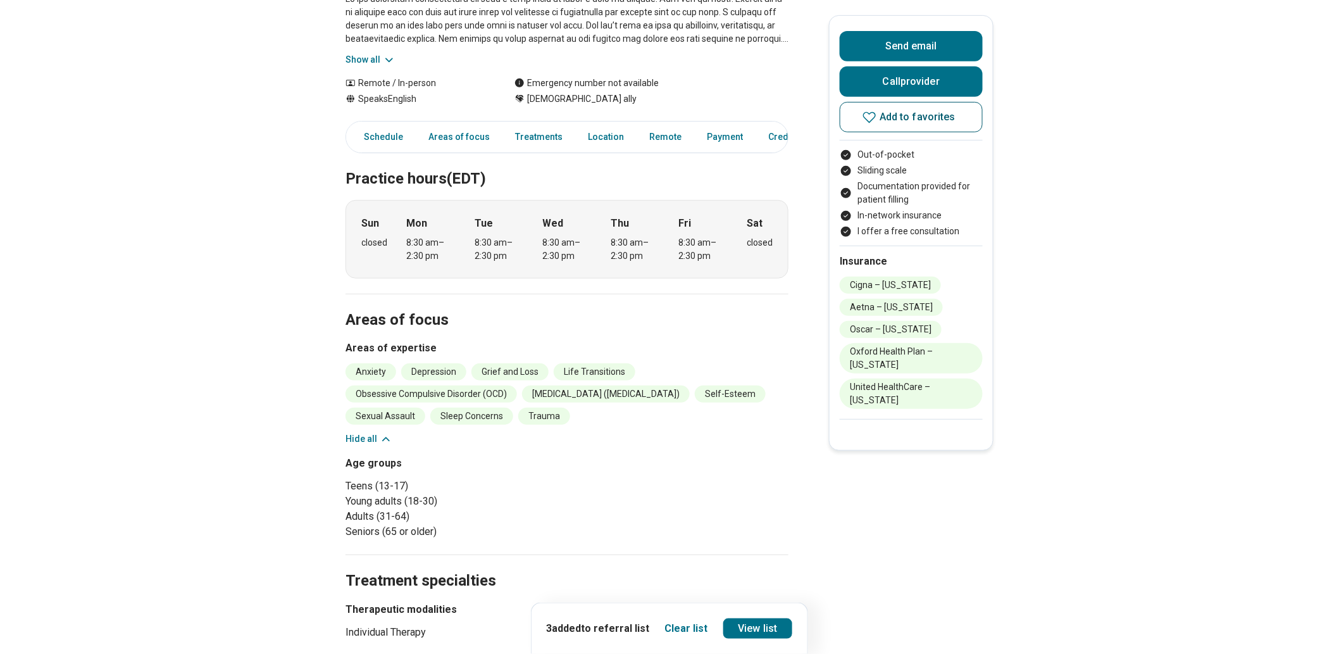
click at [897, 122] on span "Add to favorites" at bounding box center [917, 117] width 76 height 10
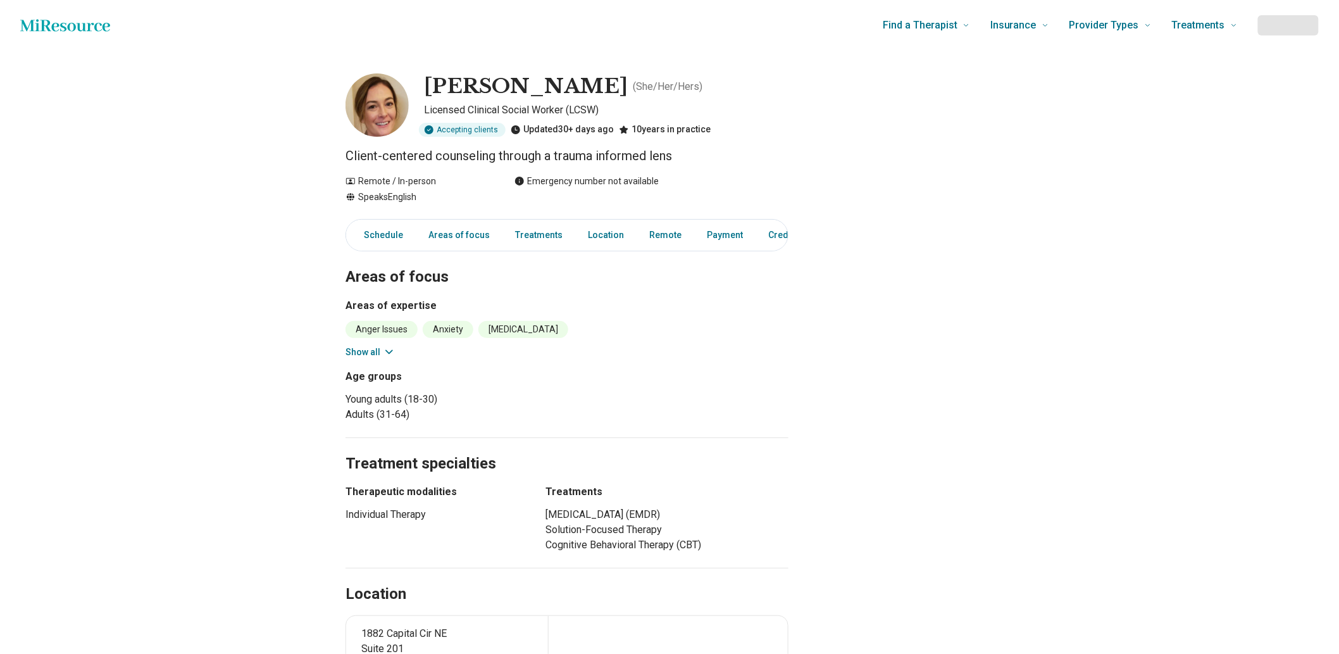
scroll to position [70, 0]
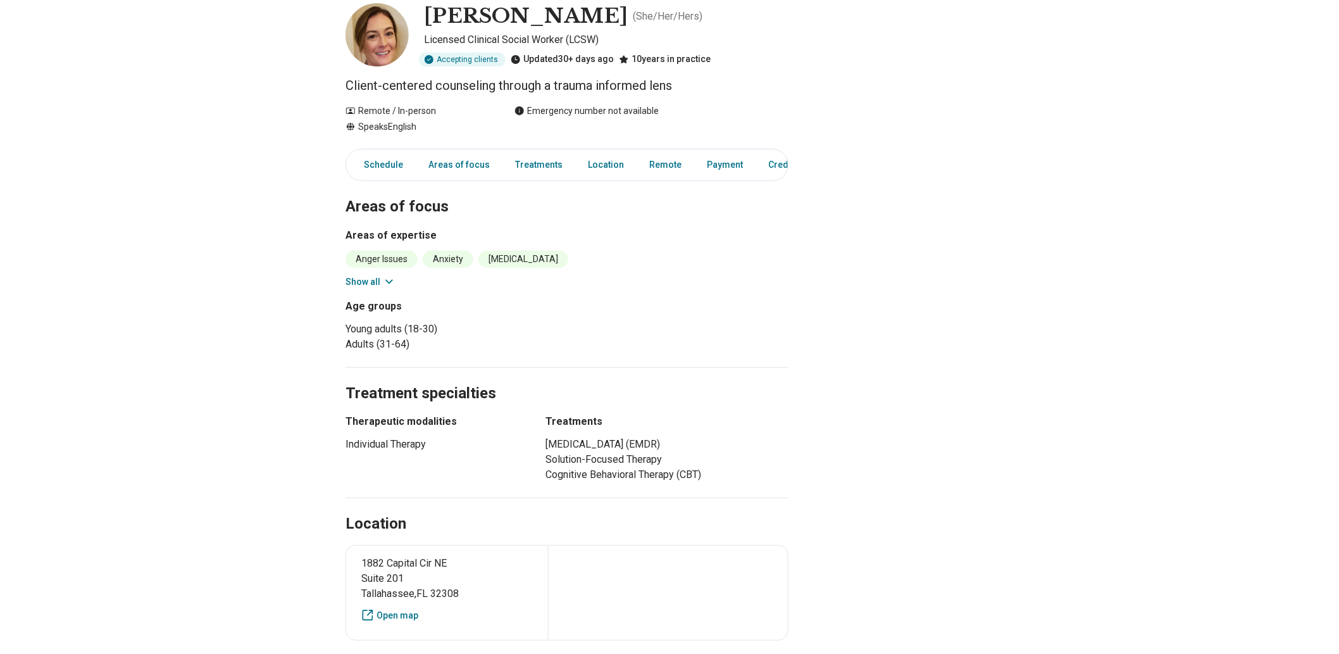
click at [378, 289] on button "Show all" at bounding box center [370, 281] width 50 height 13
click at [359, 289] on button "Show all" at bounding box center [370, 281] width 50 height 13
click at [361, 289] on button "Show all" at bounding box center [370, 281] width 50 height 13
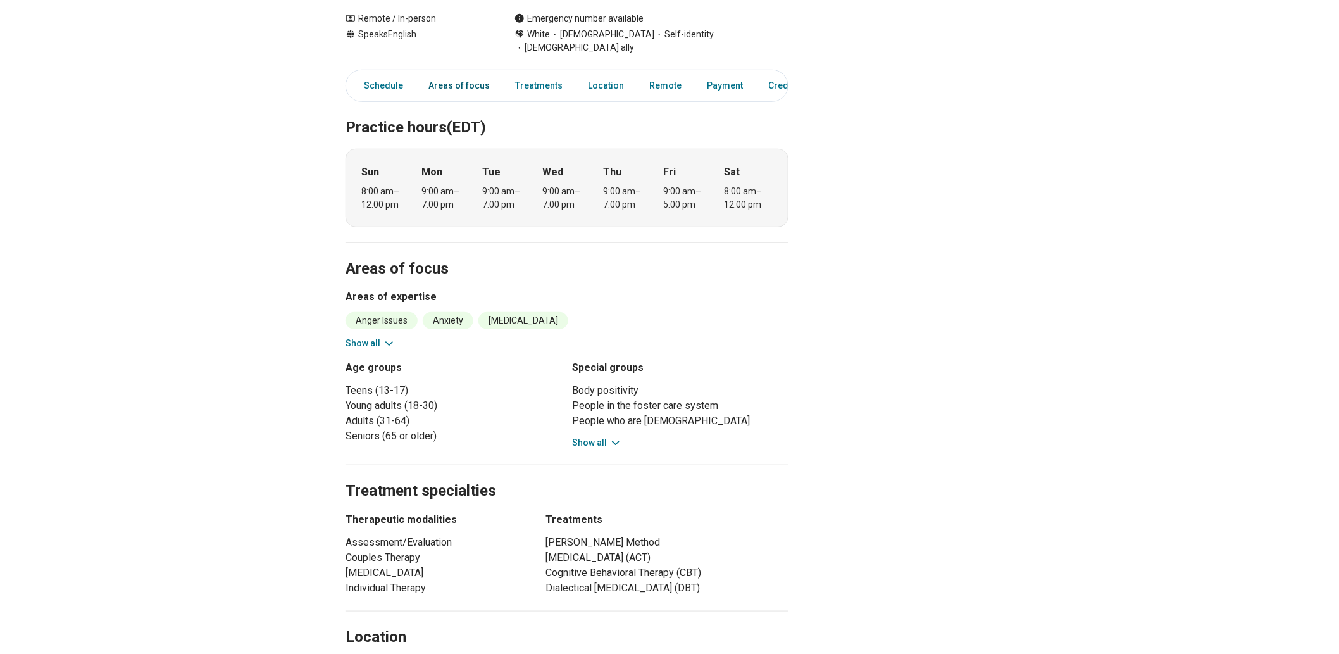
scroll to position [351, 0]
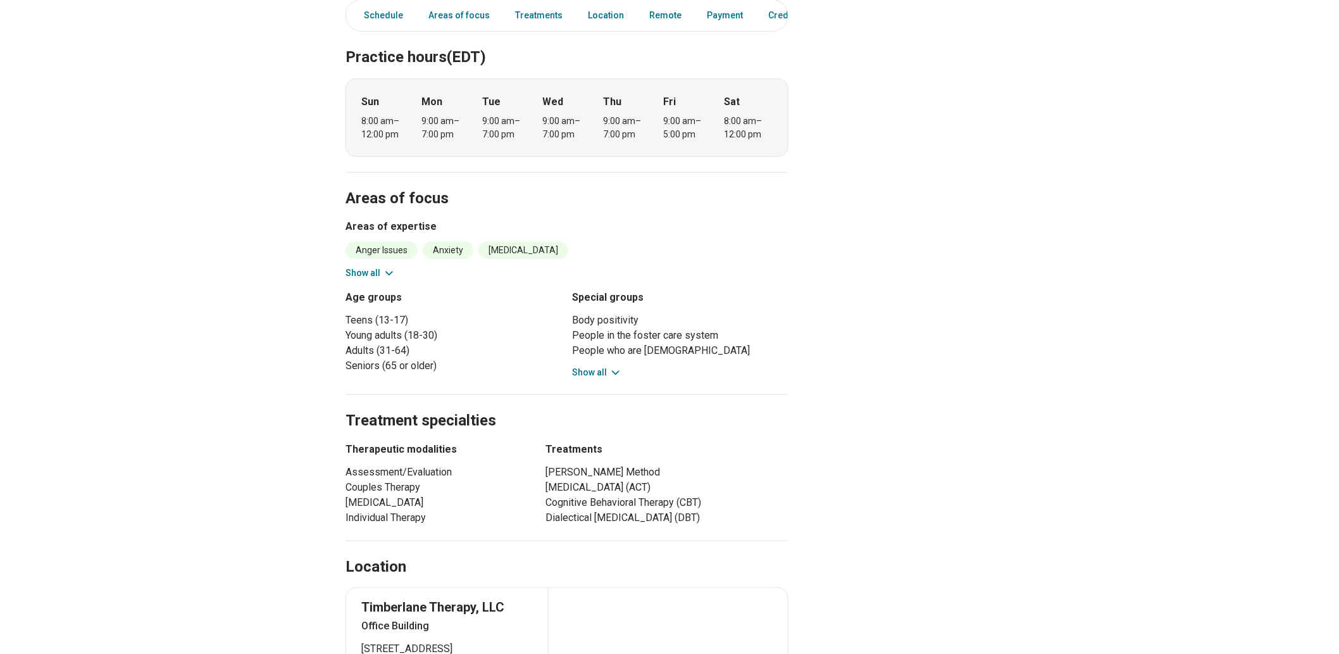
click at [388, 280] on button "Show all" at bounding box center [370, 272] width 50 height 13
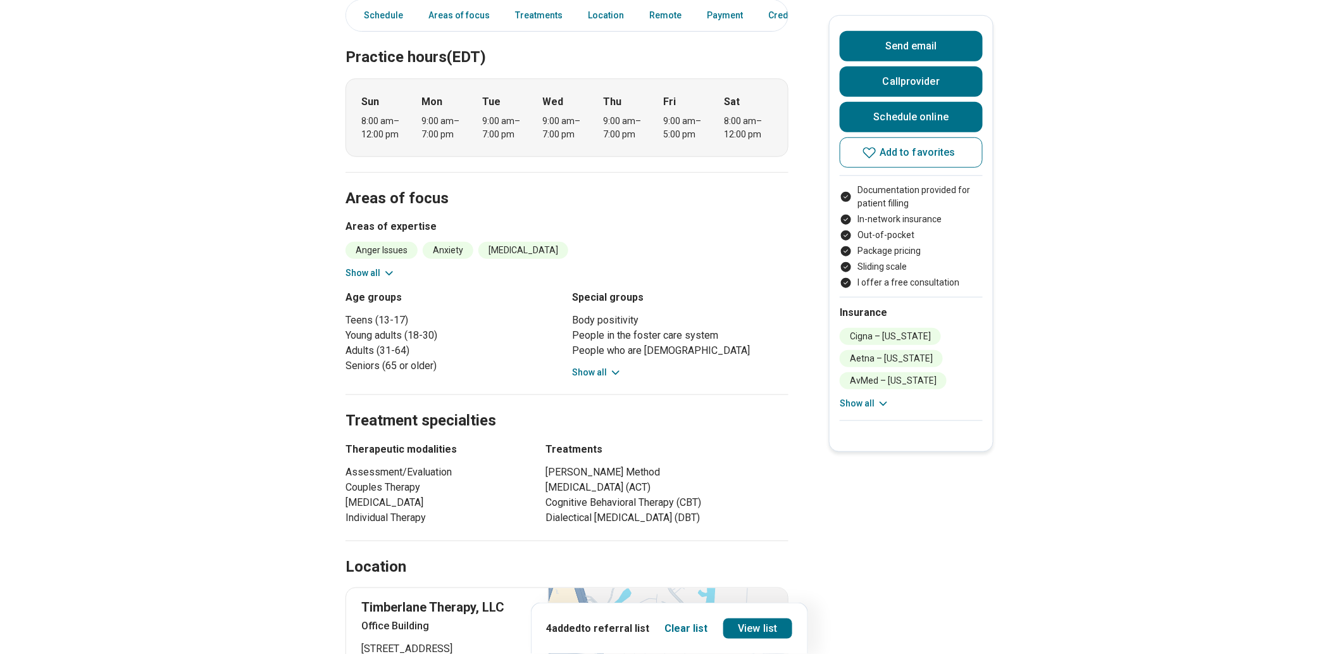
click at [378, 280] on button "Show all" at bounding box center [370, 272] width 50 height 13
